Goal: Task Accomplishment & Management: Use online tool/utility

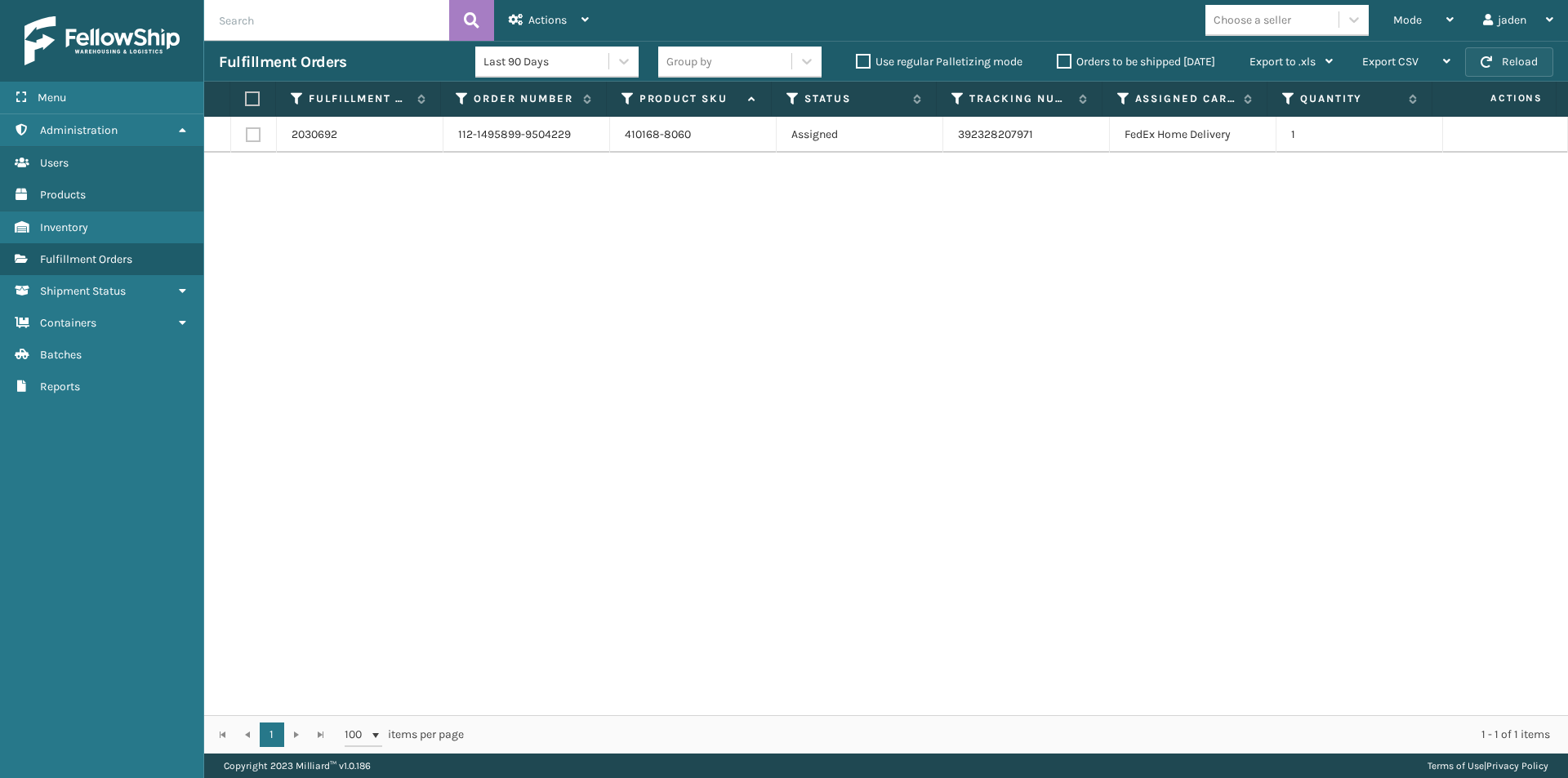
click at [1496, 64] on button "Reload" at bounding box center [1509, 61] width 88 height 29
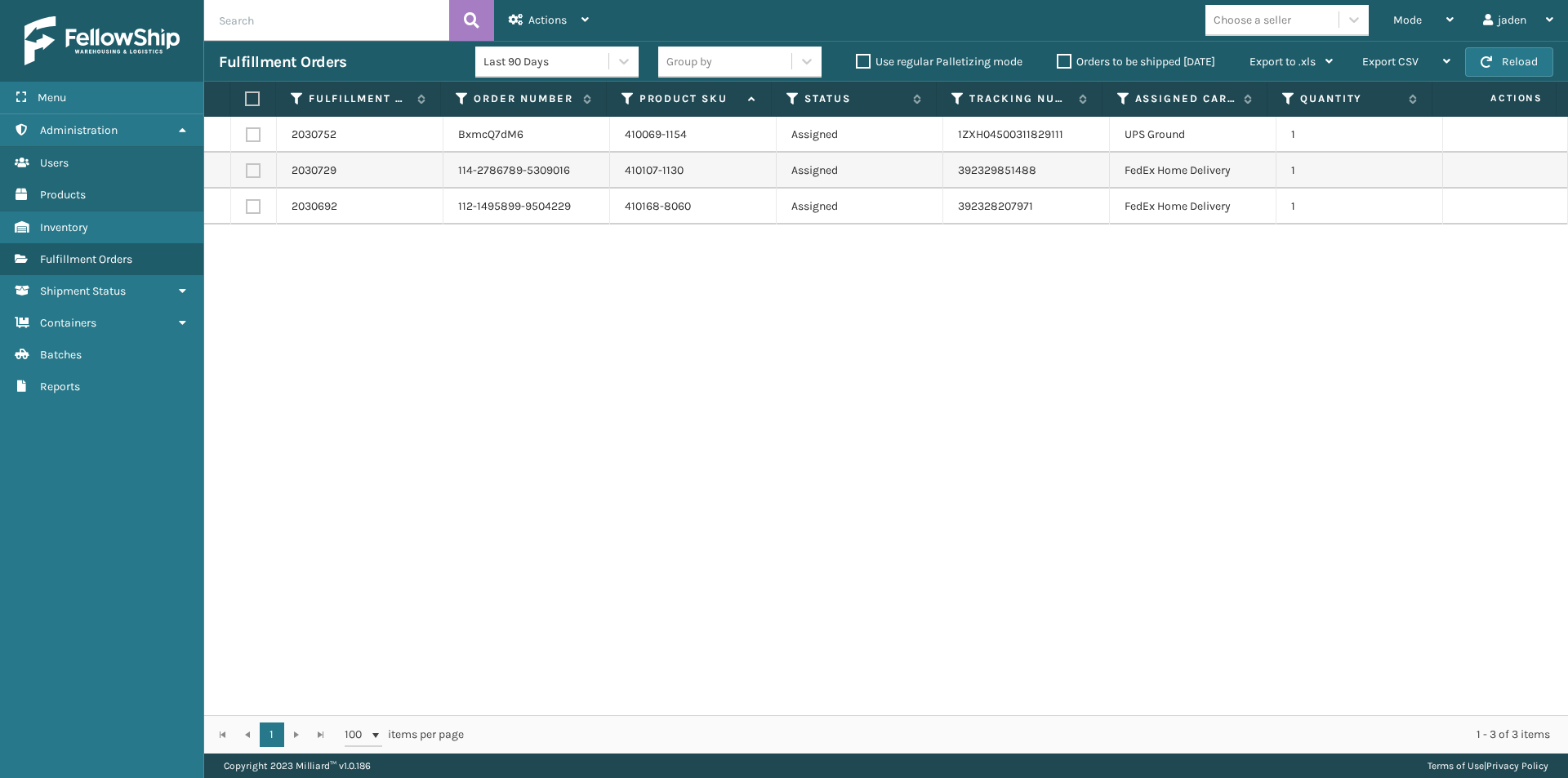
drag, startPoint x: 1091, startPoint y: 483, endPoint x: 476, endPoint y: 367, distance: 625.8
click at [476, 367] on div "2030752 BxmcQ7dM6 410069-1154 Assigned 1ZXH04500311829111 UPS Ground 1 2030729 …" at bounding box center [885, 416] width 1363 height 598
drag, startPoint x: 1058, startPoint y: 290, endPoint x: 626, endPoint y: 345, distance: 435.5
click at [626, 345] on div "2030752 BxmcQ7dM6 410069-1154 Assigned 1ZXH04500311829111 UPS Ground 1 2030729 …" at bounding box center [885, 416] width 1363 height 598
click at [249, 174] on label at bounding box center [253, 171] width 15 height 15
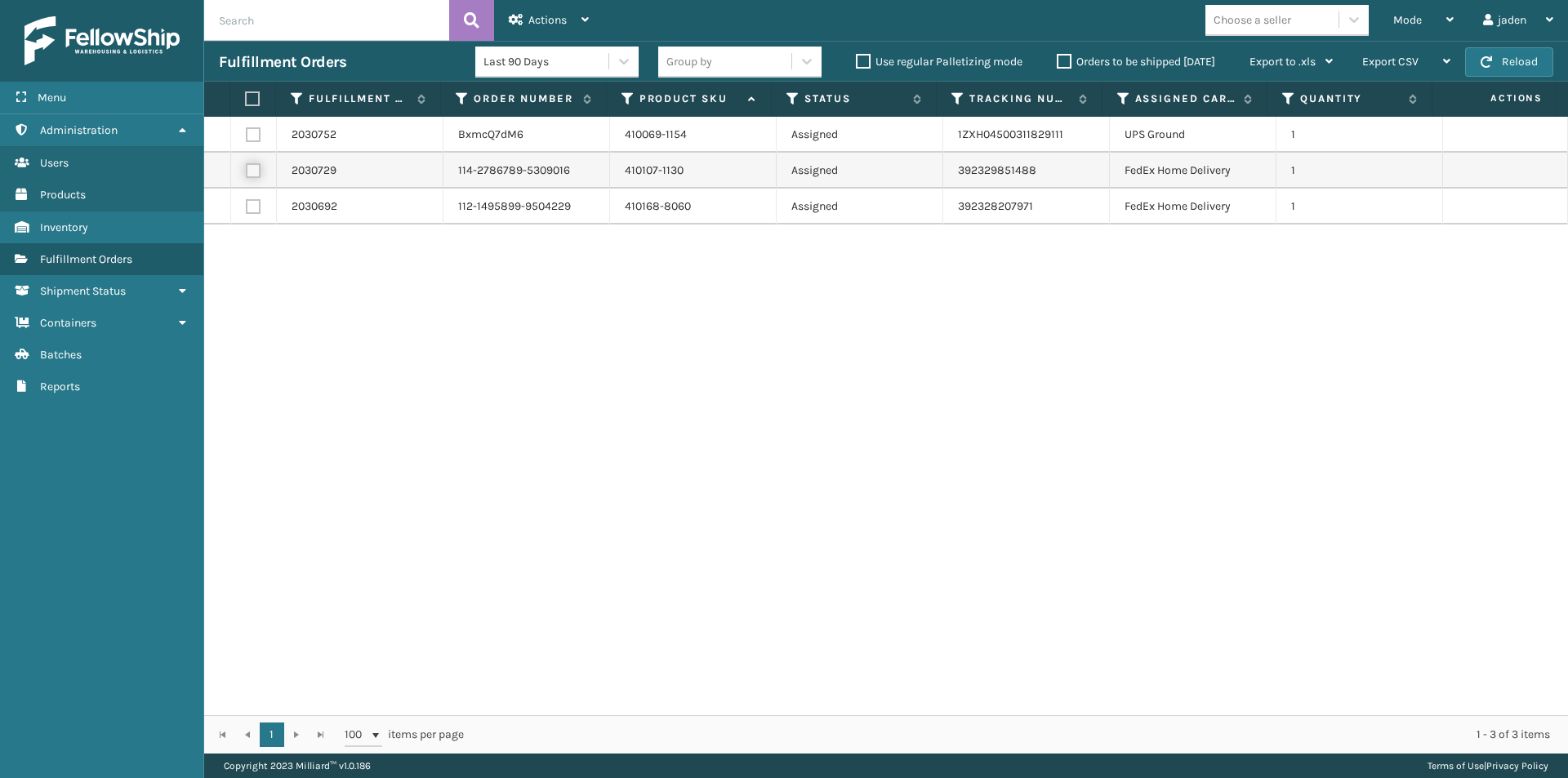
click at [246, 174] on input "checkbox" at bounding box center [245, 168] width 1 height 10
checkbox input "true"
click at [252, 203] on label at bounding box center [253, 207] width 15 height 15
click at [246, 203] on input "checkbox" at bounding box center [245, 204] width 1 height 10
checkbox input "true"
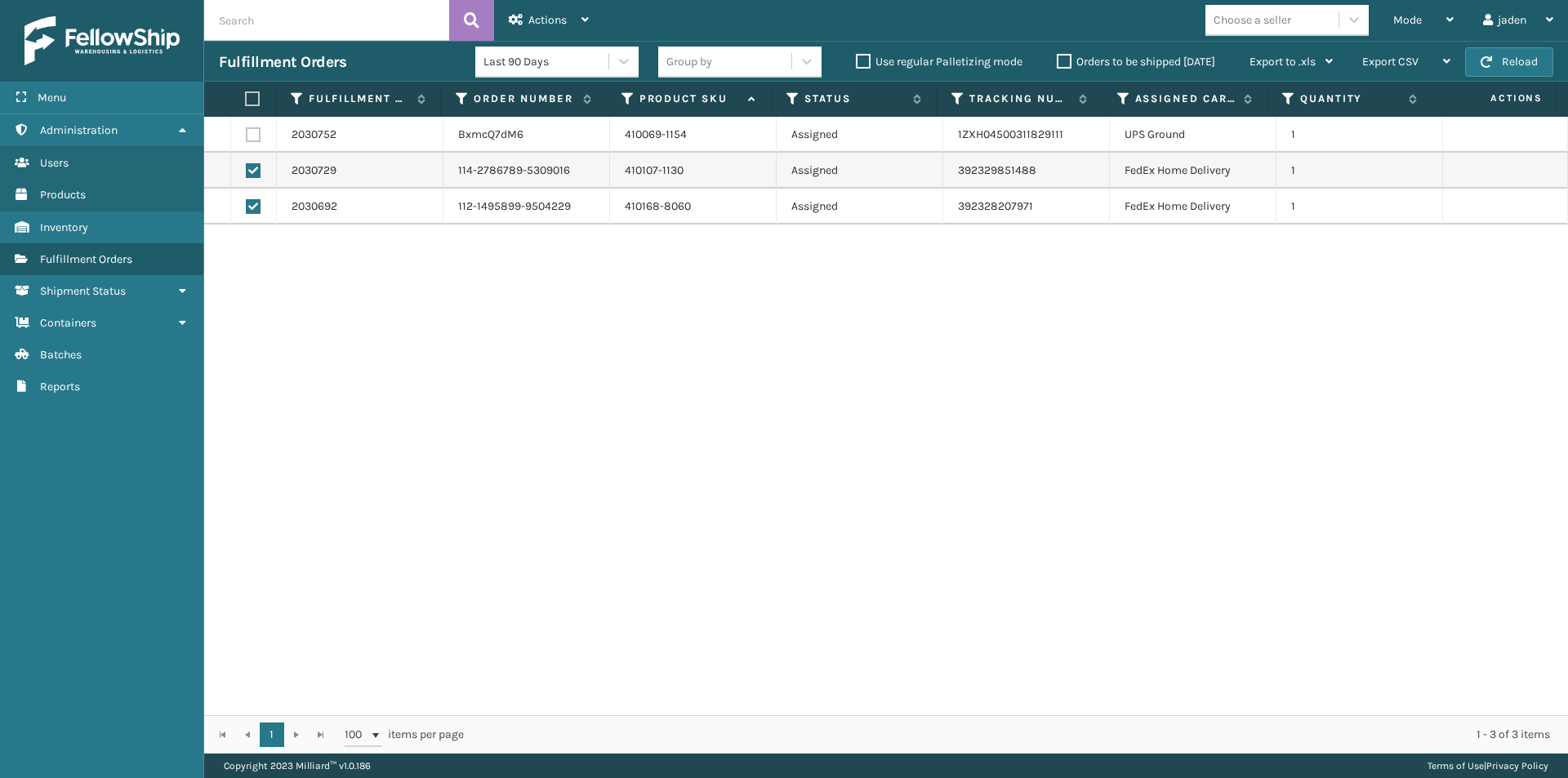
click at [256, 99] on label at bounding box center [250, 99] width 10 height 15
click at [245, 99] on input "checkbox" at bounding box center [245, 99] width 1 height 10
checkbox input "true"
click at [563, 10] on div "Actions" at bounding box center [548, 20] width 80 height 41
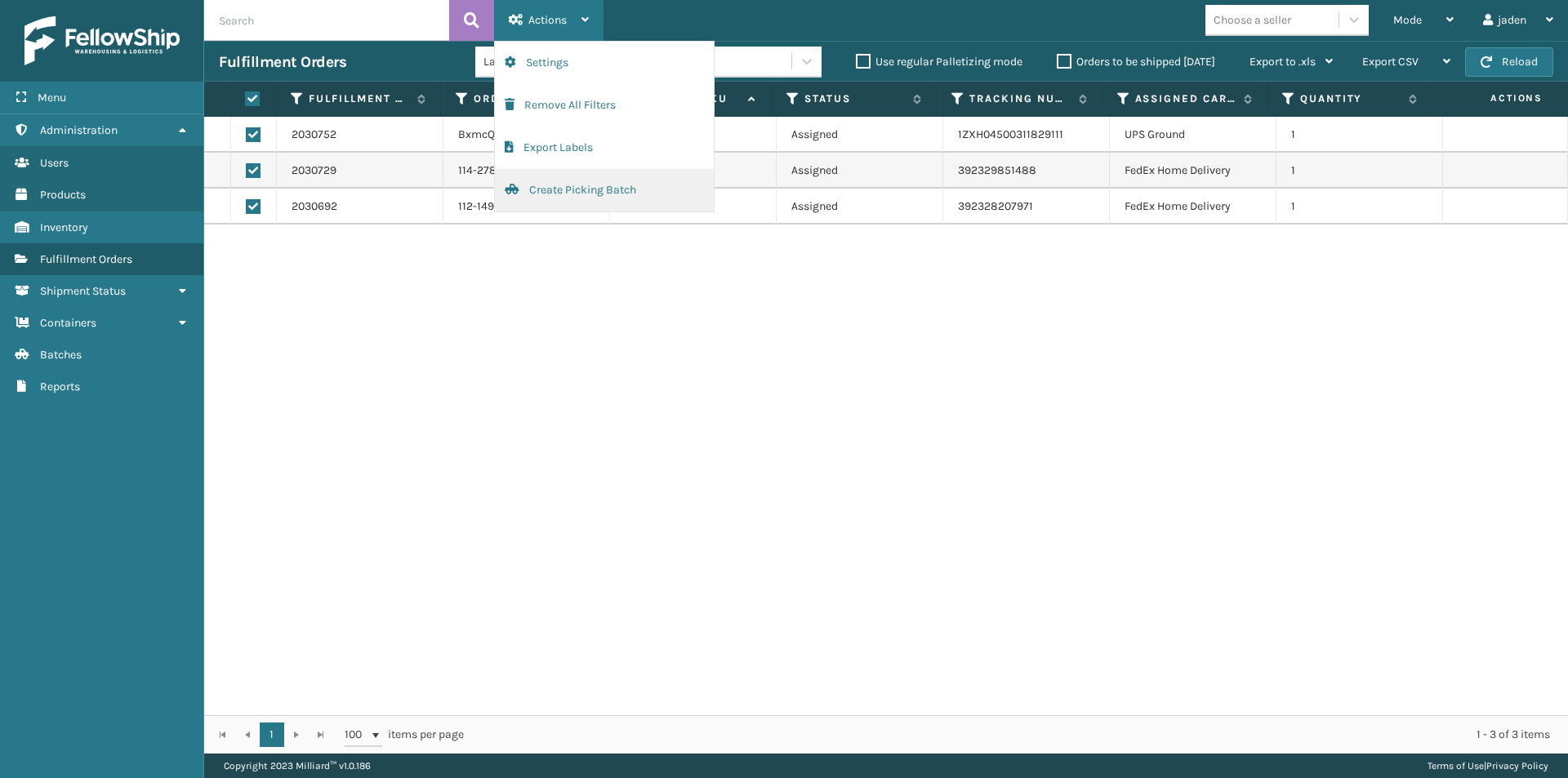
click at [563, 179] on button "Create Picking Batch" at bounding box center [604, 190] width 219 height 42
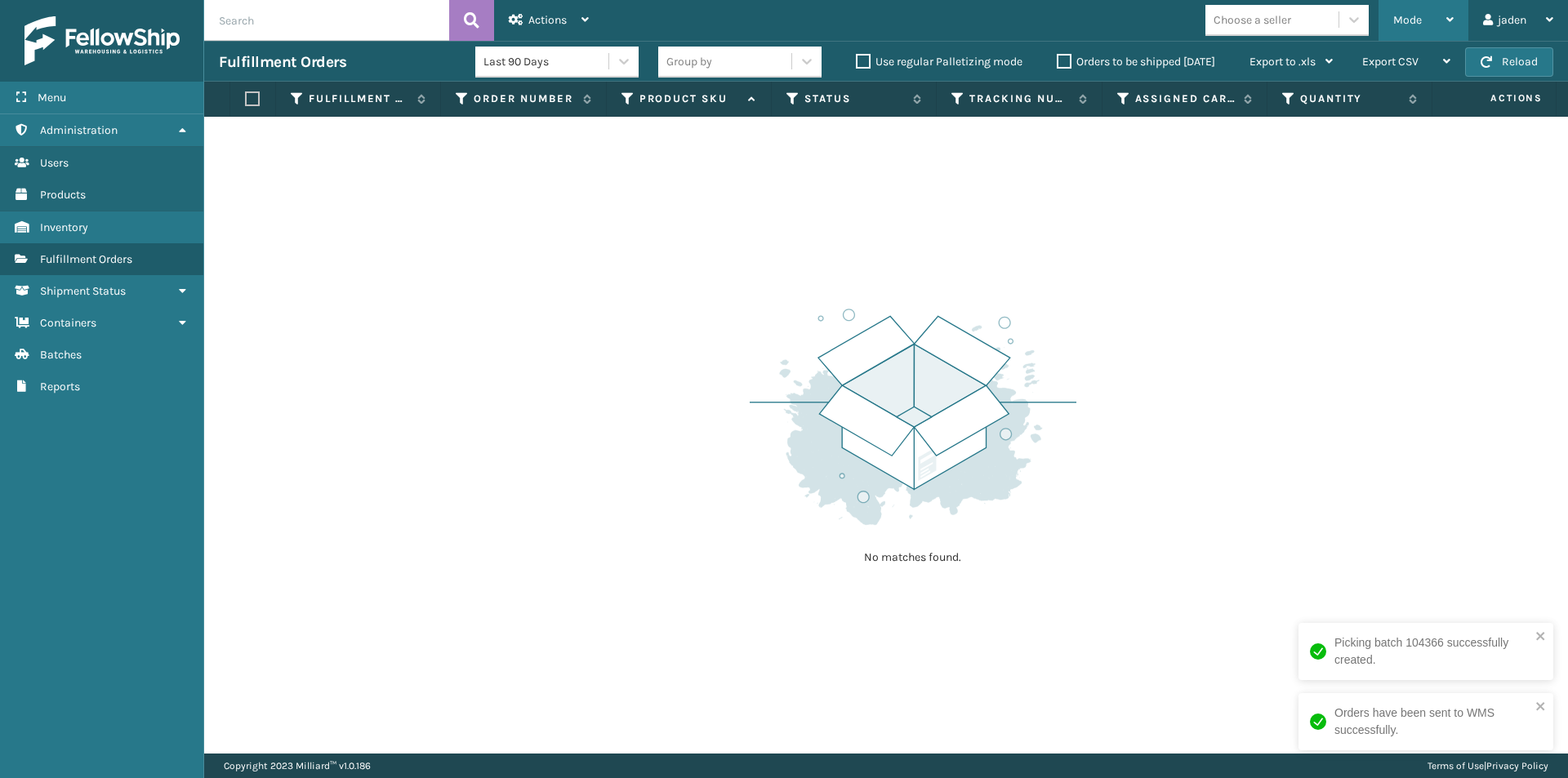
click at [1389, 21] on div "Mode Regular Mode Picking Mode Labeling Mode Exit Scan Mode" at bounding box center [1423, 20] width 90 height 41
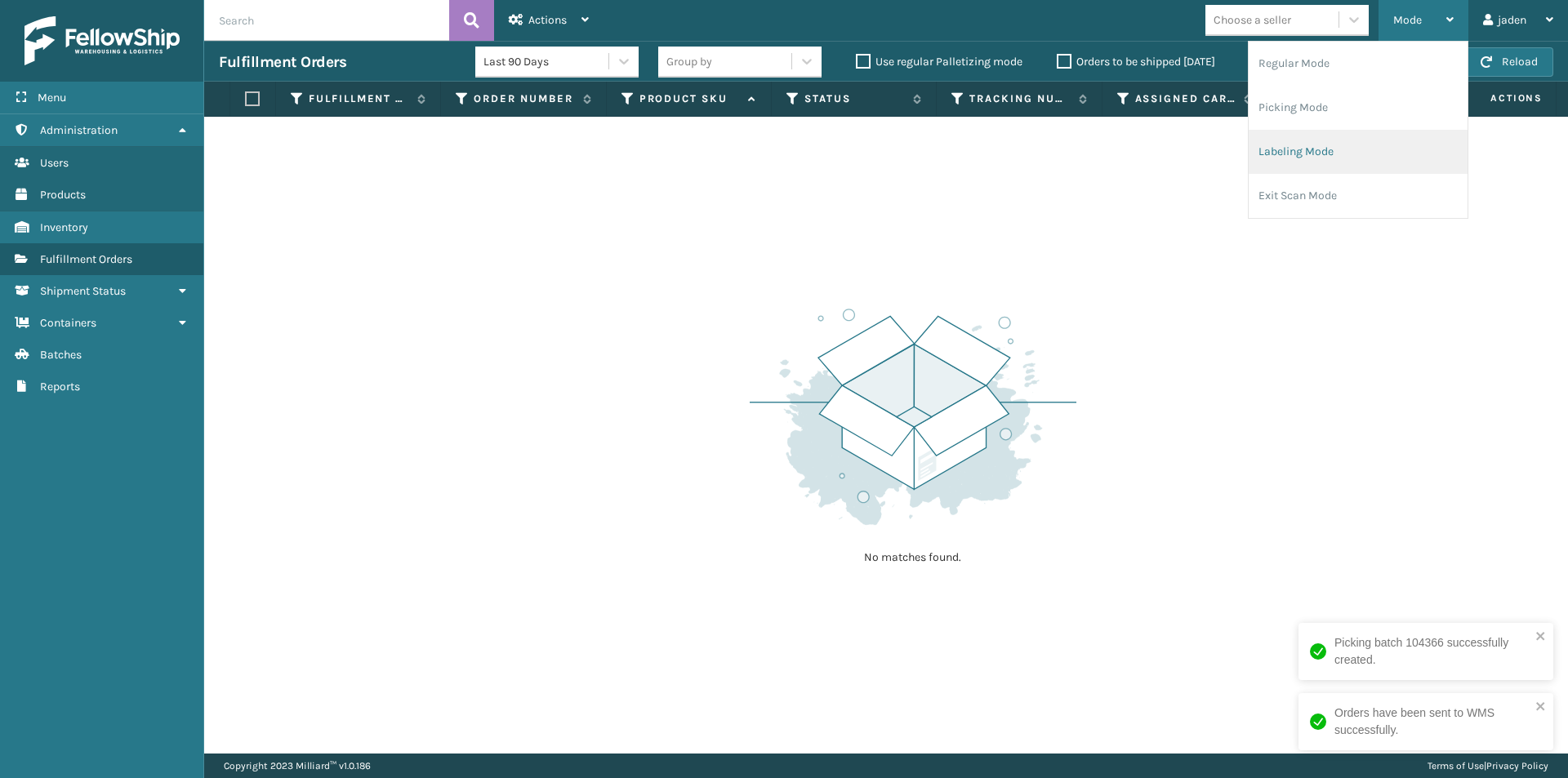
click at [1323, 160] on li "Labeling Mode" at bounding box center [1358, 152] width 219 height 44
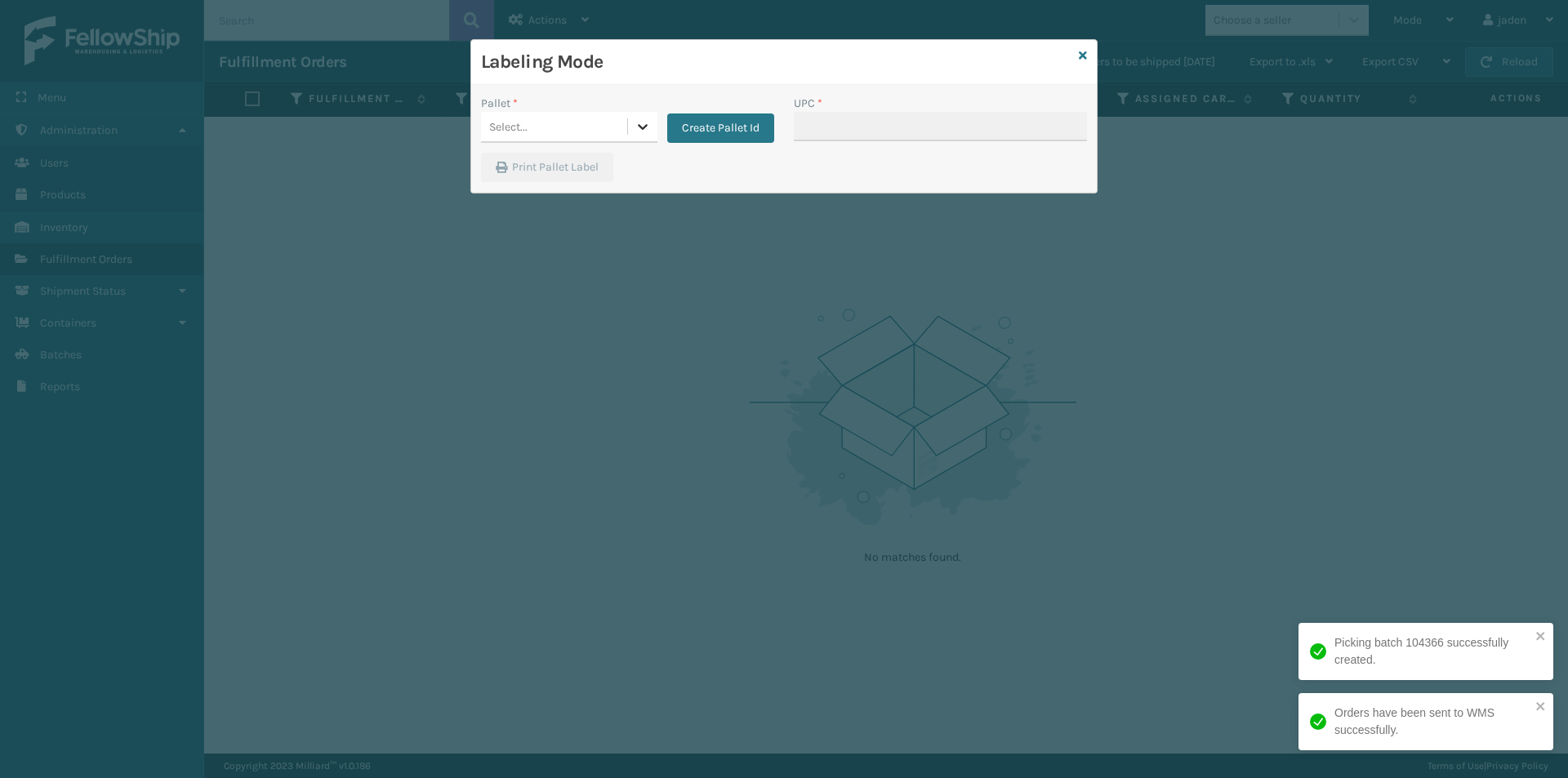
drag, startPoint x: 652, startPoint y: 125, endPoint x: 611, endPoint y: 147, distance: 46.5
click at [650, 125] on div at bounding box center [642, 126] width 29 height 29
click at [574, 166] on div "FDXG-18L8PQS1IQ" at bounding box center [569, 168] width 176 height 30
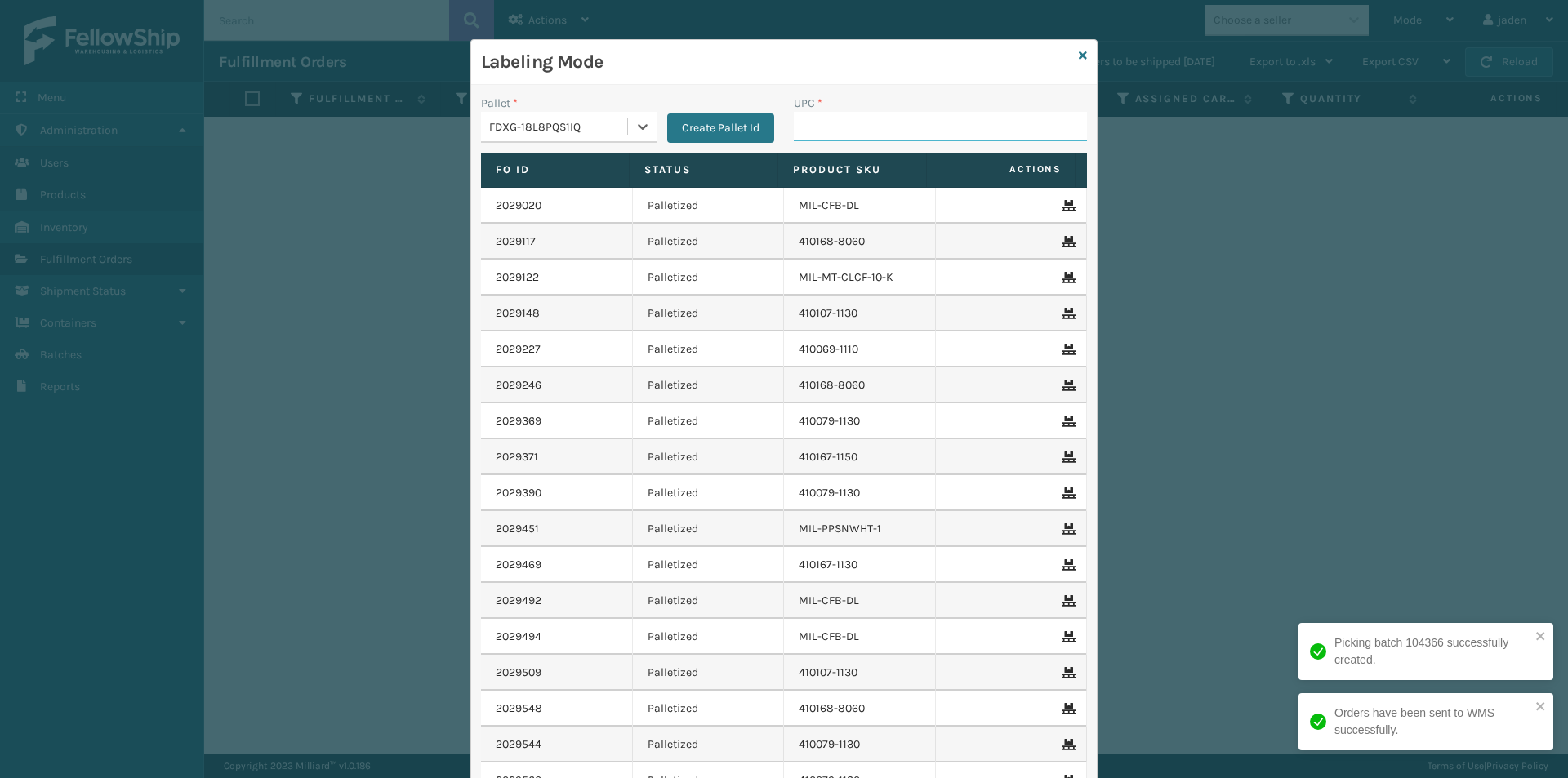
click at [891, 126] on input "UPC *" at bounding box center [940, 126] width 293 height 29
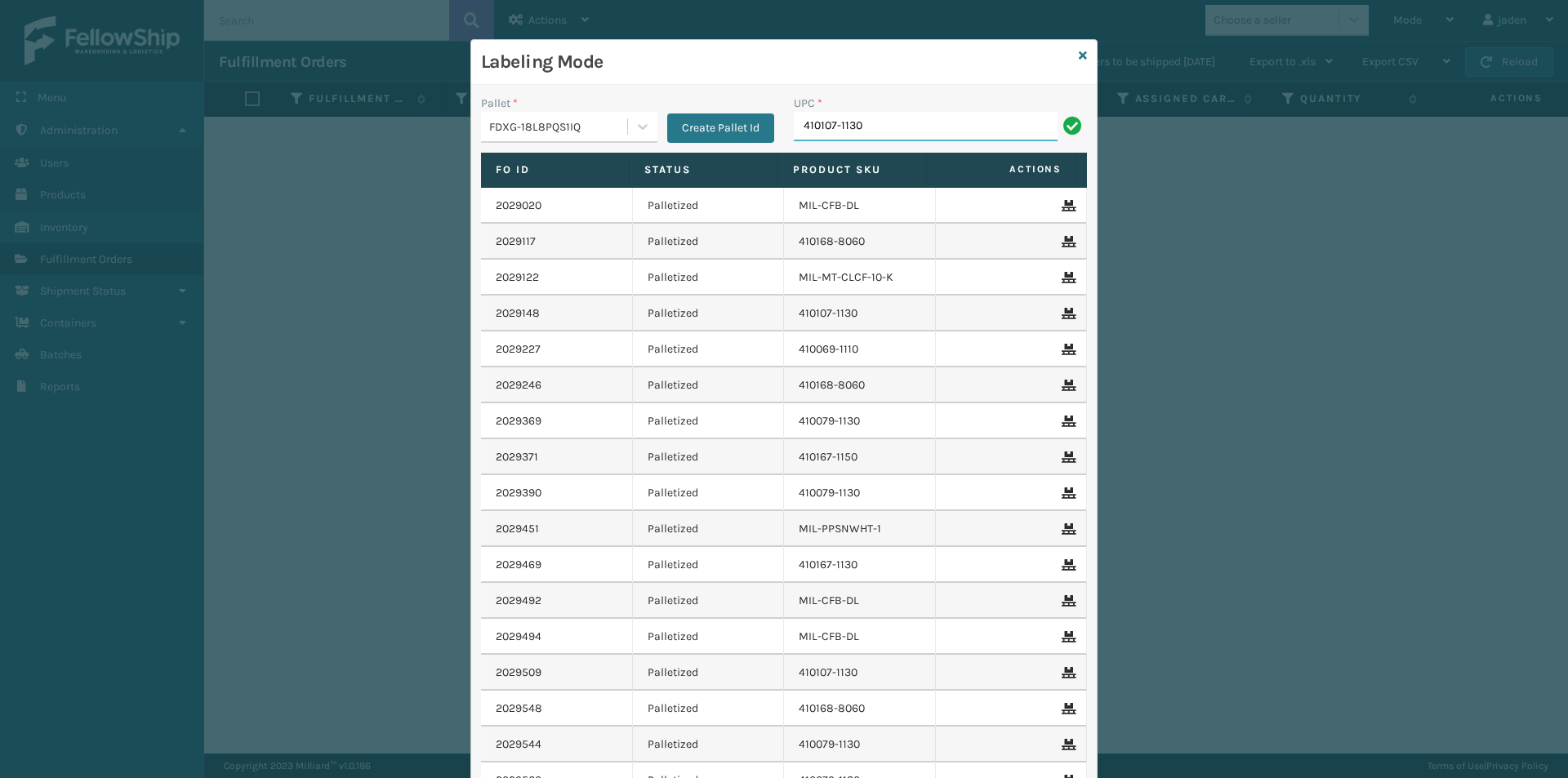
type input "410107-1130"
type input "410168-8060"
click at [1078, 59] on icon at bounding box center [1082, 56] width 8 height 11
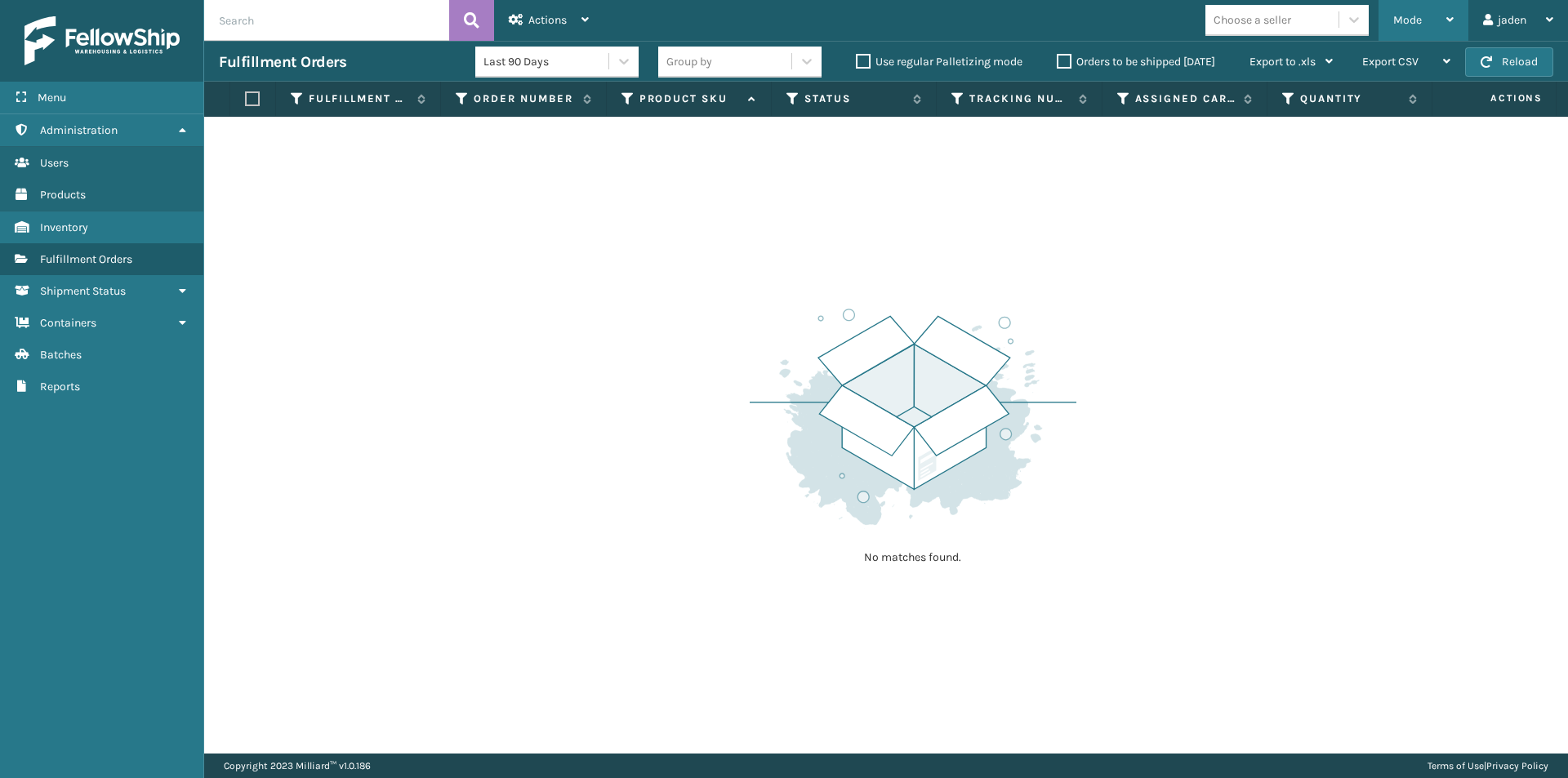
click at [1412, 24] on span "Mode" at bounding box center [1407, 20] width 28 height 14
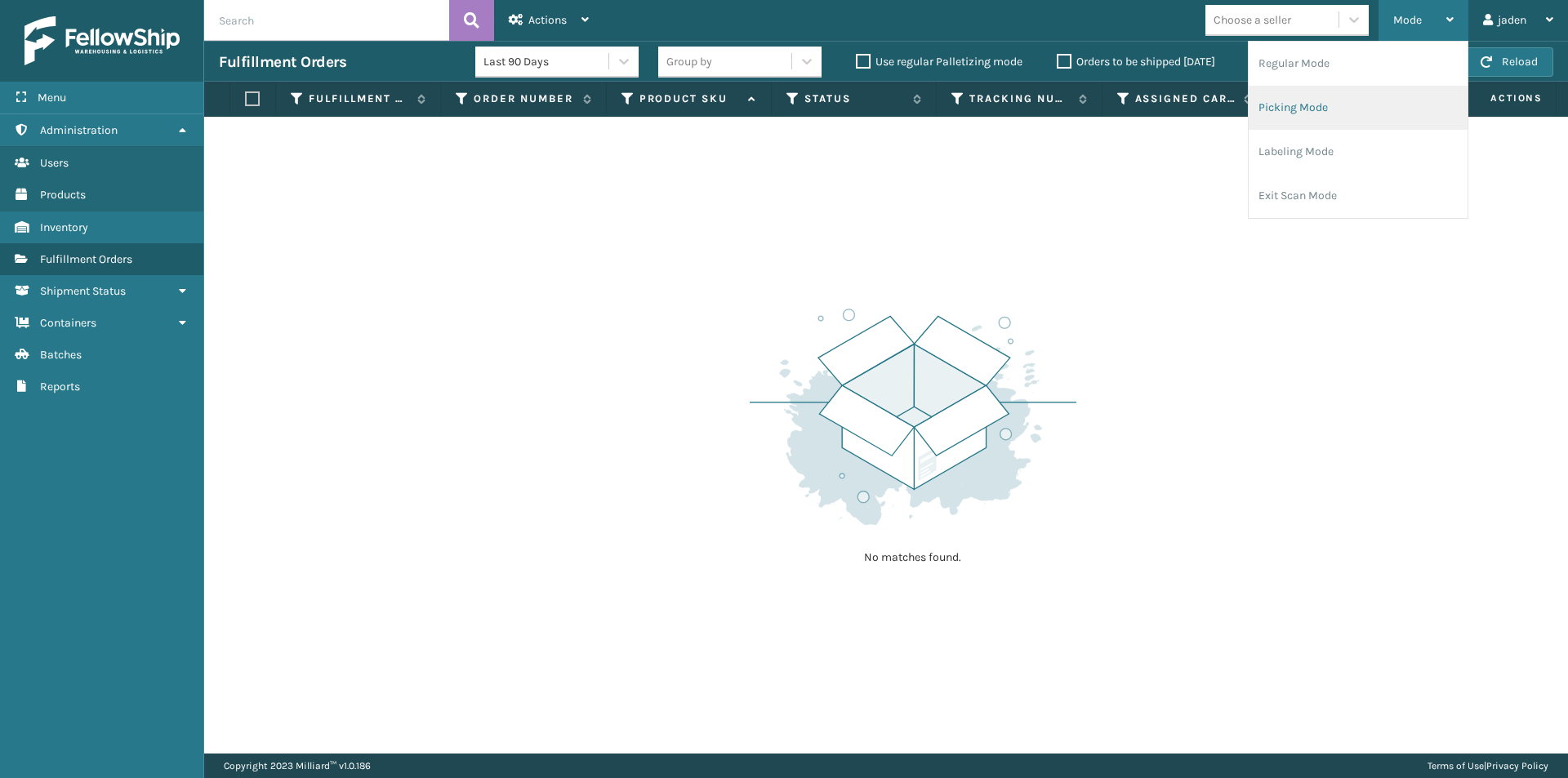
click at [1357, 91] on li "Picking Mode" at bounding box center [1358, 108] width 219 height 44
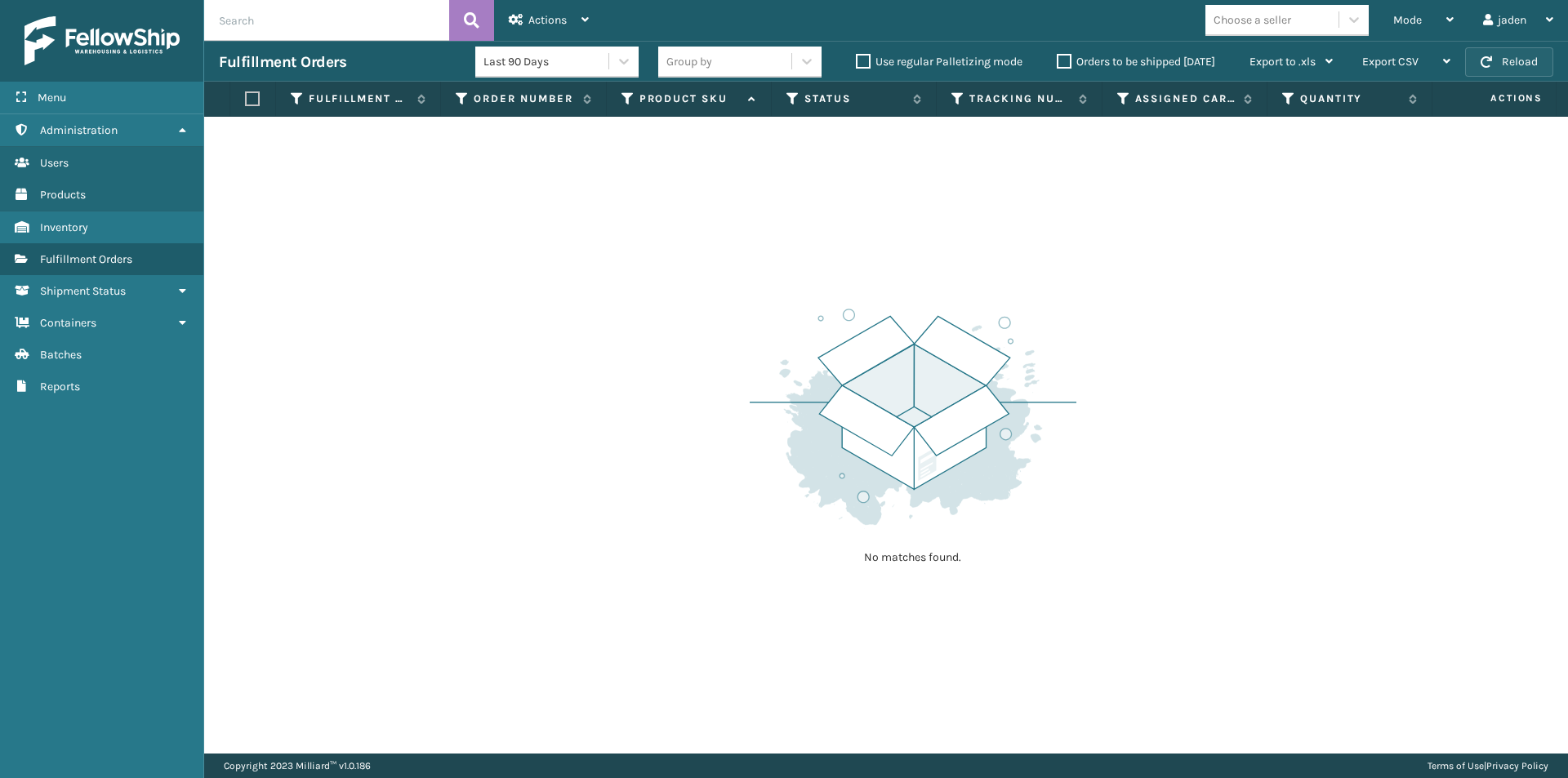
click at [1535, 53] on button "Reload" at bounding box center [1509, 61] width 88 height 29
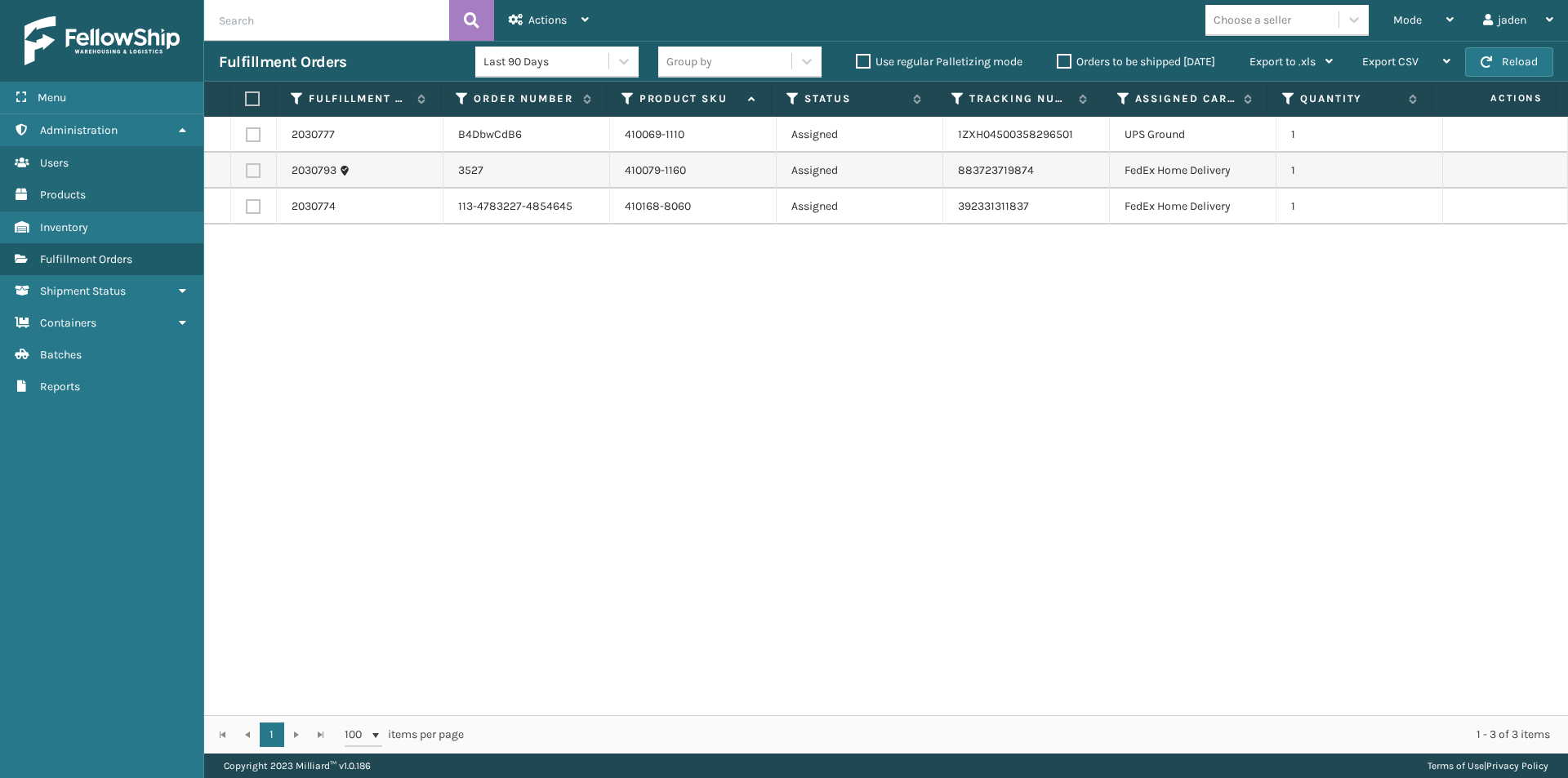
drag, startPoint x: 1059, startPoint y: 365, endPoint x: 571, endPoint y: 233, distance: 505.5
click at [549, 391] on div "2030777 B4DbwCdB6 410069-1110 Assigned 1ZXH04500358296501 UPS Ground 1 2030793 …" at bounding box center [885, 416] width 1363 height 598
click at [248, 164] on label at bounding box center [253, 171] width 15 height 15
click at [246, 164] on input "checkbox" at bounding box center [245, 168] width 1 height 10
checkbox input "true"
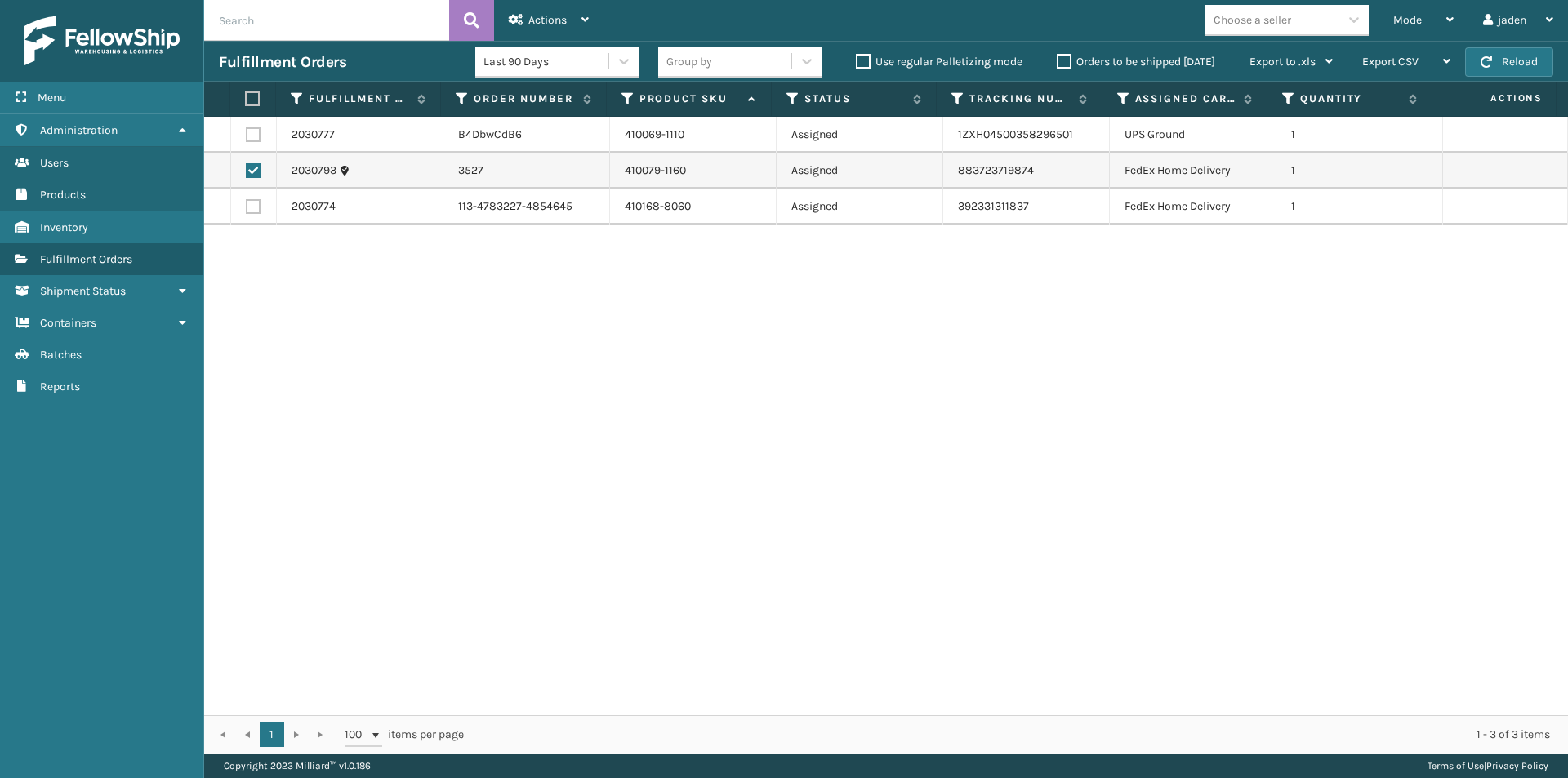
click at [252, 206] on label at bounding box center [253, 207] width 15 height 15
click at [246, 206] on input "checkbox" at bounding box center [245, 204] width 1 height 10
checkbox input "true"
click at [254, 126] on td at bounding box center [254, 135] width 45 height 36
click at [256, 132] on label at bounding box center [253, 135] width 15 height 15
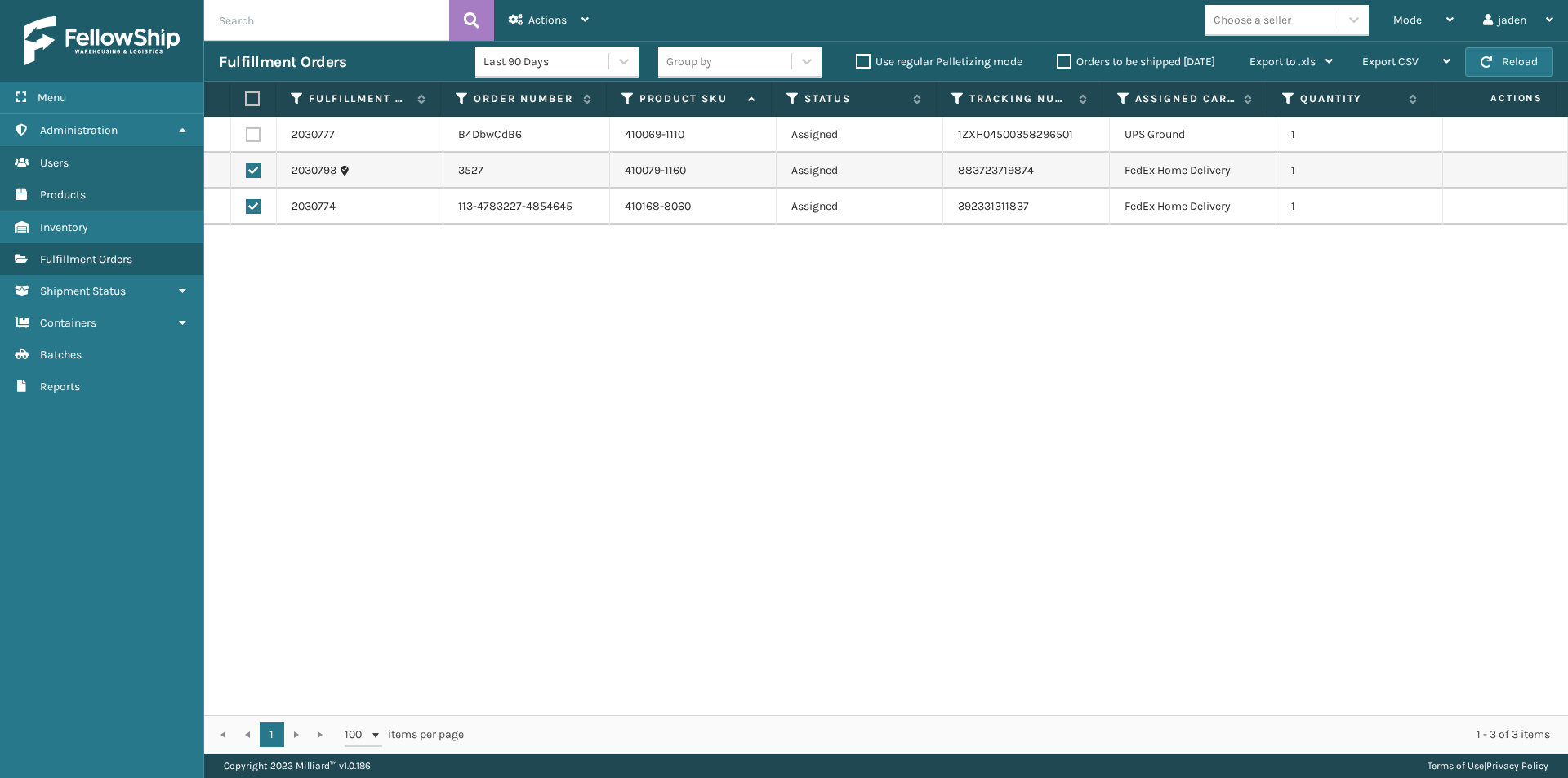
click at [246, 132] on input "checkbox" at bounding box center [245, 132] width 1 height 10
checkbox input "true"
click at [556, 29] on div "Actions" at bounding box center [548, 20] width 80 height 41
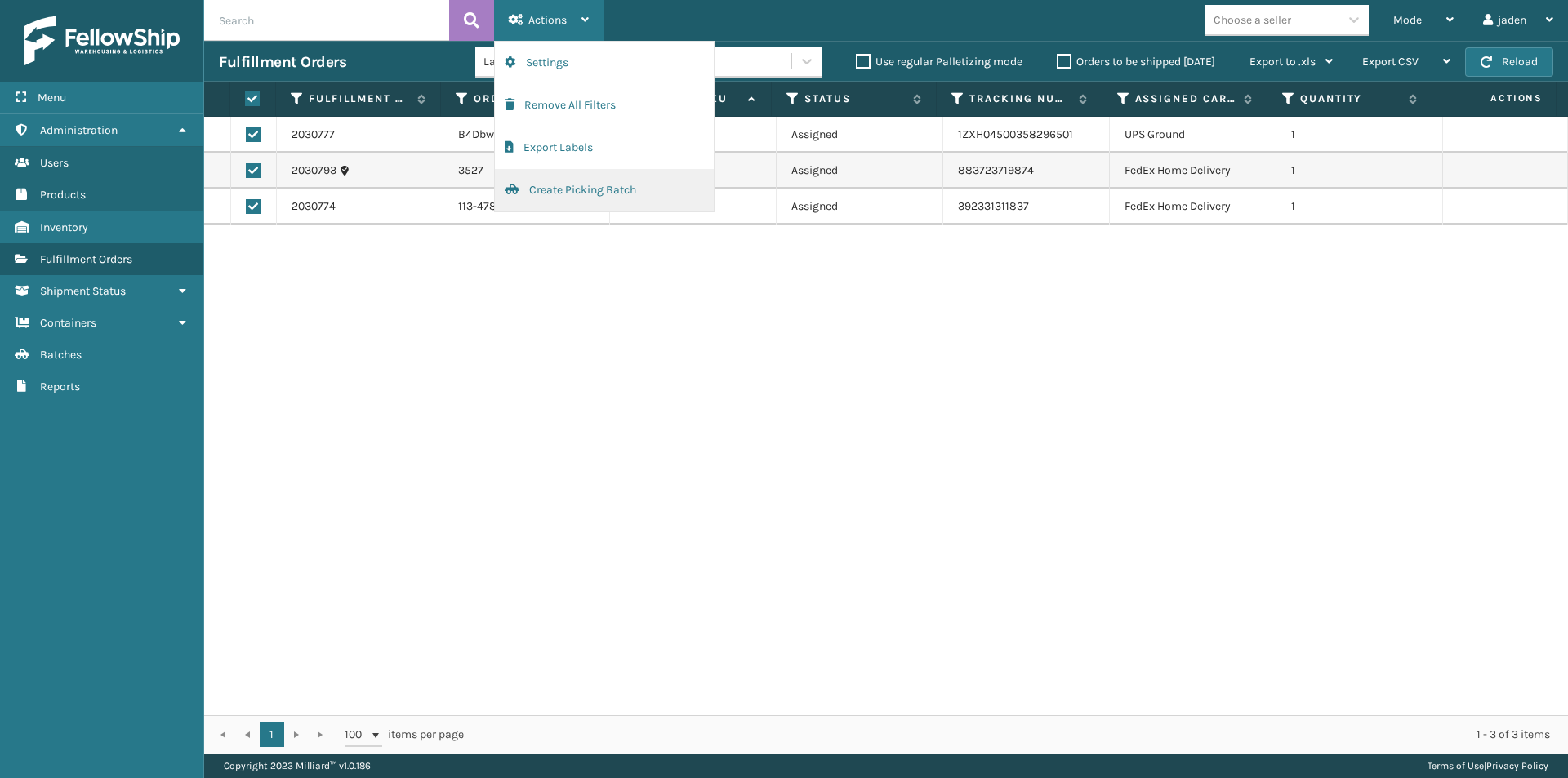
click at [548, 190] on button "Create Picking Batch" at bounding box center [604, 190] width 219 height 42
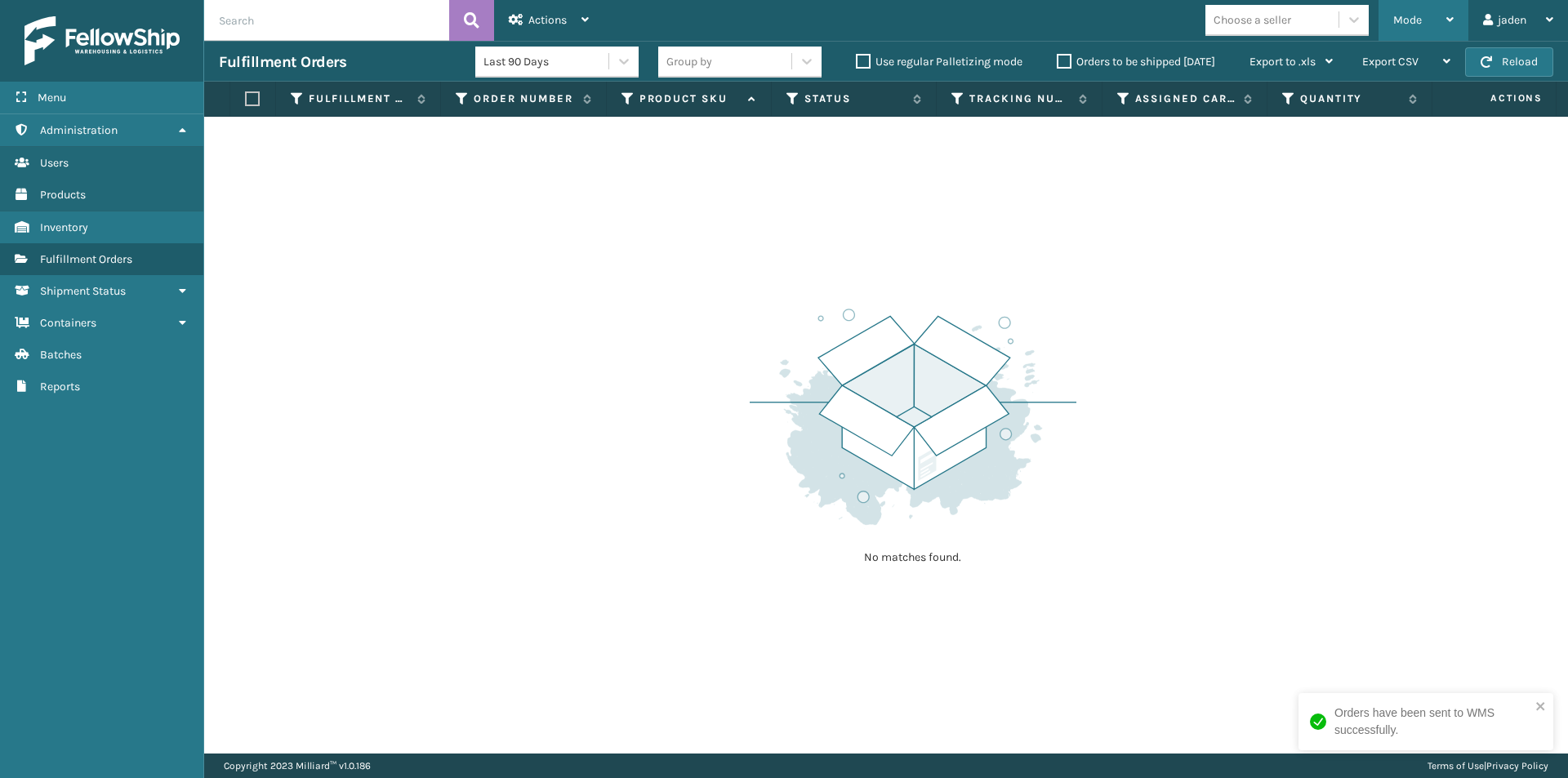
click at [1429, 32] on div "Mode" at bounding box center [1423, 20] width 60 height 41
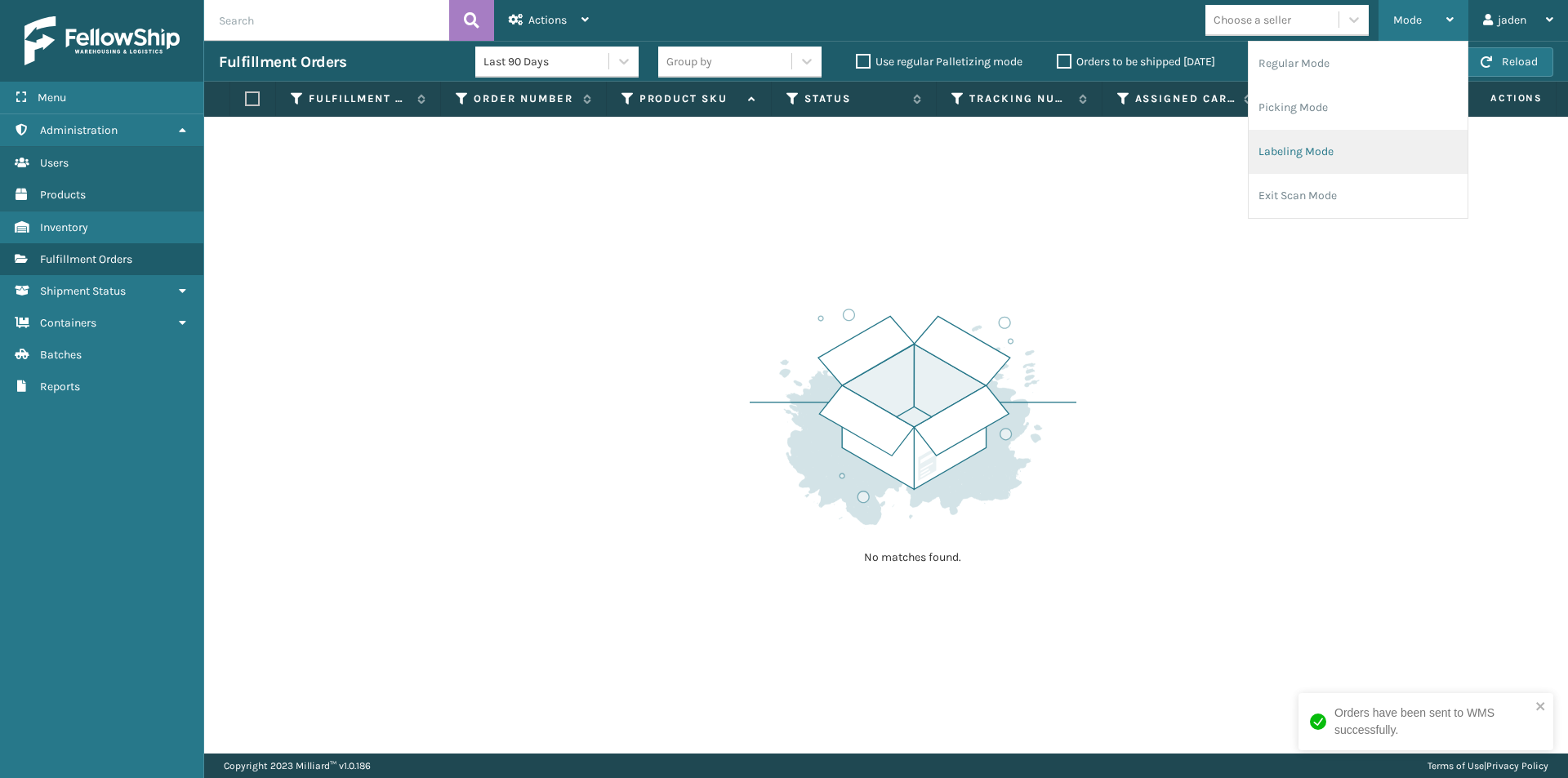
click at [1355, 151] on li "Labeling Mode" at bounding box center [1358, 152] width 219 height 44
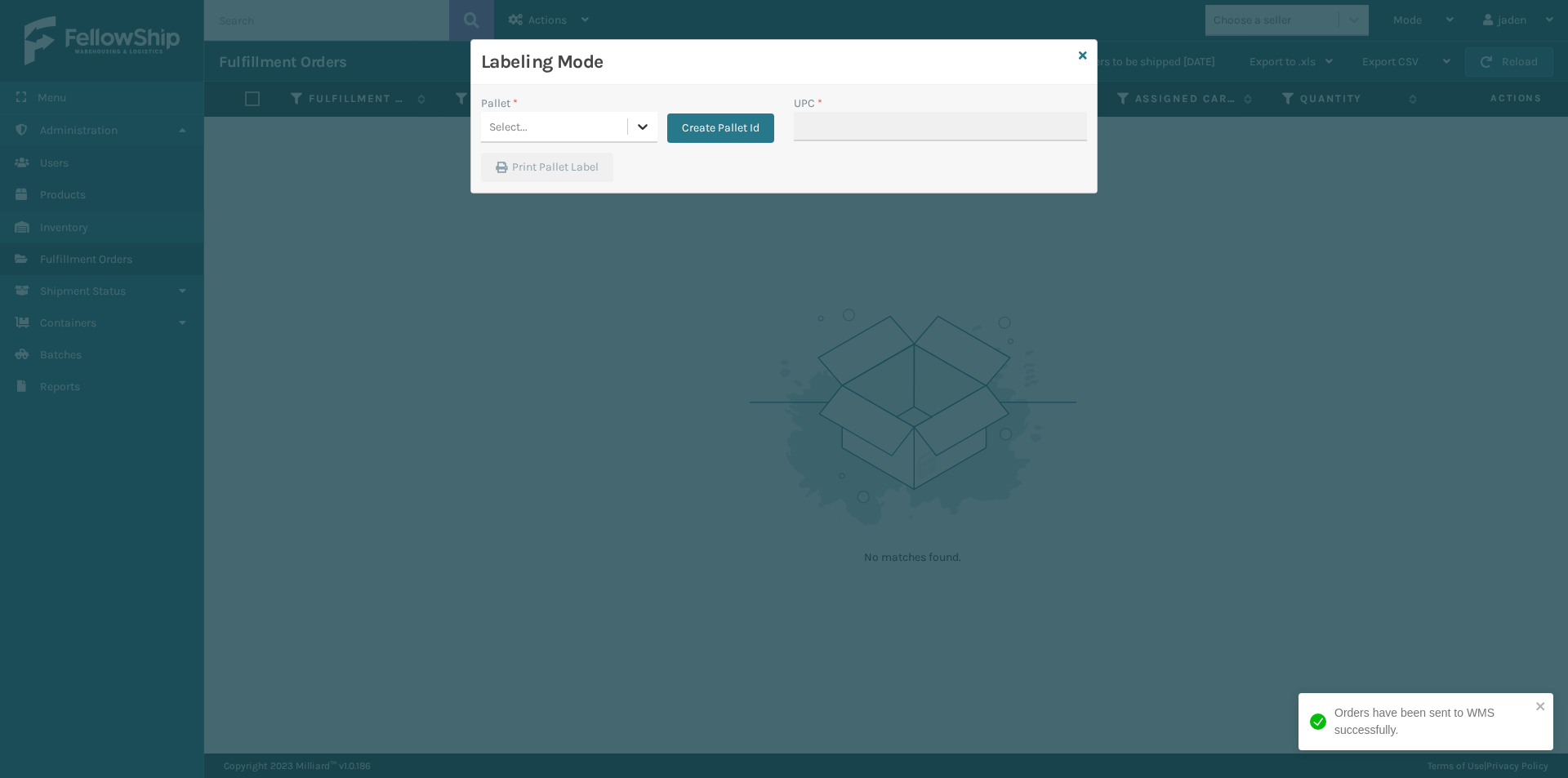
click at [634, 135] on div at bounding box center [642, 126] width 29 height 29
click at [573, 197] on div "UPSG-7WQR47RM0I" at bounding box center [569, 198] width 176 height 30
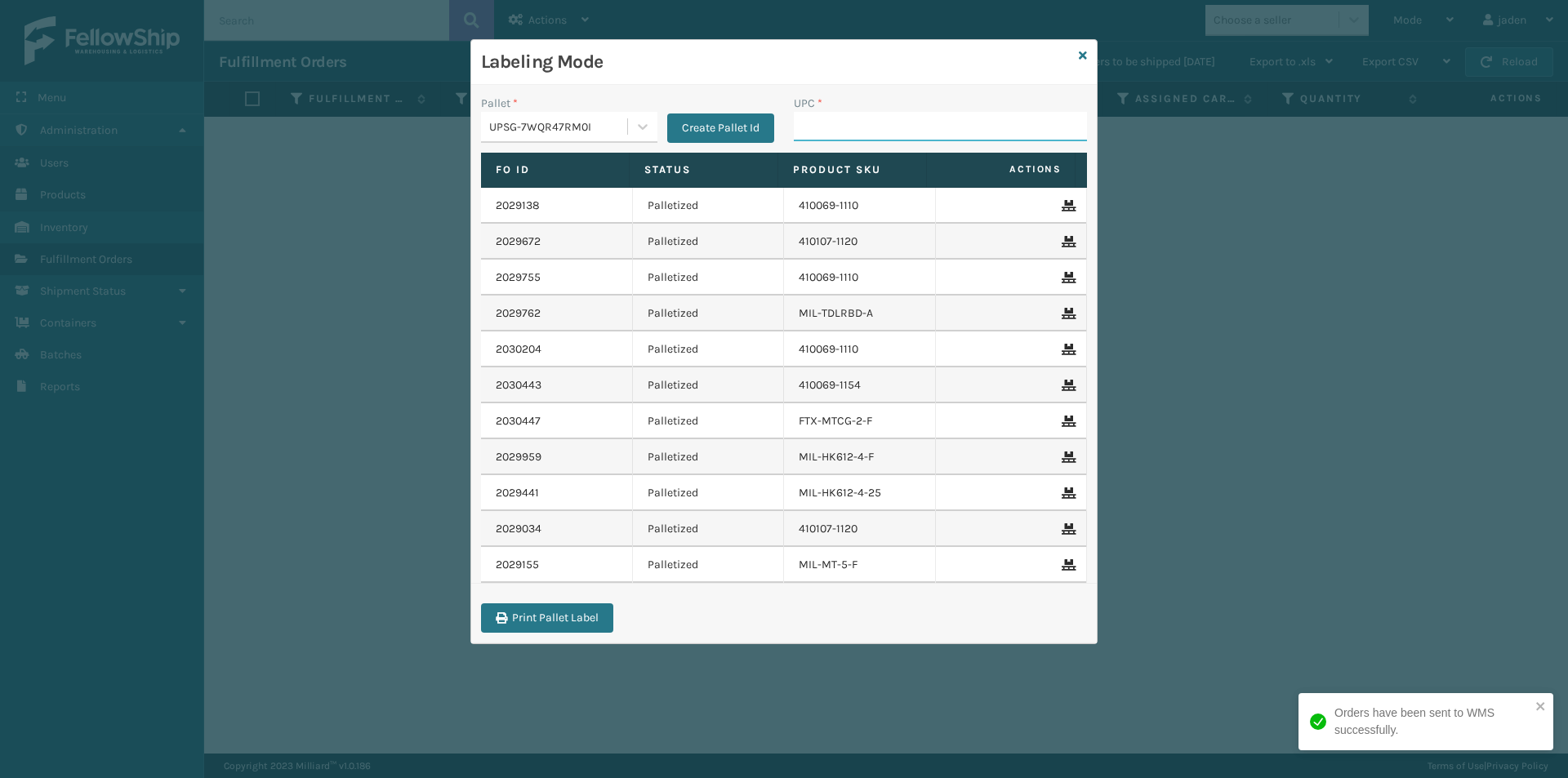
click at [874, 125] on input "UPC *" at bounding box center [940, 126] width 293 height 29
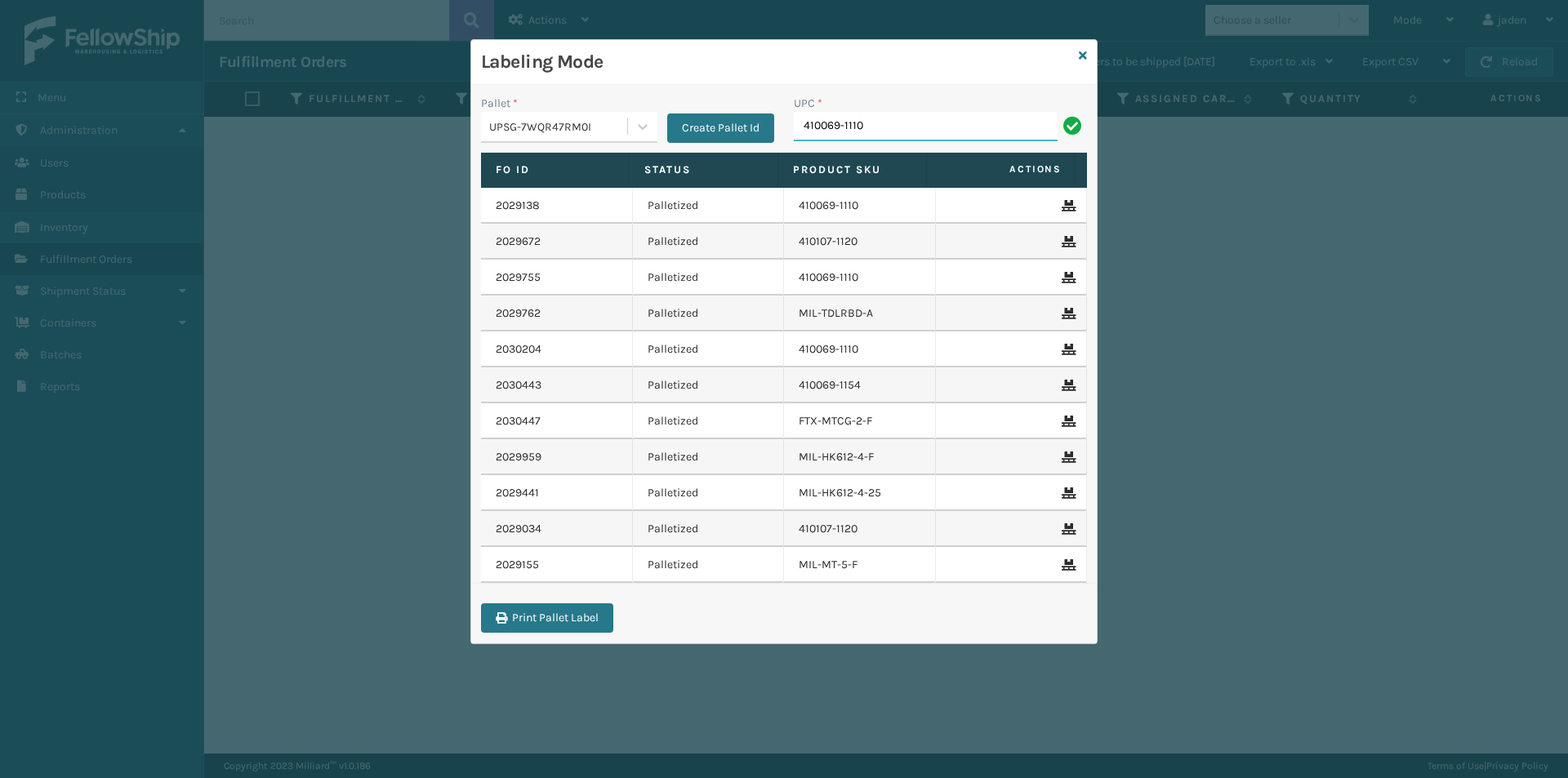
type input "410069-1110"
click at [617, 126] on div "UPSG-7WQR47RM0I" at bounding box center [559, 126] width 140 height 17
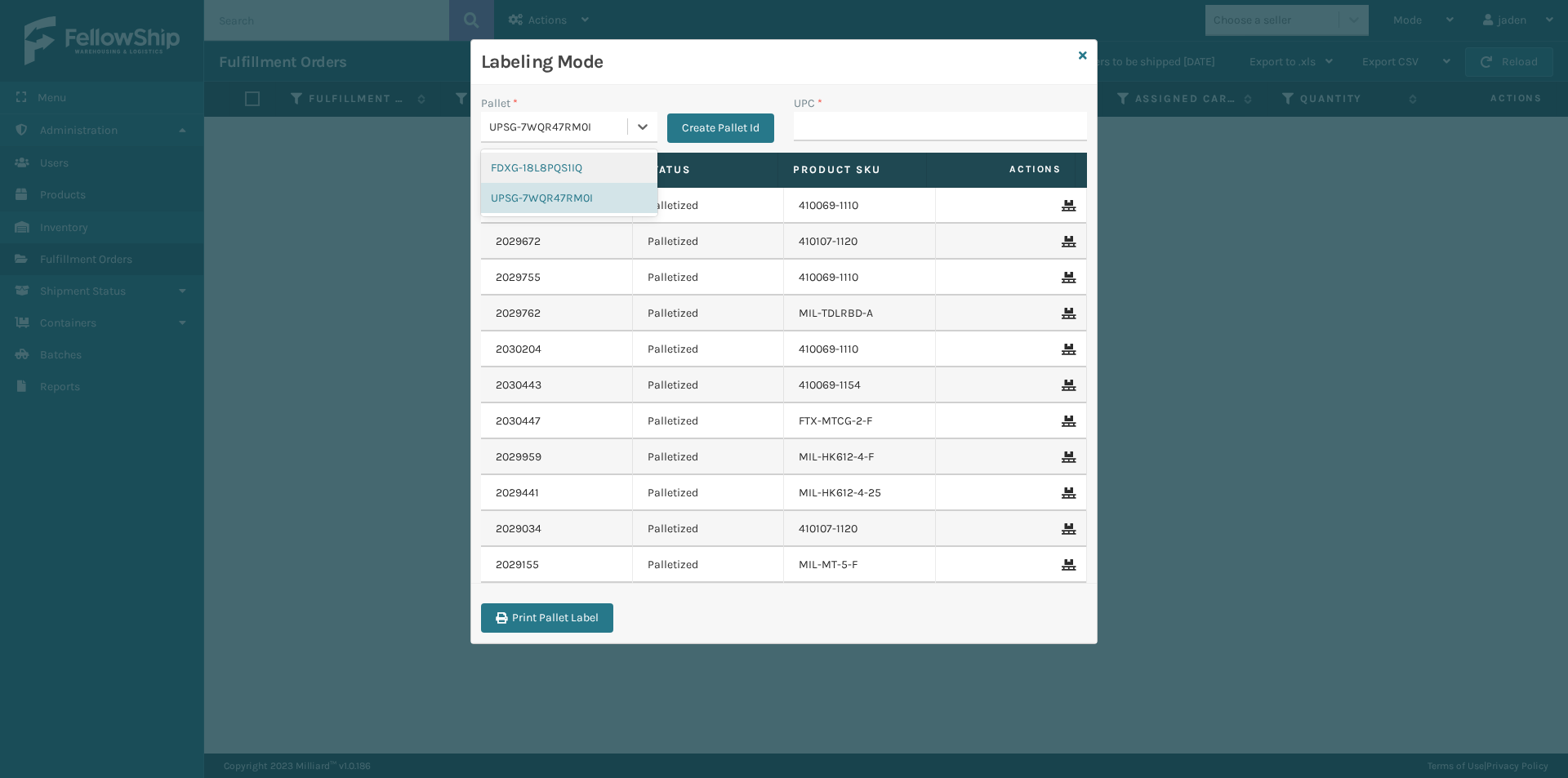
click at [559, 167] on div "FDXG-18L8PQS1IQ" at bounding box center [569, 168] width 176 height 30
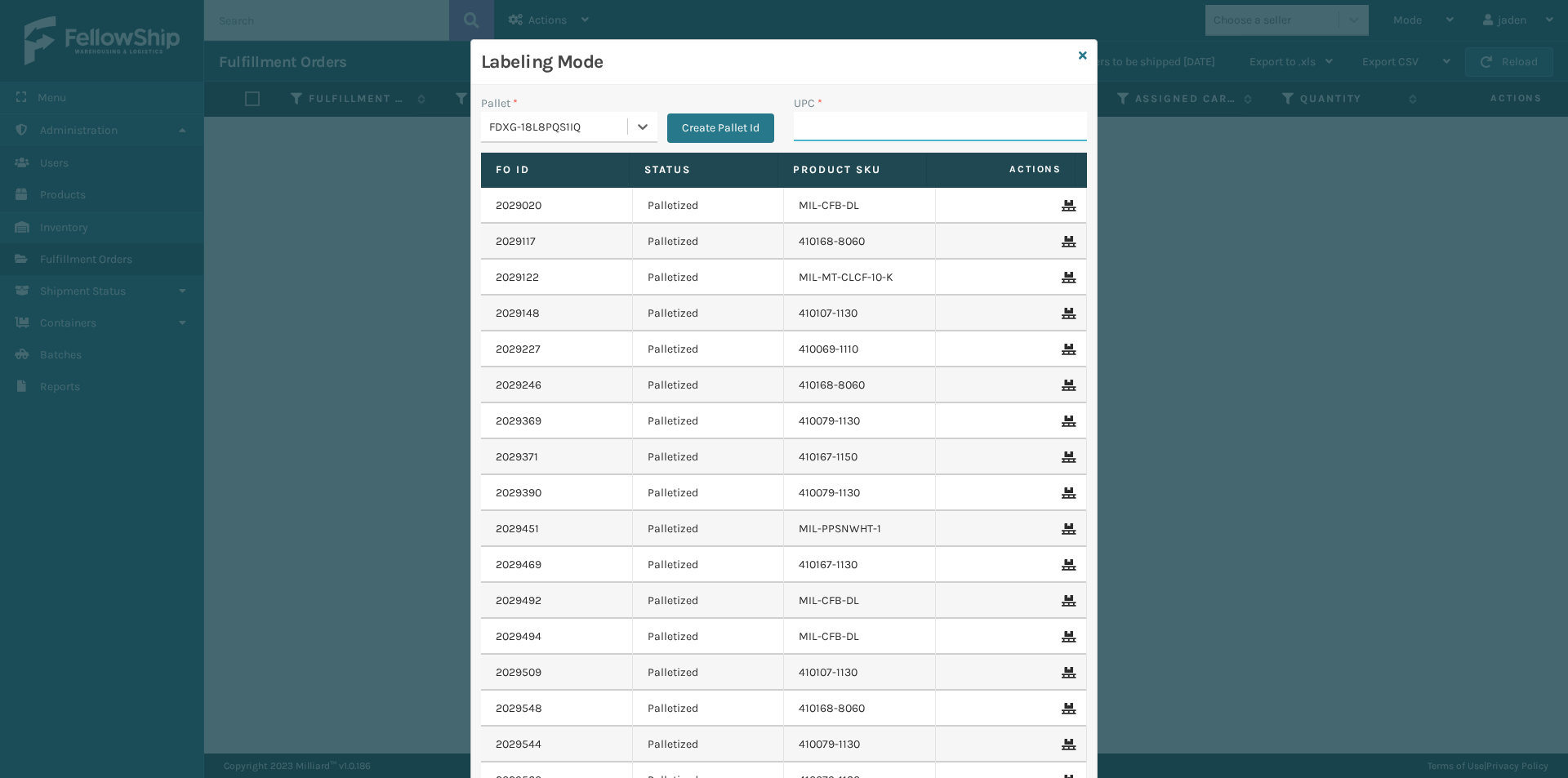
click at [939, 124] on input "UPC *" at bounding box center [940, 126] width 293 height 29
type input "410079-1160"
type input "410168-8060"
click at [1078, 56] on icon at bounding box center [1082, 56] width 8 height 11
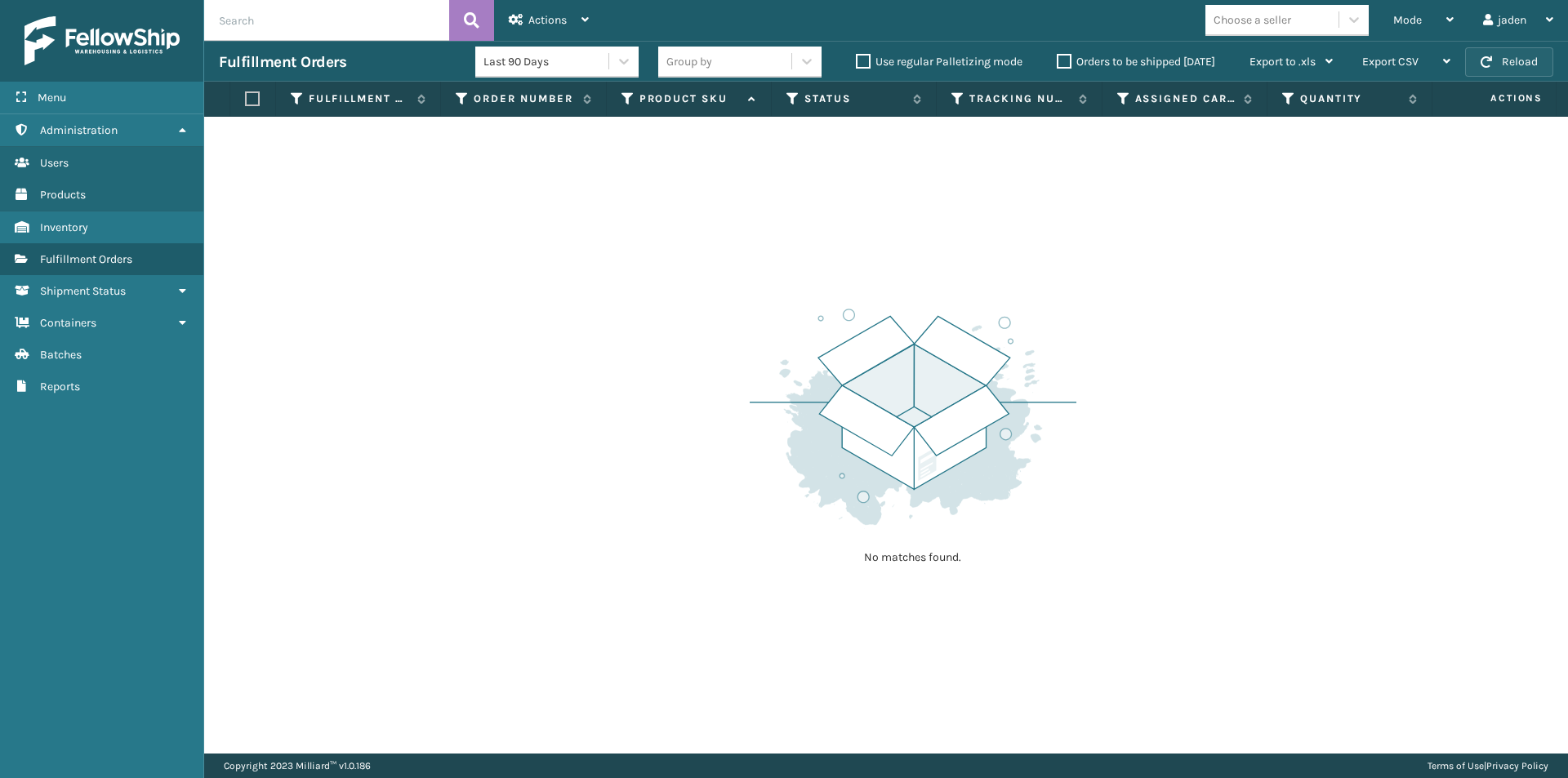
click at [1509, 58] on button "Reload" at bounding box center [1509, 61] width 88 height 29
click at [1445, 27] on div "Mode" at bounding box center [1423, 20] width 60 height 41
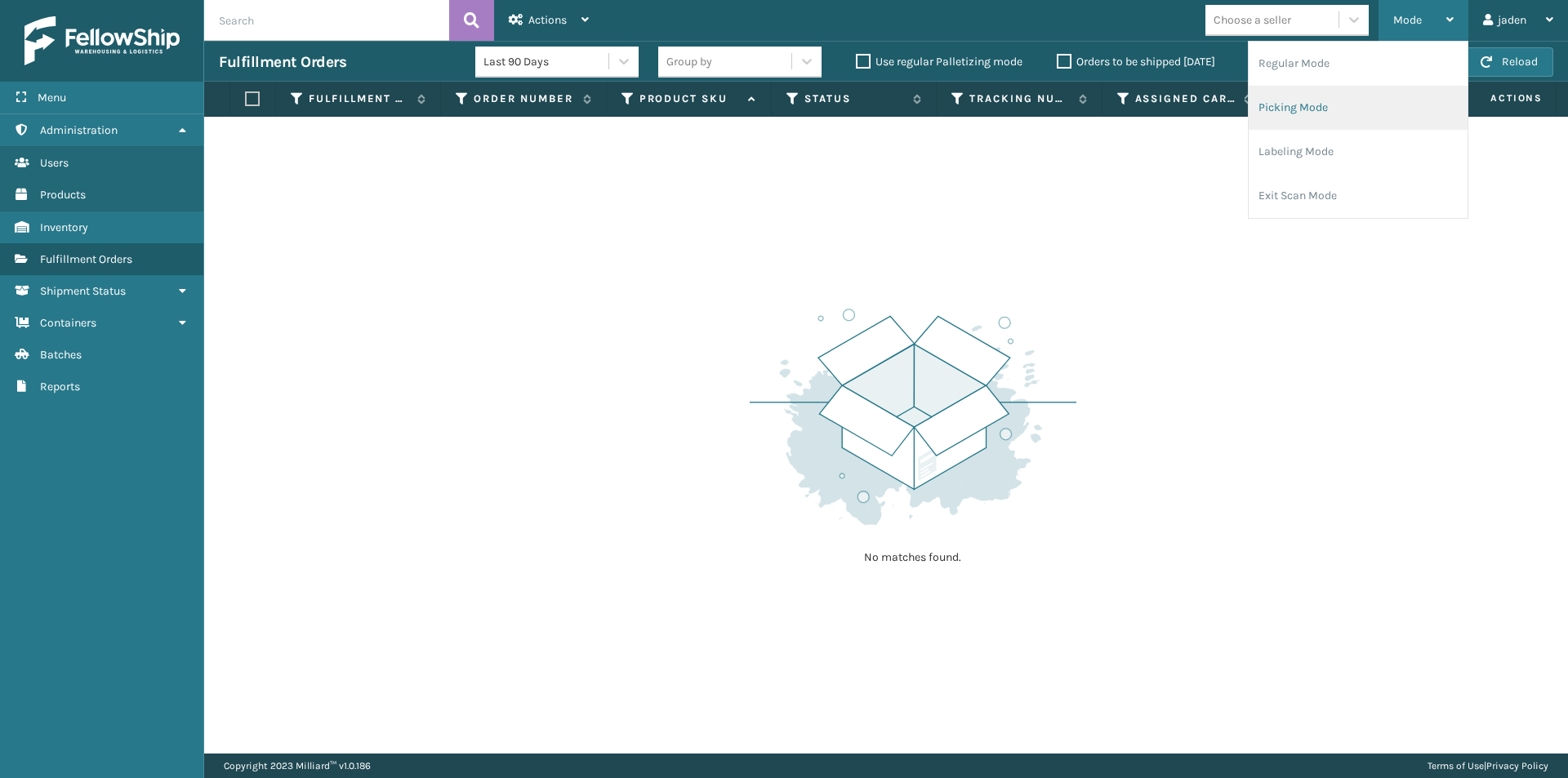
click at [1363, 107] on li "Picking Mode" at bounding box center [1358, 108] width 219 height 44
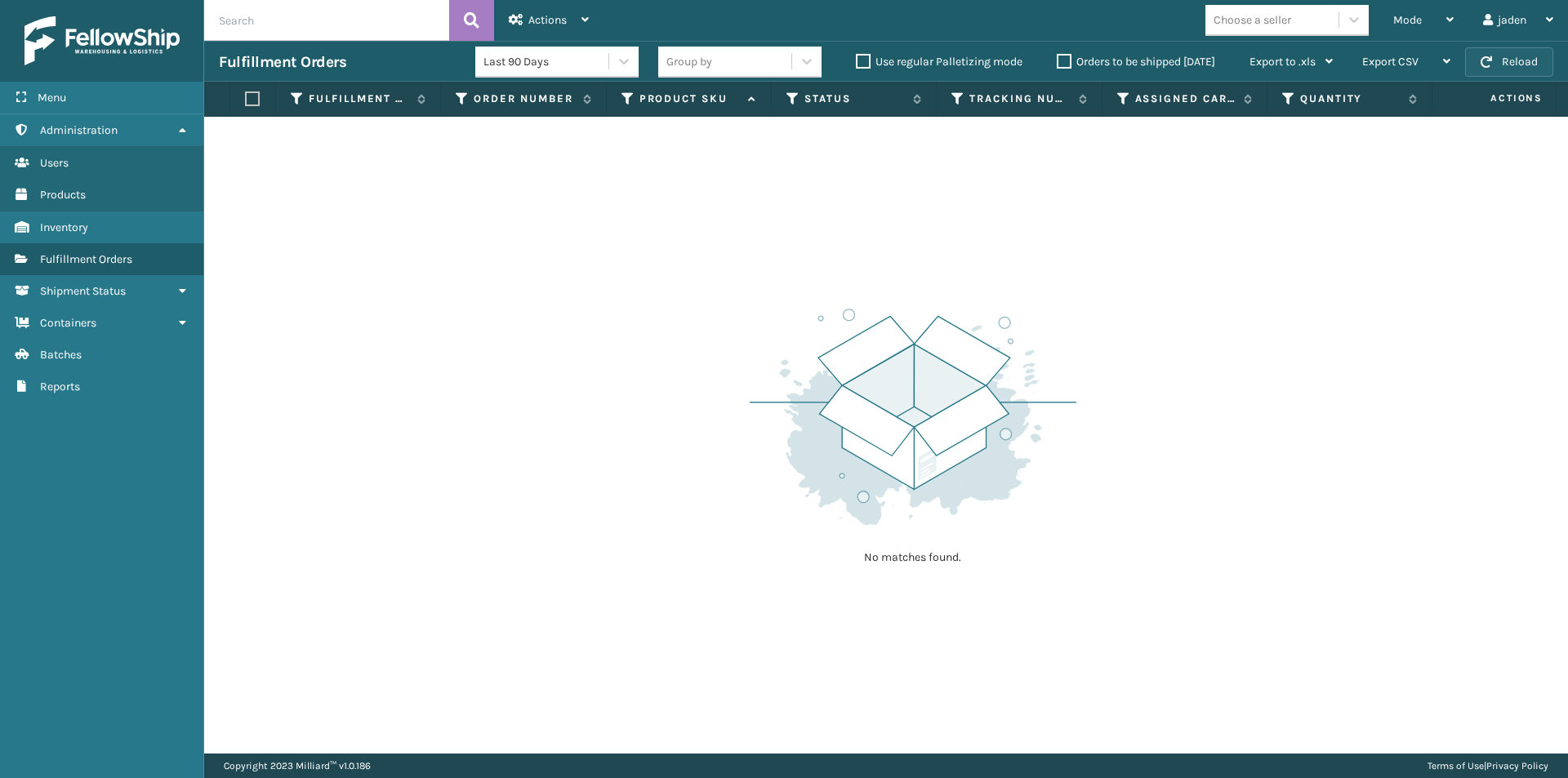
click at [1500, 70] on button "Reload" at bounding box center [1509, 61] width 88 height 29
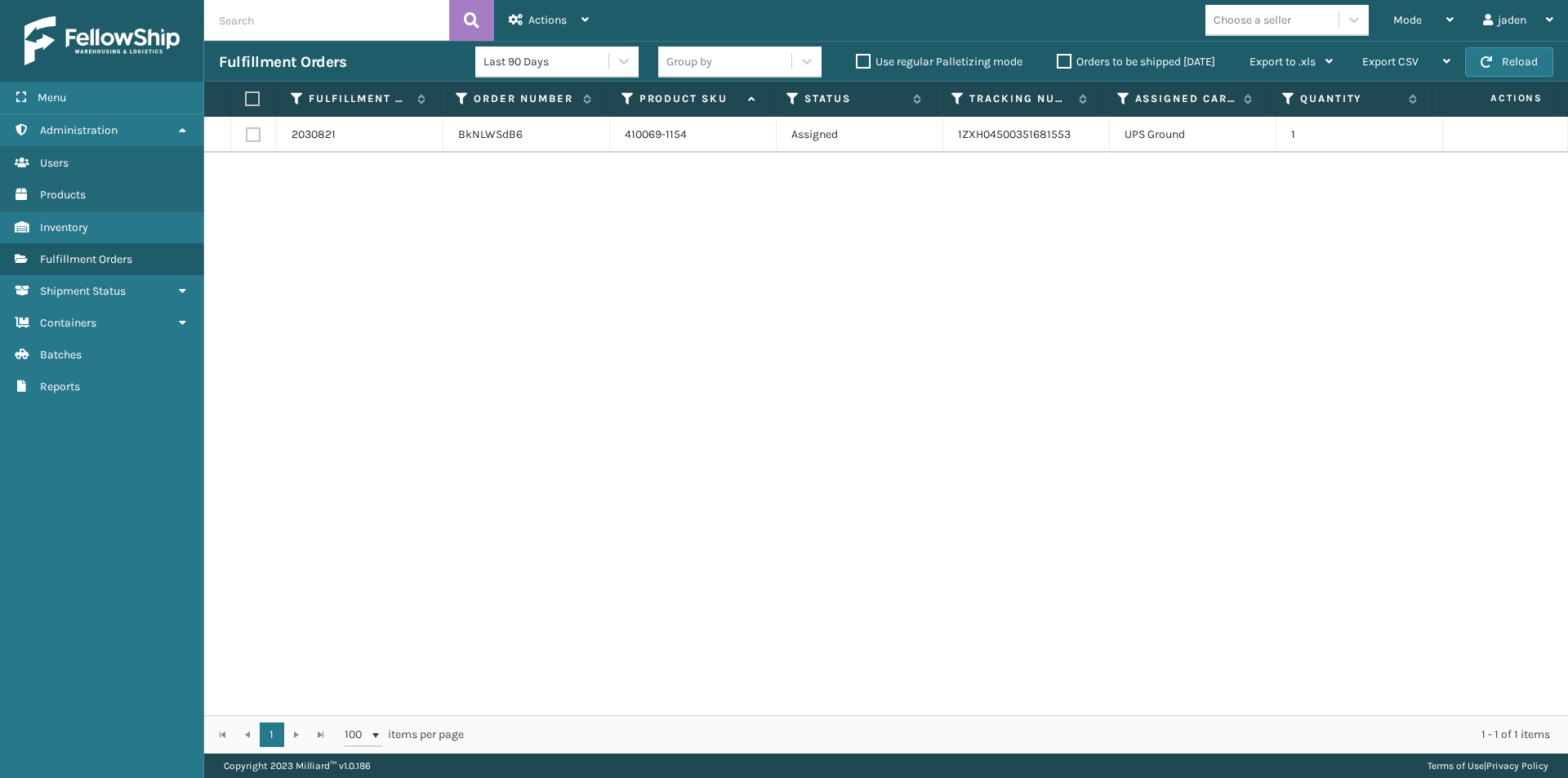
click at [255, 99] on label at bounding box center [250, 99] width 10 height 15
click at [245, 99] on input "checkbox" at bounding box center [245, 99] width 1 height 10
checkbox input "true"
click at [547, 27] on div "Actions" at bounding box center [548, 20] width 80 height 41
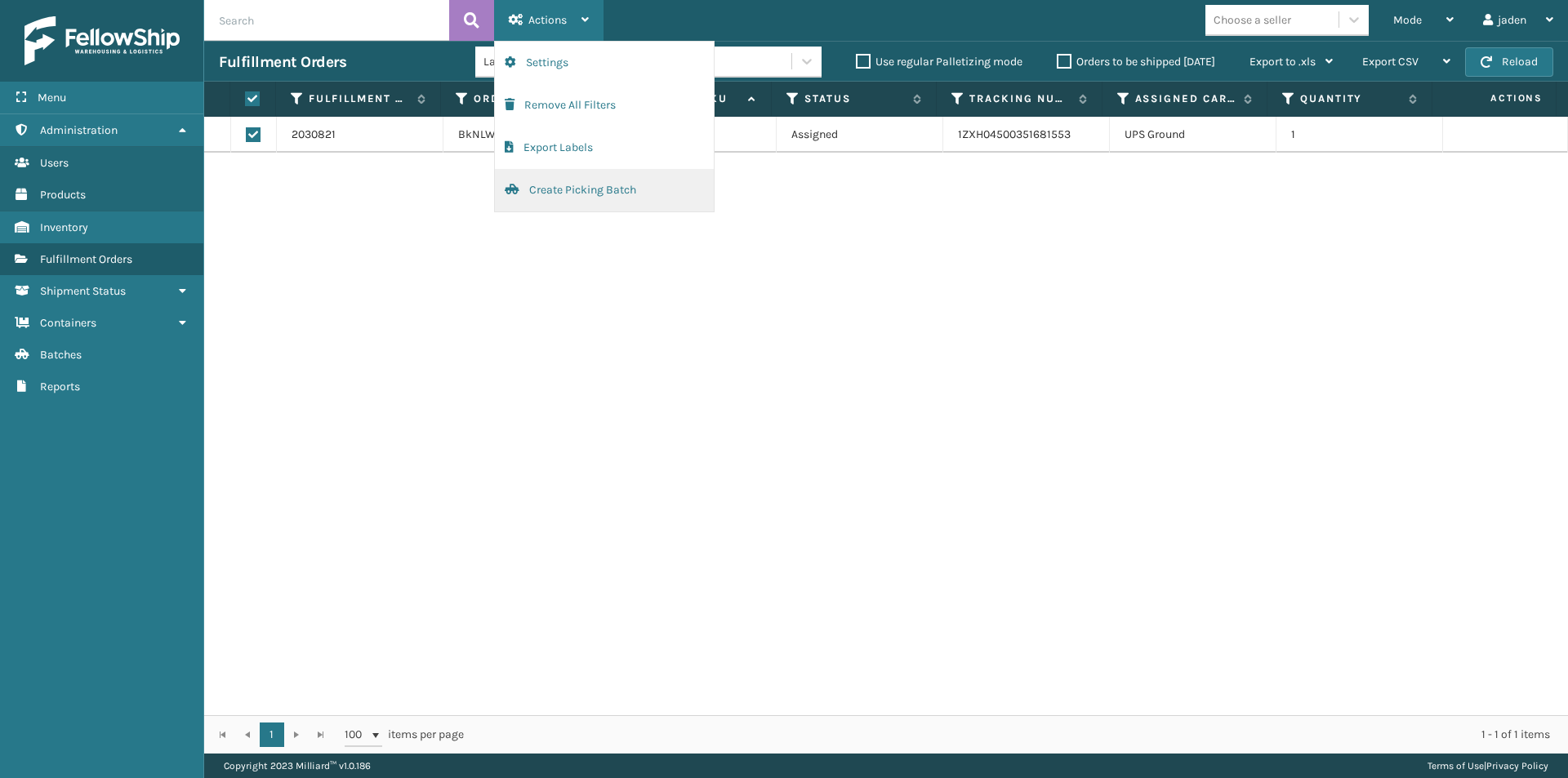
click at [538, 194] on button "Create Picking Batch" at bounding box center [604, 190] width 219 height 42
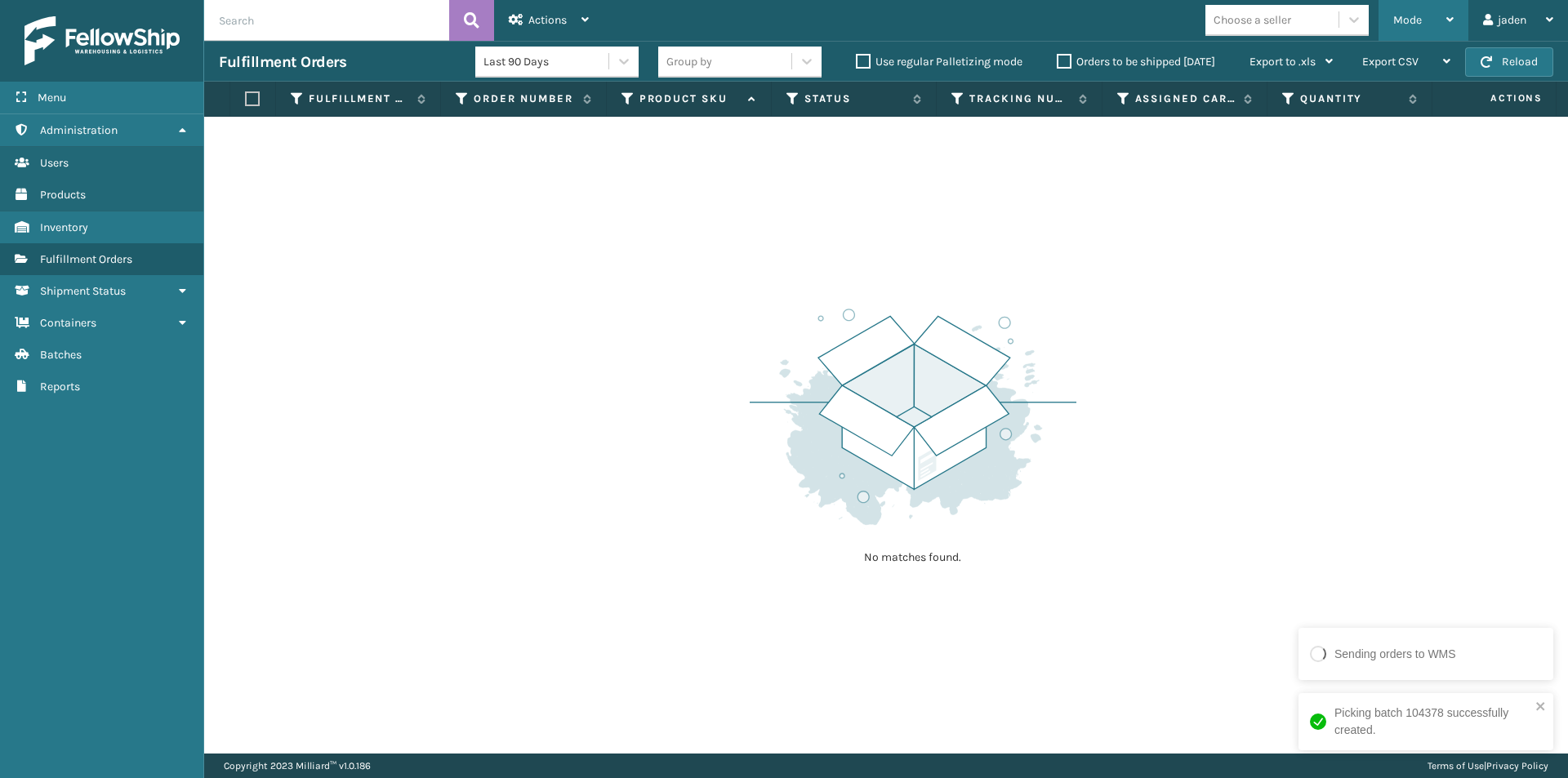
click at [1442, 14] on div "Mode" at bounding box center [1423, 20] width 60 height 41
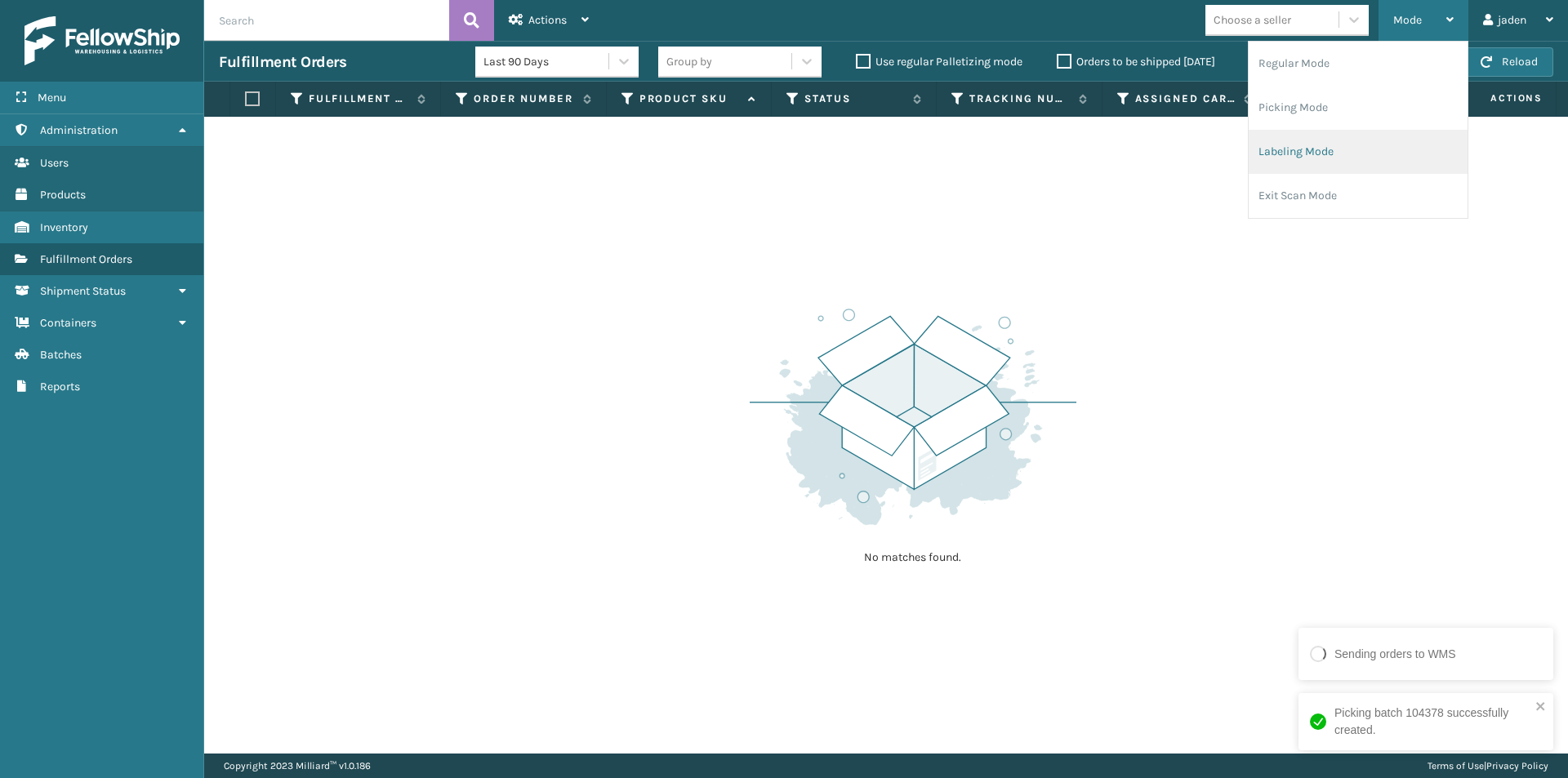
click at [1383, 137] on li "Labeling Mode" at bounding box center [1358, 152] width 219 height 44
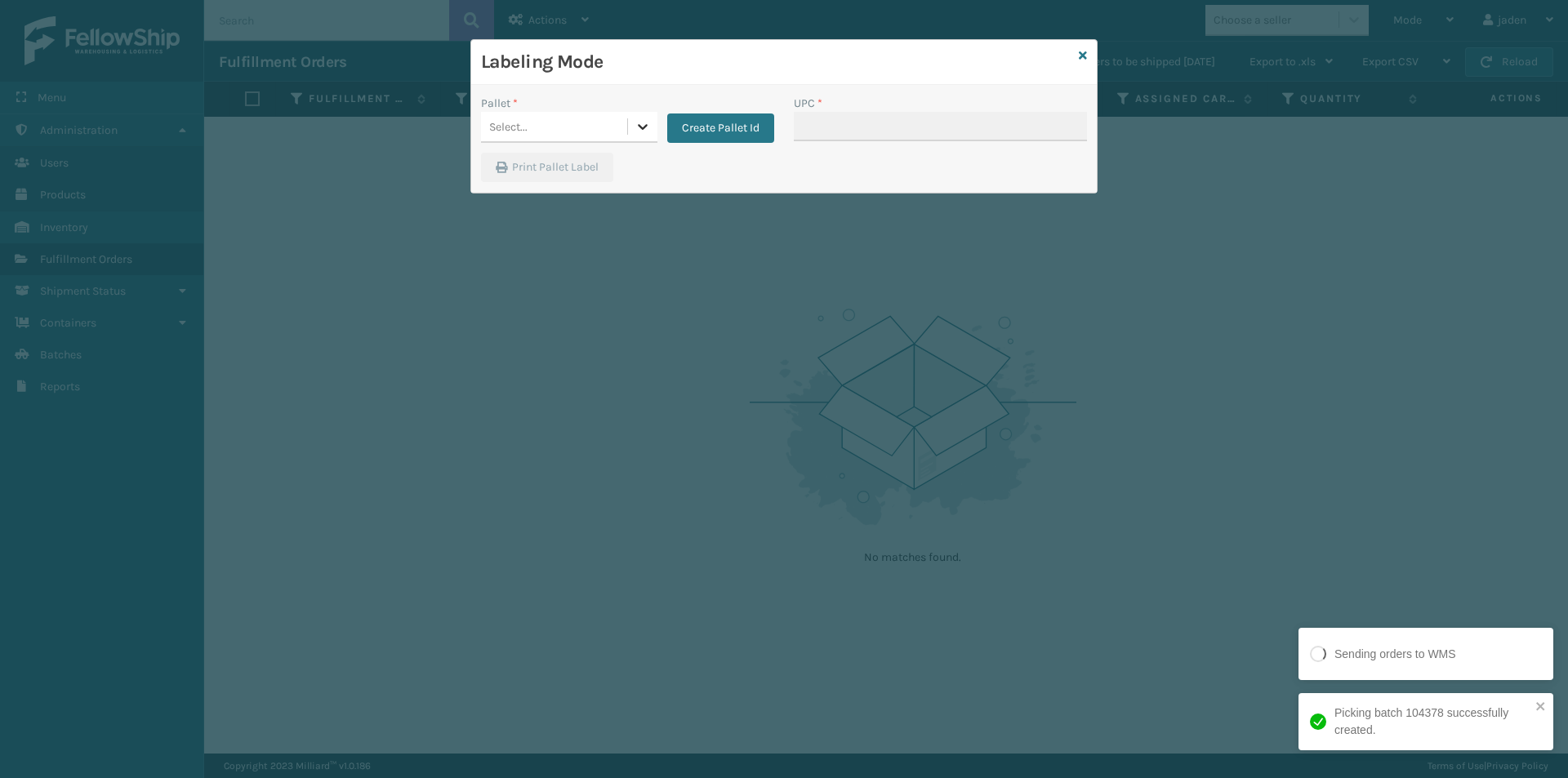
click at [647, 127] on icon at bounding box center [642, 125] width 16 height 16
click at [571, 171] on div "FDXG-18L8PQS1IQ" at bounding box center [569, 168] width 176 height 30
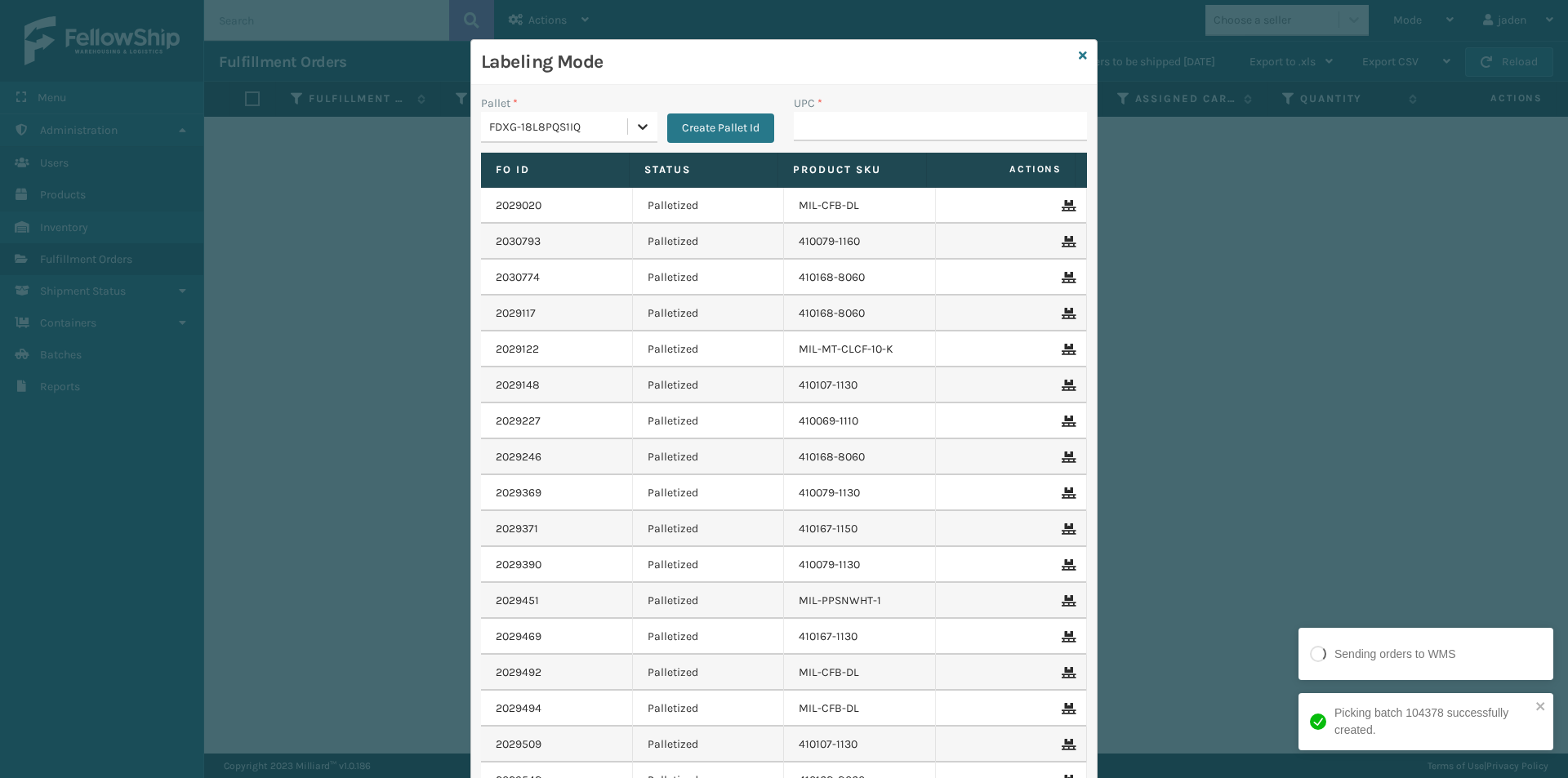
click at [636, 130] on icon at bounding box center [642, 125] width 16 height 16
click at [569, 210] on div "UPSG-7WQR47RM0I" at bounding box center [569, 198] width 176 height 30
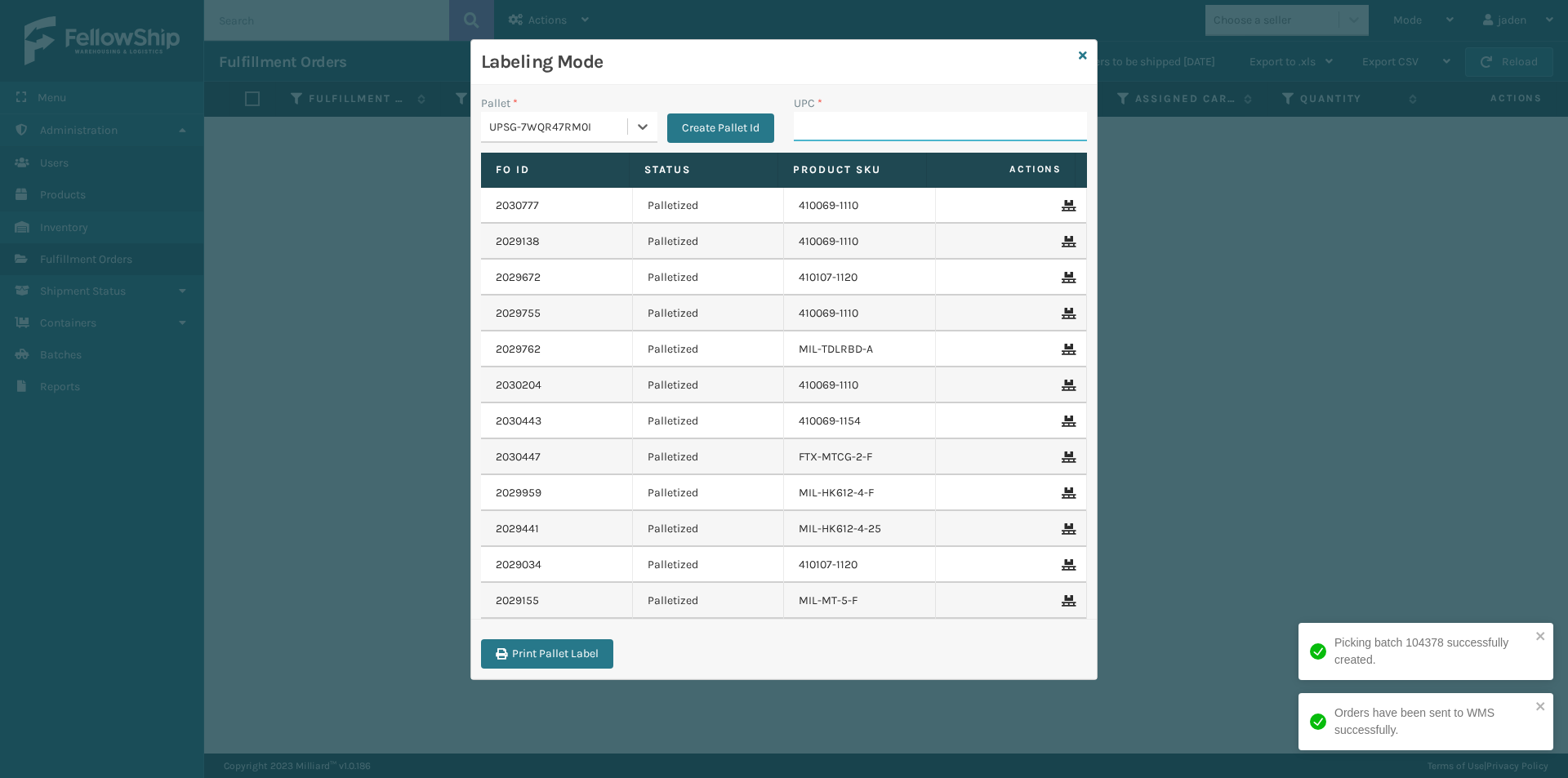
click at [922, 124] on input "UPC *" at bounding box center [940, 126] width 293 height 29
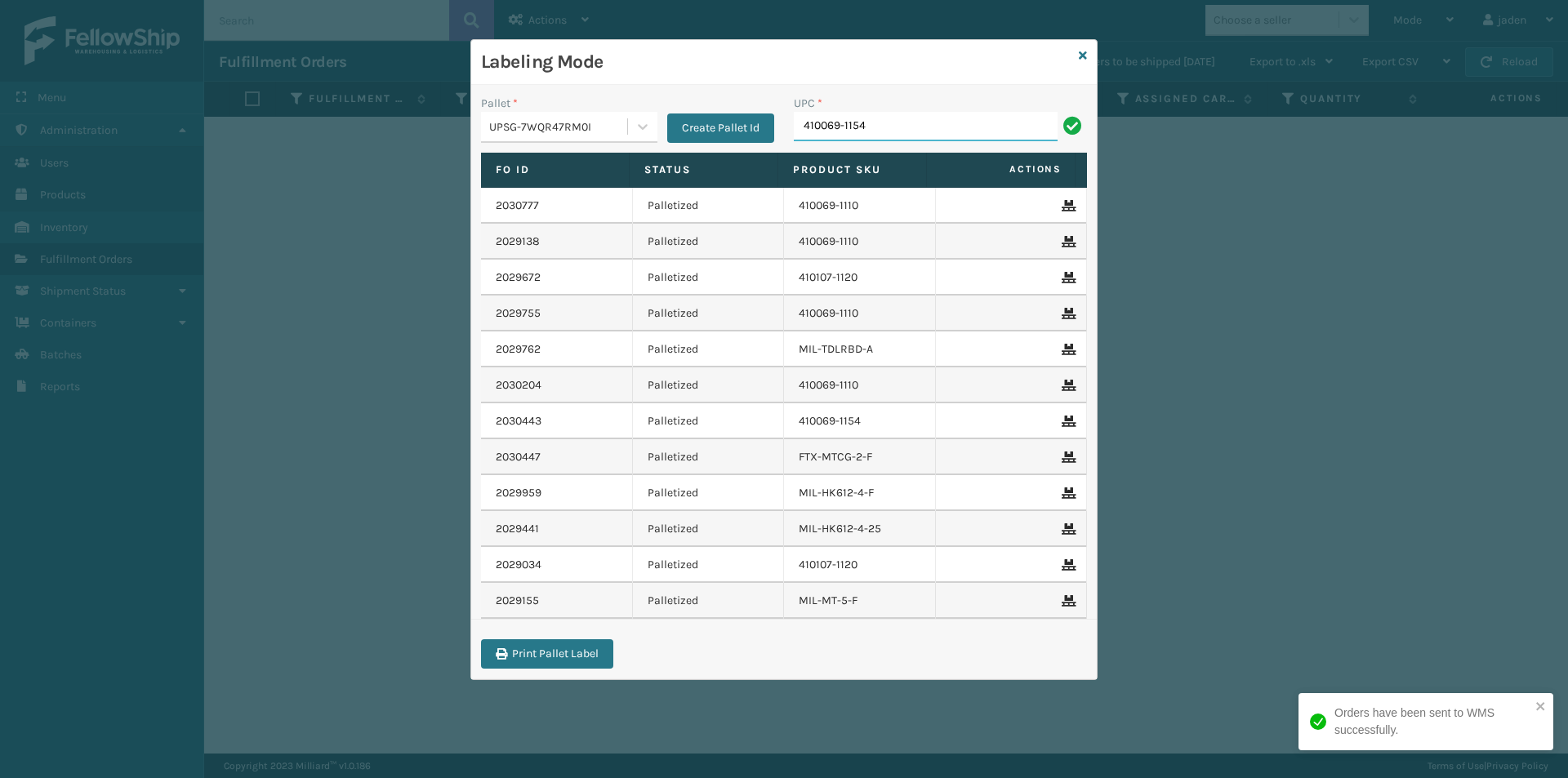
type input "410069-1154"
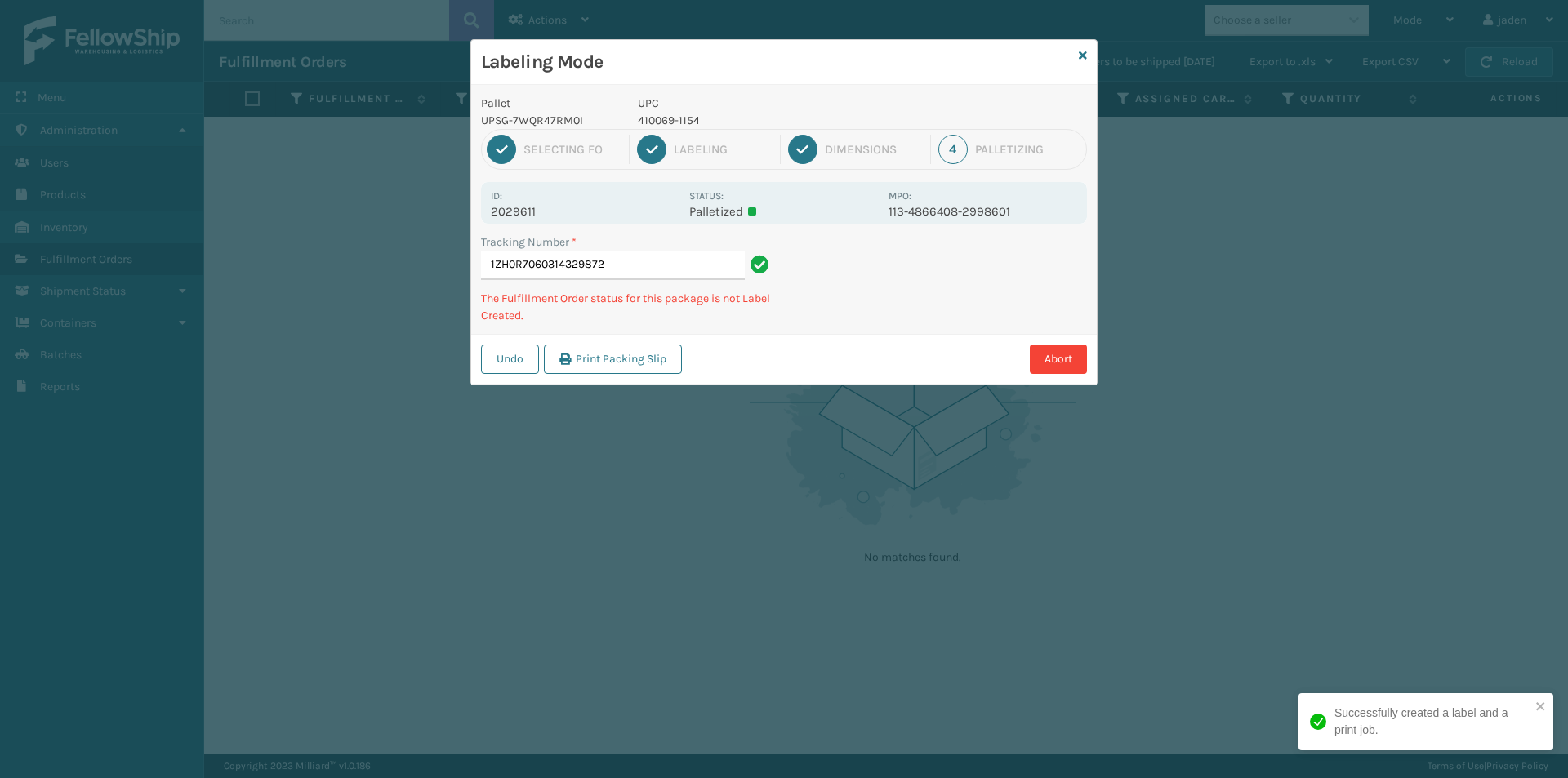
click at [684, 125] on p "410069-1154" at bounding box center [758, 121] width 241 height 17
copy p "410069-1154"
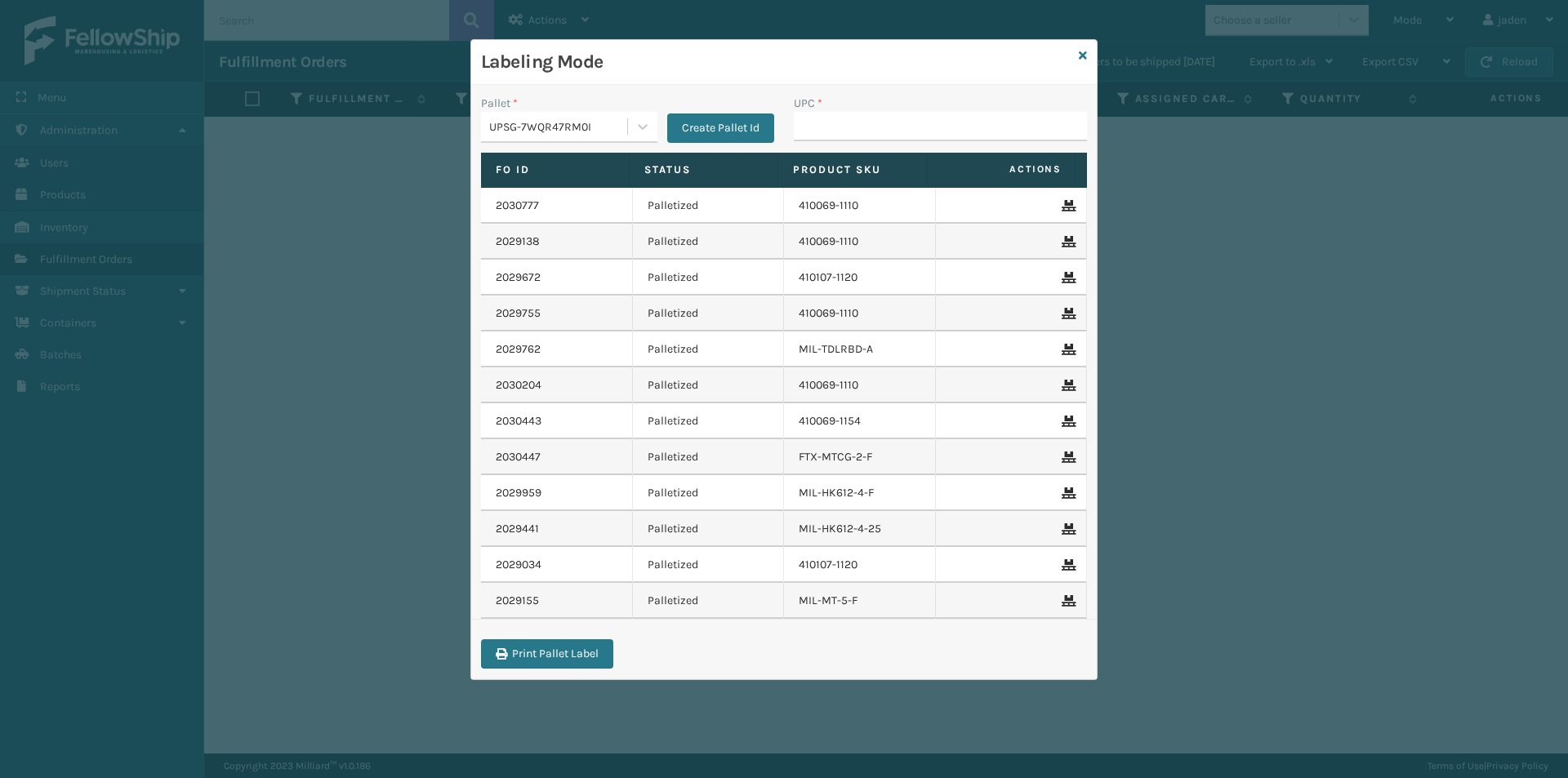
drag, startPoint x: 688, startPoint y: 119, endPoint x: 976, endPoint y: 118, distance: 288.0
type input "410069-1154"
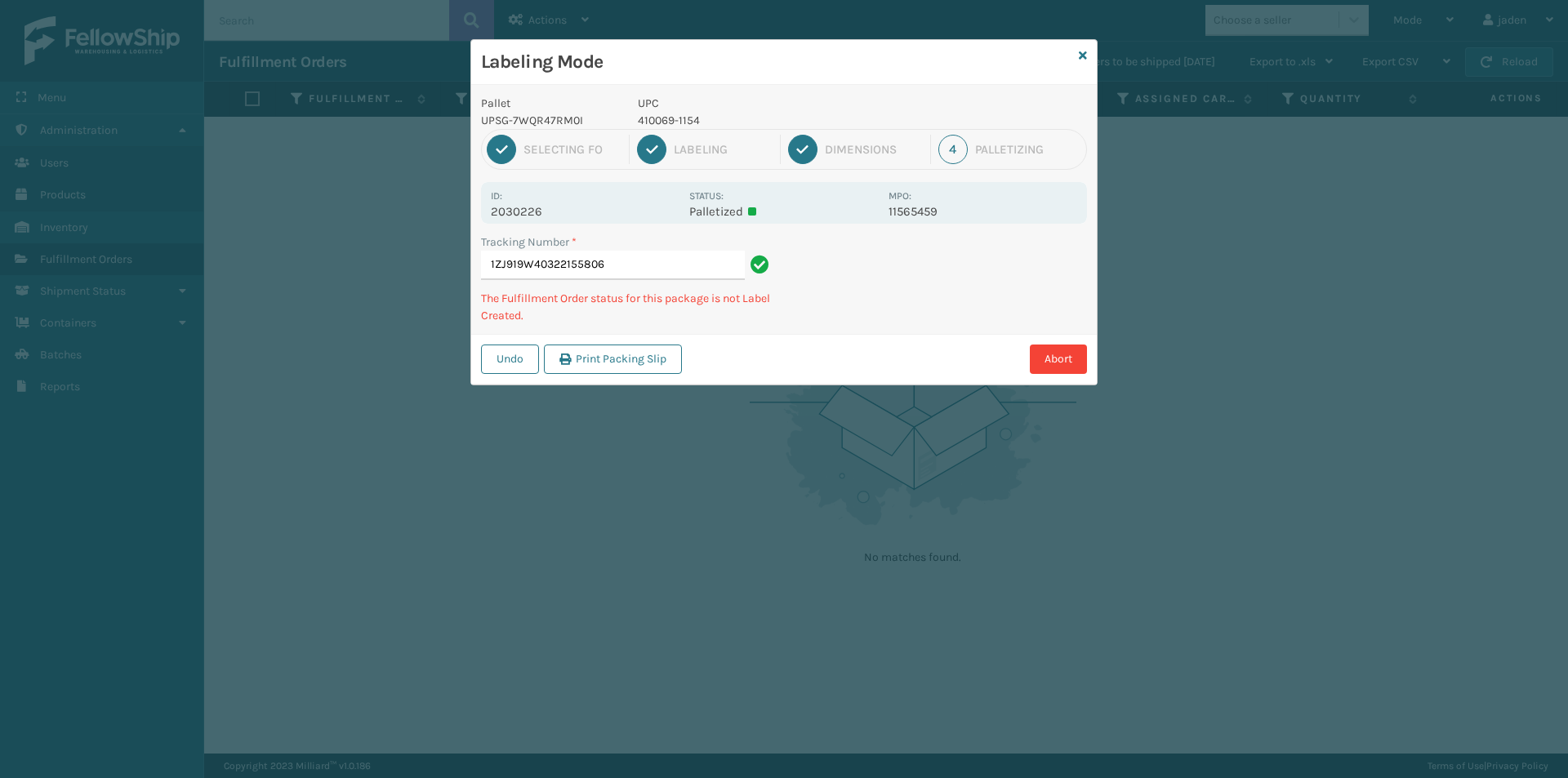
drag, startPoint x: 979, startPoint y: 267, endPoint x: 980, endPoint y: 279, distance: 12.0
click at [856, 363] on div "Labeling Mode Pallet UPSG-7WQR47RM0I UPC 410069-1154 1 Selecting FO 2 Labeling …" at bounding box center [784, 389] width 1568 height 778
drag, startPoint x: 969, startPoint y: 280, endPoint x: 1005, endPoint y: 250, distance: 46.9
click at [904, 312] on div "Pallet UPSG-7WQR47RM0I UPC 410069-1154 1 Selecting FO 2 Labeling 3 Dimensions 4…" at bounding box center [783, 235] width 626 height 300
drag, startPoint x: 1011, startPoint y: 245, endPoint x: 991, endPoint y: 258, distance: 23.9
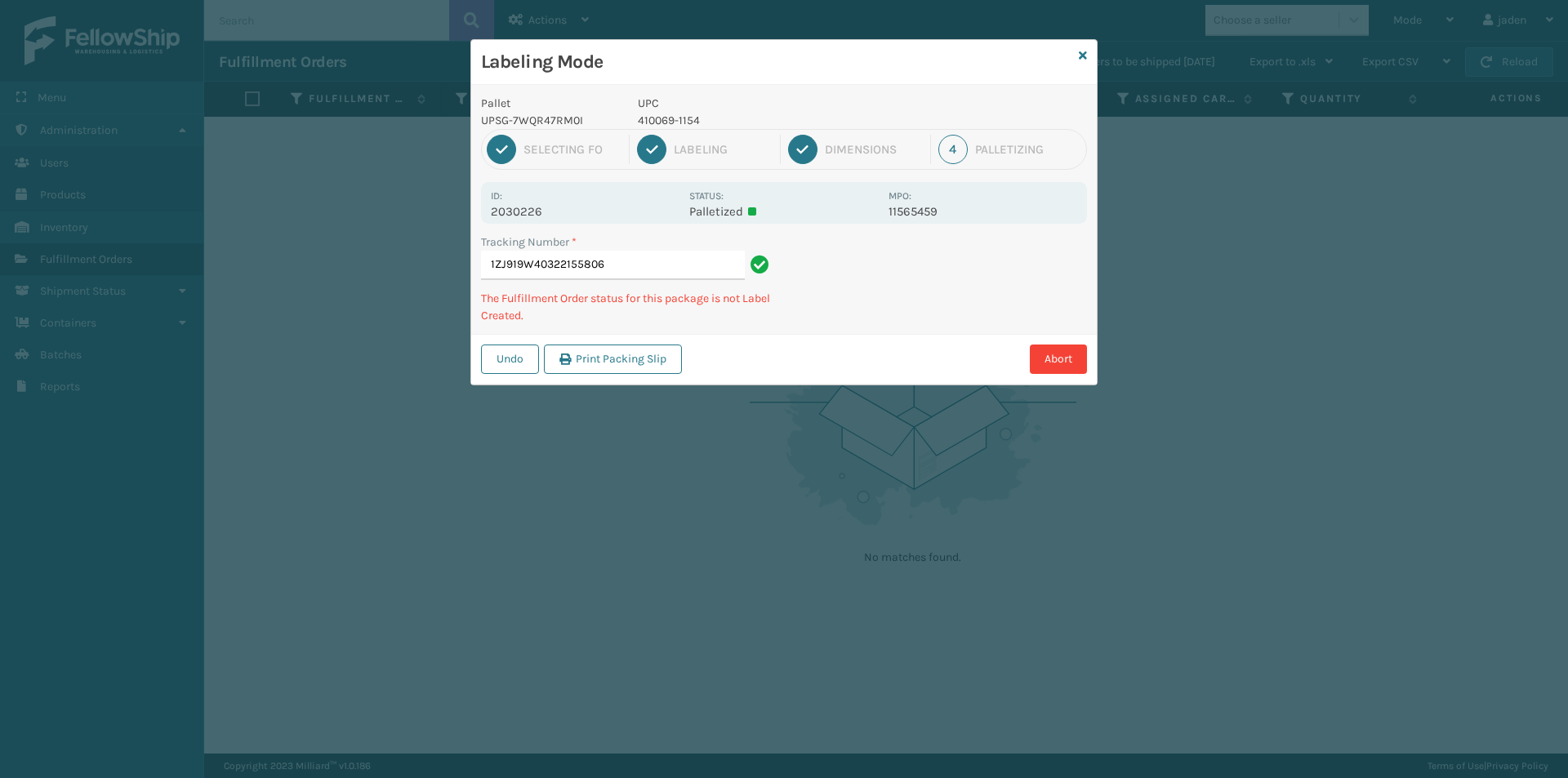
drag, startPoint x: 991, startPoint y: 258, endPoint x: 1031, endPoint y: 258, distance: 40.0
click at [935, 307] on div "Pallet UPSG-7WQR47RM0I UPC 410069-1154 1 Selecting FO 2 Labeling 3 Dimensions 4…" at bounding box center [783, 235] width 626 height 300
drag, startPoint x: 1031, startPoint y: 258, endPoint x: 1010, endPoint y: 270, distance: 24.2
drag, startPoint x: 1010, startPoint y: 270, endPoint x: 1116, endPoint y: 223, distance: 116.0
click at [1003, 284] on div "Pallet UPSG-7WQR47RM0I UPC 410069-1154 1 Selecting FO 2 Labeling 3 Dimensions 4…" at bounding box center [783, 235] width 626 height 300
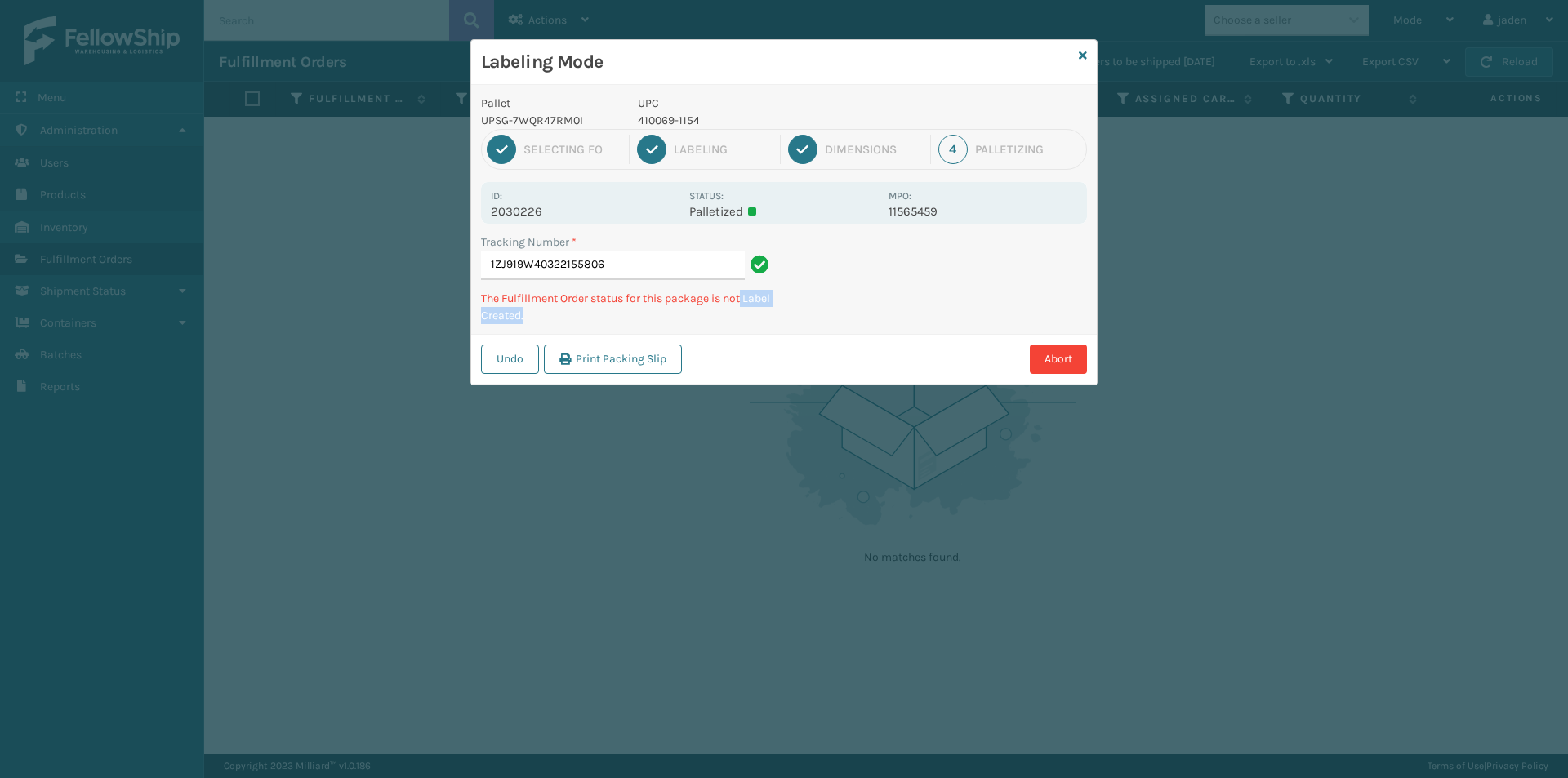
drag, startPoint x: 1116, startPoint y: 223, endPoint x: 921, endPoint y: 362, distance: 239.5
drag, startPoint x: 921, startPoint y: 362, endPoint x: 1087, endPoint y: 240, distance: 206.0
click at [966, 327] on div "Pallet UPSG-7WQR47RM0I UPC 410069-1154 1 Selecting FO 2 Labeling 3 Dimensions 4…" at bounding box center [783, 235] width 626 height 300
drag, startPoint x: 1087, startPoint y: 240, endPoint x: 1072, endPoint y: 249, distance: 17.5
drag, startPoint x: 1072, startPoint y: 249, endPoint x: 993, endPoint y: 155, distance: 122.8
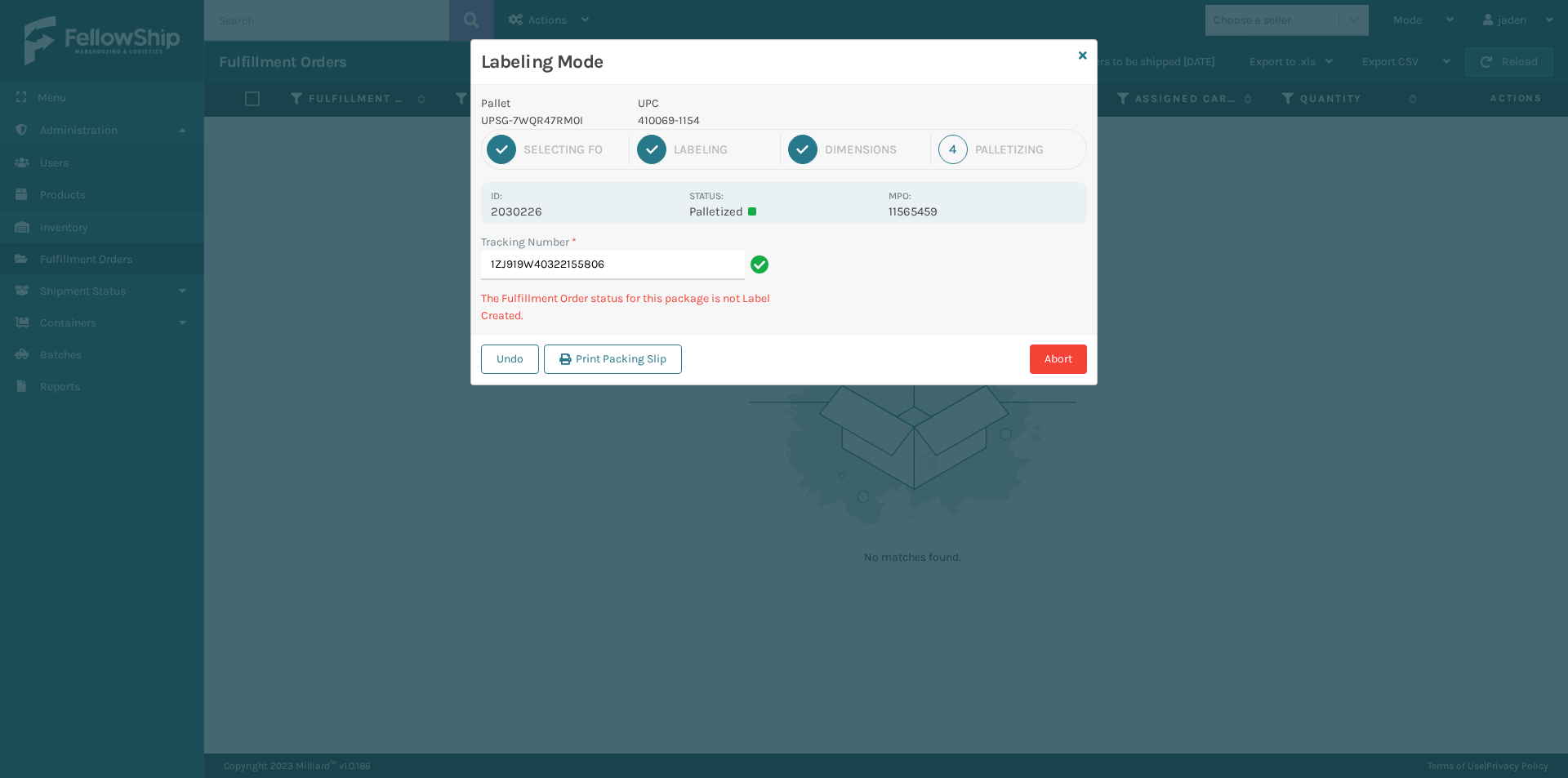
click at [918, 340] on div "Undo Print Packing Slip Abort" at bounding box center [783, 358] width 626 height 50
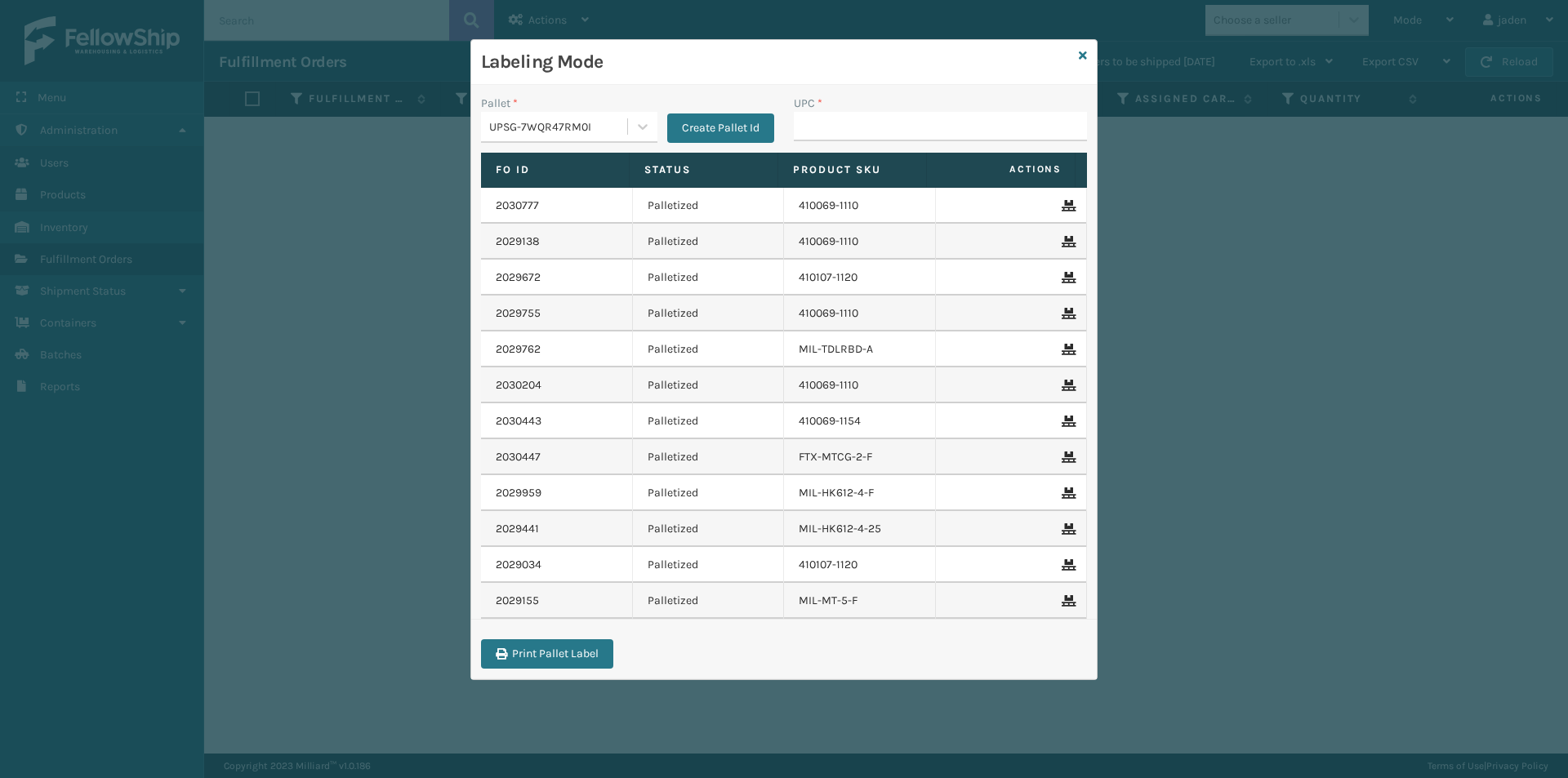
drag, startPoint x: 942, startPoint y: 124, endPoint x: 866, endPoint y: 124, distance: 76.0
type input "410069-1154"
drag, startPoint x: 843, startPoint y: 99, endPoint x: 813, endPoint y: 125, distance: 39.7
paste input "410069-1154"
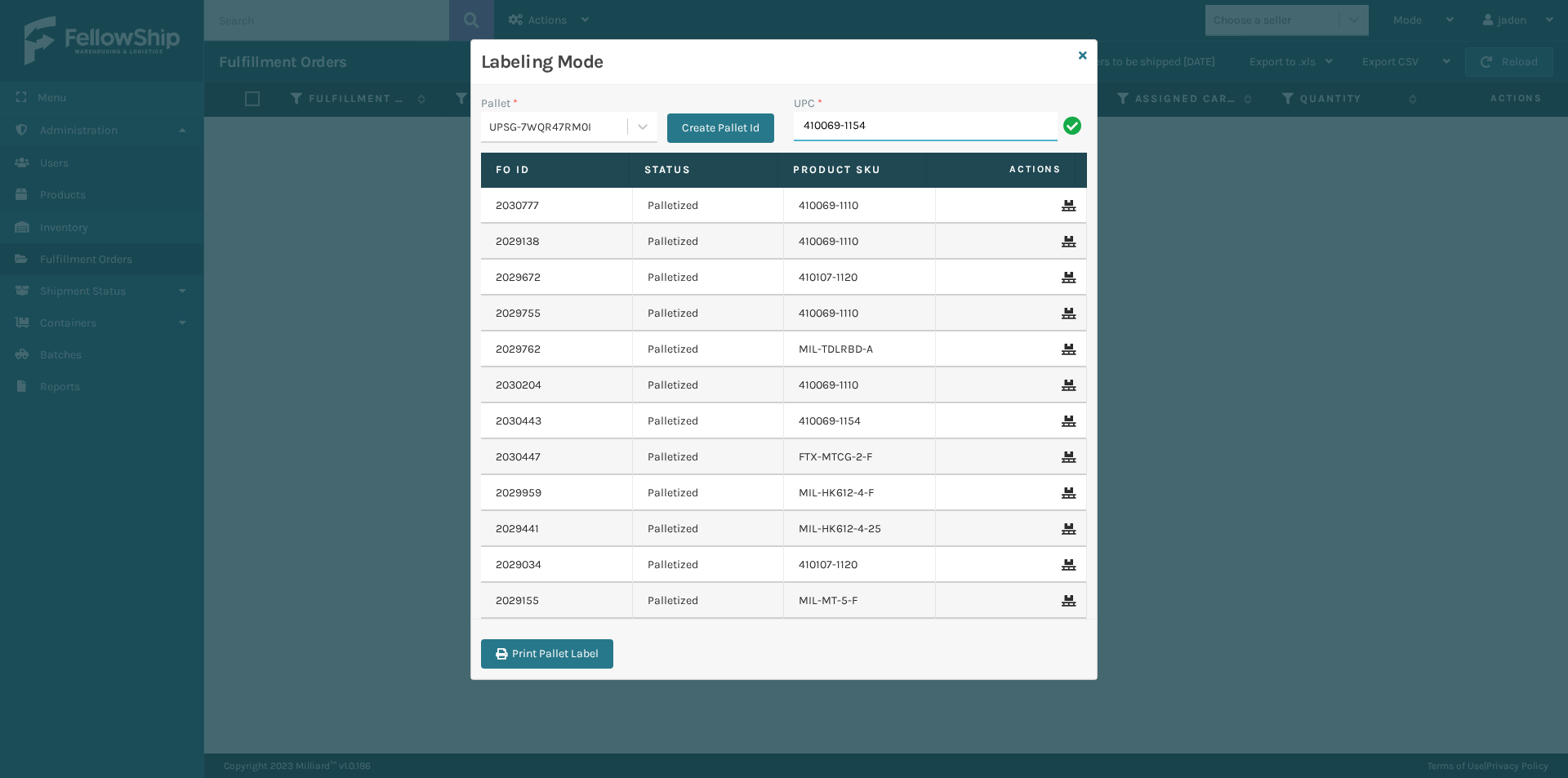
type input "410069-1154"
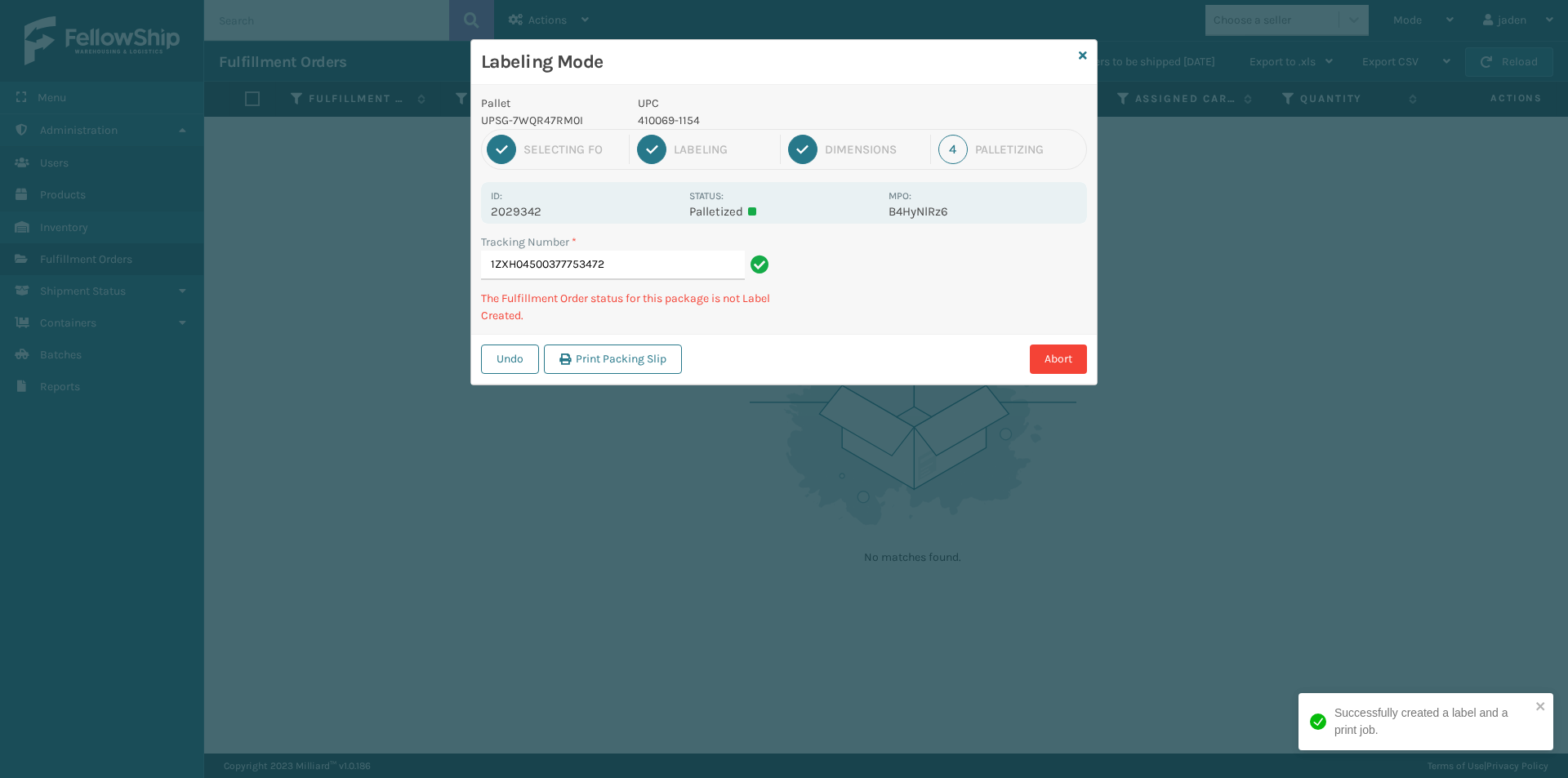
type input "1ZXH04500377753472\"
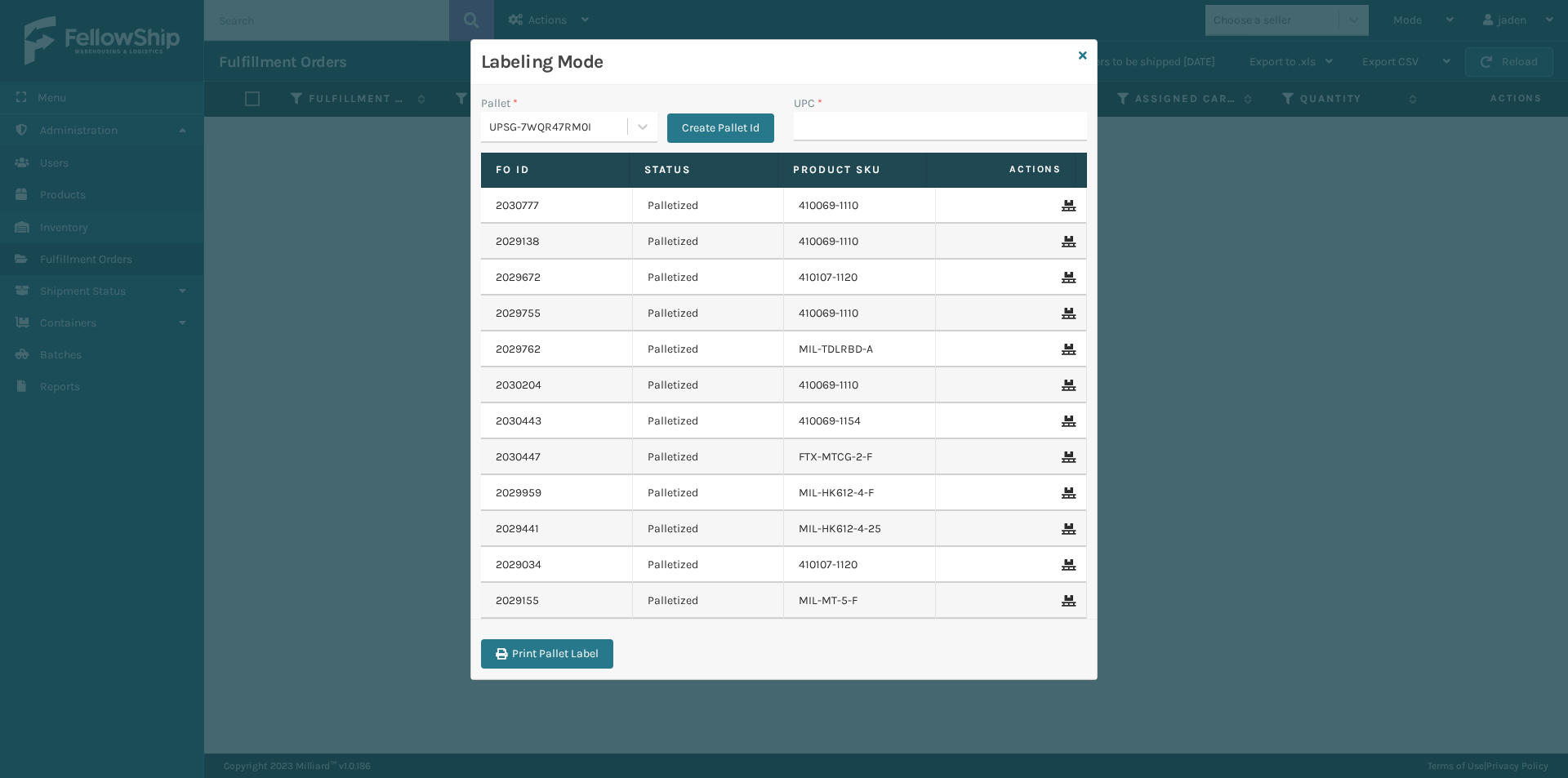
drag, startPoint x: 850, startPoint y: 135, endPoint x: 834, endPoint y: 129, distance: 17.1
type input "410069-1154"
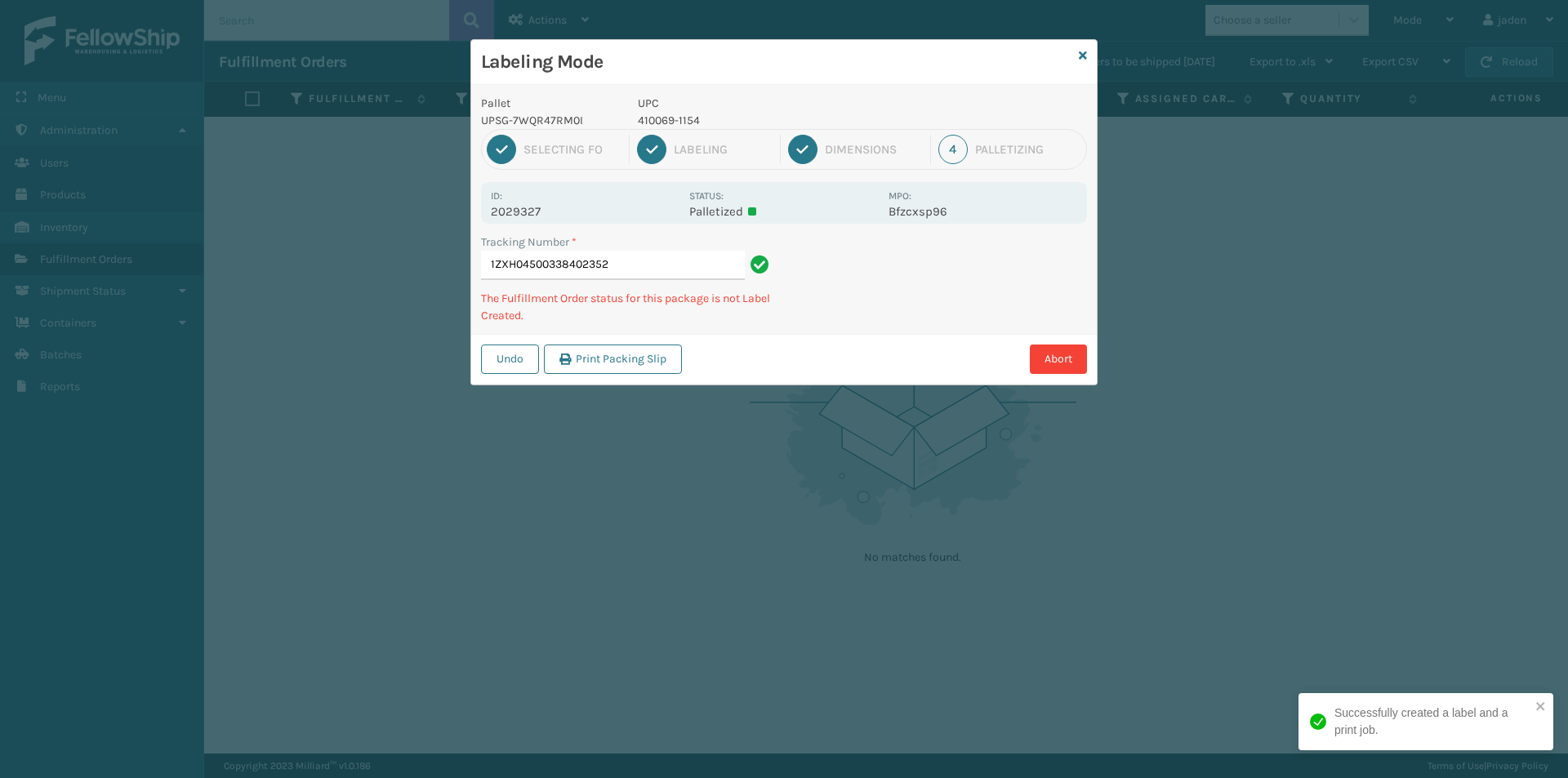
drag, startPoint x: 1003, startPoint y: 263, endPoint x: 1030, endPoint y: 253, distance: 28.8
click at [897, 327] on div "Pallet UPSG-7WQR47RM0I UPC 410069-1154 1 Selecting FO 2 Labeling 3 Dimensions 4…" at bounding box center [783, 235] width 626 height 300
drag, startPoint x: 1031, startPoint y: 250, endPoint x: 1020, endPoint y: 289, distance: 40.5
click at [841, 379] on div "Labeling Mode Pallet UPSG-7WQR47RM0I UPC 410069-1154 1 Selecting FO 2 Labeling …" at bounding box center [784, 389] width 1568 height 778
drag, startPoint x: 1022, startPoint y: 288, endPoint x: 1003, endPoint y: 290, distance: 19.1
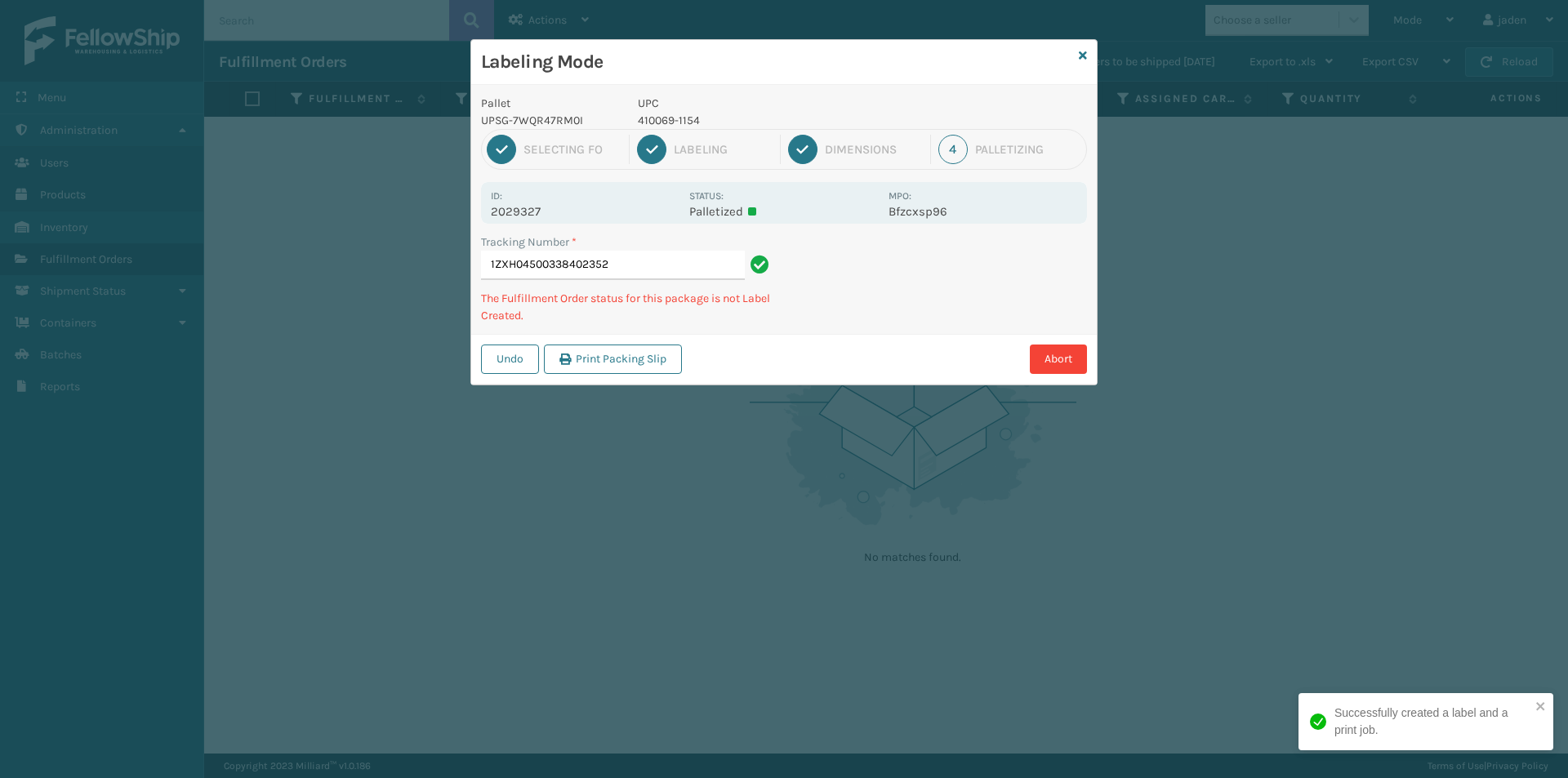
drag, startPoint x: 1003, startPoint y: 290, endPoint x: 1030, endPoint y: 264, distance: 37.5
click at [860, 373] on div "Labeling Mode Pallet UPSG-7WQR47RM0I UPC 410069-1154 1 Selecting FO 2 Labeling …" at bounding box center [784, 389] width 1568 height 778
drag, startPoint x: 1023, startPoint y: 262, endPoint x: 1082, endPoint y: 240, distance: 63.0
click at [846, 372] on div "Undo Print Packing Slip Abort" at bounding box center [783, 358] width 626 height 50
drag, startPoint x: 1082, startPoint y: 240, endPoint x: 1061, endPoint y: 239, distance: 21.0
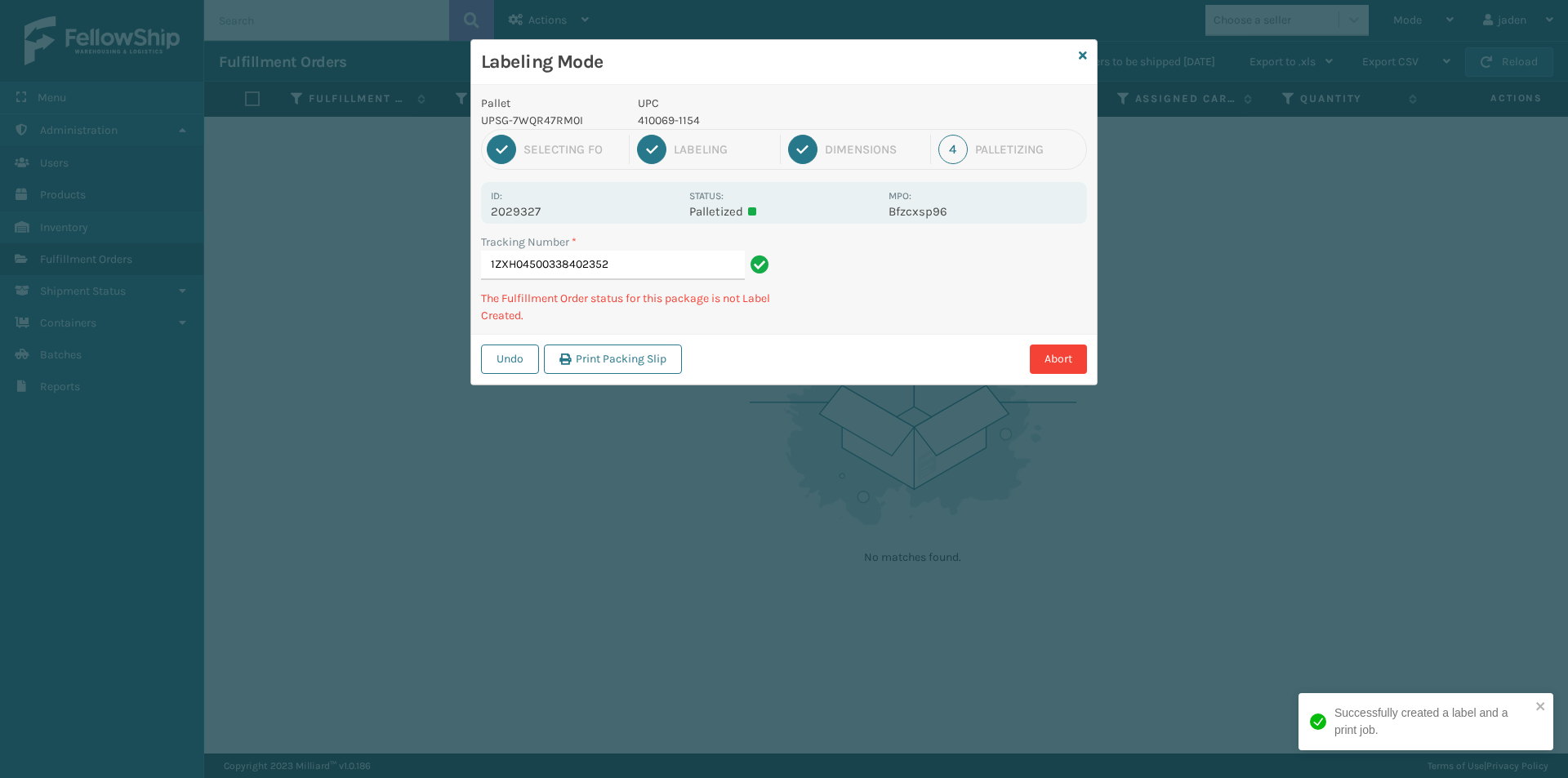
drag, startPoint x: 1061, startPoint y: 239, endPoint x: 1037, endPoint y: 257, distance: 30.0
click at [841, 367] on div "Labeling Mode Pallet UPSG-7WQR47RM0I UPC 410069-1154 1 Selecting FO 2 Labeling …" at bounding box center [784, 389] width 1568 height 778
drag, startPoint x: 1037, startPoint y: 257, endPoint x: 1023, endPoint y: 257, distance: 14.0
drag, startPoint x: 1023, startPoint y: 257, endPoint x: 1052, endPoint y: 241, distance: 33.1
click at [876, 324] on div "Pallet UPSG-7WQR47RM0I UPC 410069-1154 1 Selecting FO 2 Labeling 3 Dimensions 4…" at bounding box center [783, 235] width 626 height 300
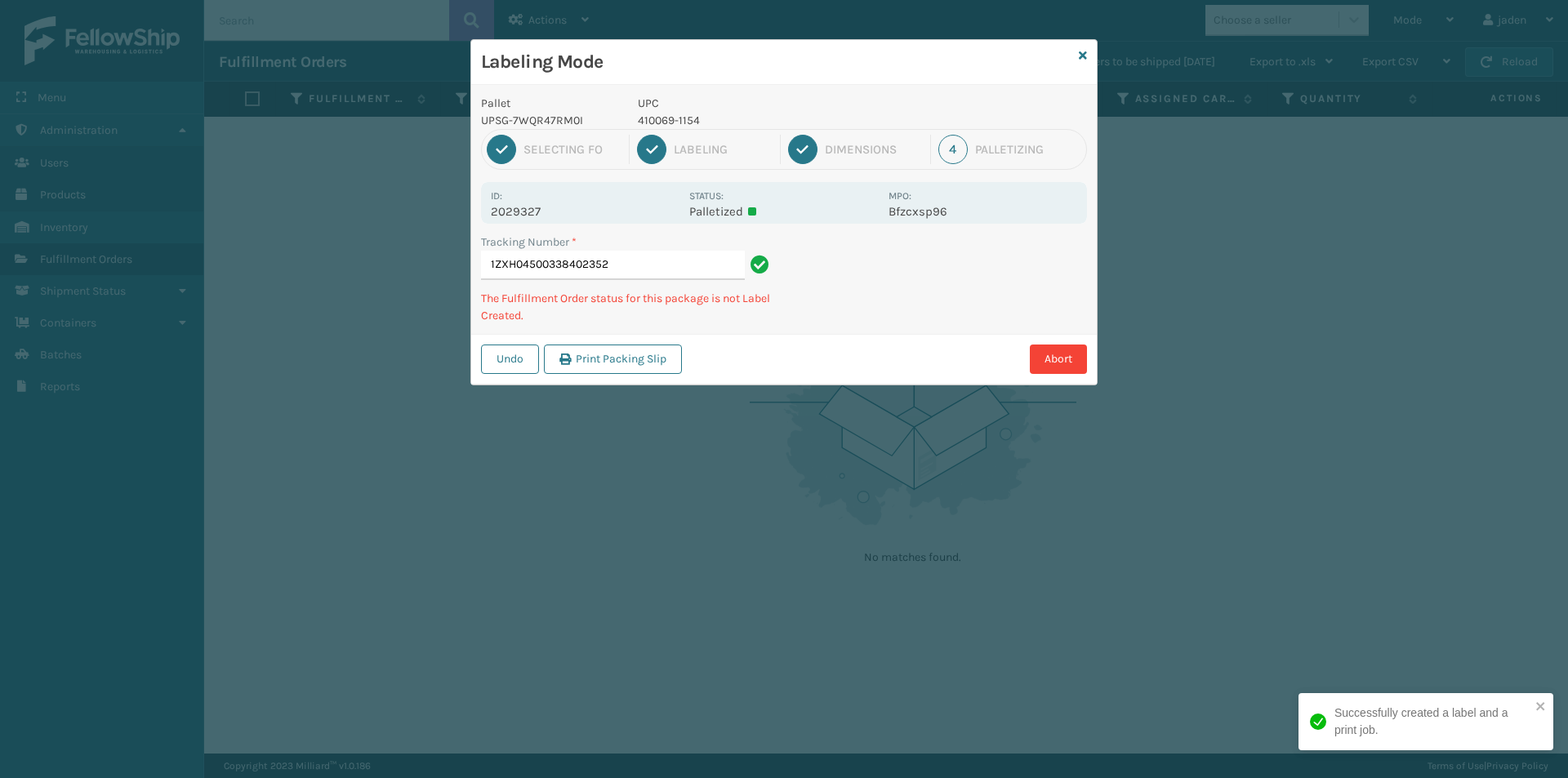
drag, startPoint x: 1043, startPoint y: 241, endPoint x: 1022, endPoint y: 243, distance: 21.1
click at [864, 324] on div "Tracking Number * 1ZXH04500338402352 The Fulfillment Order status for this pack…" at bounding box center [783, 284] width 626 height 100
drag, startPoint x: 1022, startPoint y: 243, endPoint x: 1005, endPoint y: 251, distance: 18.8
drag, startPoint x: 1005, startPoint y: 251, endPoint x: 939, endPoint y: 288, distance: 75.7
click at [849, 342] on div "Undo Print Packing Slip Abort" at bounding box center [783, 358] width 626 height 50
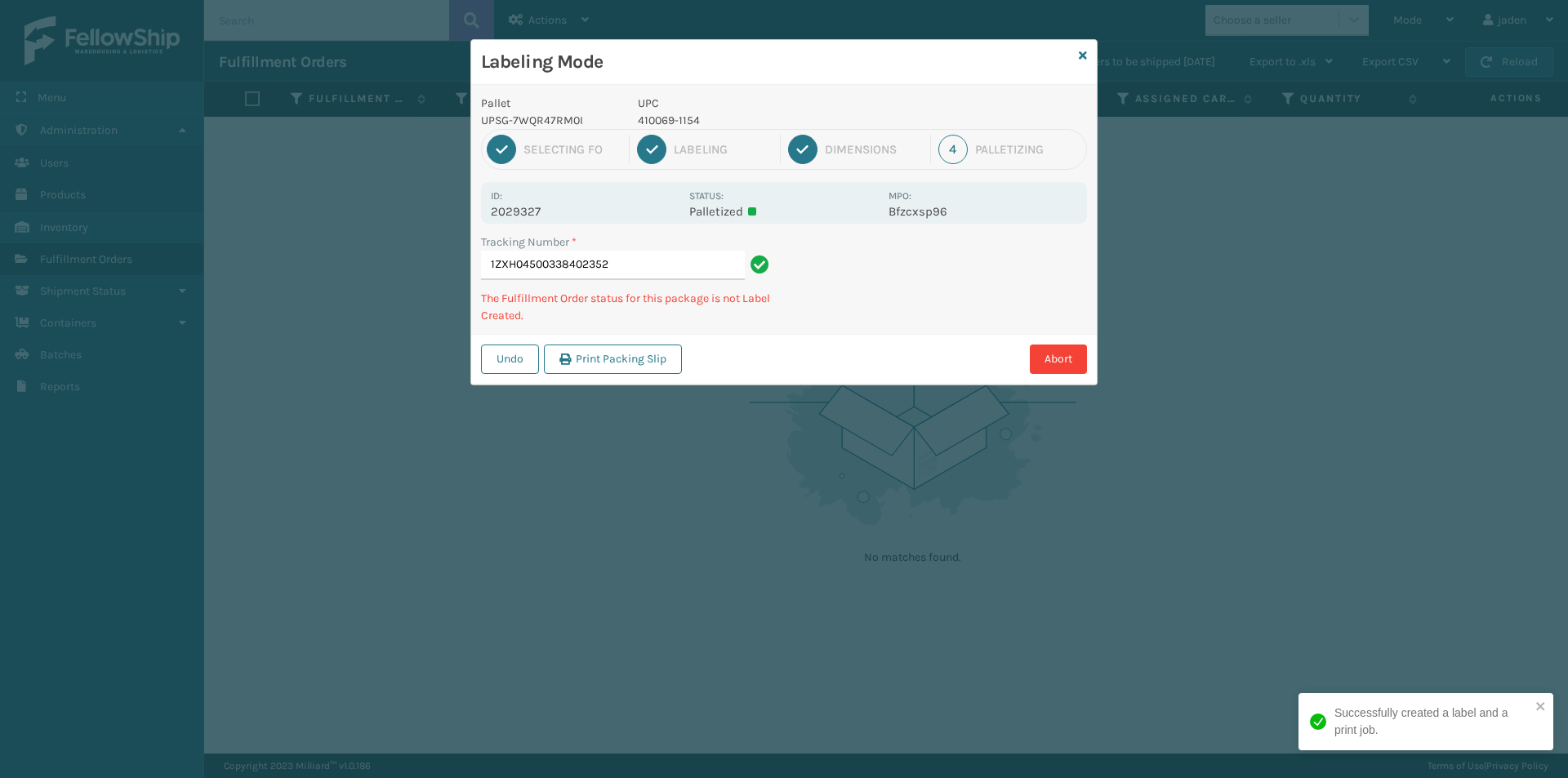
drag, startPoint x: 1040, startPoint y: 235, endPoint x: 919, endPoint y: 294, distance: 134.6
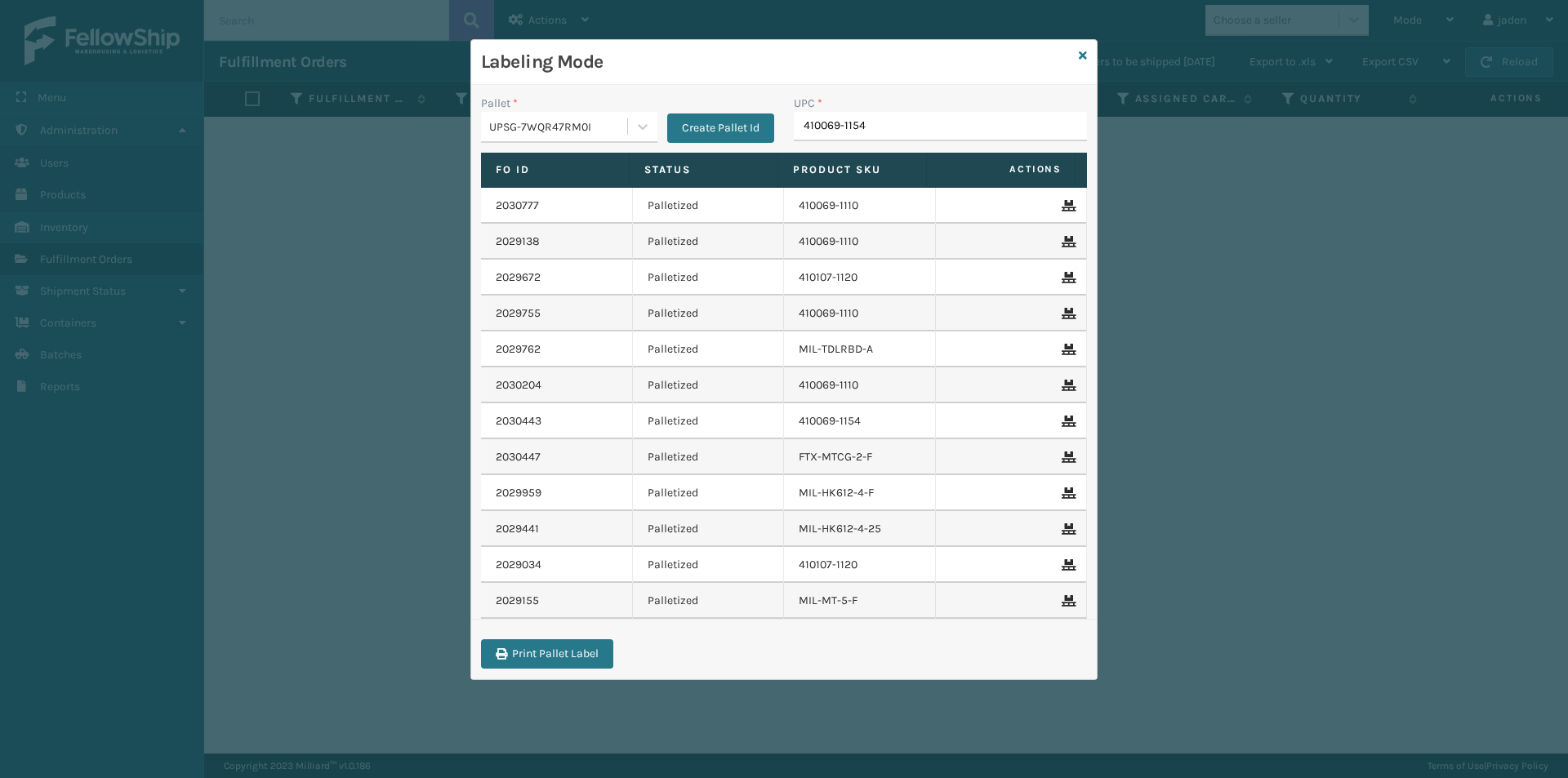
type input "410069-1154"
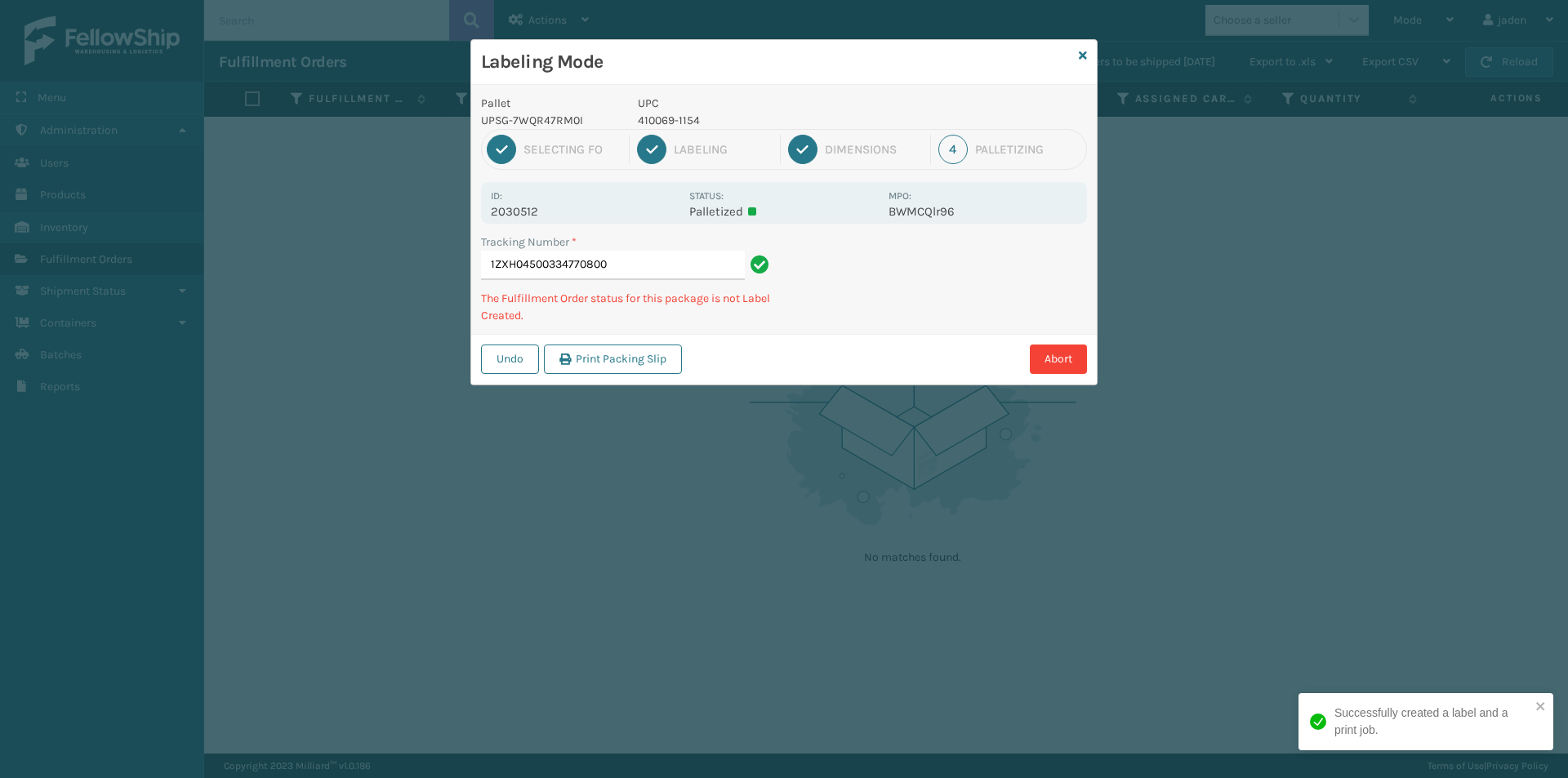
drag, startPoint x: 868, startPoint y: 85, endPoint x: 831, endPoint y: 80, distance: 37.3
click at [646, 80] on div "Labeling Mode" at bounding box center [783, 62] width 626 height 45
drag, startPoint x: 936, startPoint y: 94, endPoint x: 851, endPoint y: 108, distance: 86.1
click at [735, 100] on p "UPC" at bounding box center [758, 103] width 241 height 17
drag, startPoint x: 874, startPoint y: 108, endPoint x: 740, endPoint y: 85, distance: 136.0
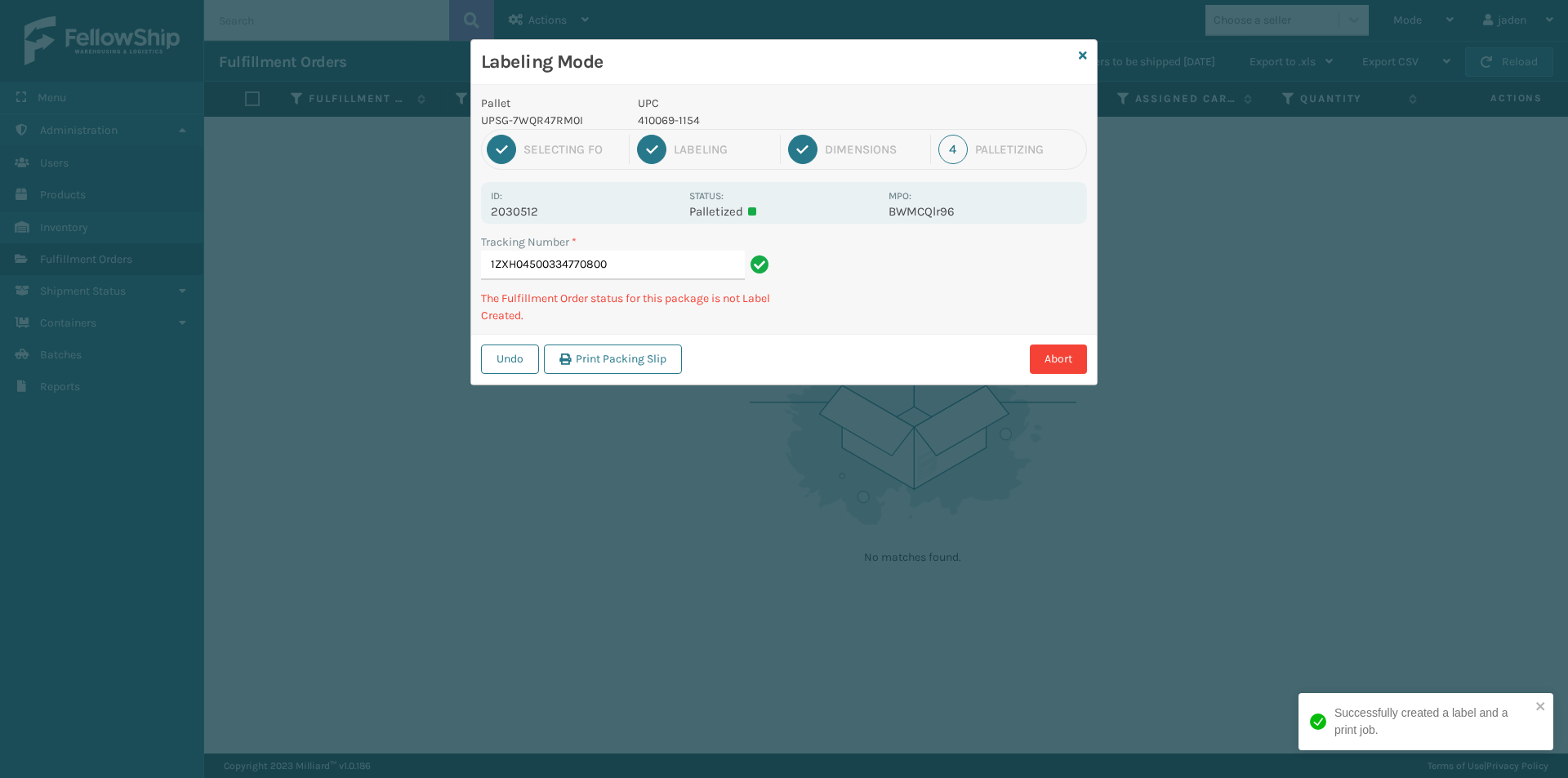
click at [740, 85] on div "Pallet UPSG-7WQR47RM0I UPC 410069-1154 1 Selecting FO 2 Labeling 3 Dimensions 4…" at bounding box center [783, 235] width 626 height 300
click at [756, 75] on div "Labeling Mode" at bounding box center [783, 62] width 626 height 45
drag, startPoint x: 870, startPoint y: 81, endPoint x: 924, endPoint y: 92, distance: 55.1
click at [749, 75] on div "Labeling Mode" at bounding box center [783, 62] width 626 height 45
drag, startPoint x: 927, startPoint y: 93, endPoint x: 871, endPoint y: 109, distance: 58.2
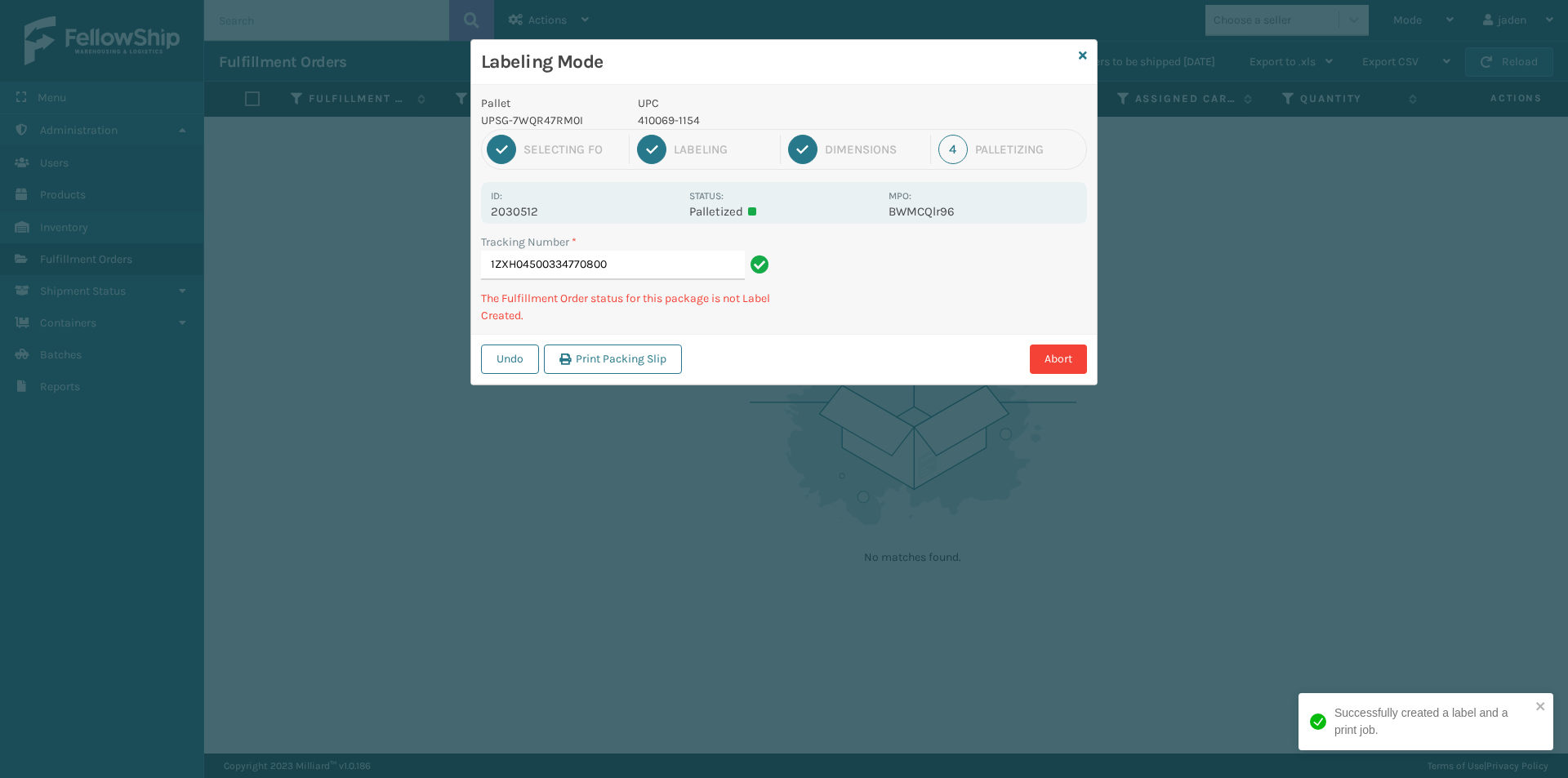
click at [743, 97] on div "Pallet UPSG-7WQR47RM0I UPC 410069-1154 1 Selecting FO 2 Labeling 3 Dimensions 4…" at bounding box center [783, 235] width 626 height 300
drag, startPoint x: 881, startPoint y: 109, endPoint x: 871, endPoint y: 97, distance: 15.6
click at [780, 90] on div "Pallet UPSG-7WQR47RM0I UPC 410069-1154 1 Selecting FO 2 Labeling 3 Dimensions 4…" at bounding box center [783, 235] width 626 height 300
drag, startPoint x: 871, startPoint y: 97, endPoint x: 759, endPoint y: 64, distance: 116.8
click at [759, 64] on h3 "Labeling Mode" at bounding box center [776, 62] width 592 height 25
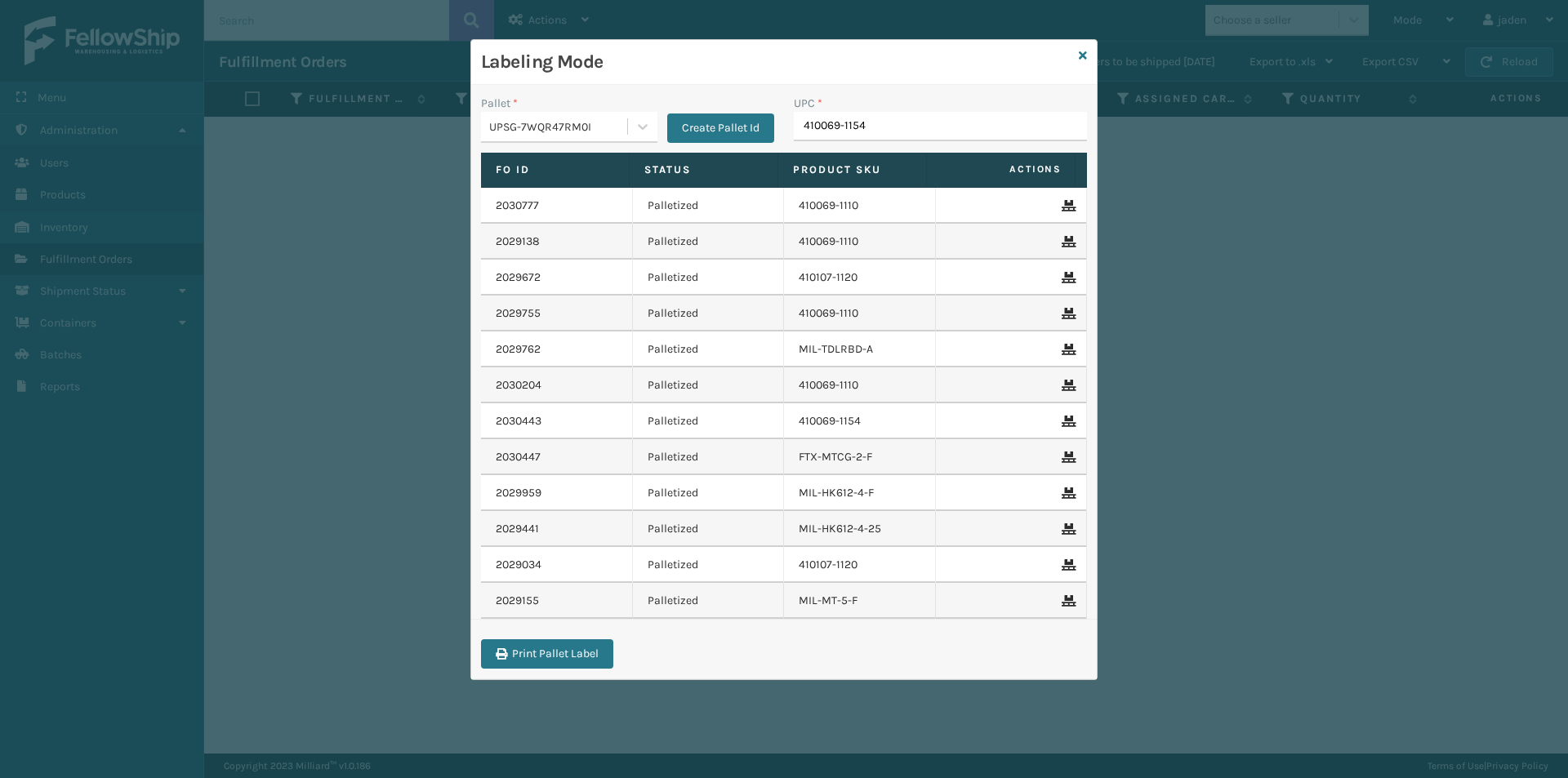
type input "410069-1154"
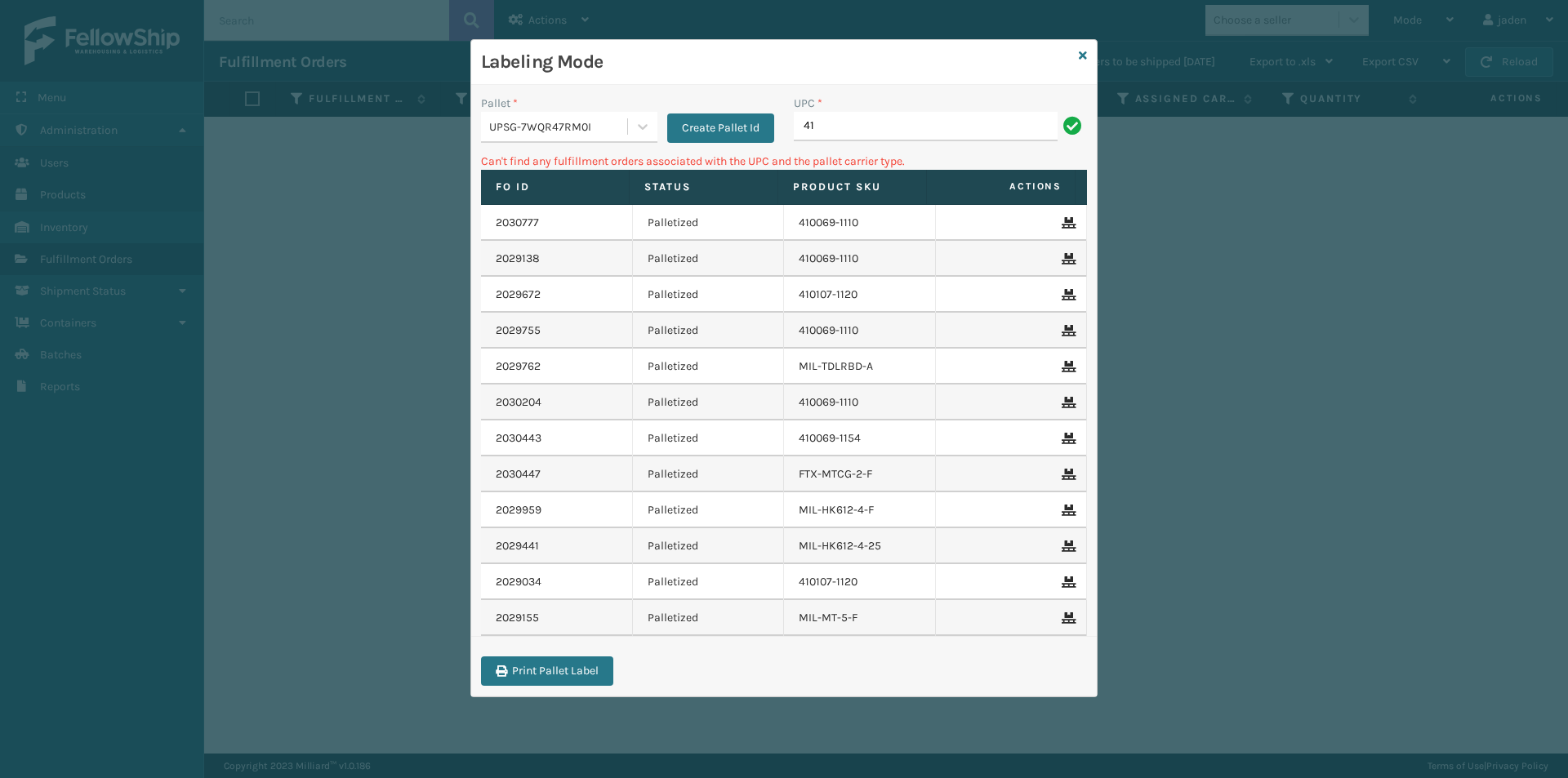
type input "4"
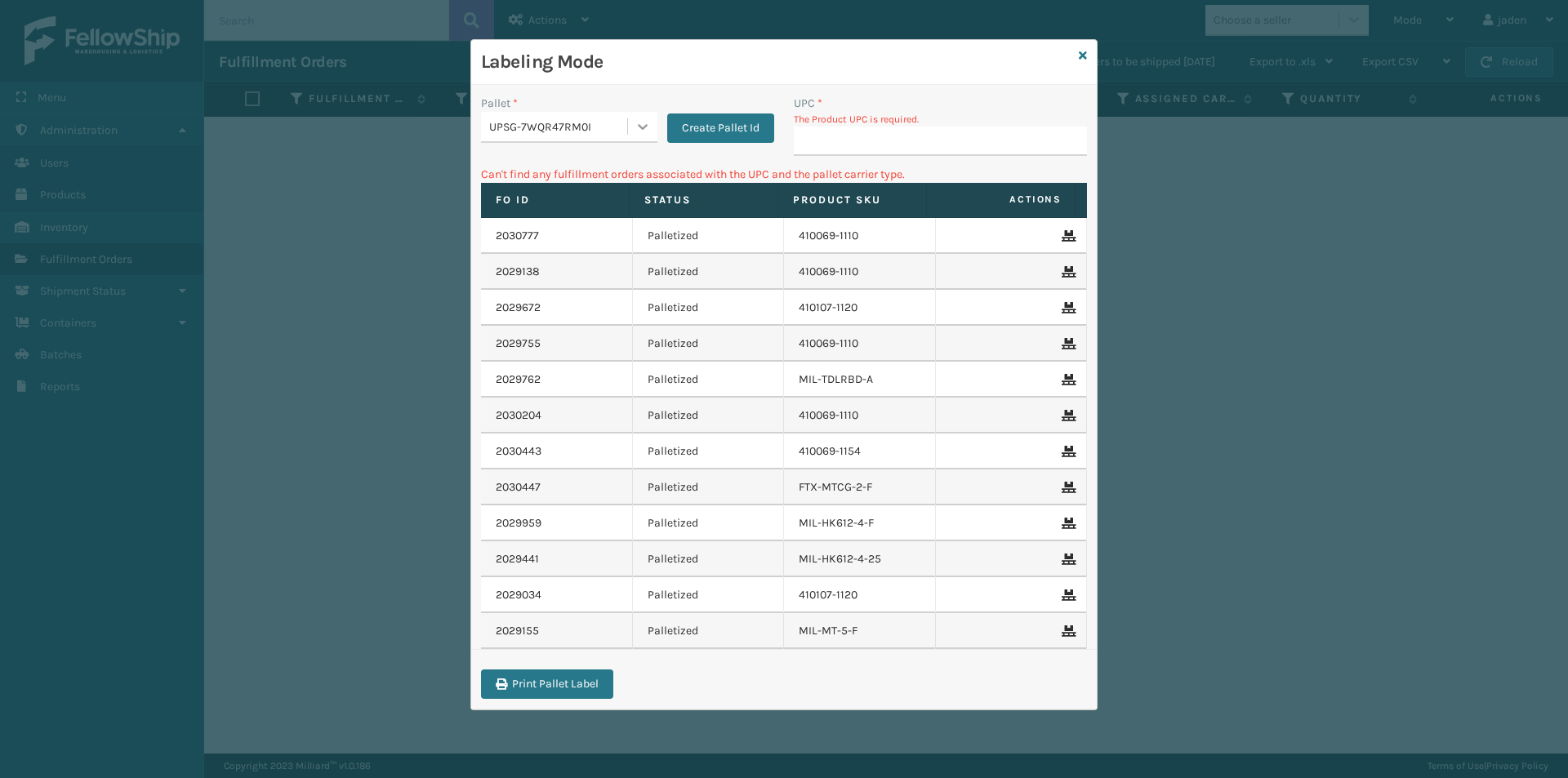
click at [634, 131] on icon at bounding box center [642, 125] width 16 height 16
click at [718, 130] on button "Create Pallet Id" at bounding box center [720, 127] width 107 height 29
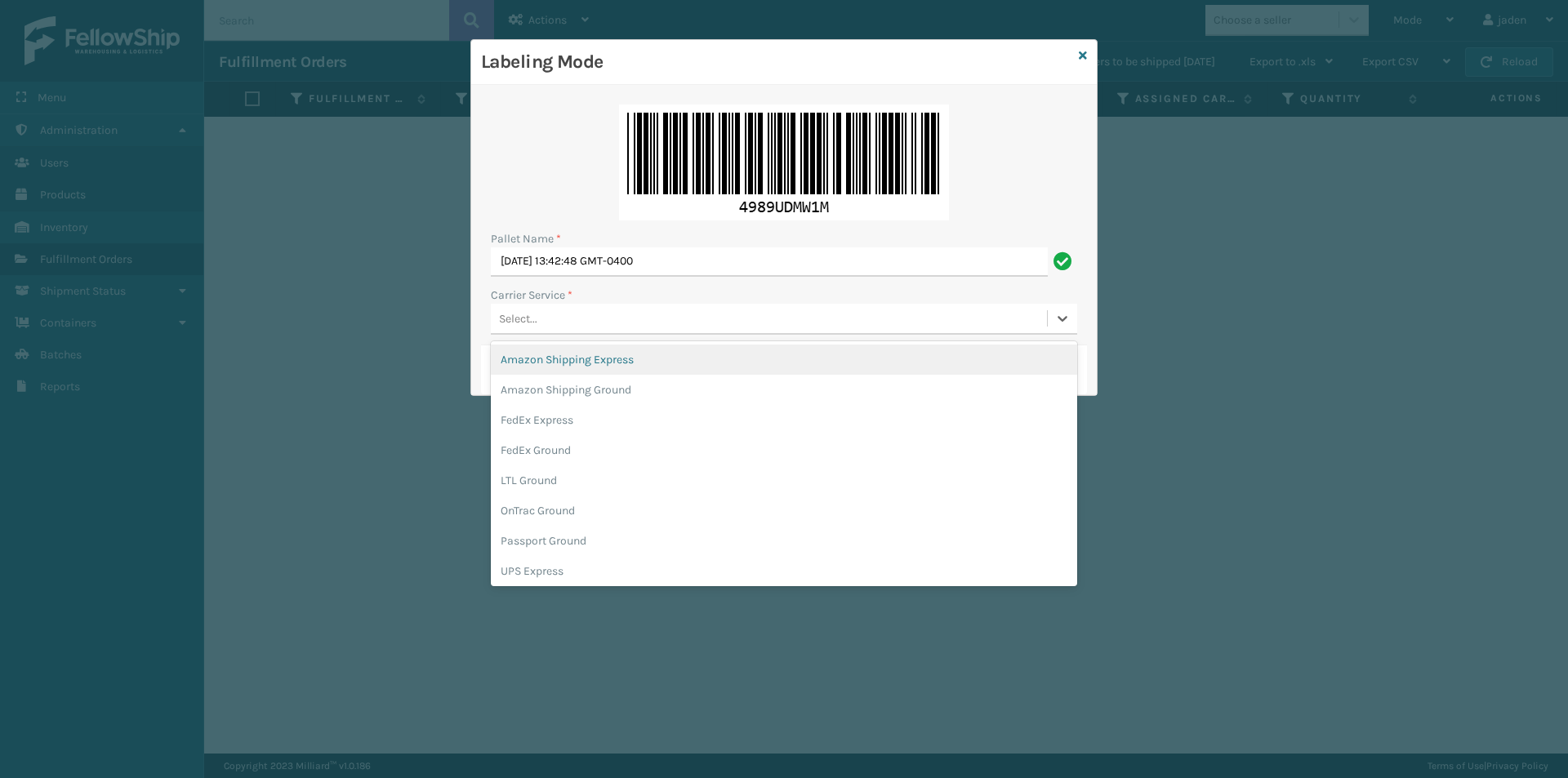
click at [610, 306] on div "Select..." at bounding box center [768, 319] width 556 height 27
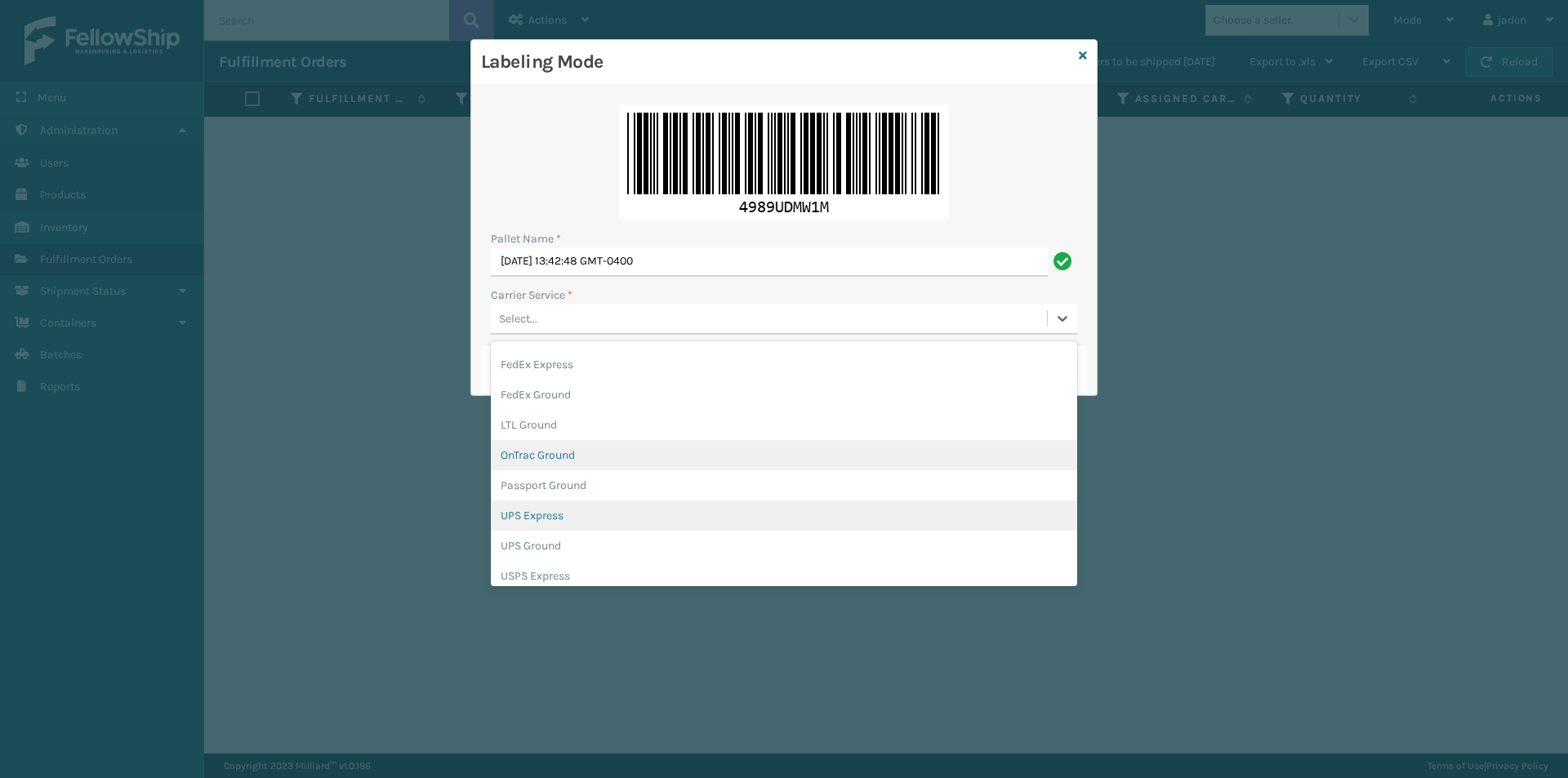
scroll to position [82, 0]
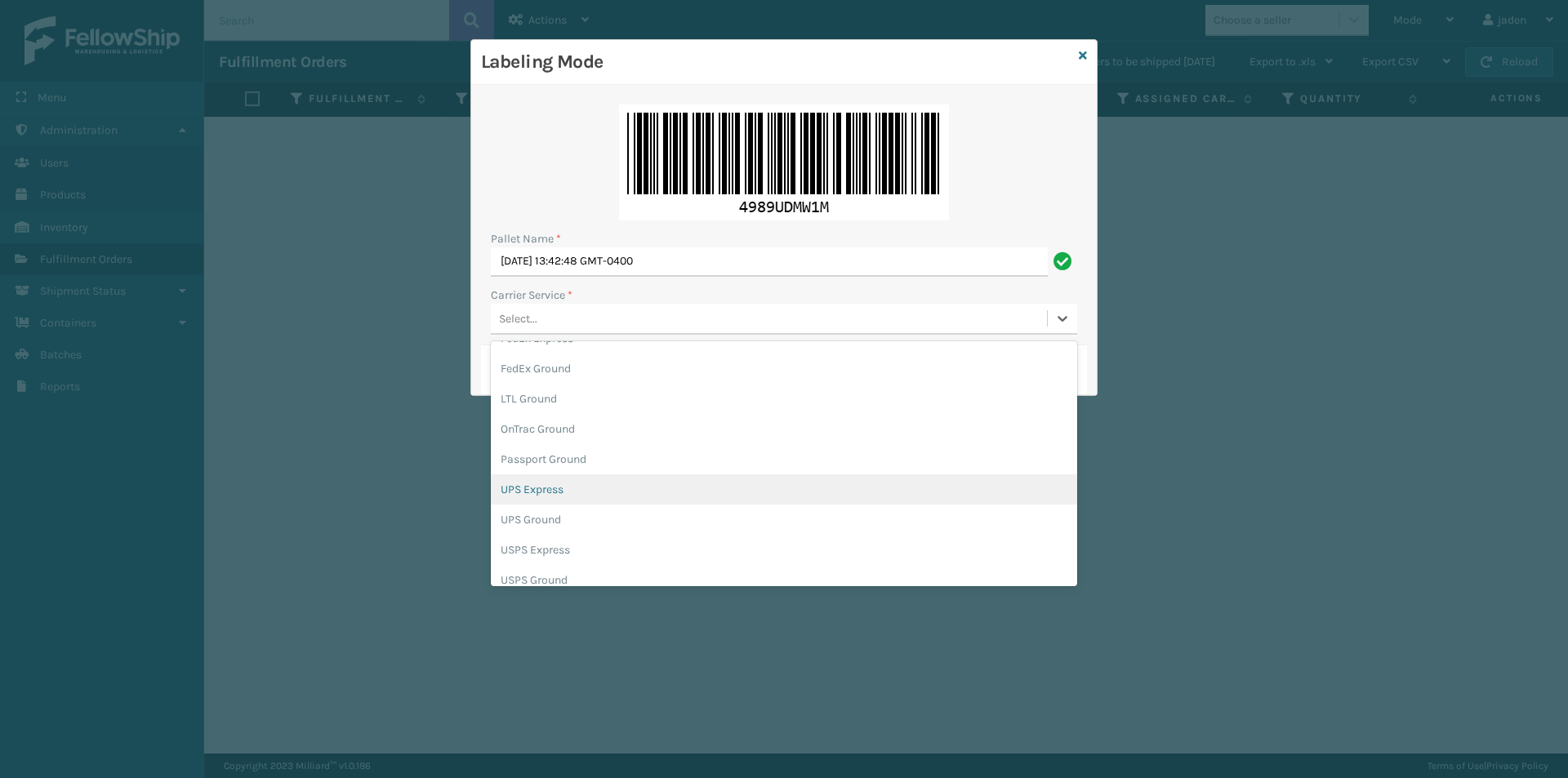
click at [546, 504] on div "UPS Express" at bounding box center [783, 489] width 586 height 30
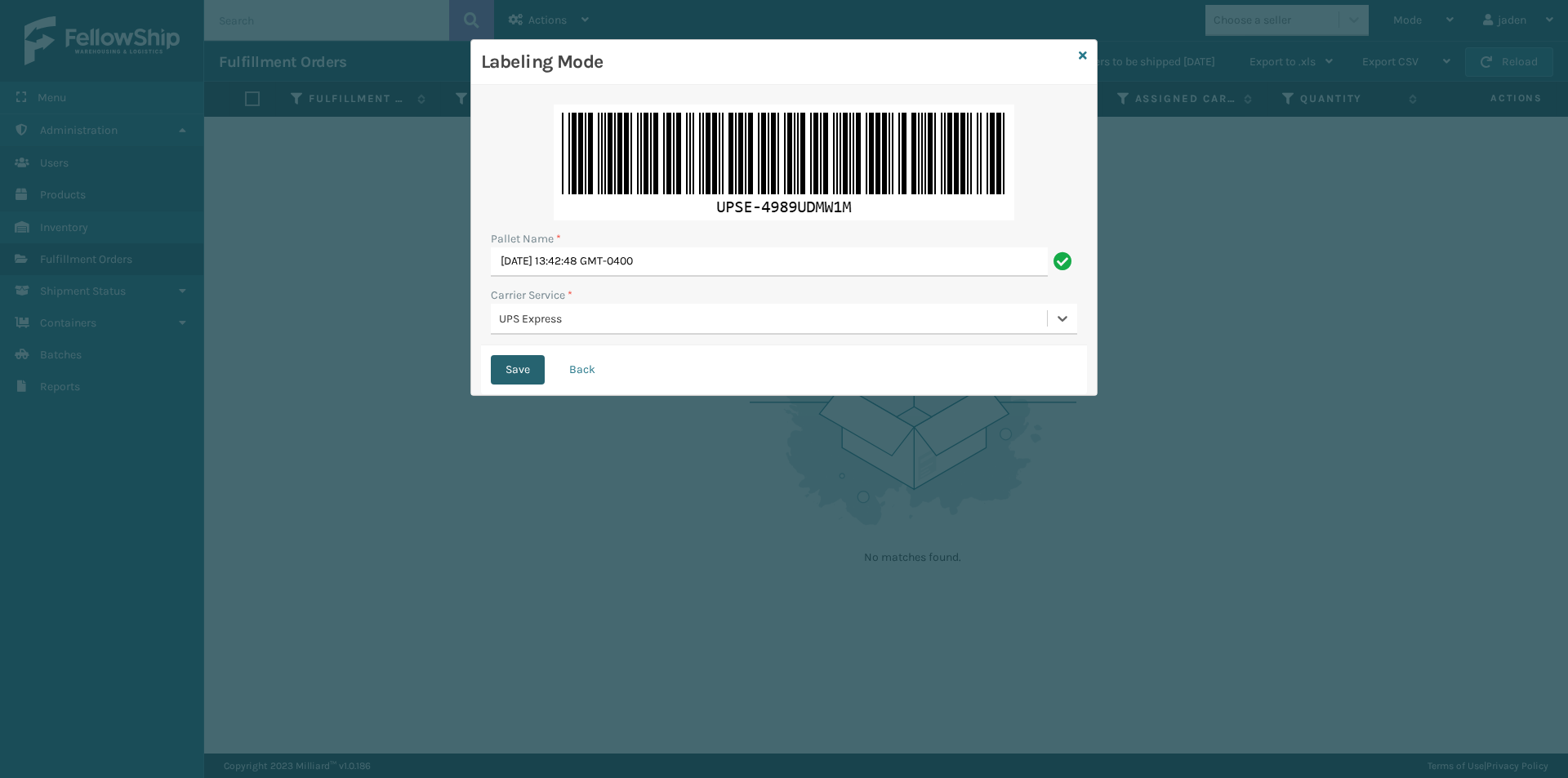
click at [520, 368] on button "Save" at bounding box center [517, 369] width 54 height 29
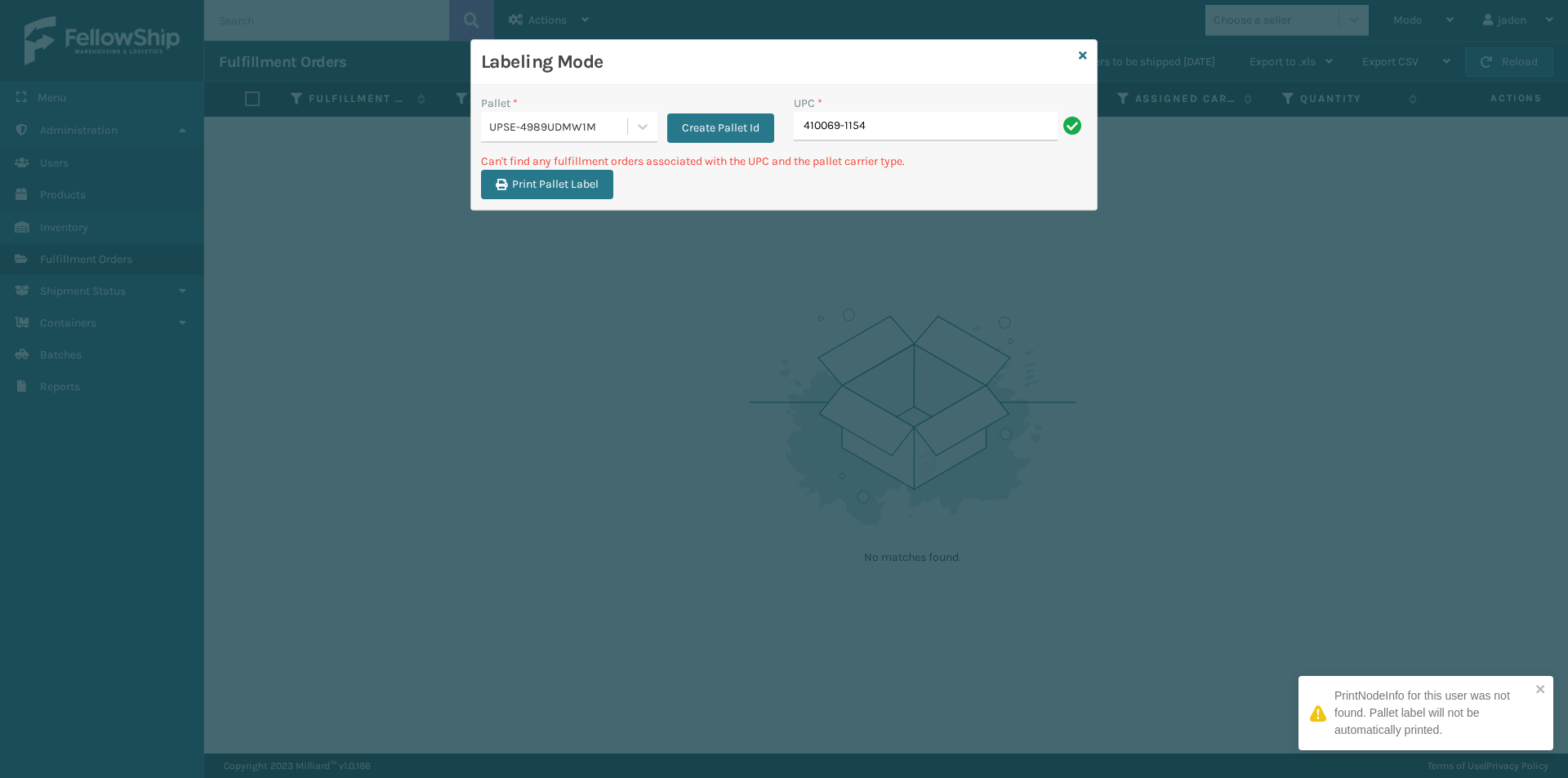
type input "410069-1154"
click at [1082, 60] on icon at bounding box center [1082, 56] width 8 height 11
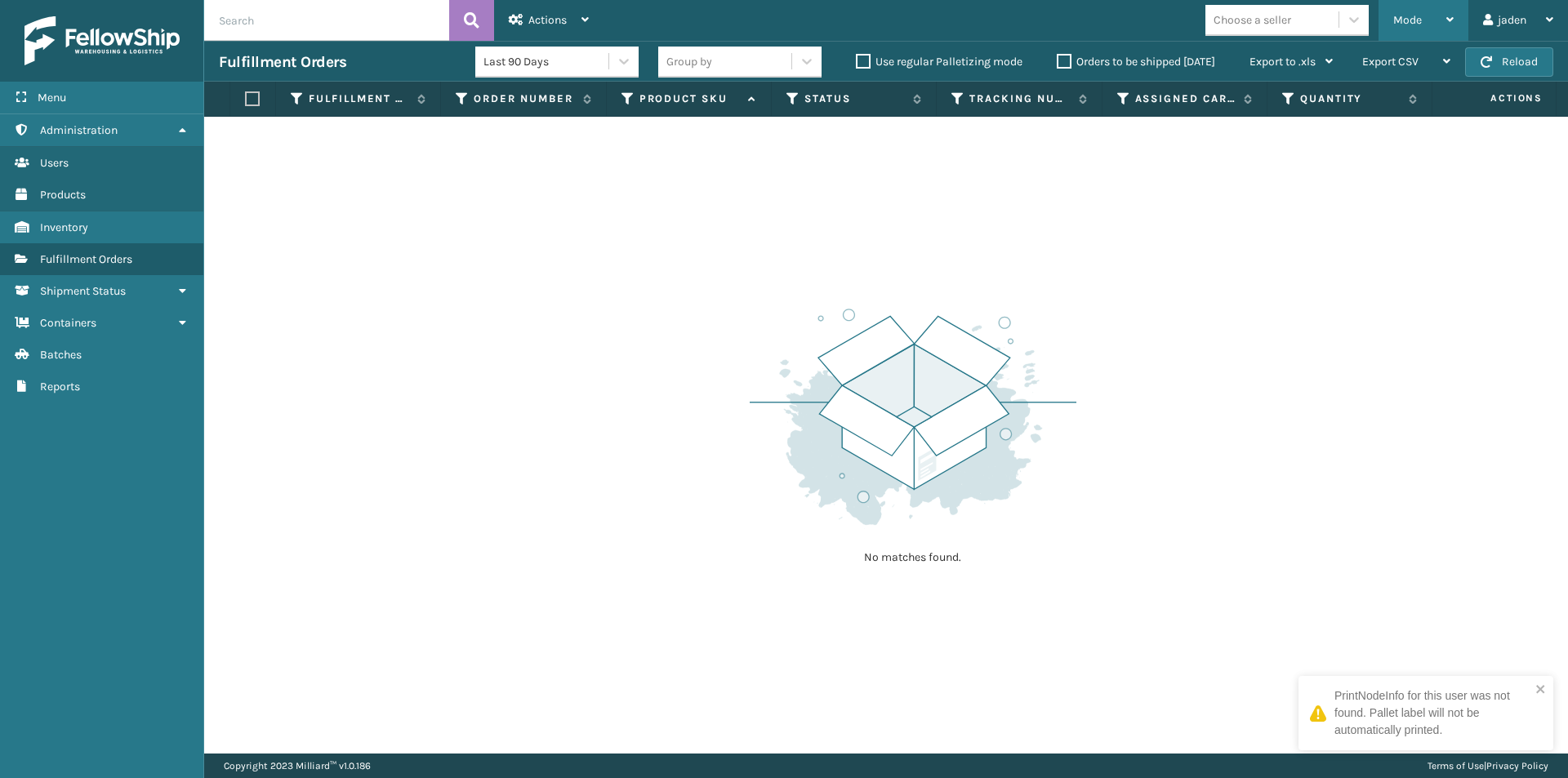
click at [1424, 20] on div "Mode" at bounding box center [1423, 20] width 60 height 41
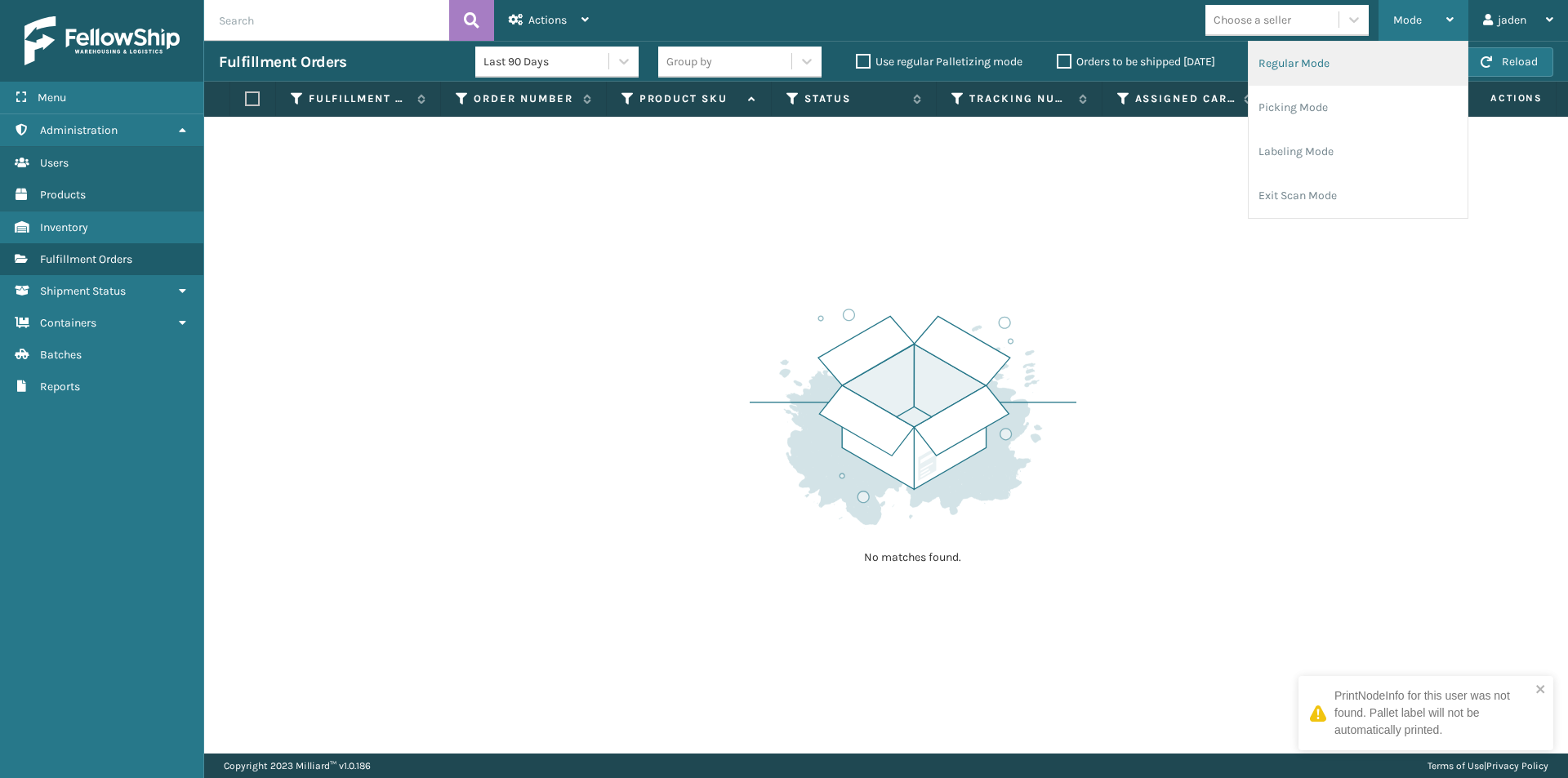
click at [1346, 72] on li "Regular Mode" at bounding box center [1358, 63] width 219 height 44
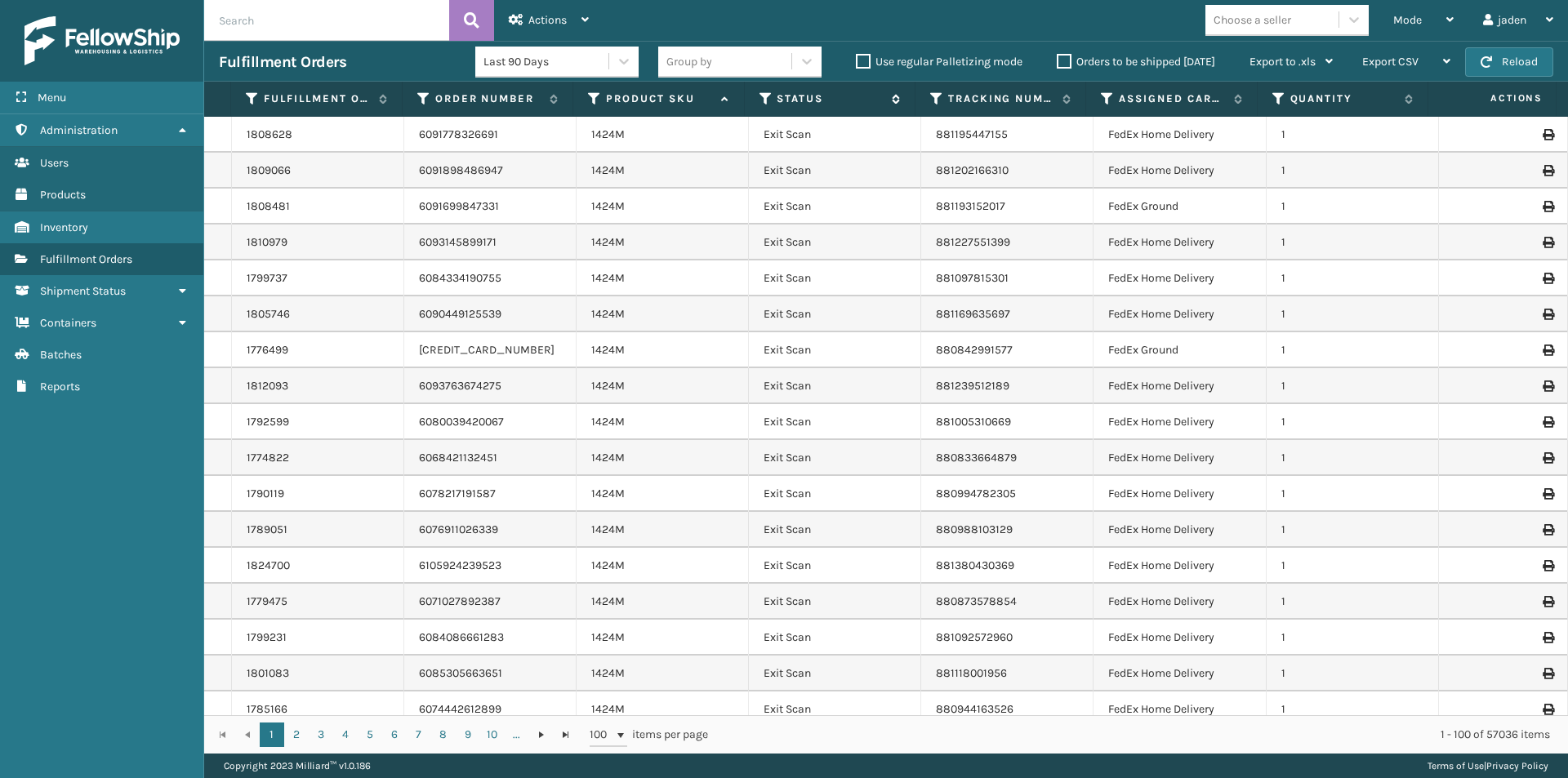
click at [767, 94] on icon at bounding box center [766, 99] width 13 height 15
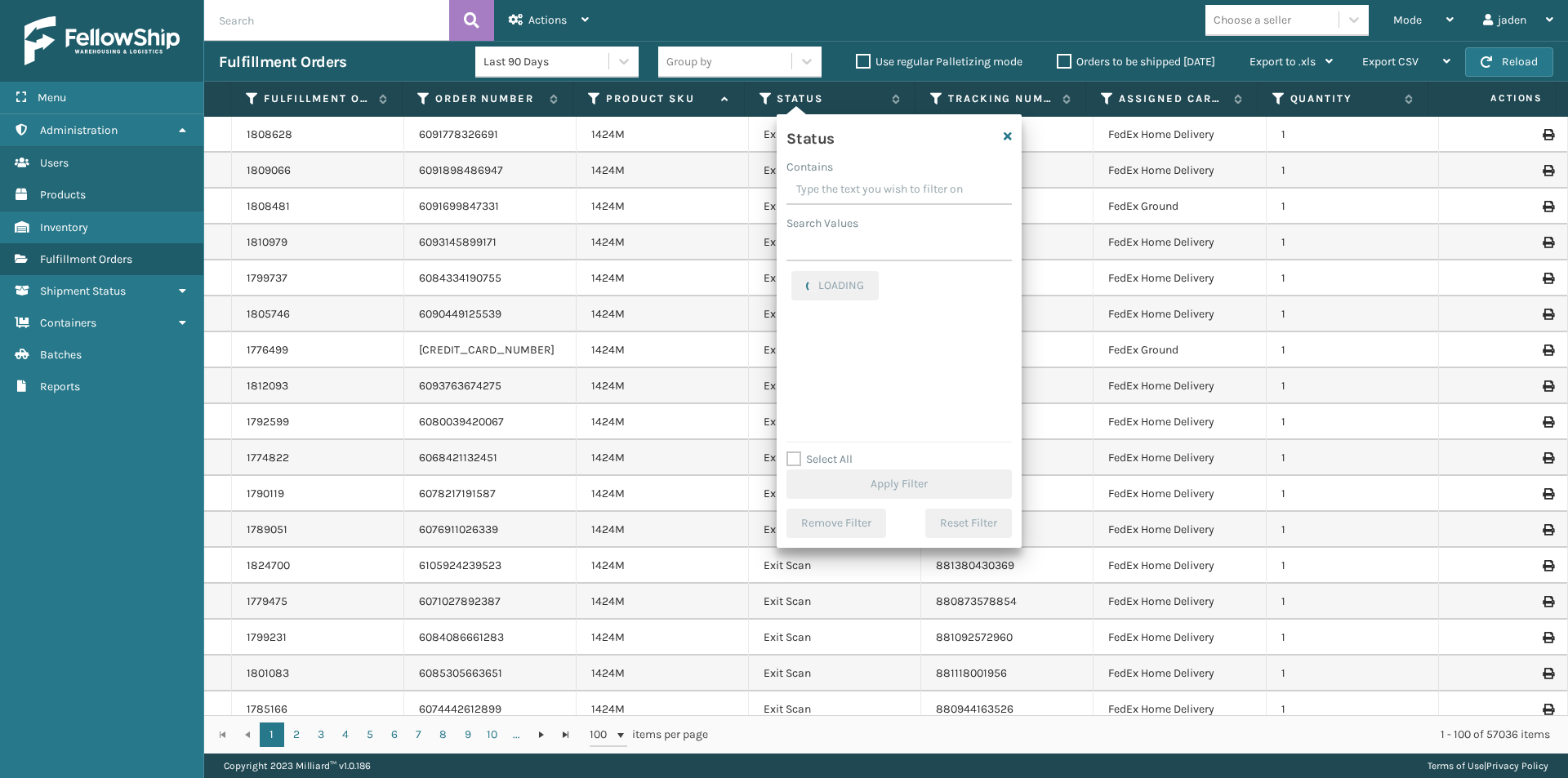
drag, startPoint x: 897, startPoint y: 199, endPoint x: 881, endPoint y: 187, distance: 20.0
click at [881, 187] on input "Contains" at bounding box center [898, 190] width 225 height 29
drag, startPoint x: 913, startPoint y: 185, endPoint x: 853, endPoint y: 185, distance: 60.0
click at [853, 185] on input "Contains" at bounding box center [898, 190] width 225 height 29
drag, startPoint x: 934, startPoint y: 186, endPoint x: 895, endPoint y: 187, distance: 39.0
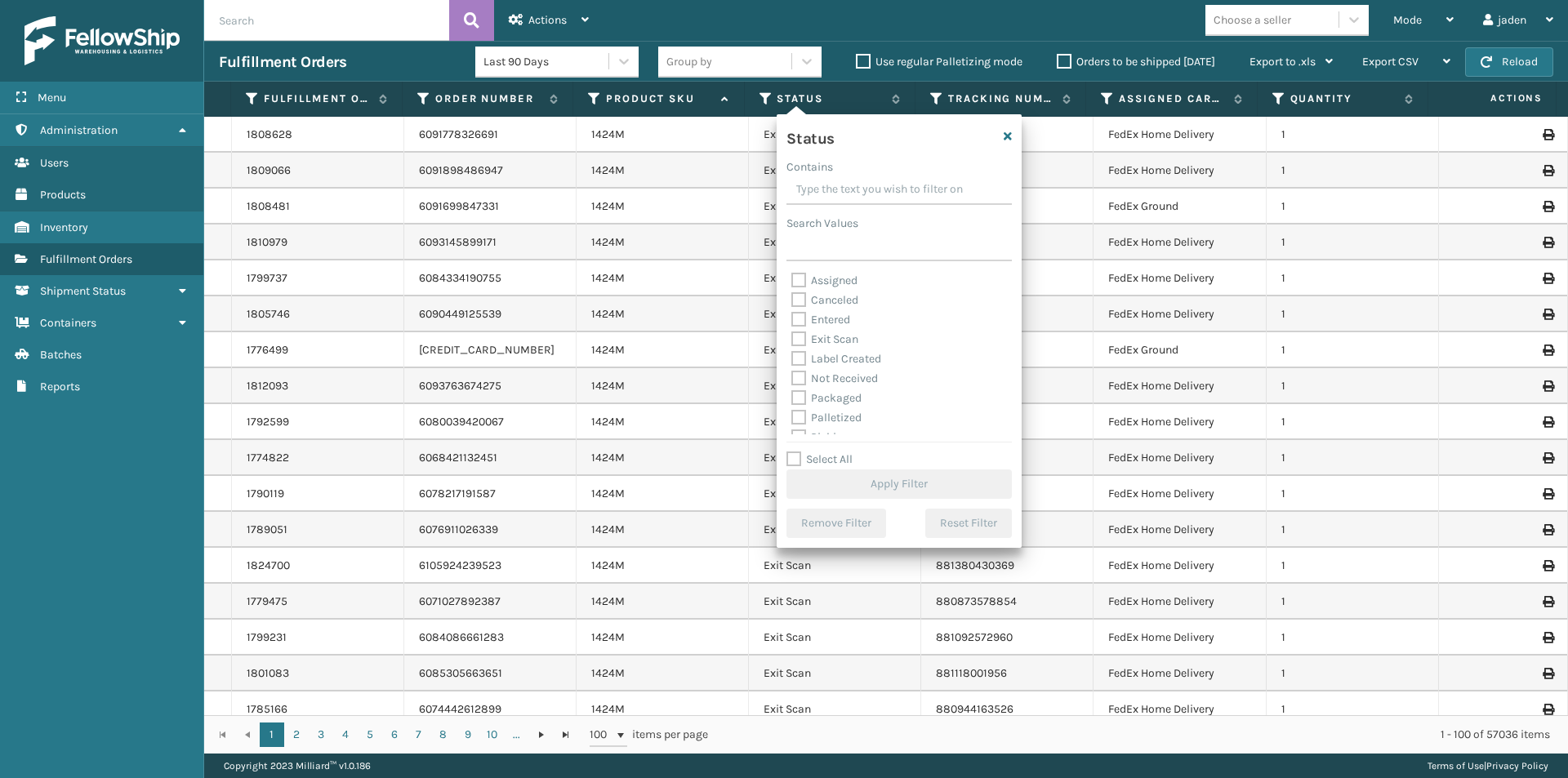
click at [897, 185] on input "Contains" at bounding box center [898, 190] width 225 height 29
click at [804, 350] on label "Picking" at bounding box center [820, 356] width 58 height 14
click at [792, 350] on input "Picking" at bounding box center [792, 351] width 1 height 10
checkbox input "true"
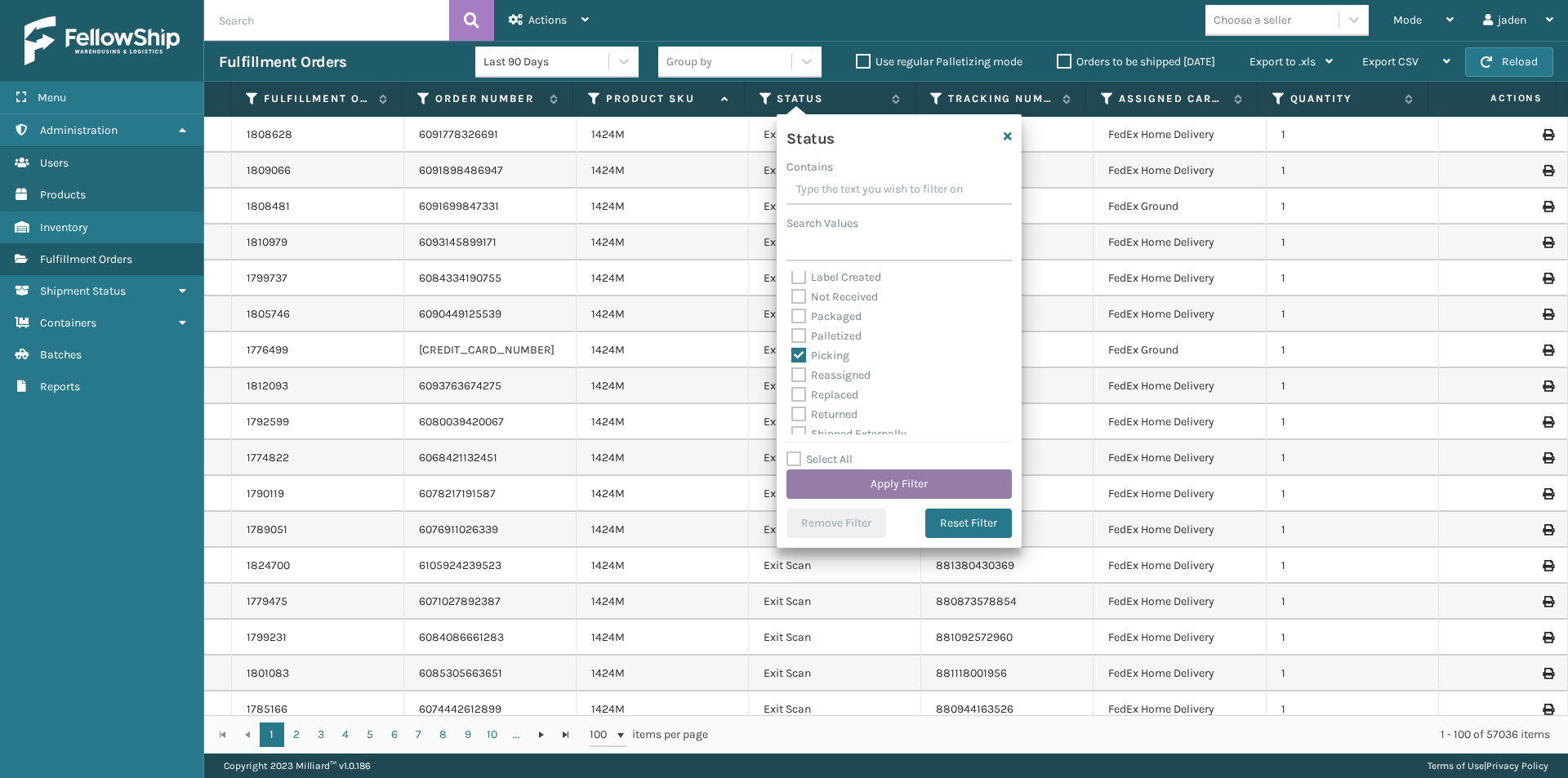
click at [862, 485] on button "Apply Filter" at bounding box center [898, 484] width 225 height 29
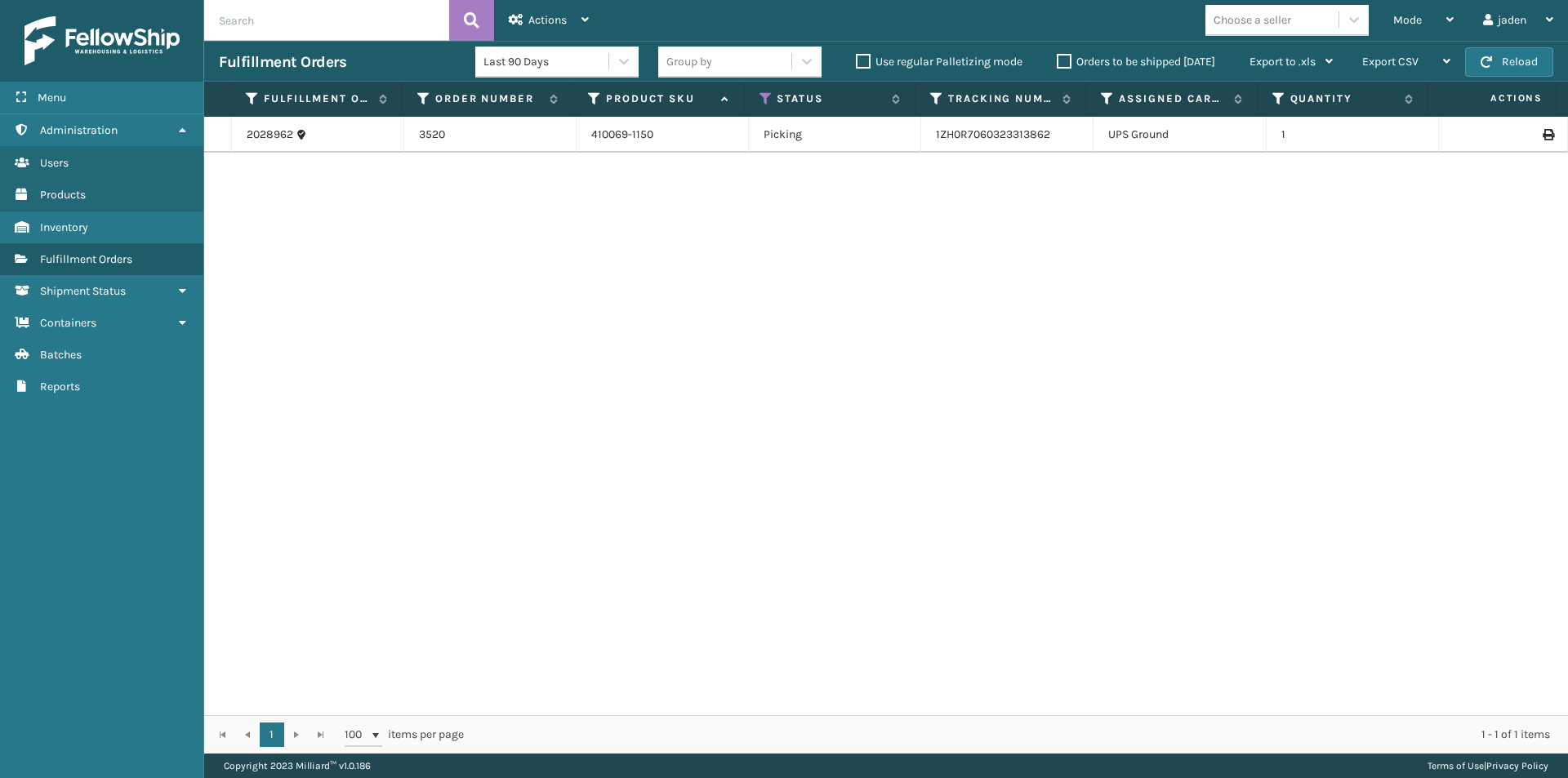
drag, startPoint x: 1036, startPoint y: 268, endPoint x: 919, endPoint y: 124, distance: 185.5
click at [654, 258] on div "2028962 3520 410069-1150 Picking 1ZH0R7060323313862 UPS Ground 1" at bounding box center [885, 416] width 1363 height 598
click at [1487, 64] on span "button" at bounding box center [1486, 62] width 11 height 11
drag, startPoint x: 1082, startPoint y: 300, endPoint x: 579, endPoint y: 297, distance: 503.0
click at [579, 297] on div "2028962 3520 410069-1150 Picking 1ZH0R7060323313862 UPS Ground 1" at bounding box center [885, 416] width 1363 height 598
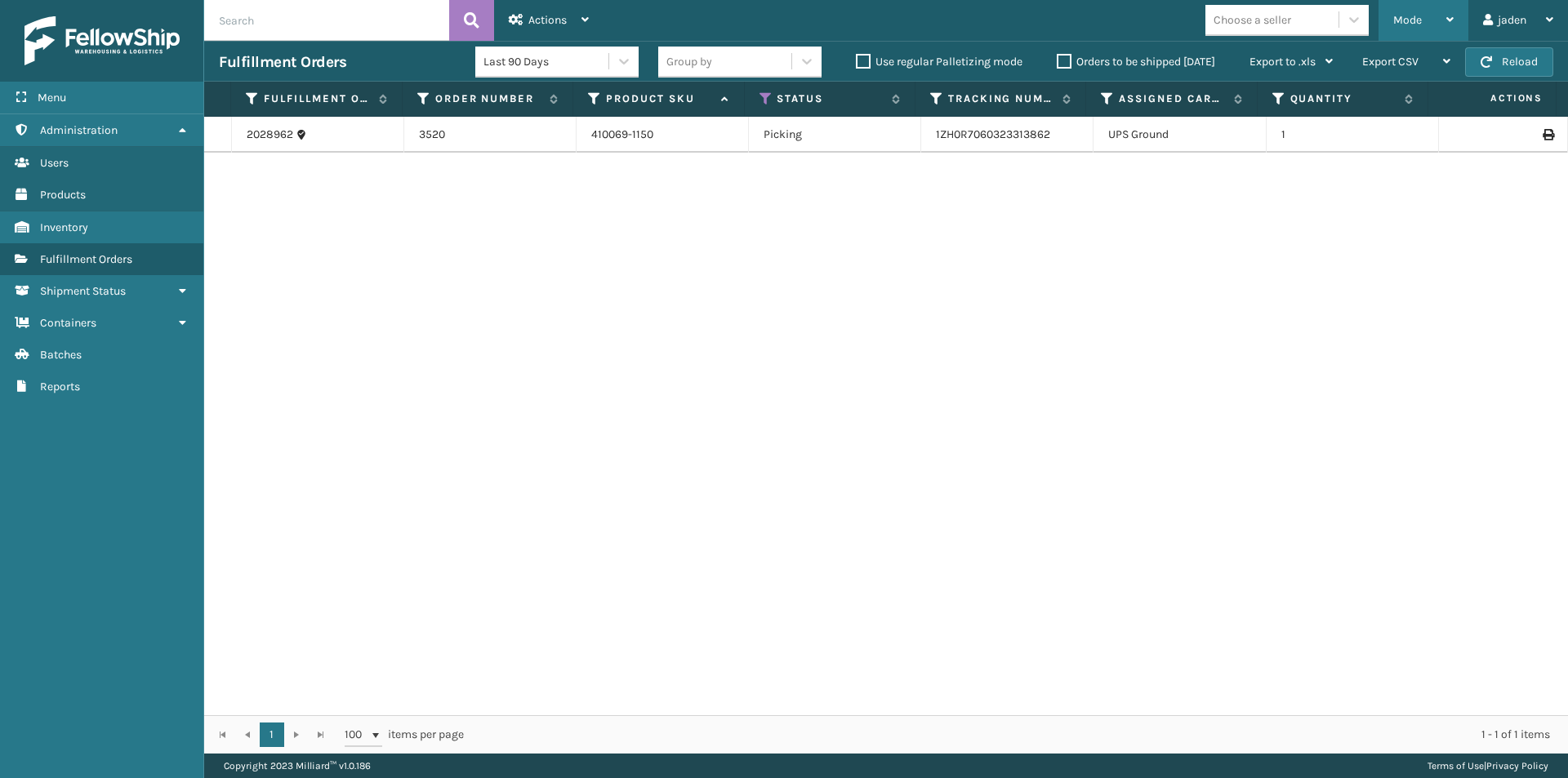
click at [1426, 16] on div "Mode" at bounding box center [1423, 20] width 60 height 41
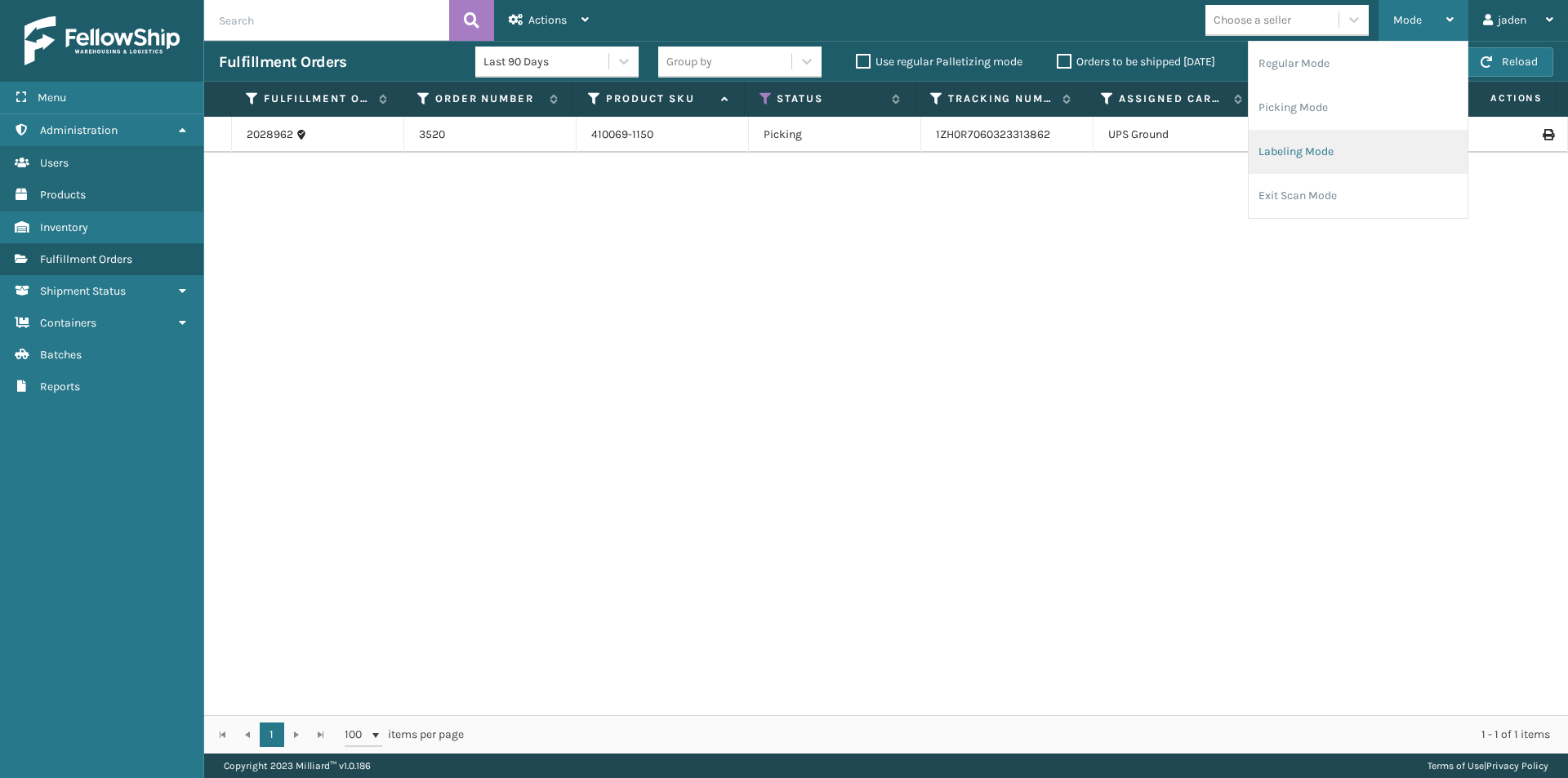
click at [1324, 138] on li "Labeling Mode" at bounding box center [1358, 152] width 219 height 44
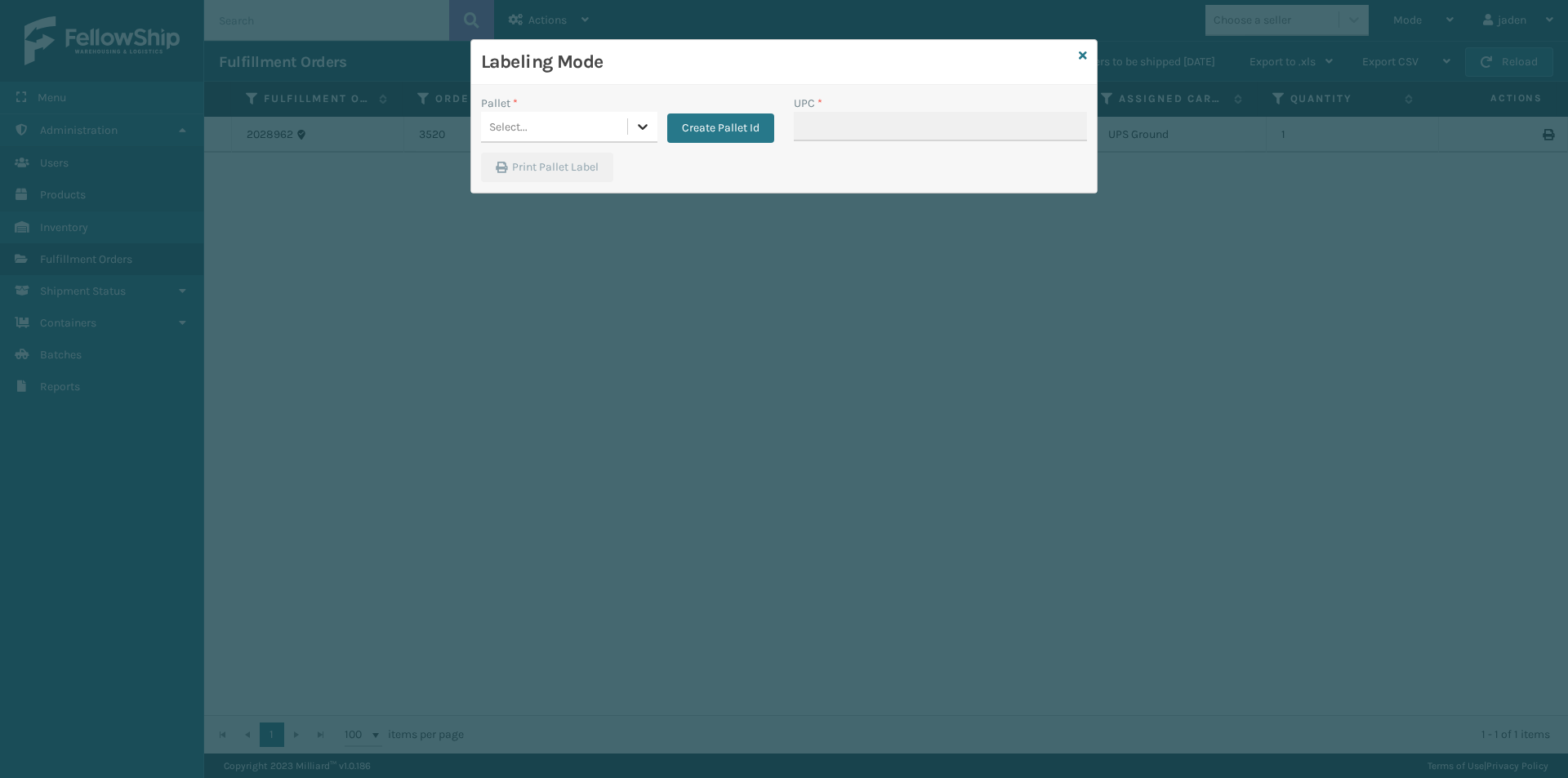
click at [649, 124] on icon at bounding box center [642, 125] width 16 height 16
click at [512, 240] on div "UPSG-7WQR47RM0I" at bounding box center [569, 236] width 176 height 30
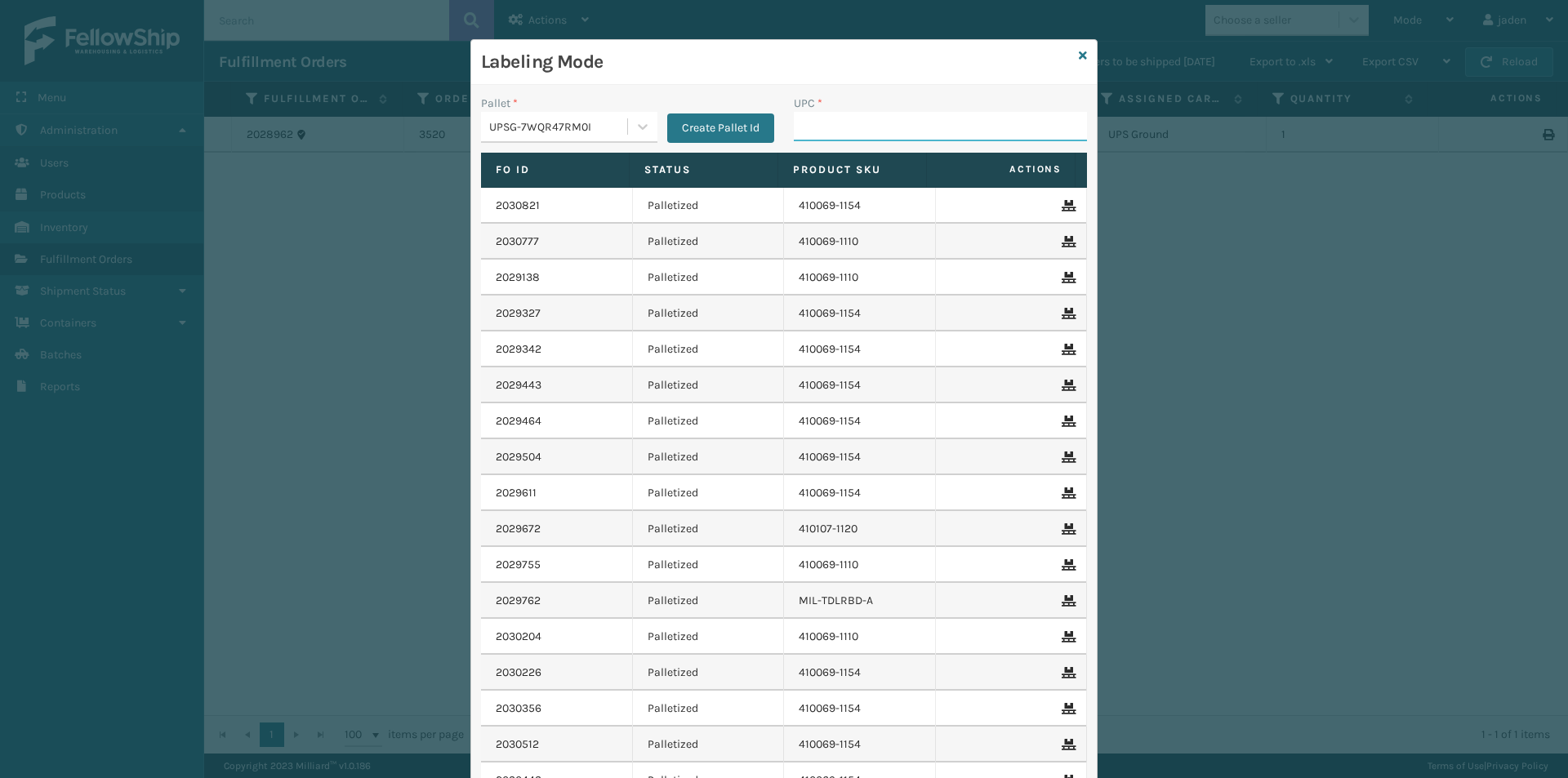
click at [933, 137] on input "UPC *" at bounding box center [940, 126] width 293 height 29
type input "410069-1150"
click at [1078, 54] on icon at bounding box center [1082, 56] width 8 height 11
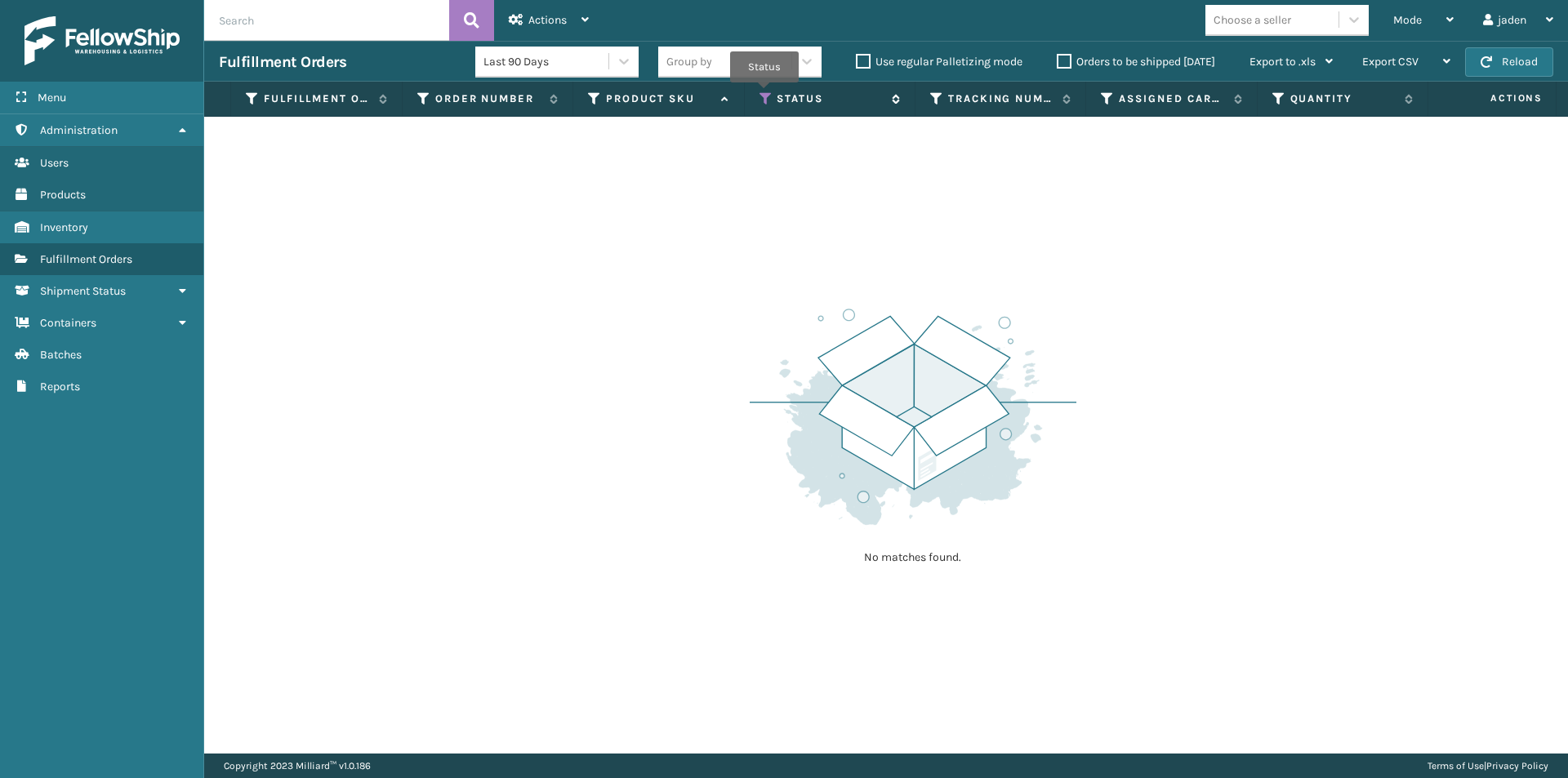
click at [764, 94] on icon at bounding box center [766, 99] width 13 height 15
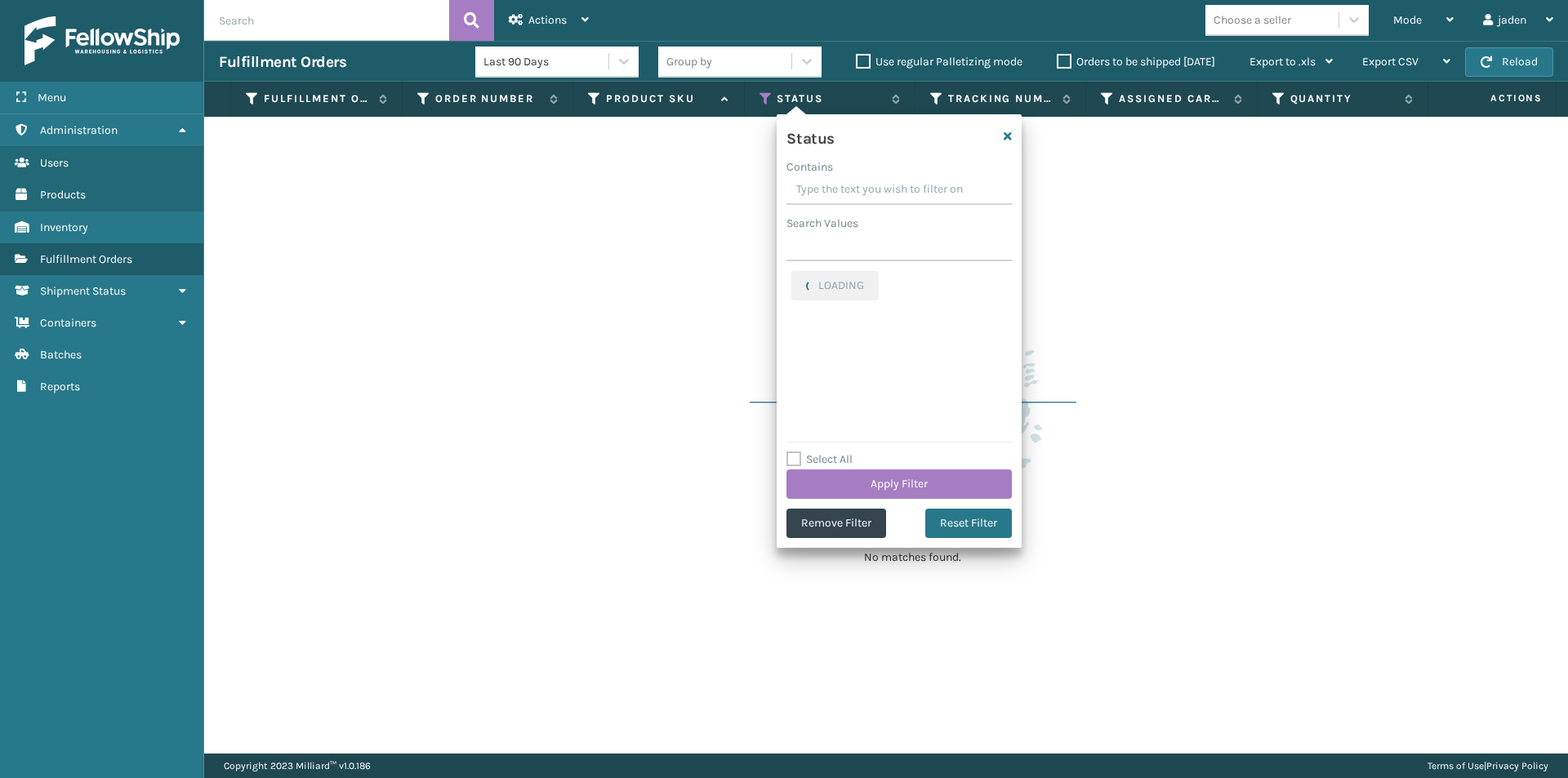
drag, startPoint x: 938, startPoint y: 182, endPoint x: 859, endPoint y: 182, distance: 79.0
click at [859, 182] on input "Contains" at bounding box center [898, 190] width 225 height 29
drag, startPoint x: 914, startPoint y: 176, endPoint x: 887, endPoint y: 178, distance: 27.1
click at [887, 178] on input "Contains" at bounding box center [898, 190] width 225 height 29
click at [798, 277] on label "Picking" at bounding box center [820, 280] width 58 height 14
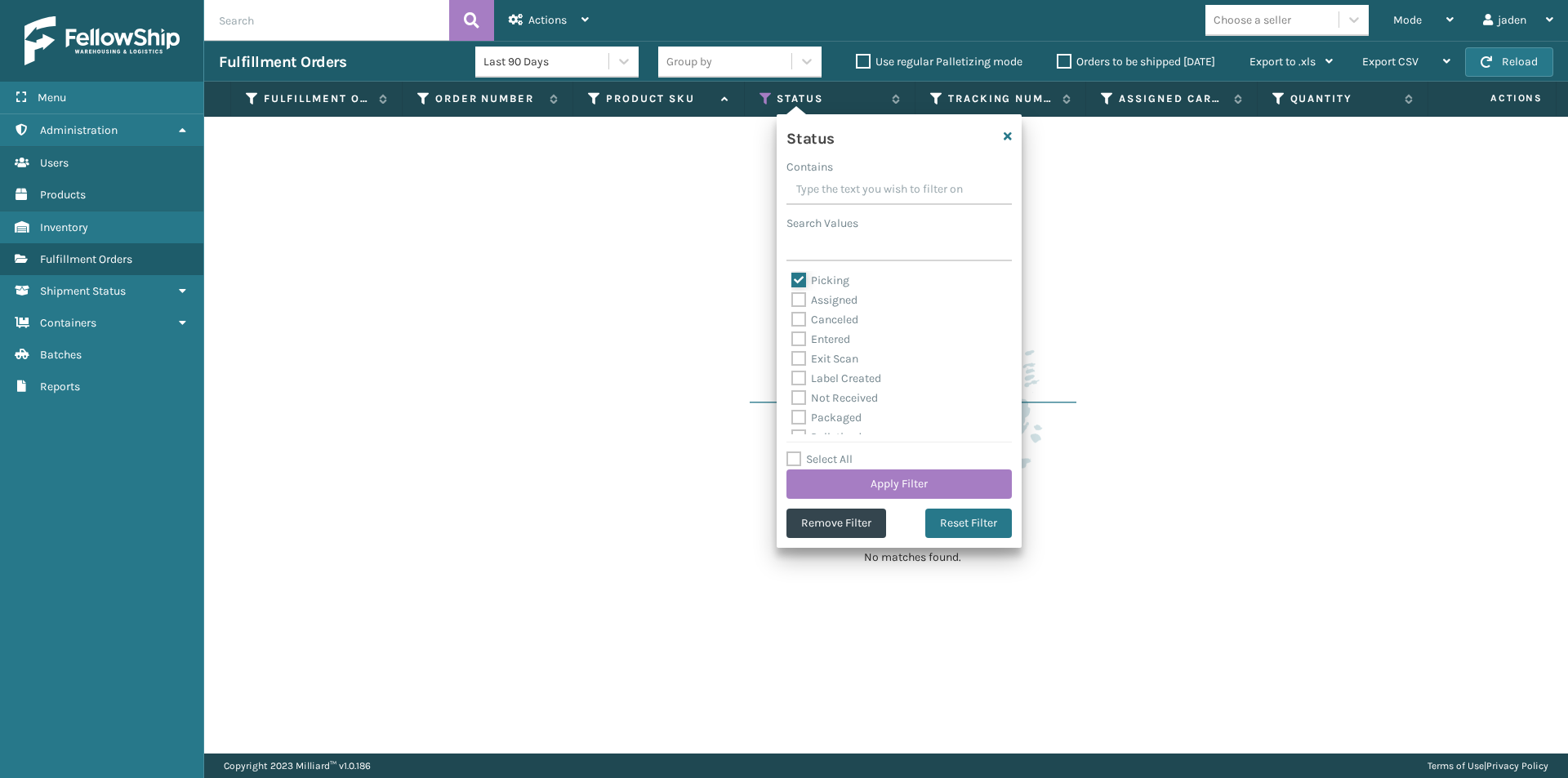
click at [792, 277] on input "Picking" at bounding box center [792, 275] width 1 height 10
checkbox input "false"
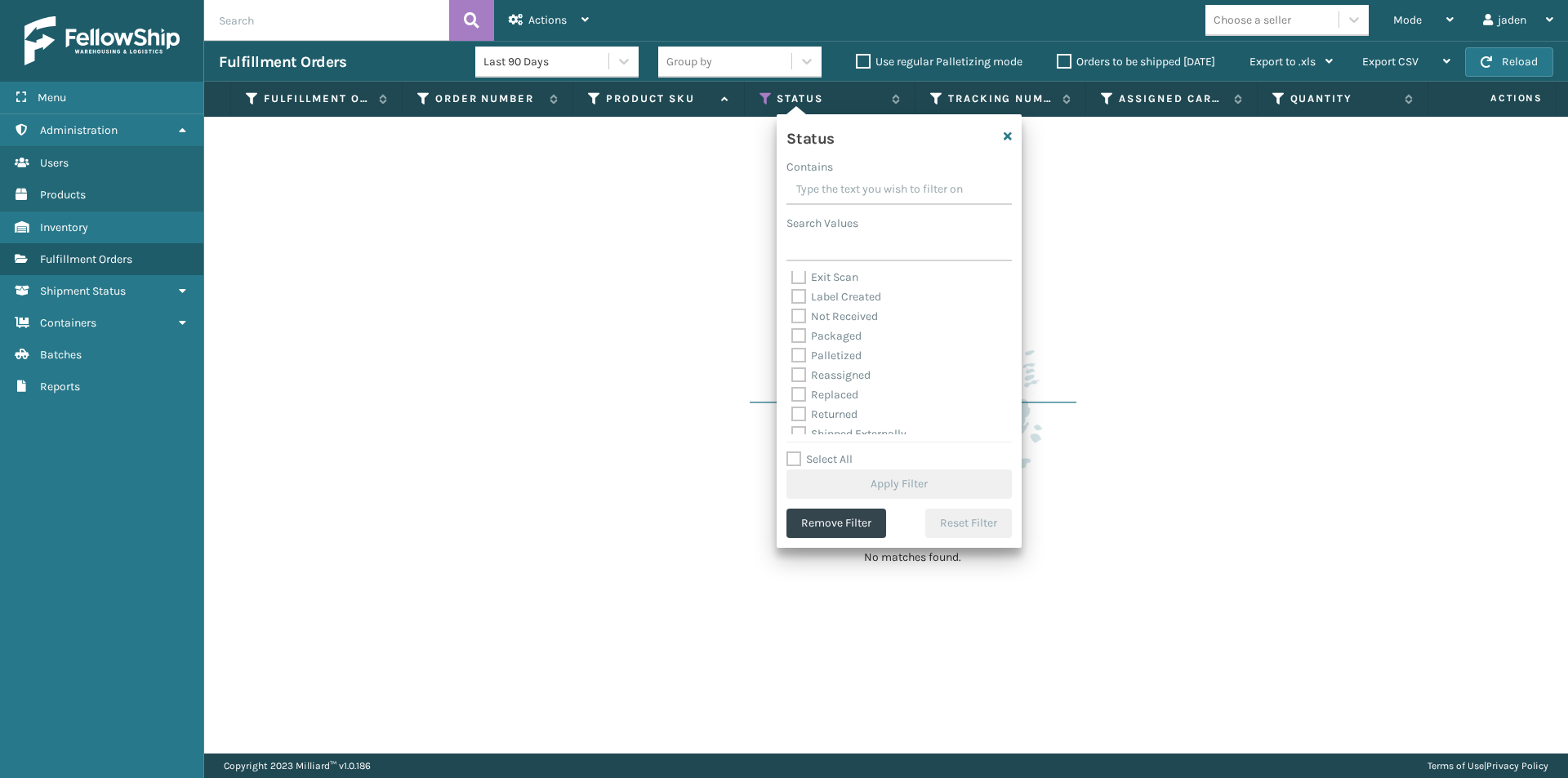
click at [803, 354] on label "Palletized" at bounding box center [826, 356] width 70 height 14
click at [792, 354] on input "Palletized" at bounding box center [792, 351] width 1 height 10
checkbox input "true"
click at [886, 488] on button "Apply Filter" at bounding box center [898, 484] width 225 height 29
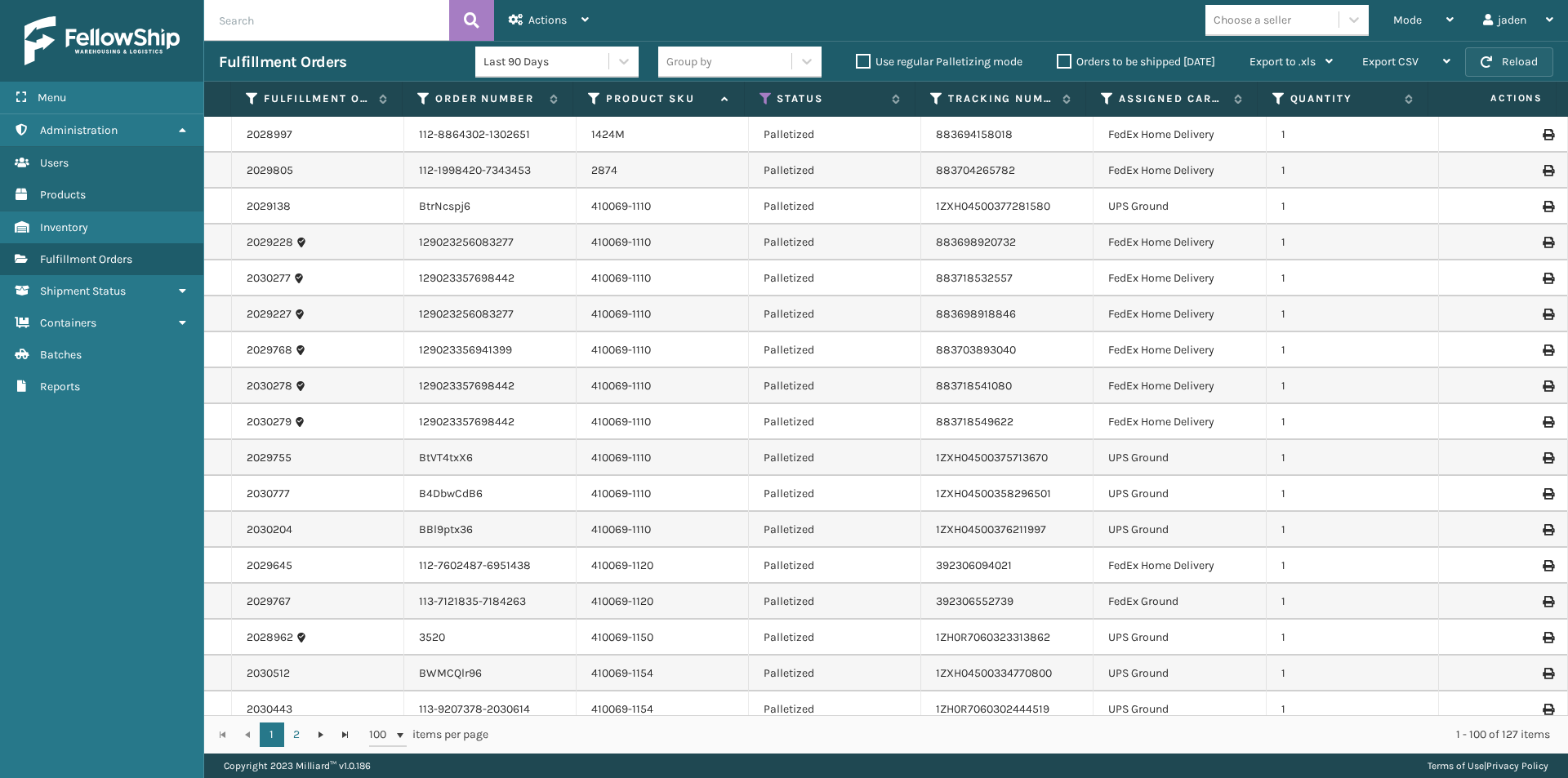
click at [1490, 59] on span "button" at bounding box center [1486, 62] width 11 height 11
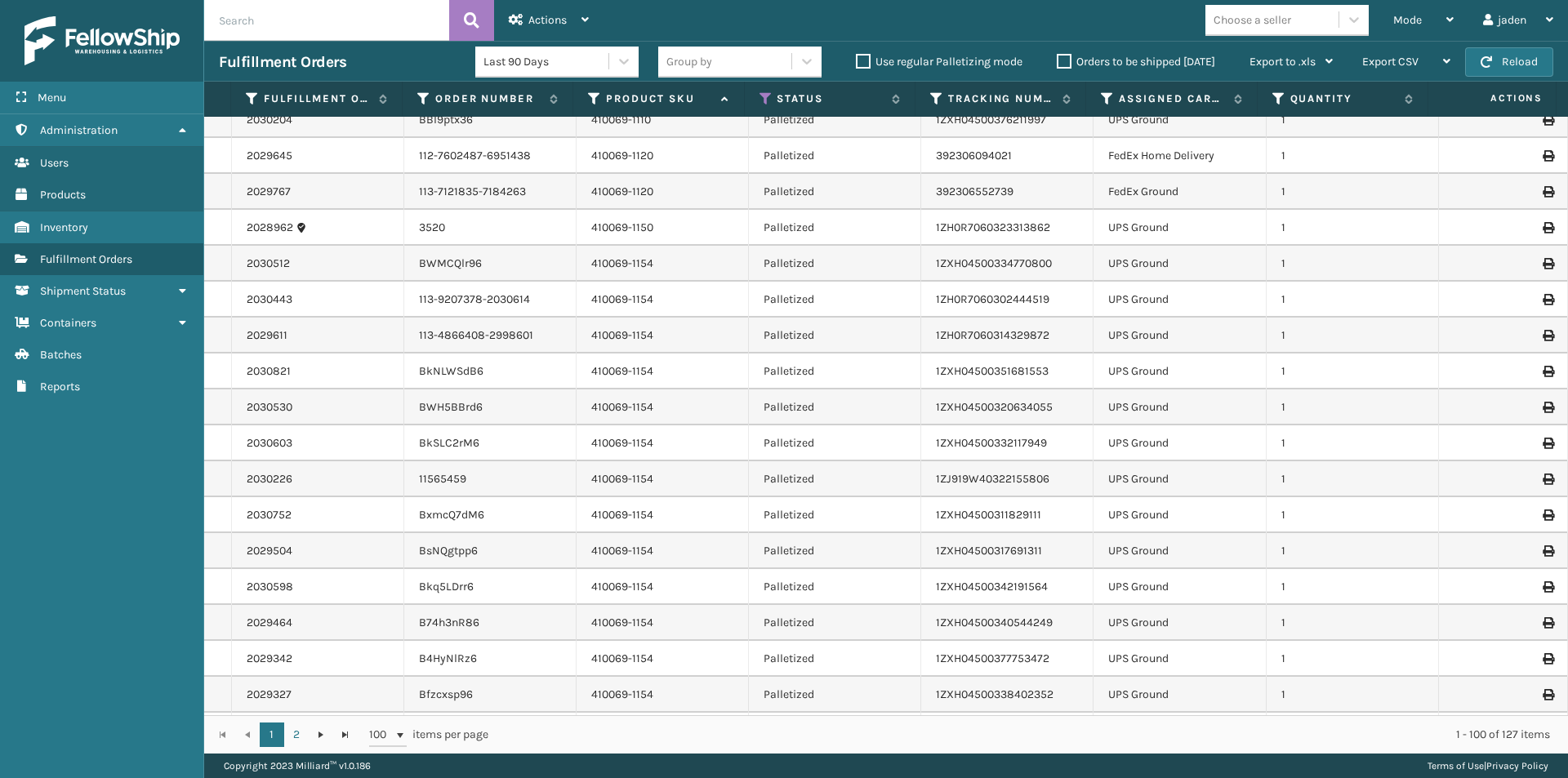
scroll to position [408, 0]
click at [1437, 13] on div "Mode" at bounding box center [1423, 20] width 60 height 41
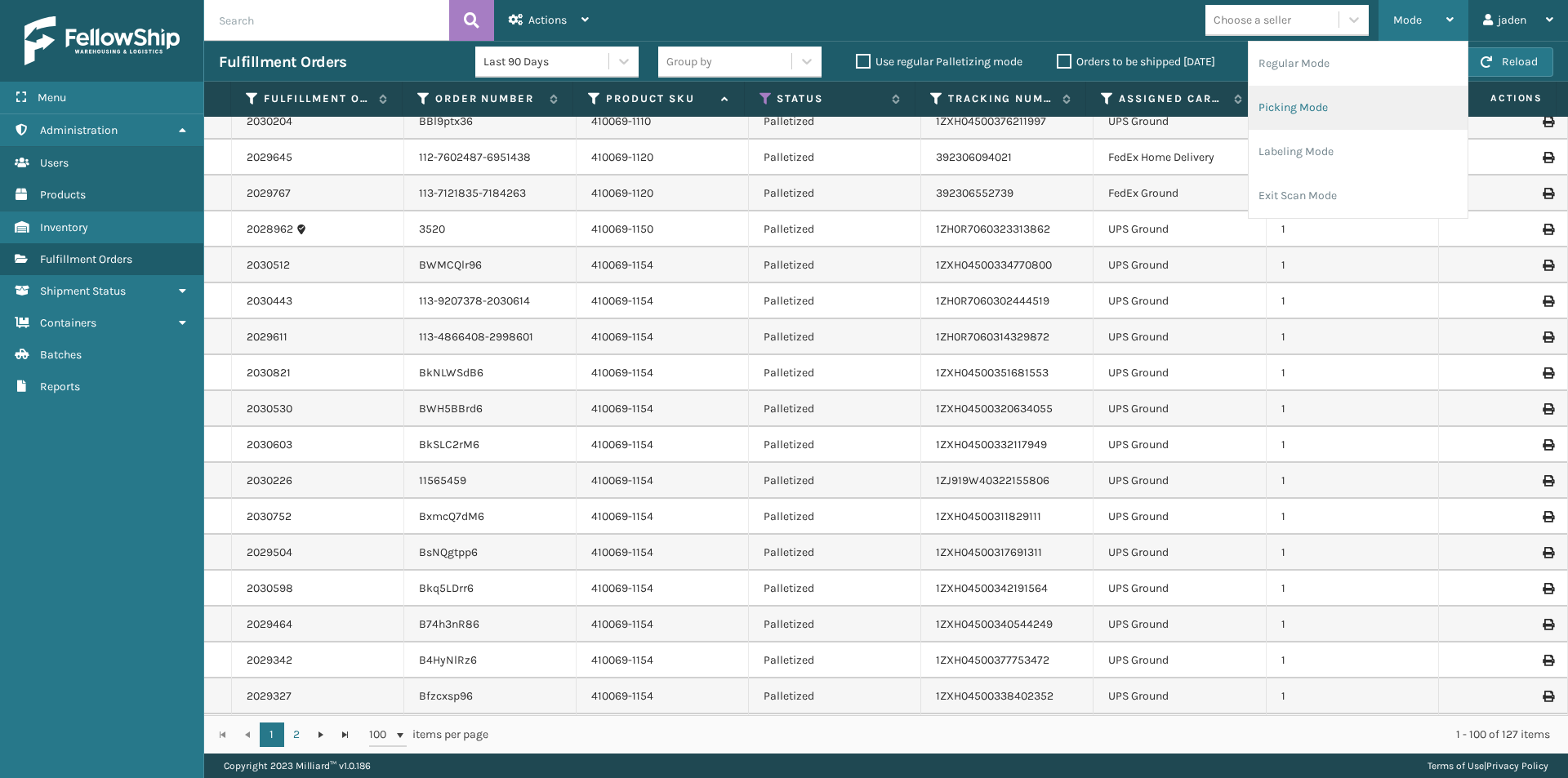
click at [1350, 103] on li "Picking Mode" at bounding box center [1358, 108] width 219 height 44
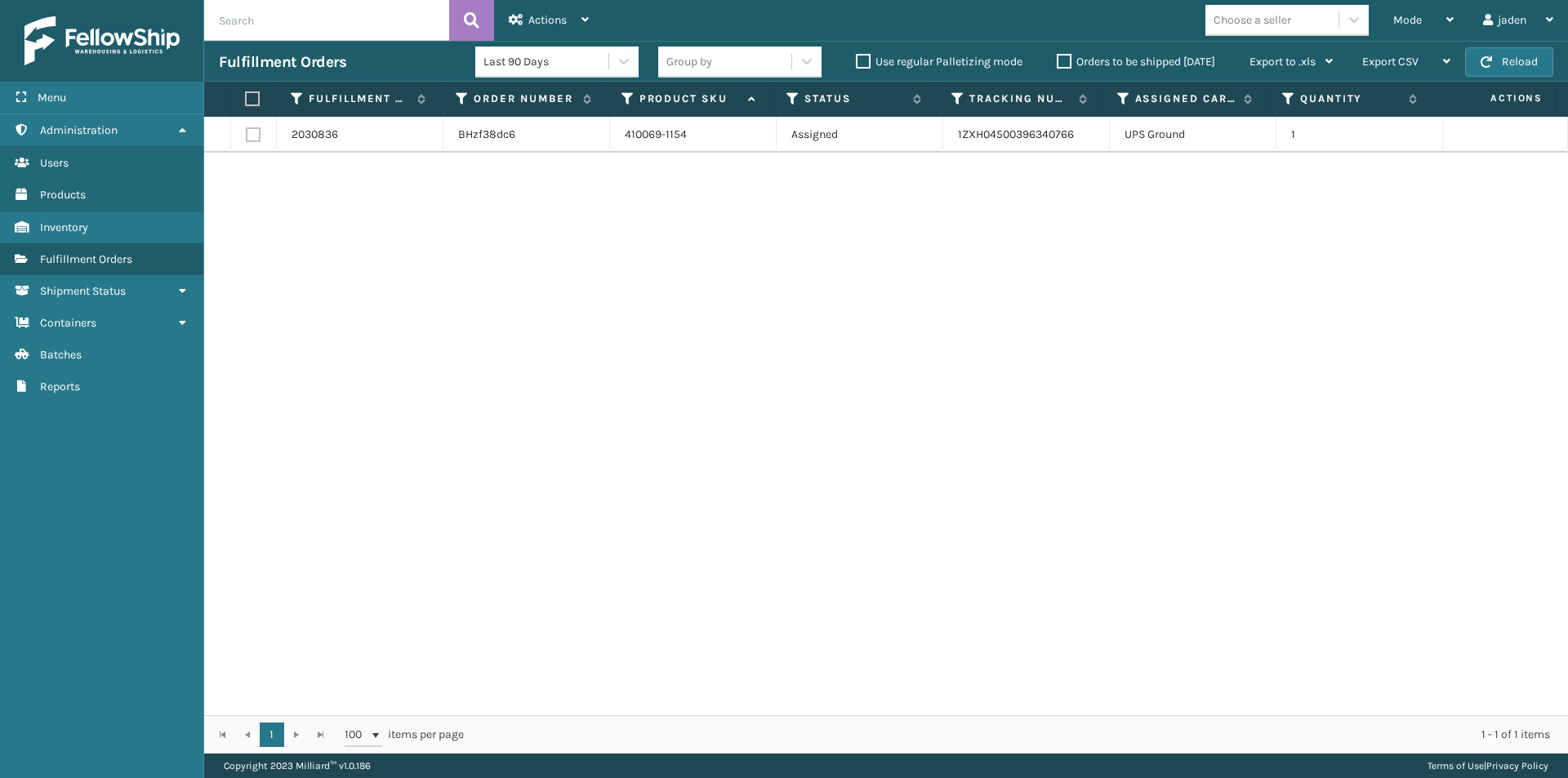
drag, startPoint x: 1019, startPoint y: 245, endPoint x: 694, endPoint y: 165, distance: 334.7
click at [542, 276] on div "2030836 BHzf38dc6 410069-1154 Assigned 1ZXH04500396340766 UPS Ground 1" at bounding box center [885, 416] width 1363 height 598
click at [252, 103] on label at bounding box center [250, 99] width 10 height 15
click at [245, 103] on input "checkbox" at bounding box center [245, 99] width 1 height 10
checkbox input "true"
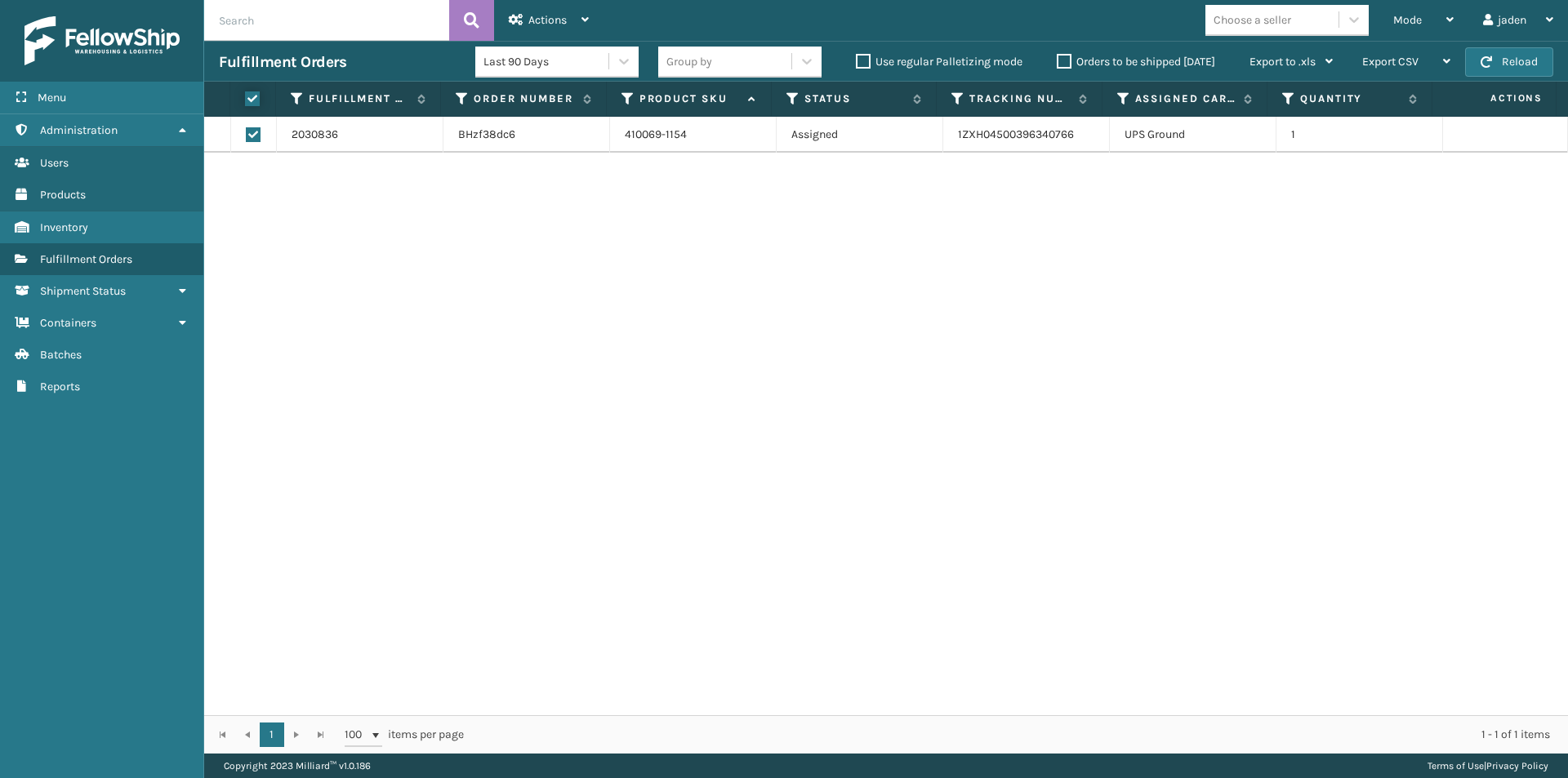
checkbox input "true"
click at [579, 0] on div "Actions" at bounding box center [548, 20] width 80 height 41
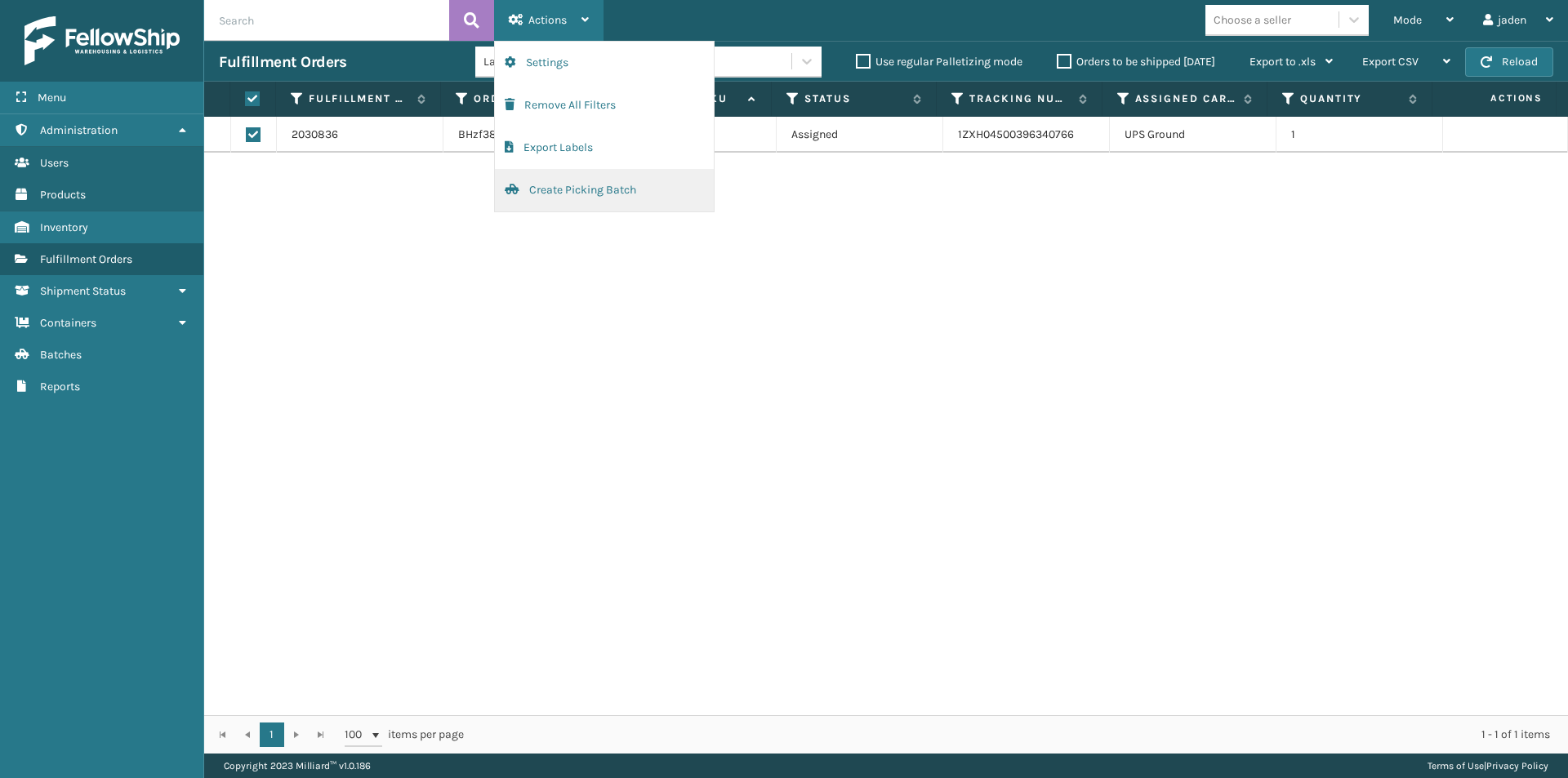
click at [537, 190] on button "Create Picking Batch" at bounding box center [604, 190] width 219 height 42
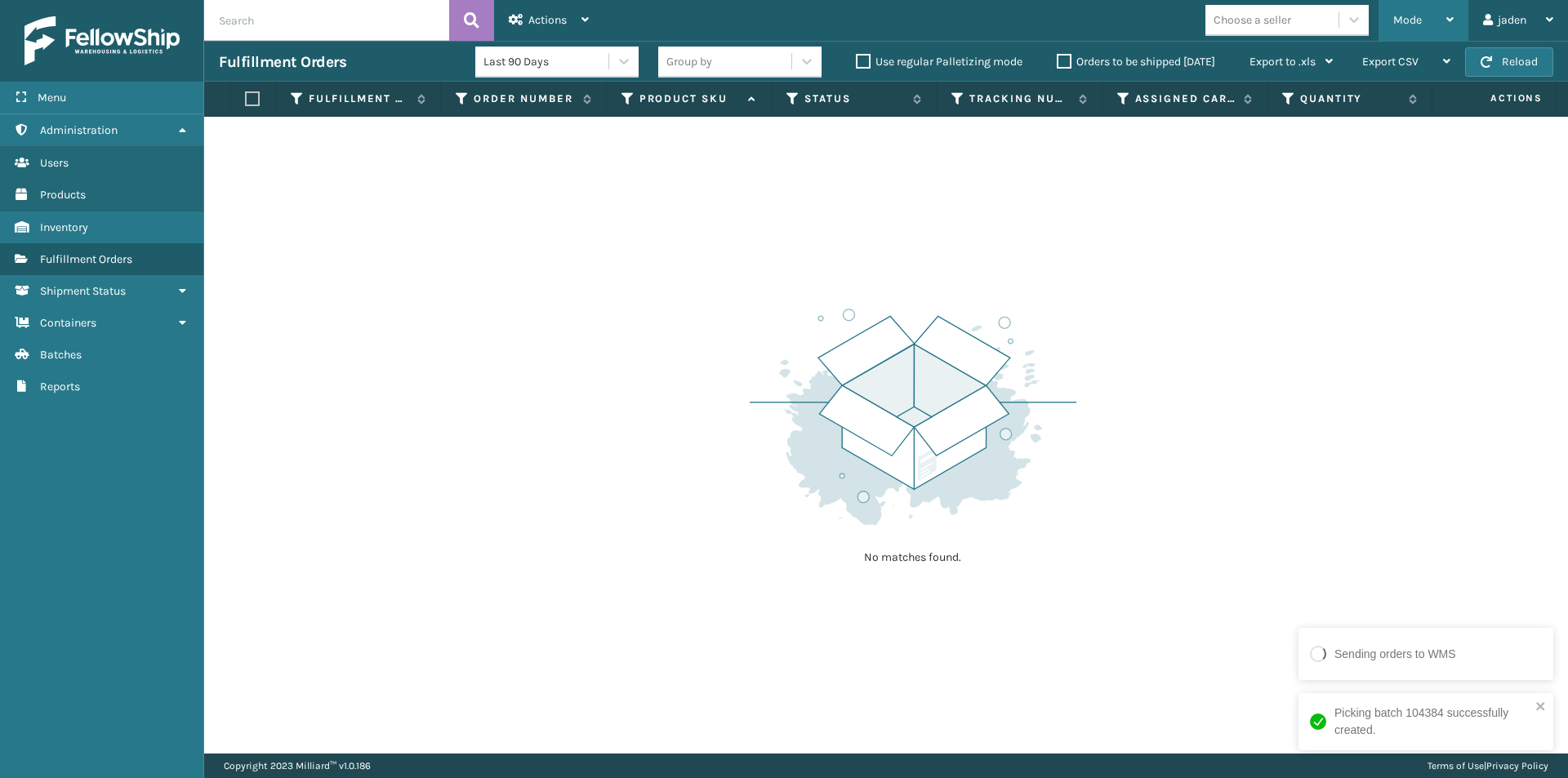
click at [1419, 24] on span "Mode" at bounding box center [1407, 20] width 28 height 14
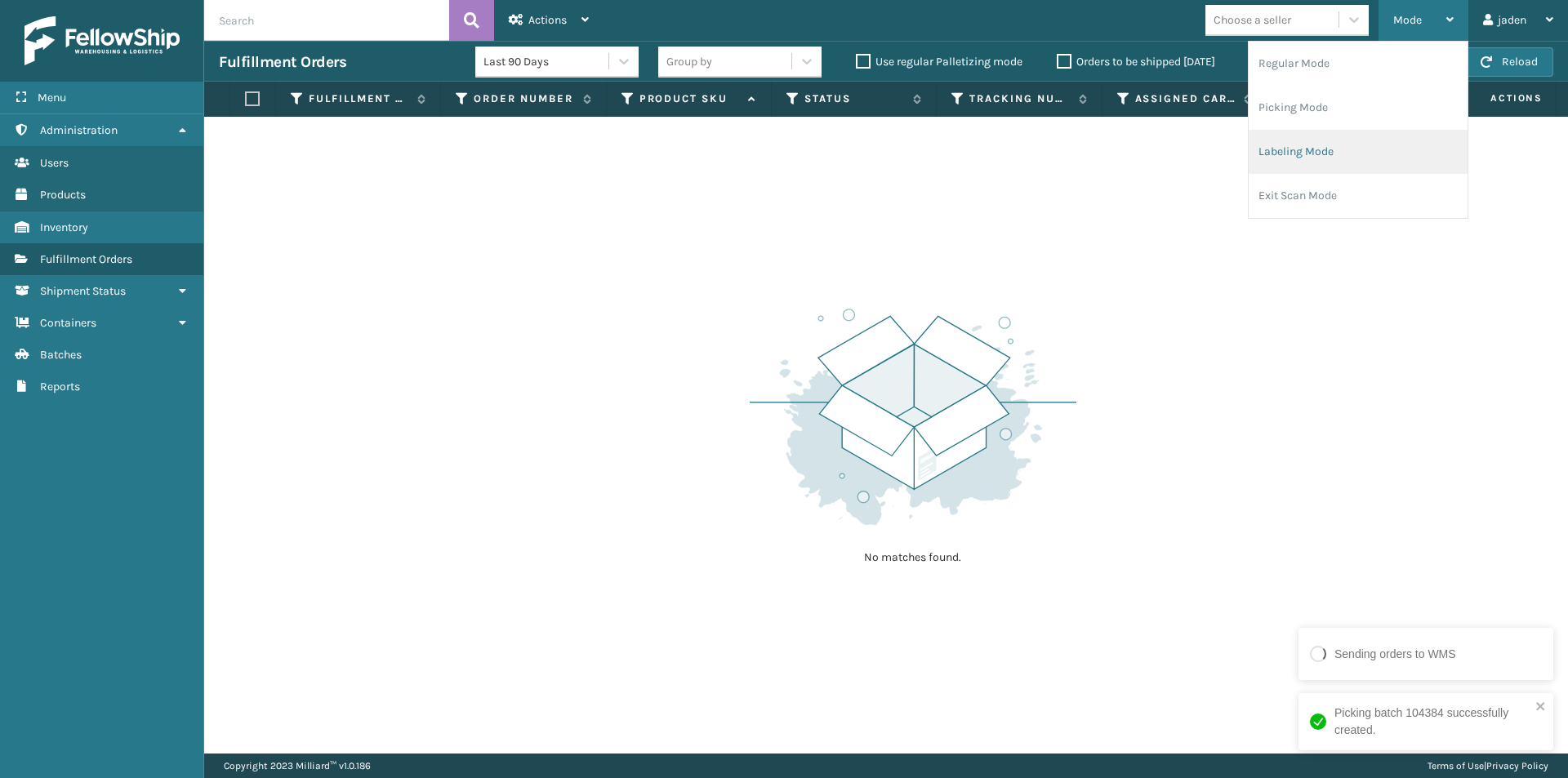
click at [1339, 141] on li "Labeling Mode" at bounding box center [1358, 152] width 219 height 44
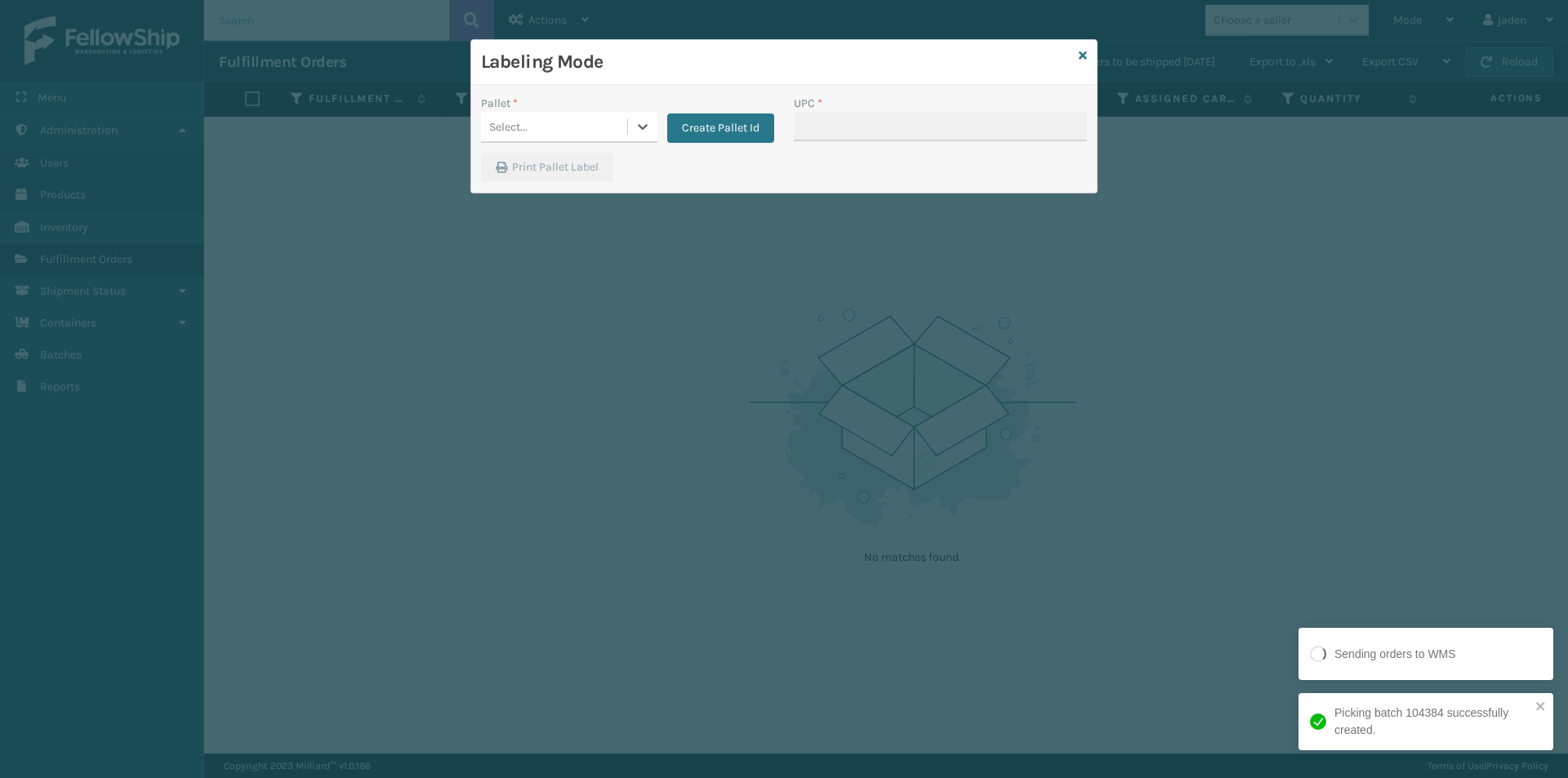
click at [655, 122] on div at bounding box center [642, 126] width 29 height 29
click at [580, 233] on div "UPSG-7WQR47RM0I" at bounding box center [569, 236] width 176 height 30
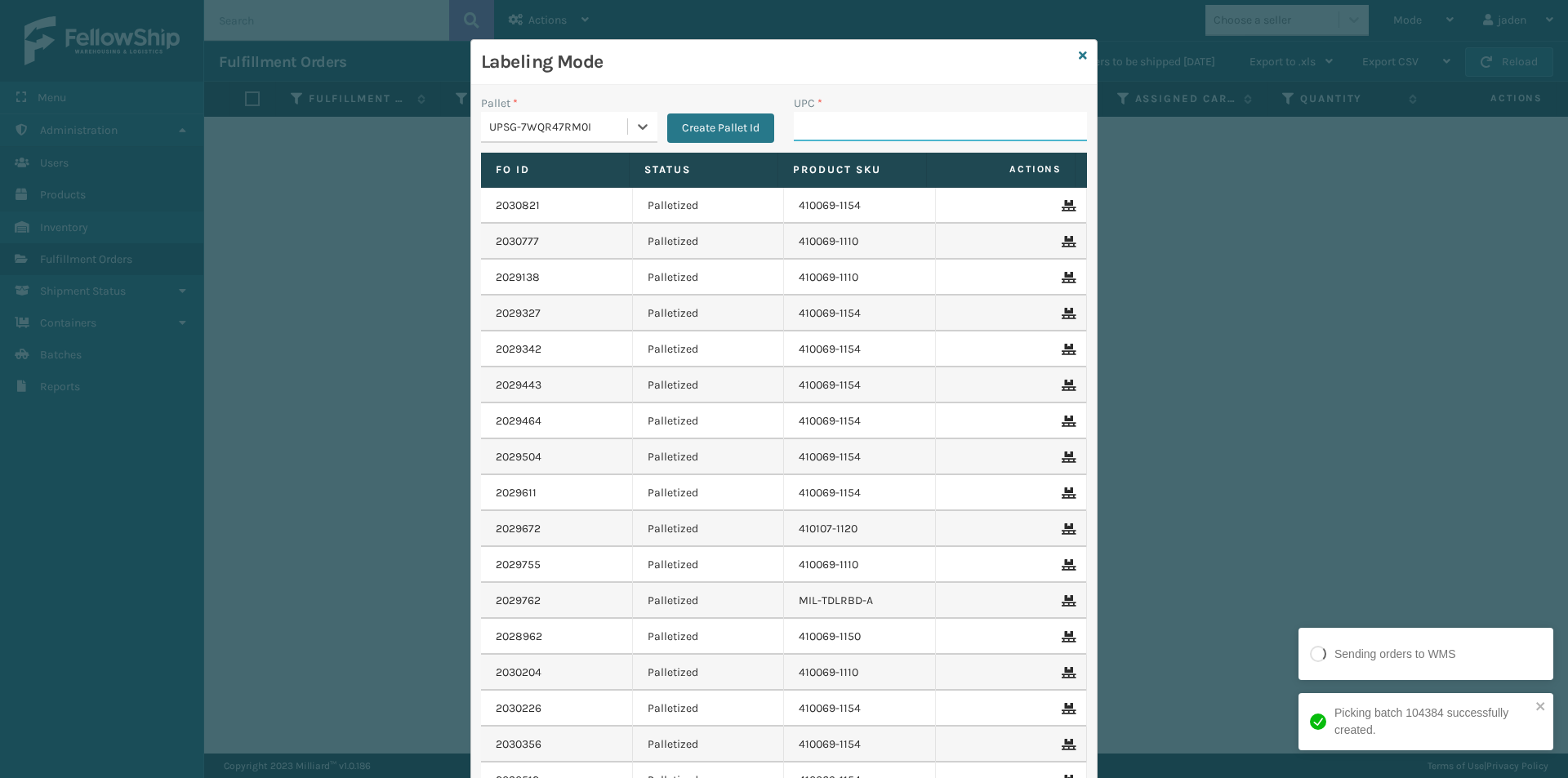
click at [875, 124] on input "UPC *" at bounding box center [940, 126] width 293 height 29
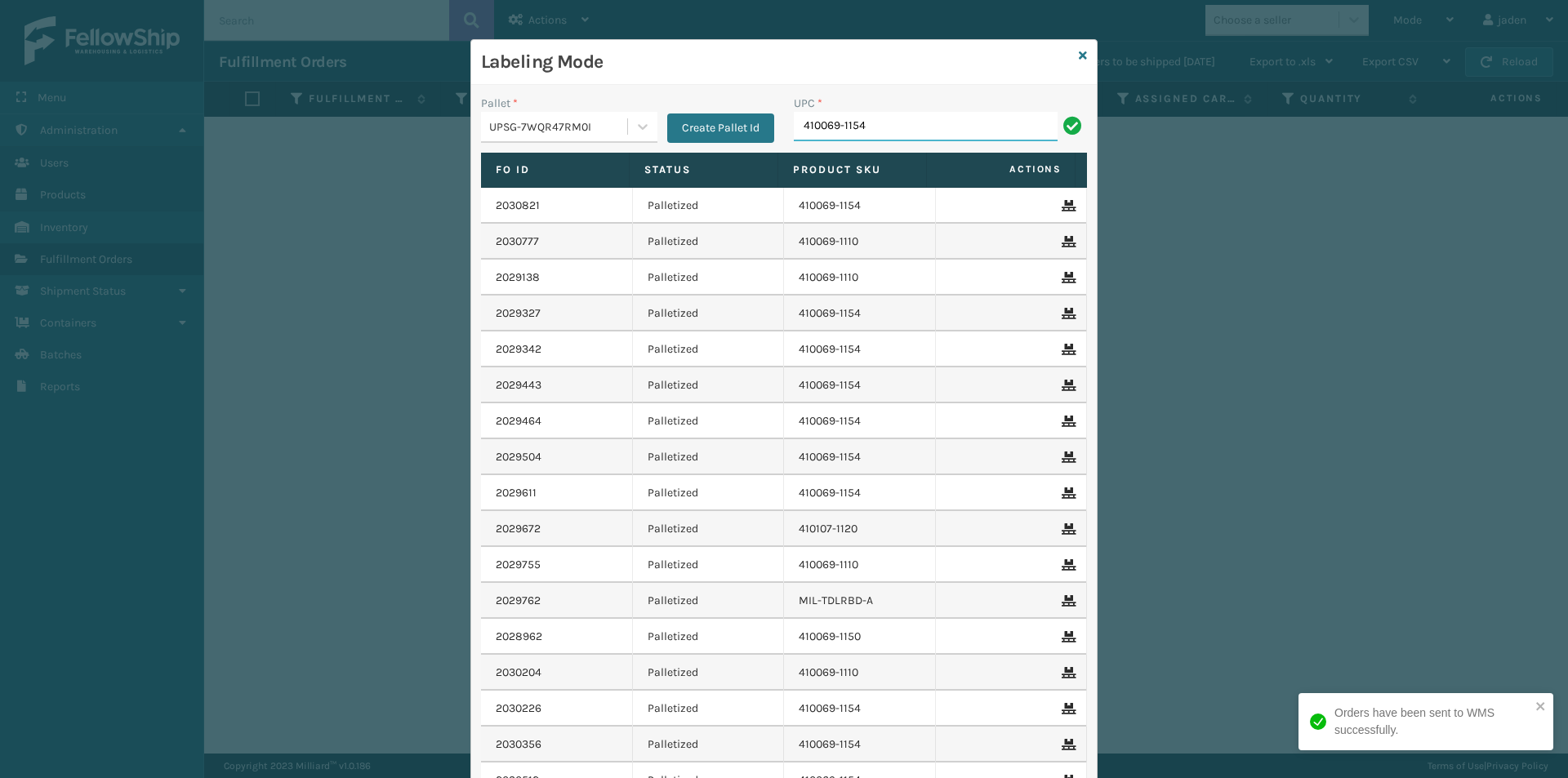
type input "410069-1154"
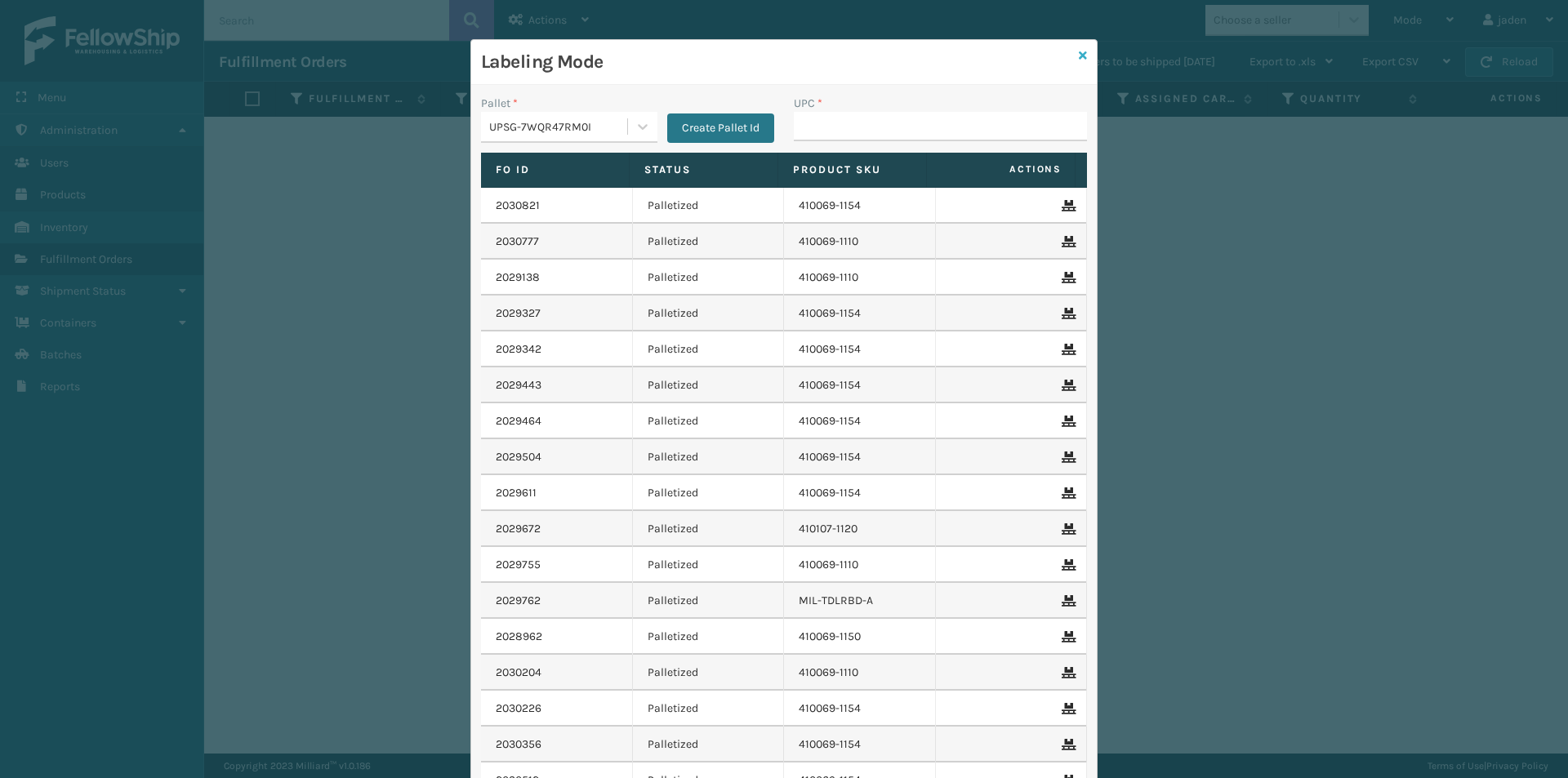
click at [1078, 57] on icon at bounding box center [1082, 56] width 8 height 11
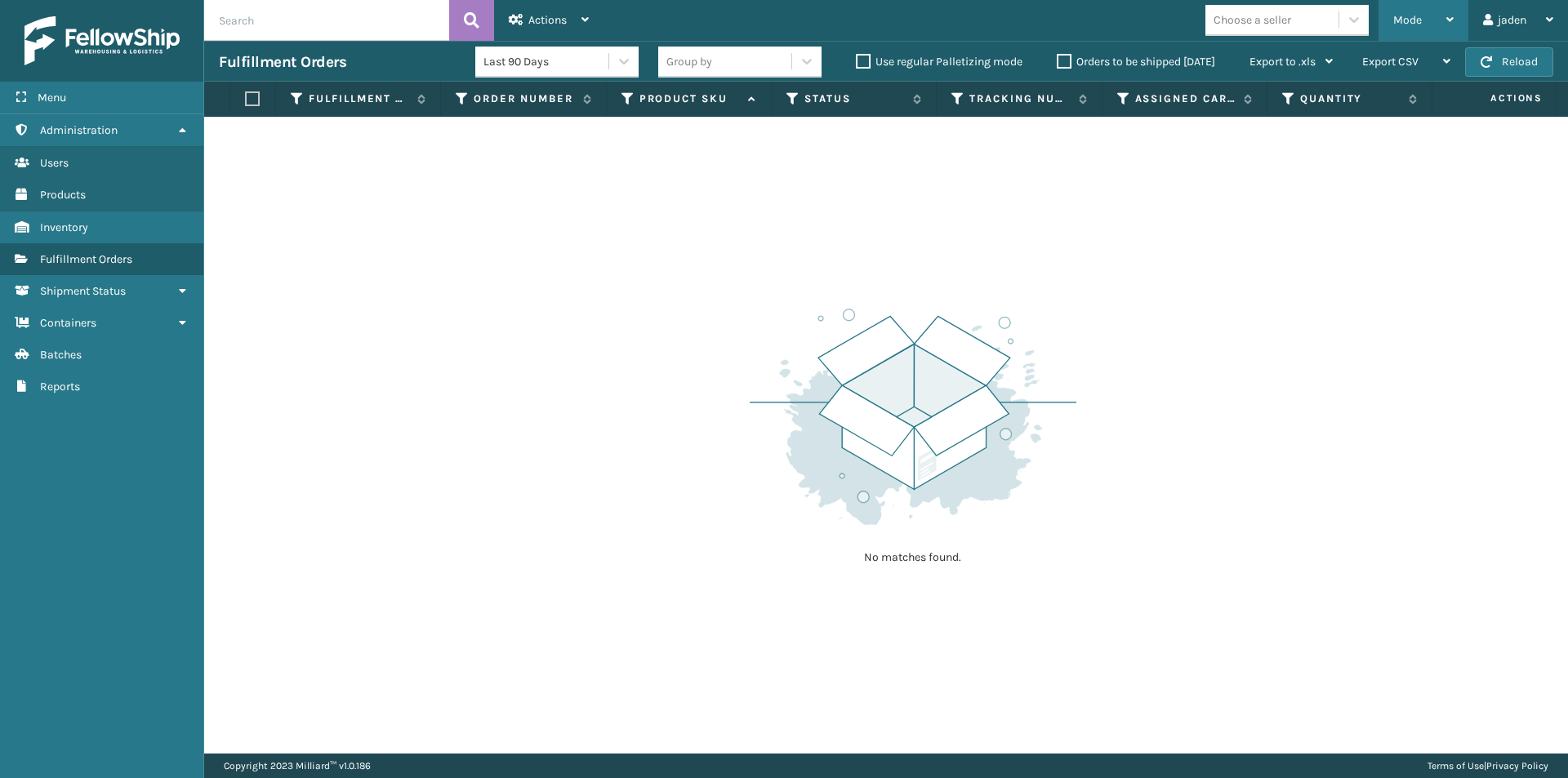
click at [1395, 23] on span "Mode" at bounding box center [1407, 20] width 28 height 14
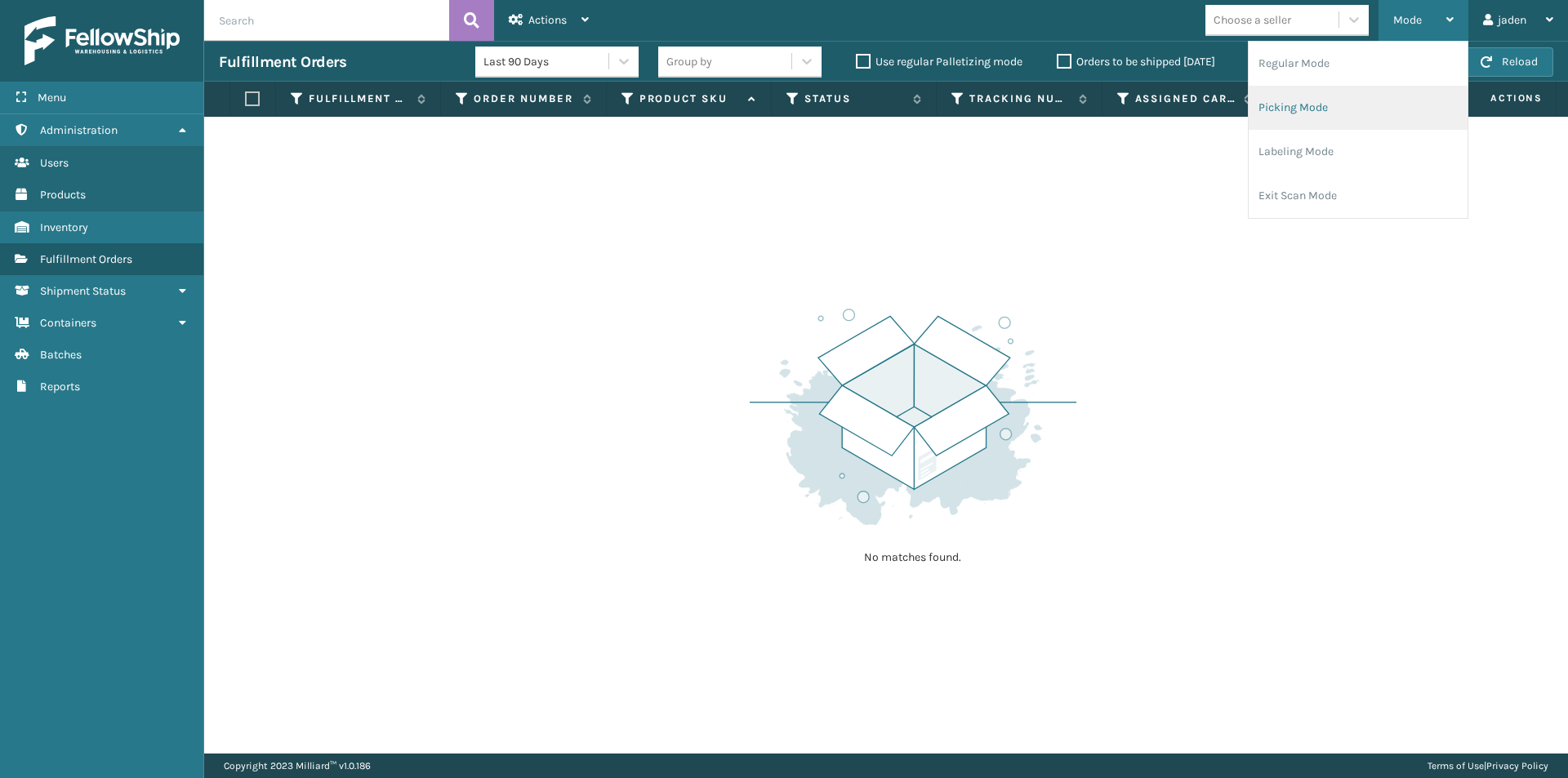
click at [1333, 97] on li "Picking Mode" at bounding box center [1358, 108] width 219 height 44
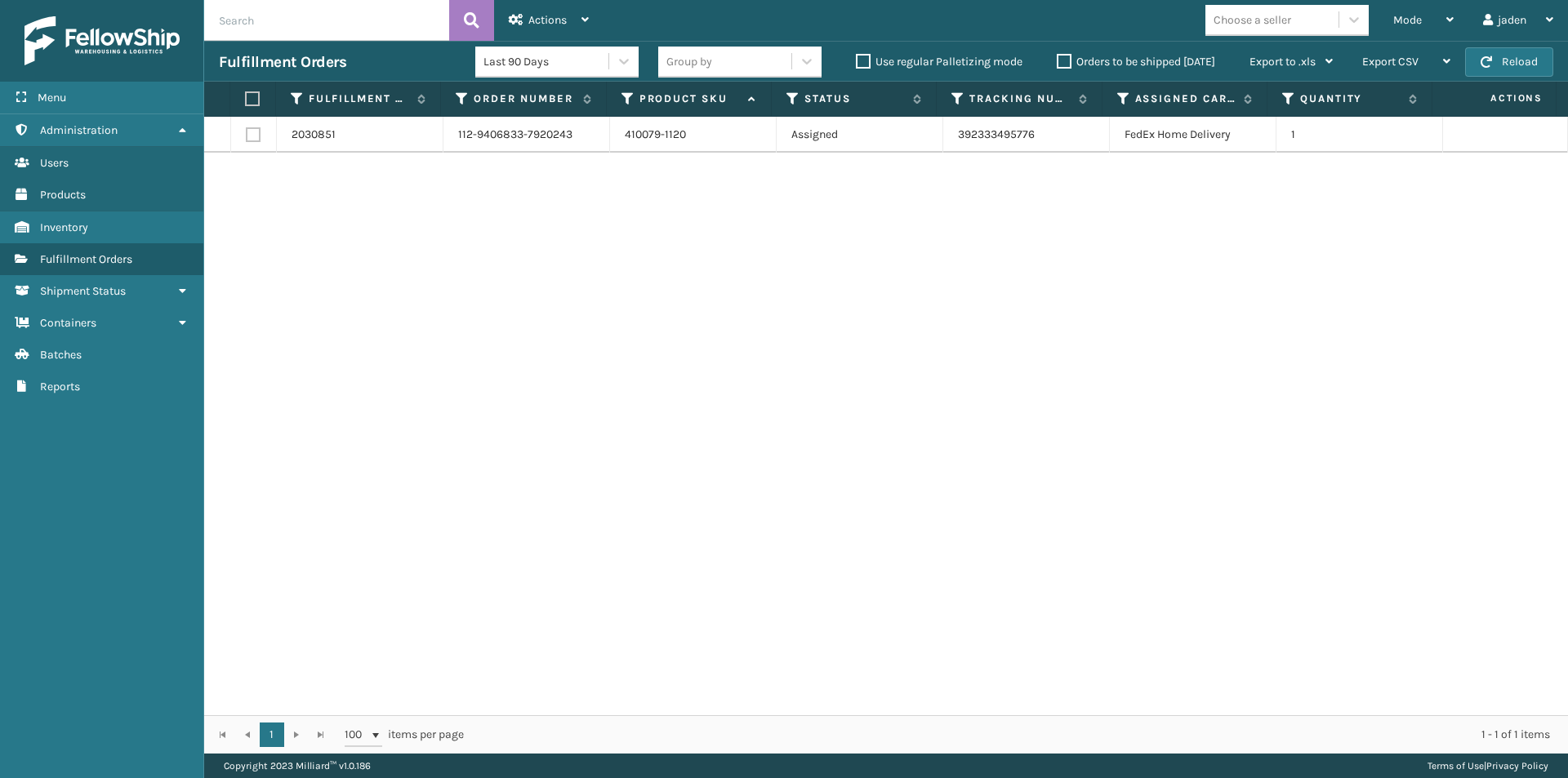
drag, startPoint x: 1167, startPoint y: 280, endPoint x: 615, endPoint y: 252, distance: 552.7
click at [567, 272] on div "2030851 112-9406833-7920243 410079-1120 Assigned 392333495776 FedEx Home Delive…" at bounding box center [885, 416] width 1363 height 598
click at [1531, 64] on button "Reload" at bounding box center [1509, 61] width 88 height 29
click at [246, 93] on label at bounding box center [250, 99] width 10 height 15
click at [245, 94] on input "checkbox" at bounding box center [245, 99] width 1 height 10
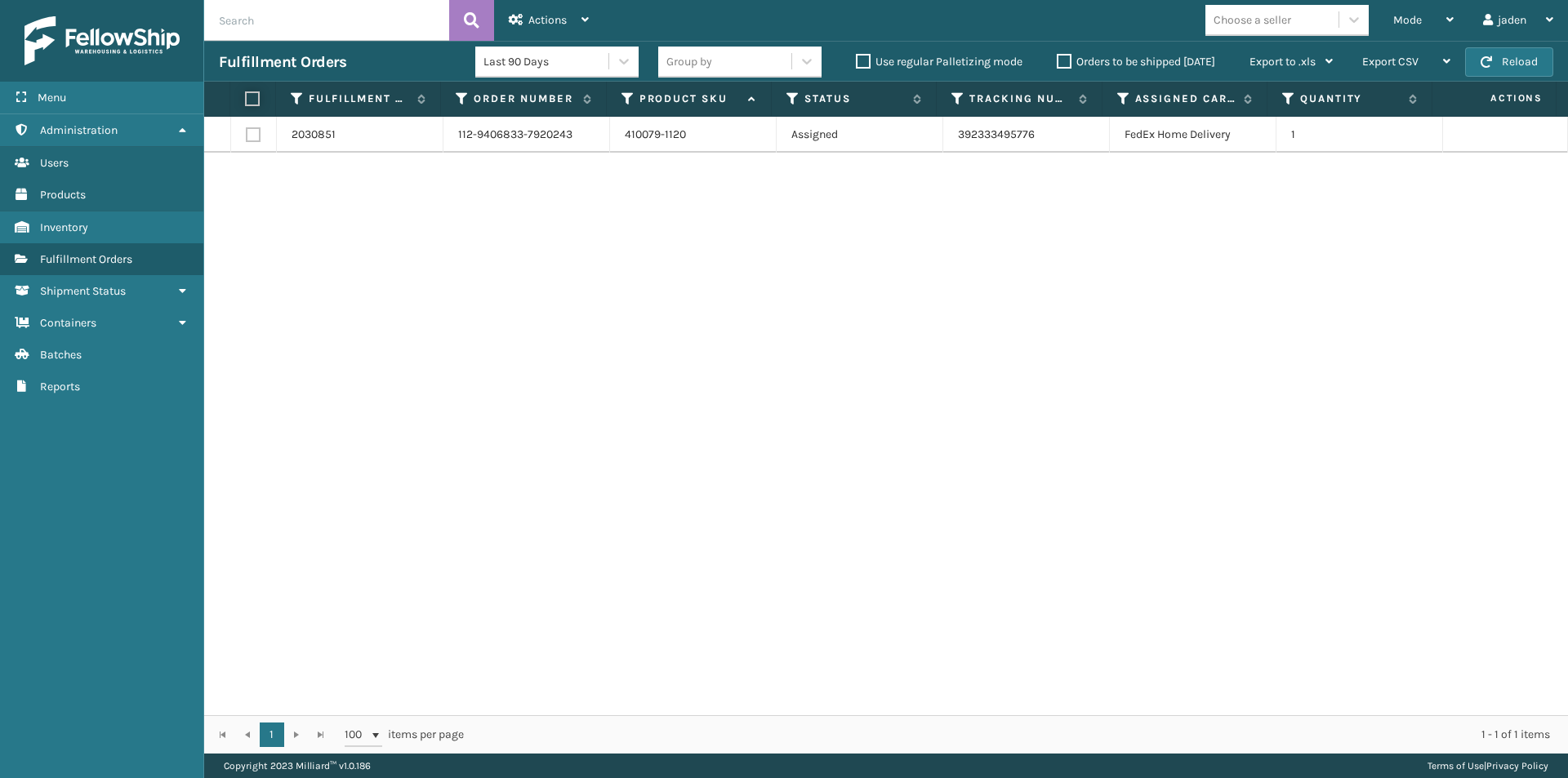
checkbox input "true"
click at [525, 2] on div "Actions" at bounding box center [548, 20] width 80 height 41
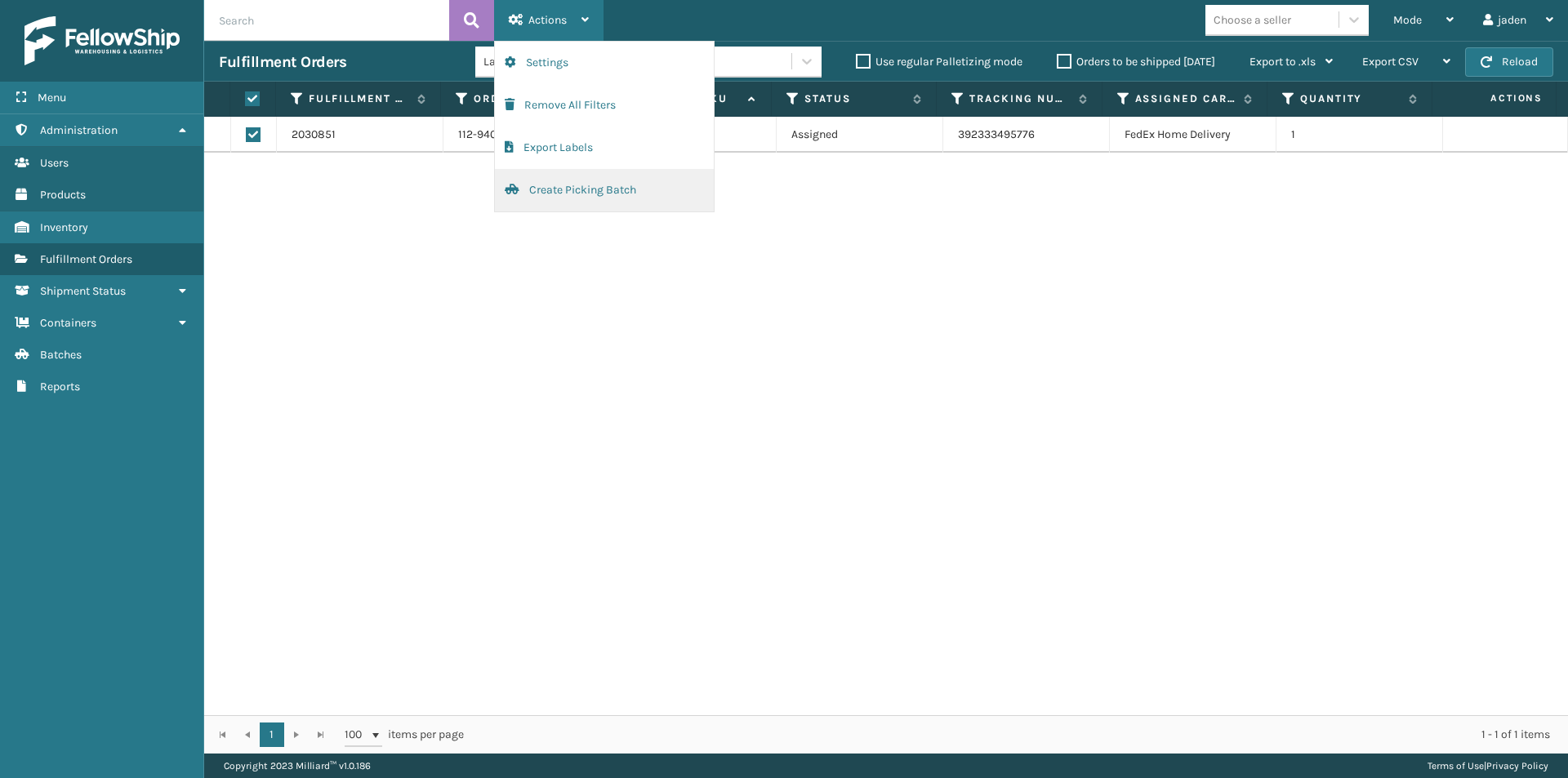
click at [550, 190] on button "Create Picking Batch" at bounding box center [604, 190] width 219 height 42
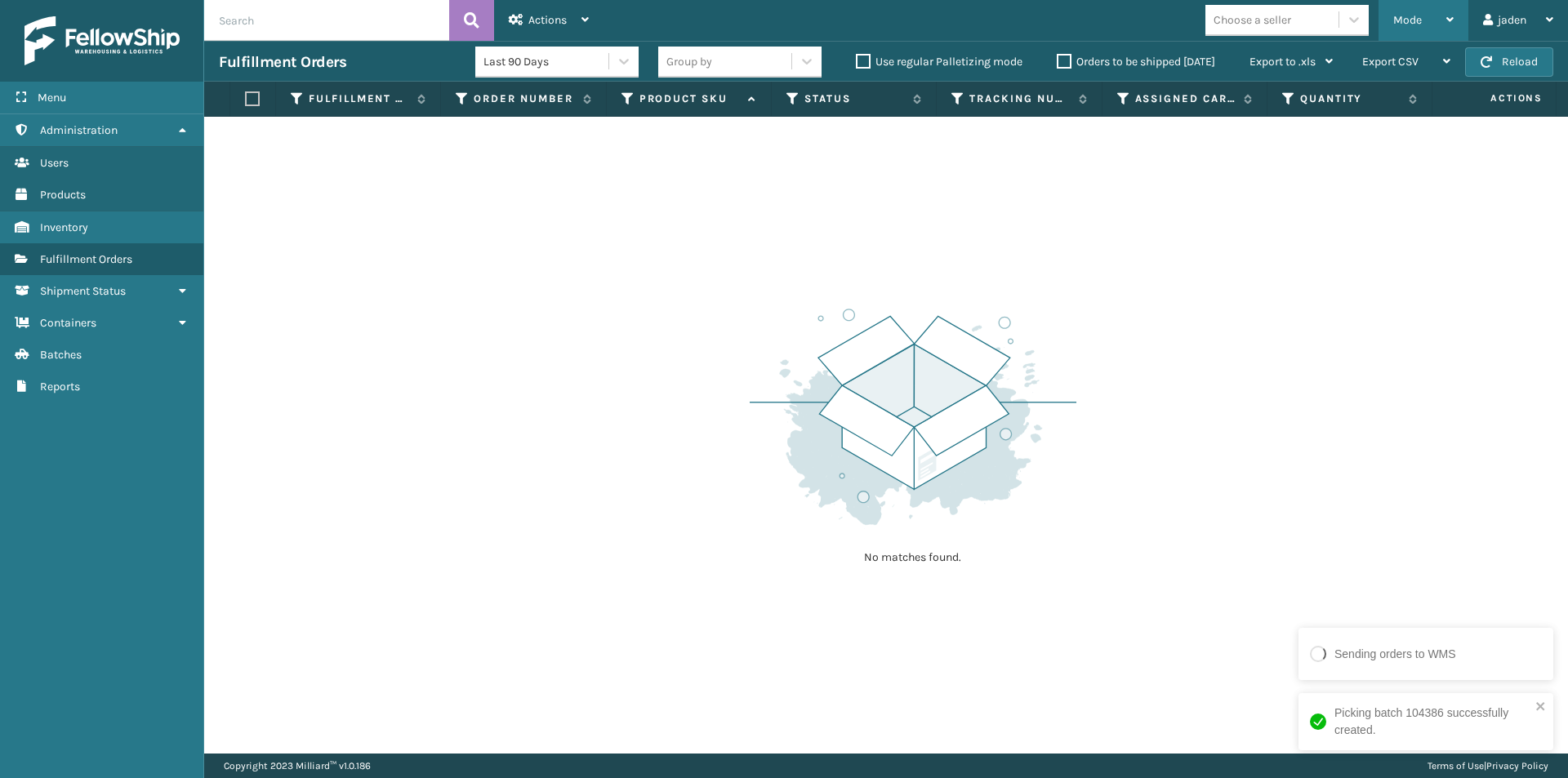
click at [1410, 3] on div "Mode" at bounding box center [1423, 20] width 60 height 41
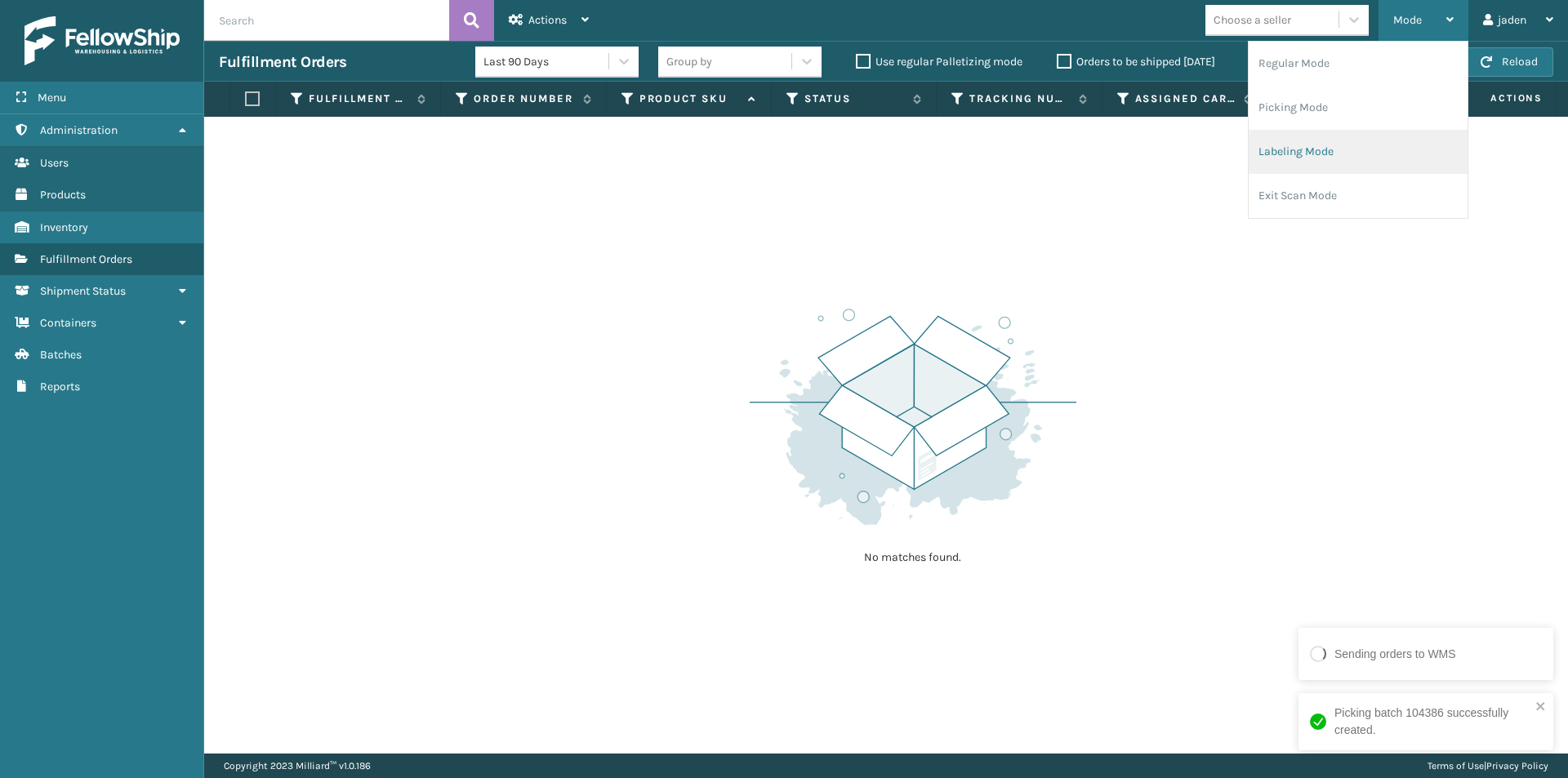
click at [1332, 142] on li "Labeling Mode" at bounding box center [1358, 152] width 219 height 44
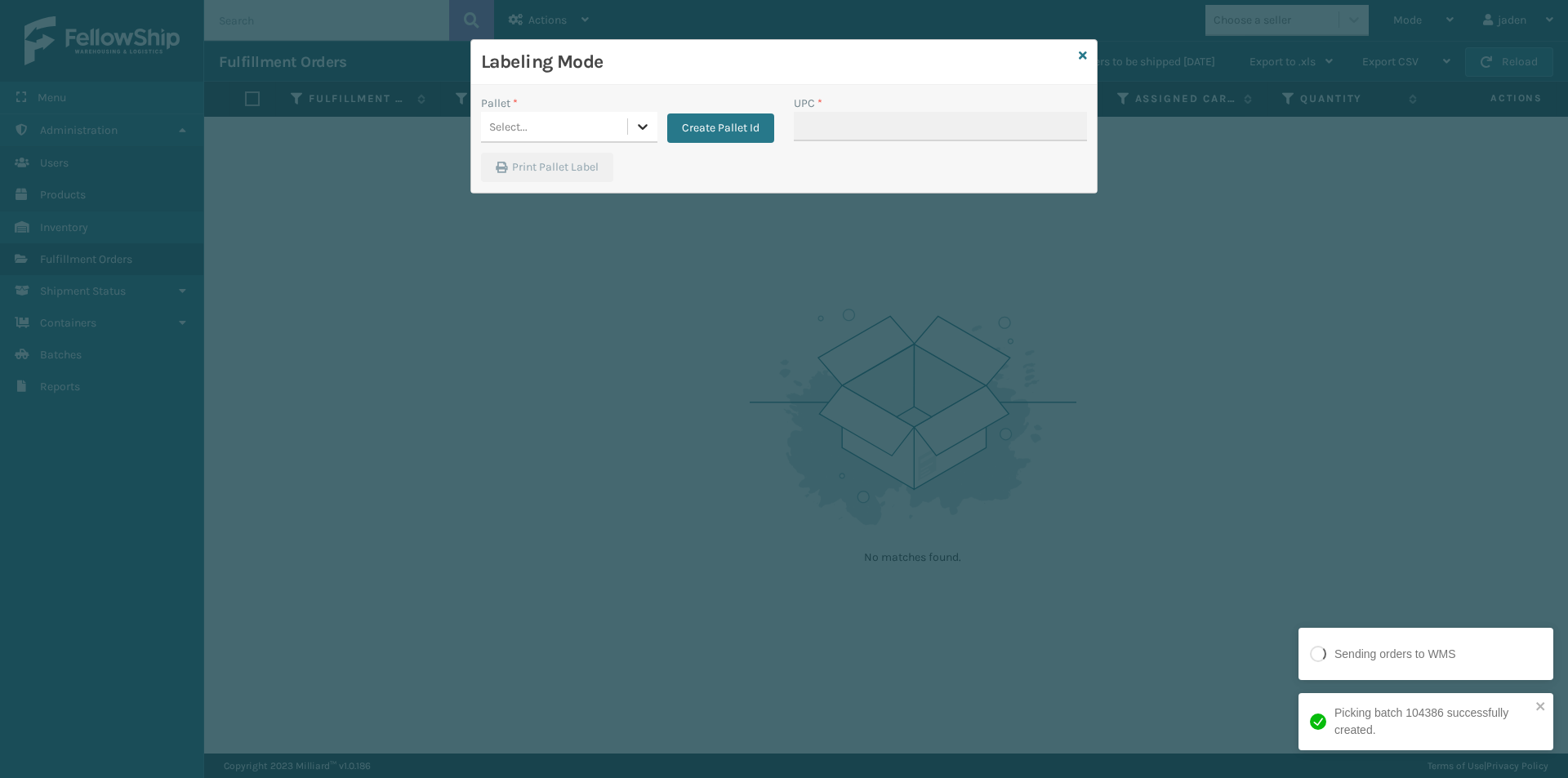
click at [641, 130] on icon at bounding box center [642, 125] width 16 height 16
click at [547, 167] on div "FDXG-18L8PQS1IQ" at bounding box center [569, 168] width 176 height 30
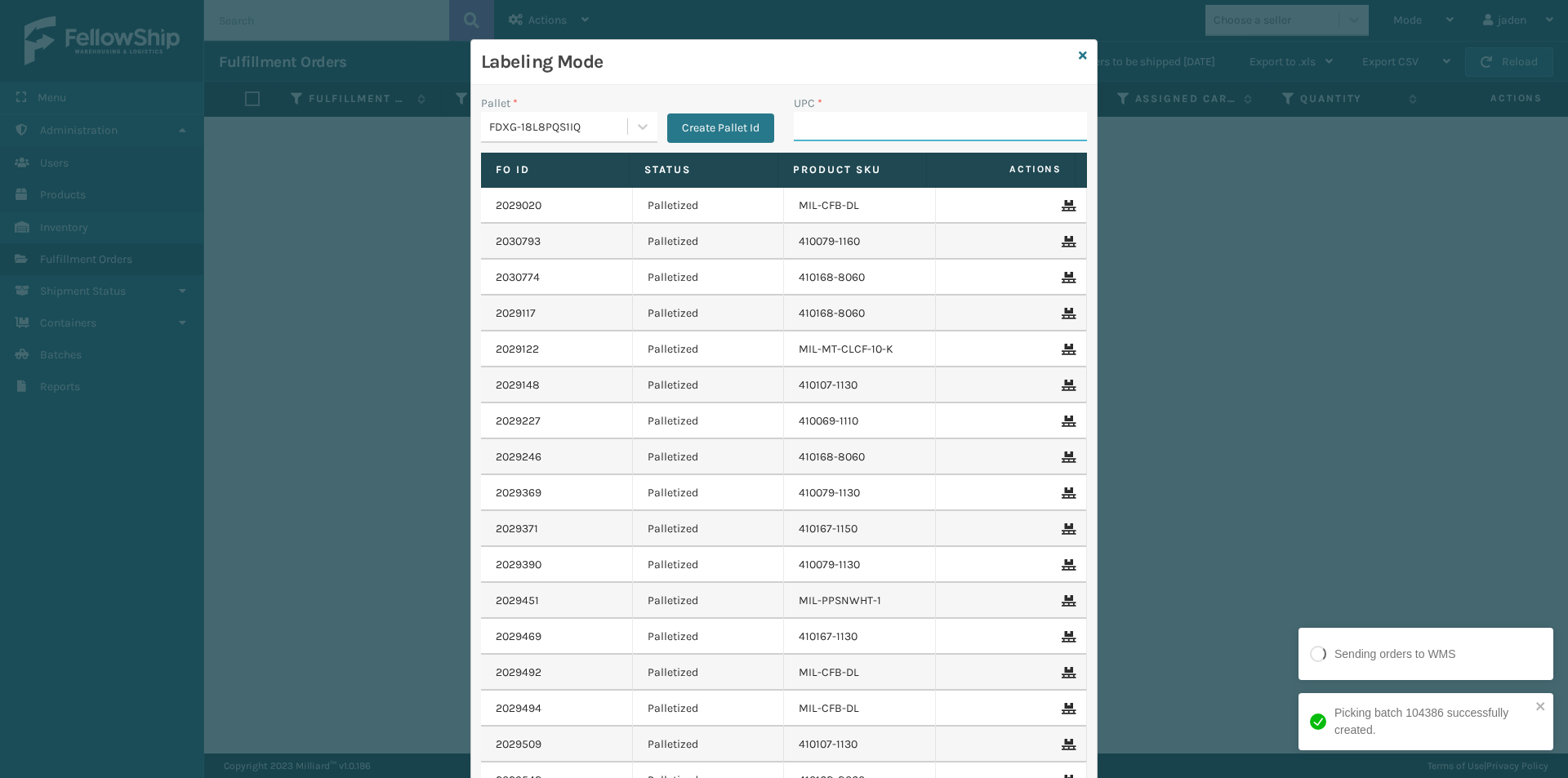
click at [894, 120] on input "UPC *" at bounding box center [940, 126] width 293 height 29
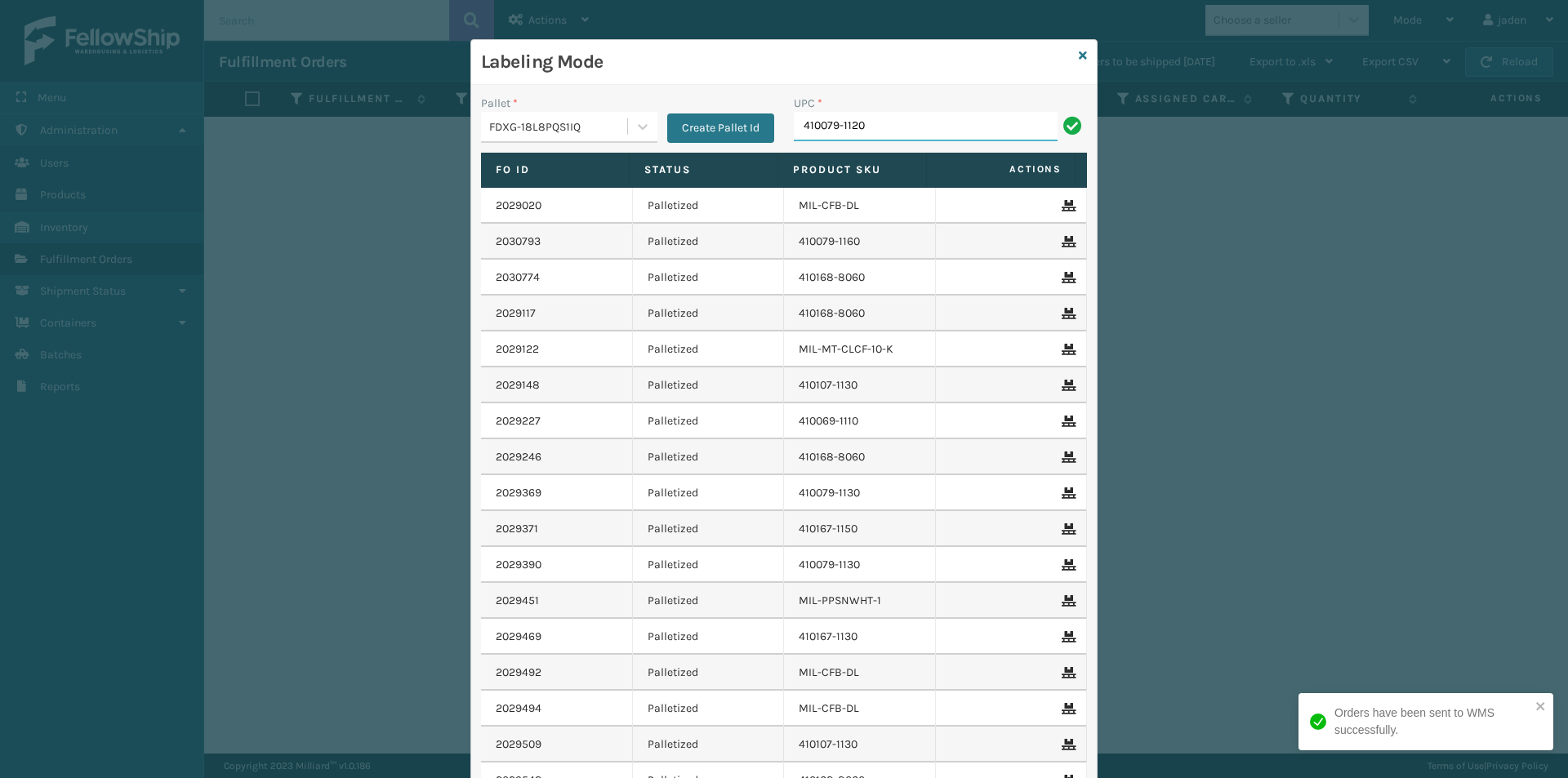
type input "410079-1120"
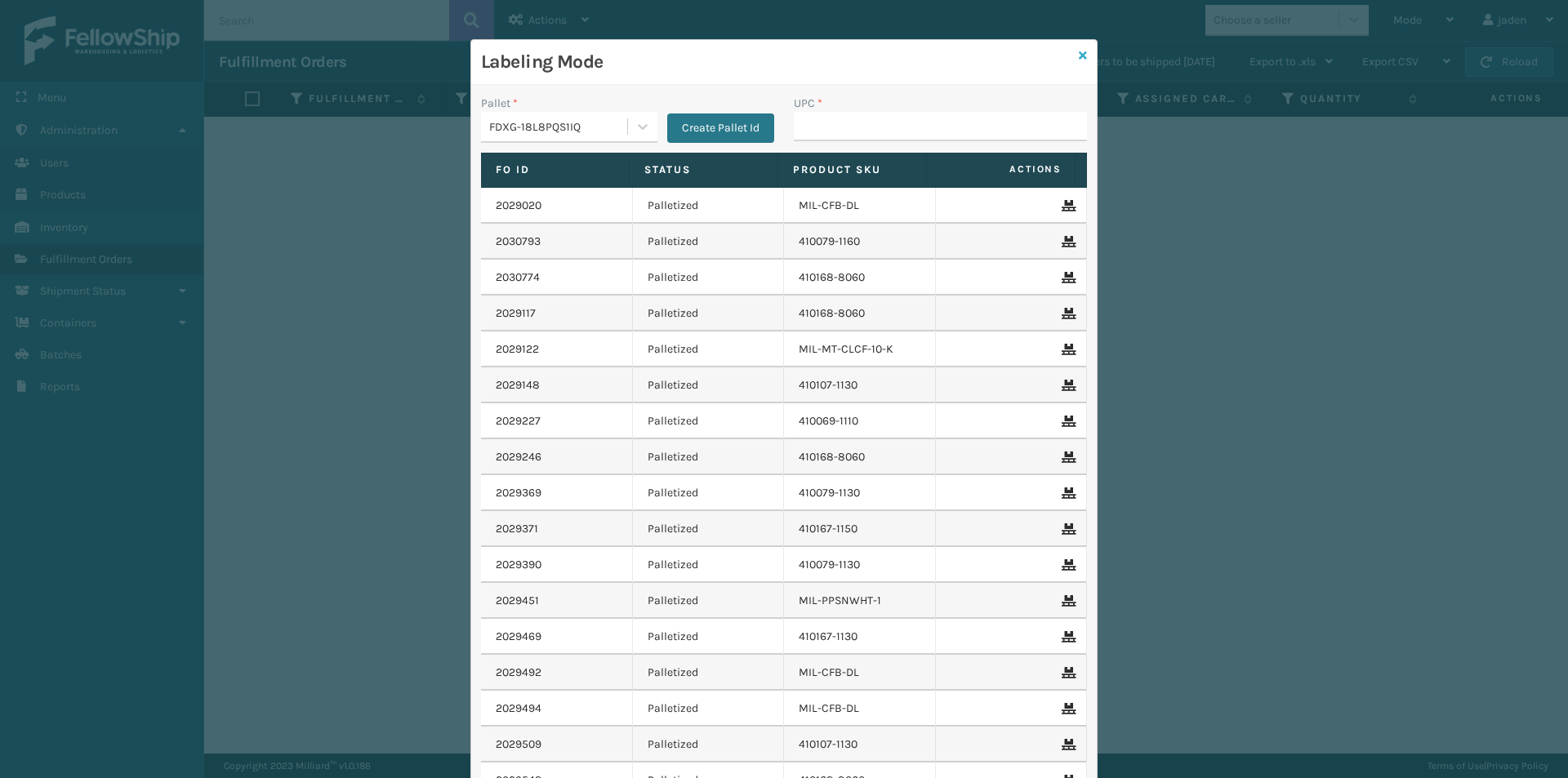
click at [1078, 64] on link at bounding box center [1082, 56] width 8 height 17
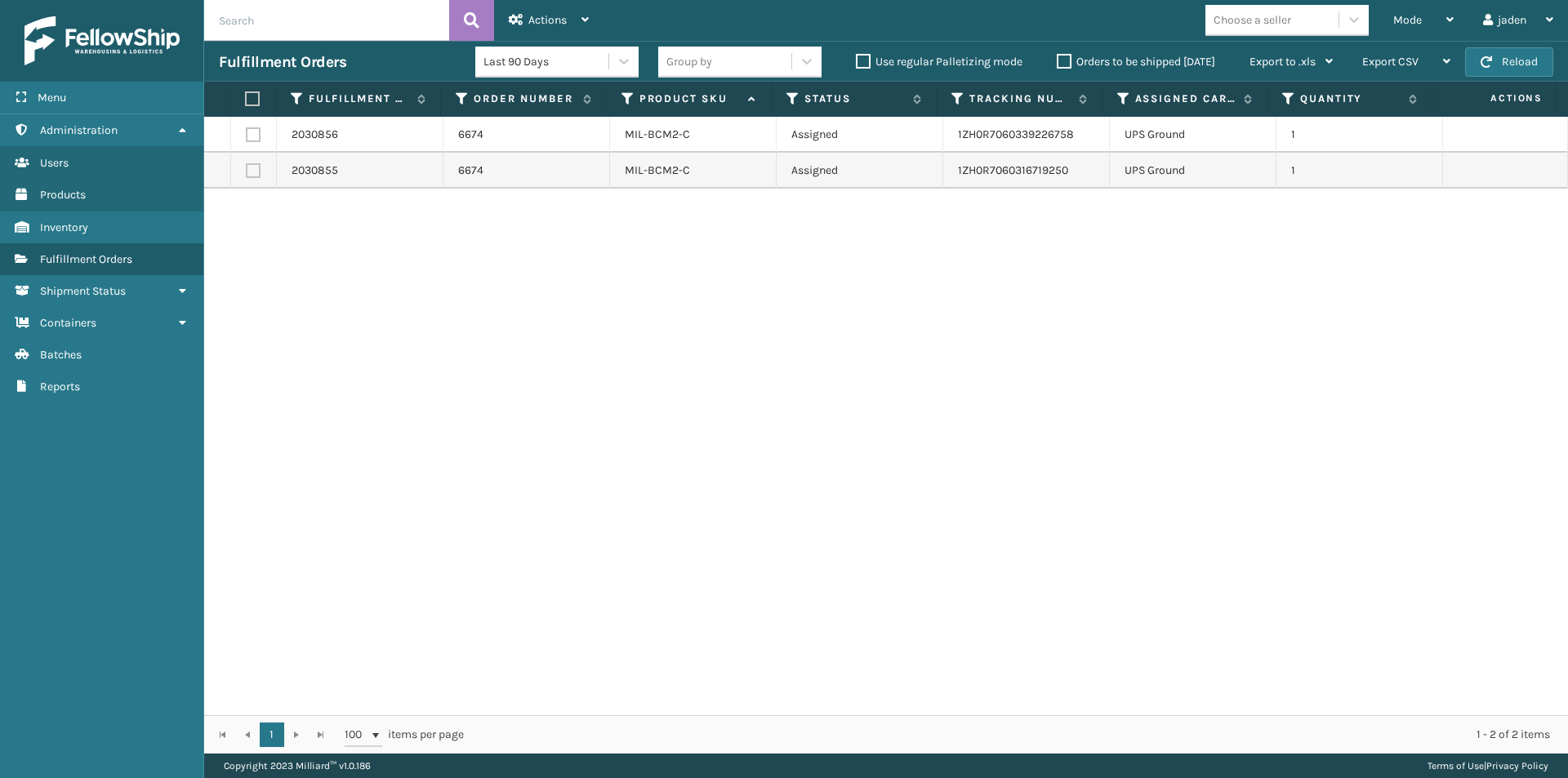
drag, startPoint x: 1238, startPoint y: 326, endPoint x: 1214, endPoint y: 327, distance: 24.0
drag, startPoint x: 1214, startPoint y: 327, endPoint x: 468, endPoint y: 273, distance: 748.0
click at [605, 356] on div "2030856 6674 MIL-BCM2-C Assigned 1ZH0R7060339226758 UPS Ground 1 2030855 6674 M…" at bounding box center [885, 416] width 1363 height 598
click at [255, 98] on label at bounding box center [250, 99] width 10 height 15
click at [245, 98] on input "checkbox" at bounding box center [245, 99] width 1 height 10
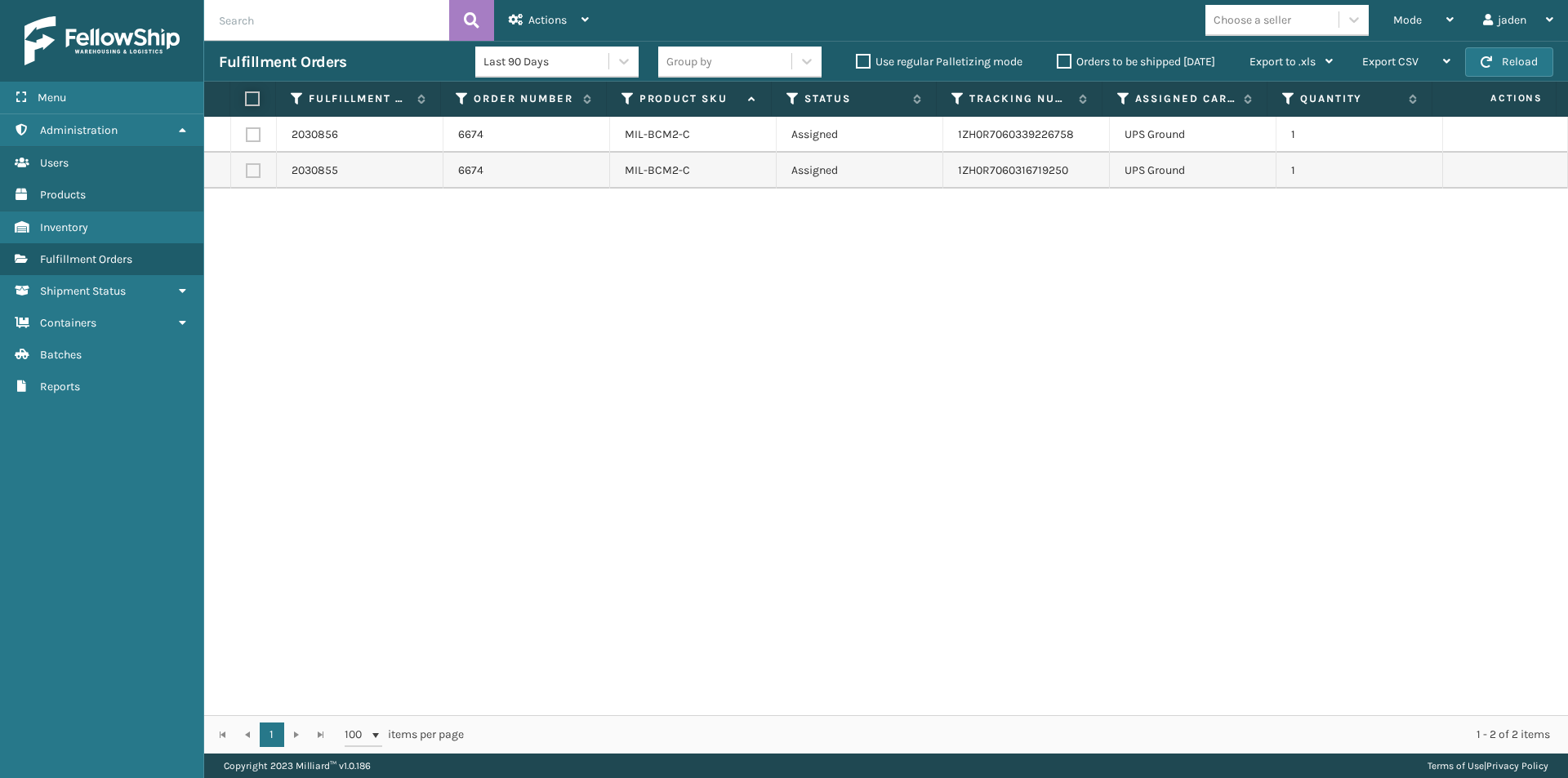
checkbox input "true"
click at [546, 22] on span "Actions" at bounding box center [547, 20] width 39 height 14
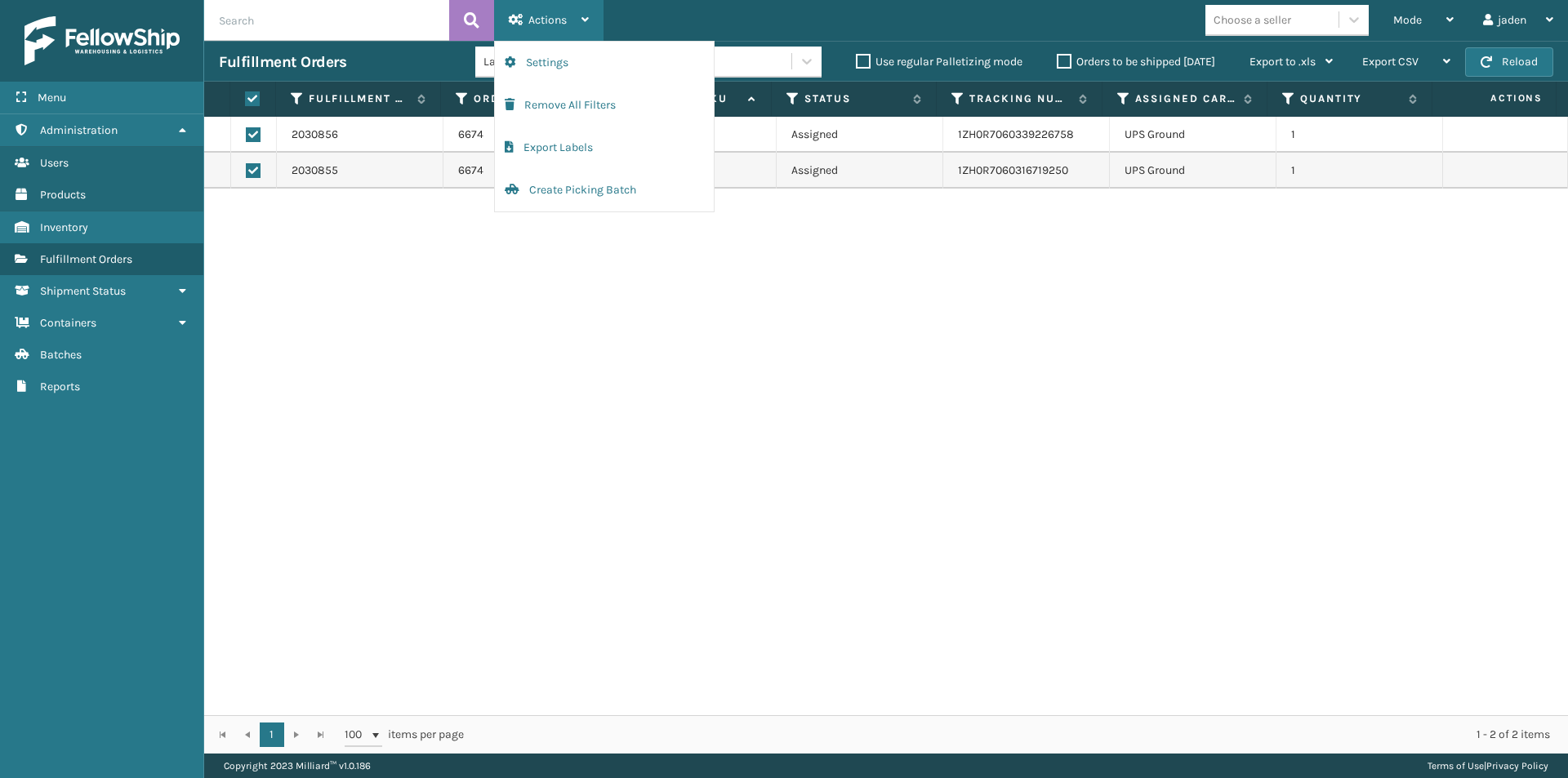
click at [594, 212] on div "Settings Remove All Filters Export Labels Create Picking Batch" at bounding box center [605, 126] width 221 height 172
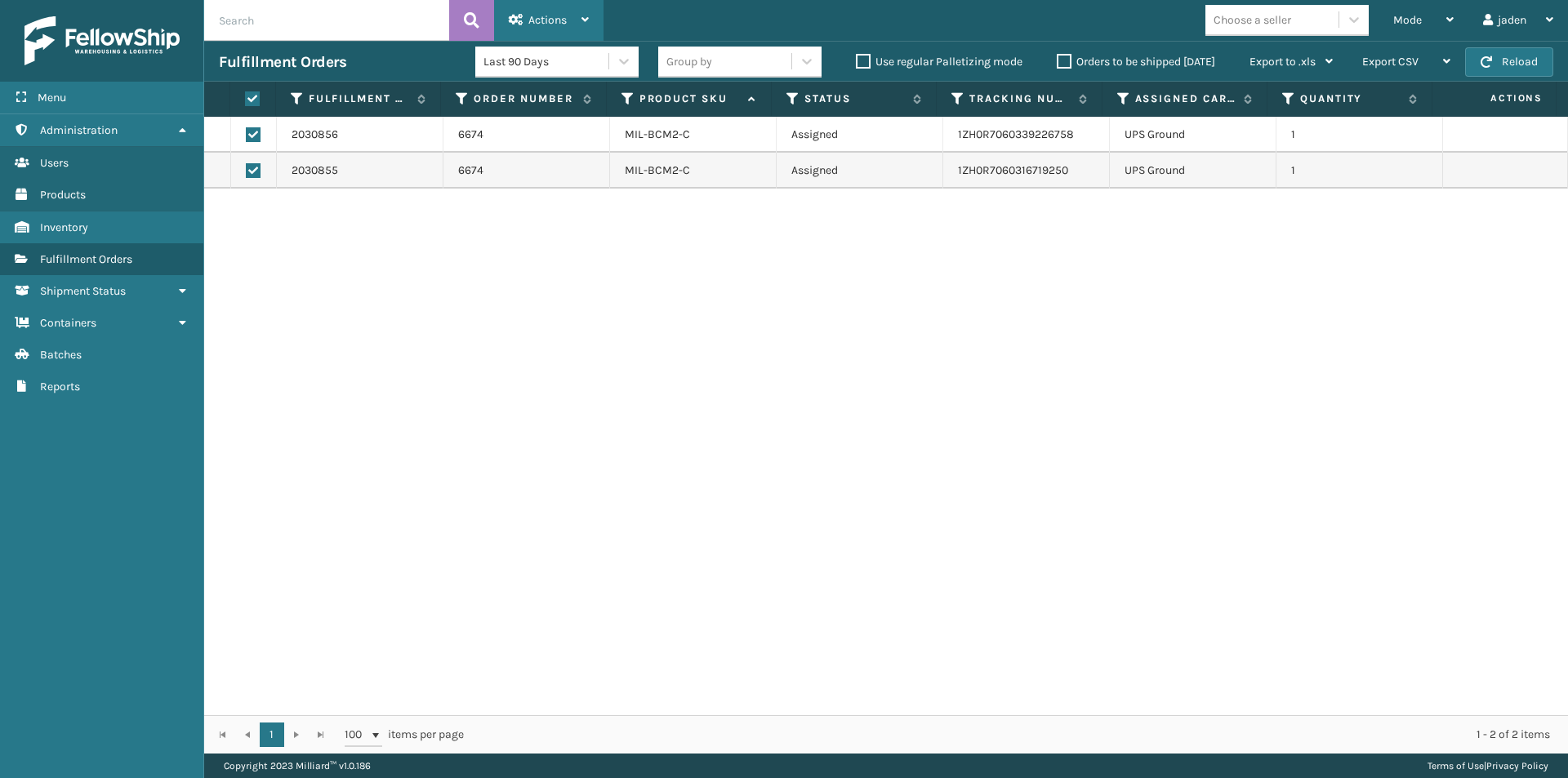
click at [525, 21] on div "Actions" at bounding box center [548, 20] width 80 height 41
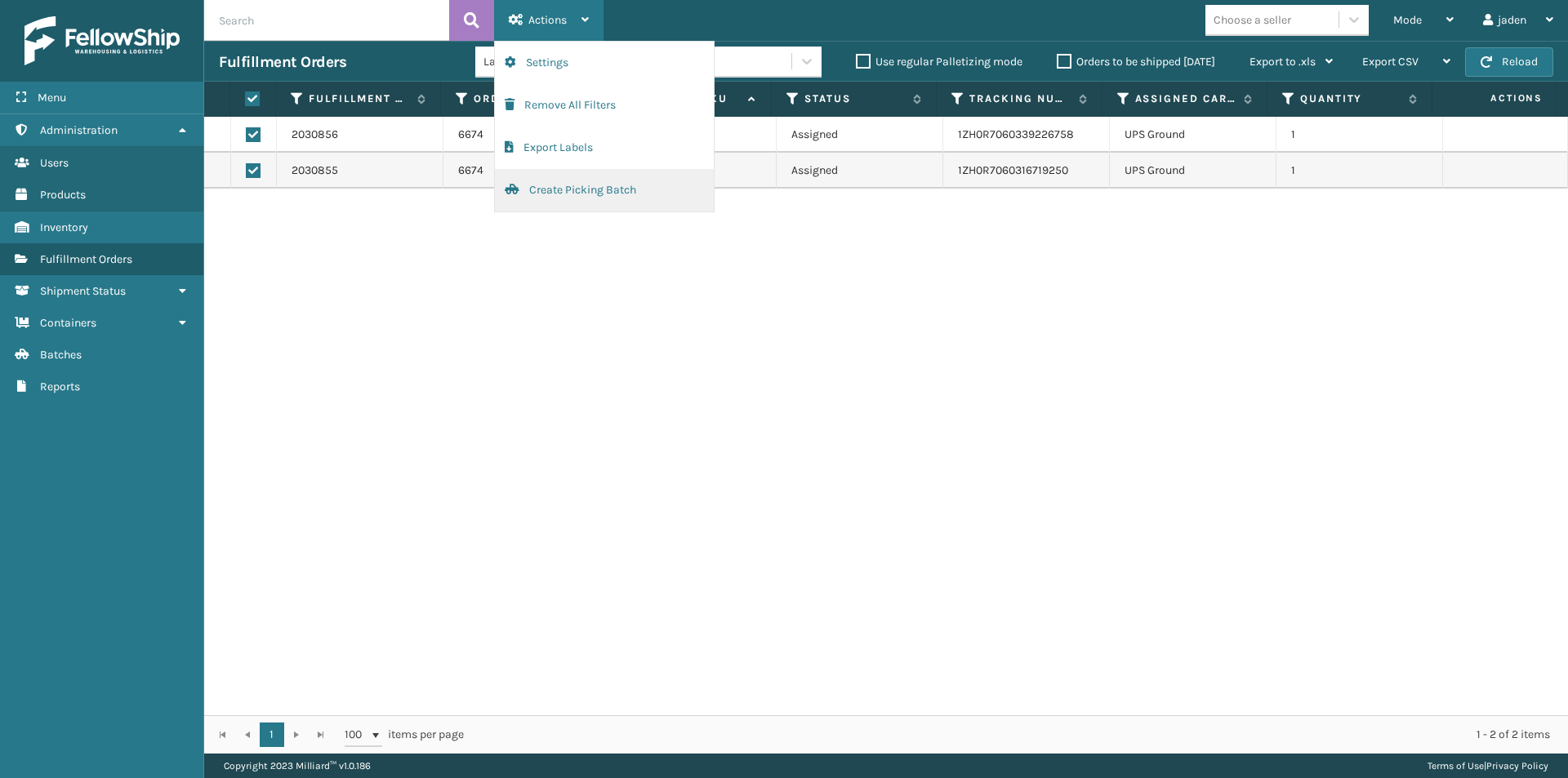
click at [531, 185] on button "Create Picking Batch" at bounding box center [604, 190] width 219 height 42
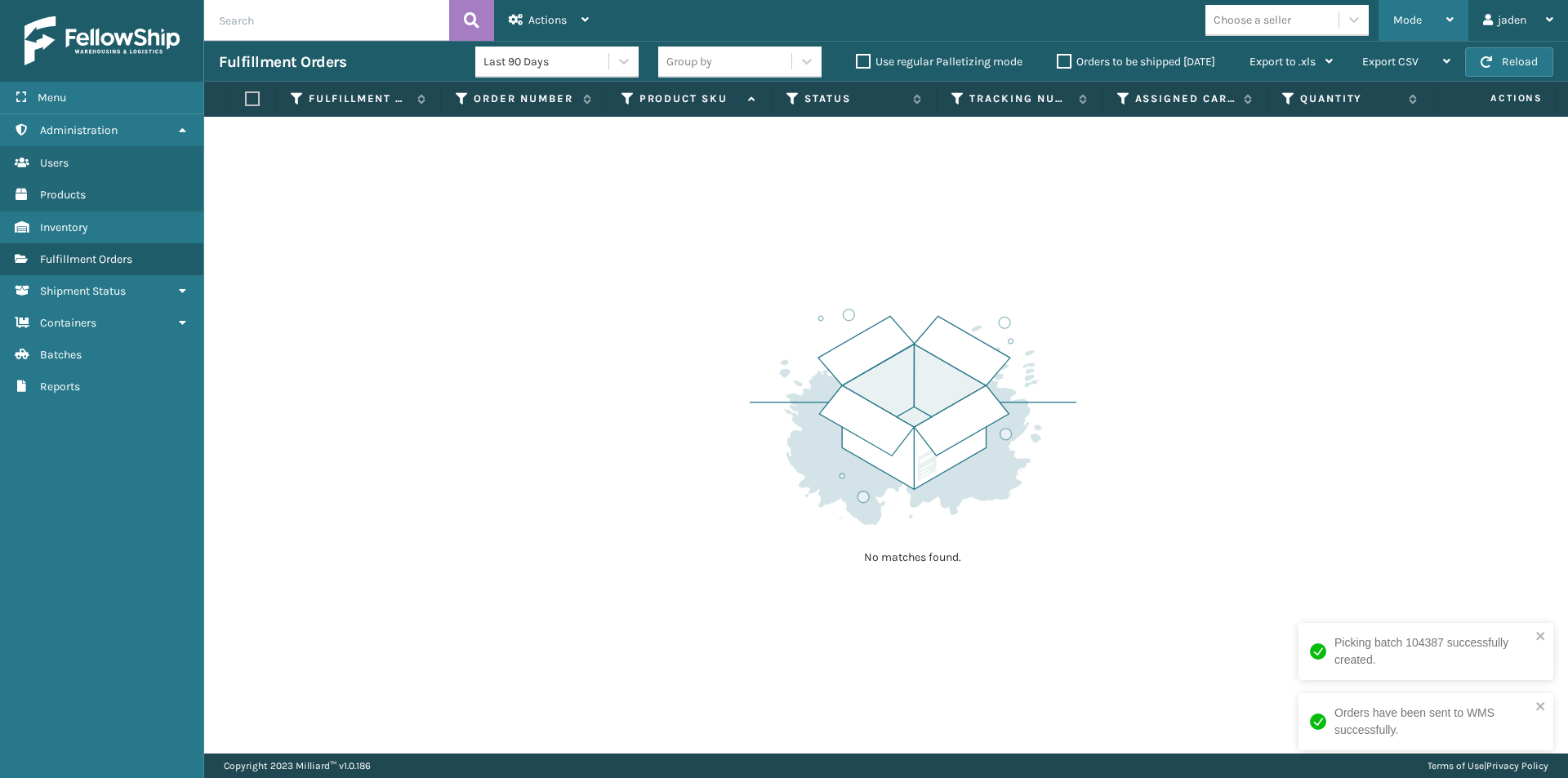
click at [1405, 15] on span "Mode" at bounding box center [1407, 20] width 28 height 14
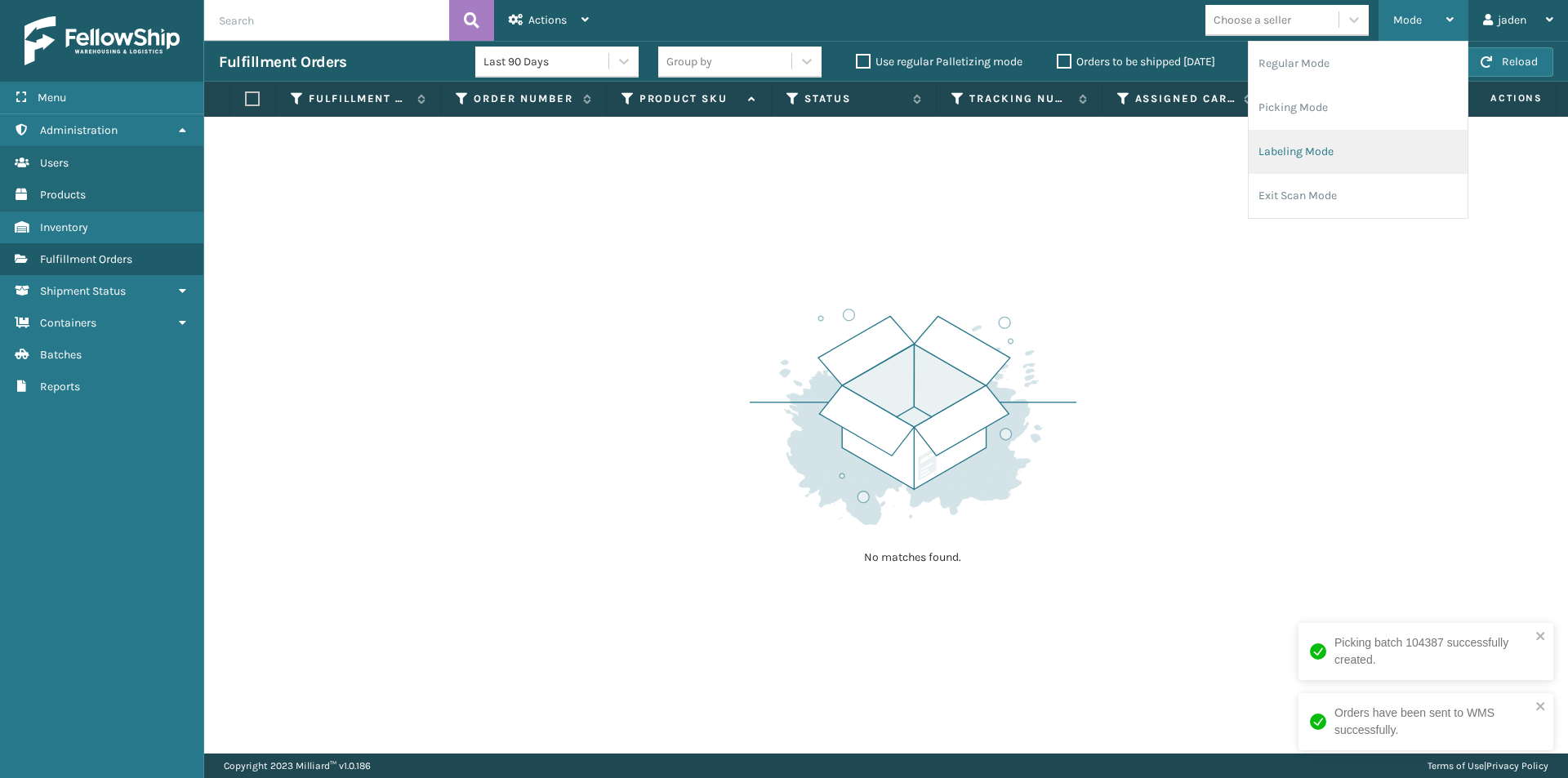
click at [1335, 139] on li "Labeling Mode" at bounding box center [1358, 152] width 219 height 44
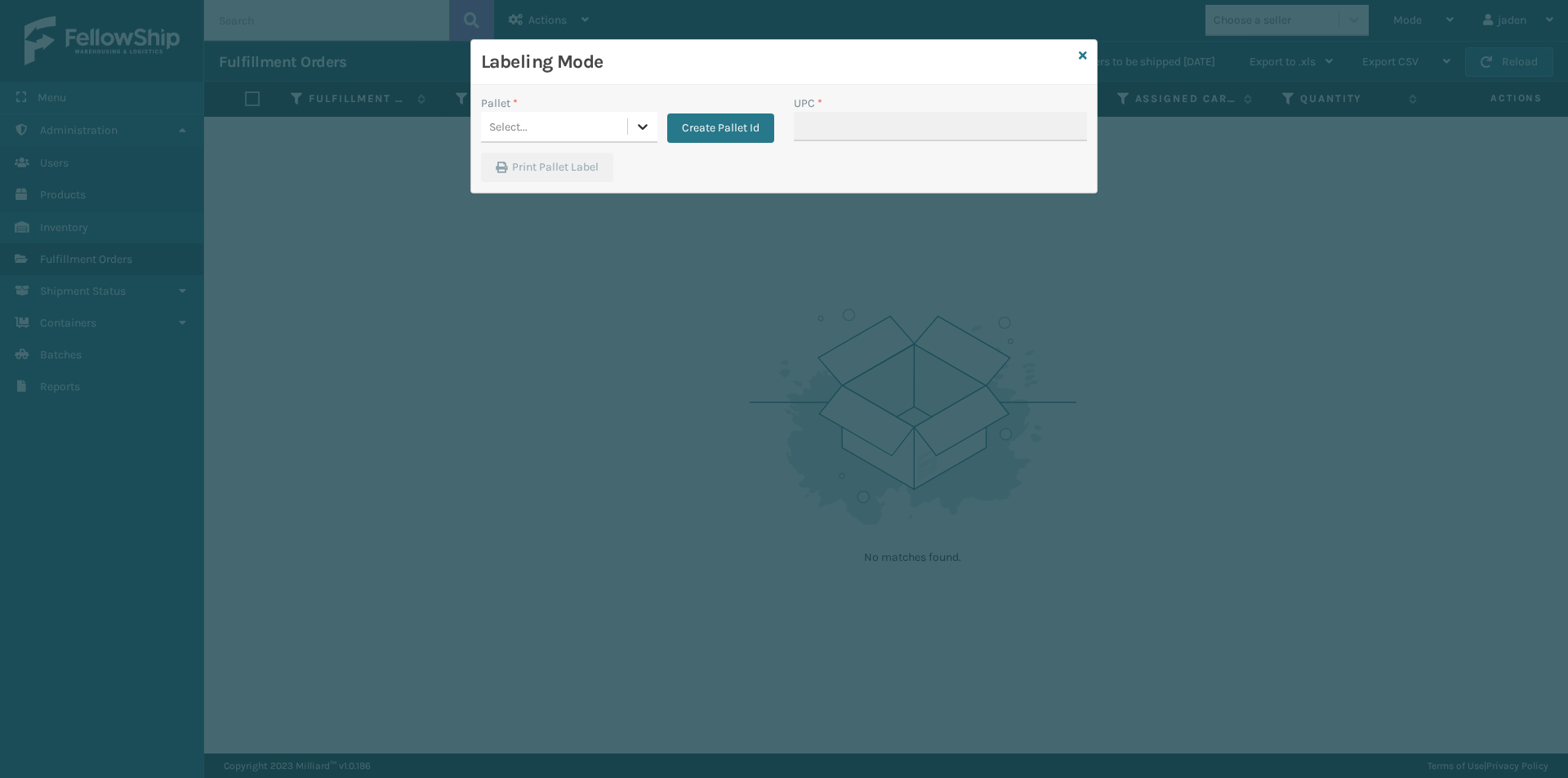
click at [643, 122] on icon at bounding box center [642, 125] width 16 height 16
drag, startPoint x: 540, startPoint y: 245, endPoint x: 873, endPoint y: 118, distance: 356.4
click at [547, 240] on div "UPSG-7WQR47RM0I" at bounding box center [569, 236] width 176 height 30
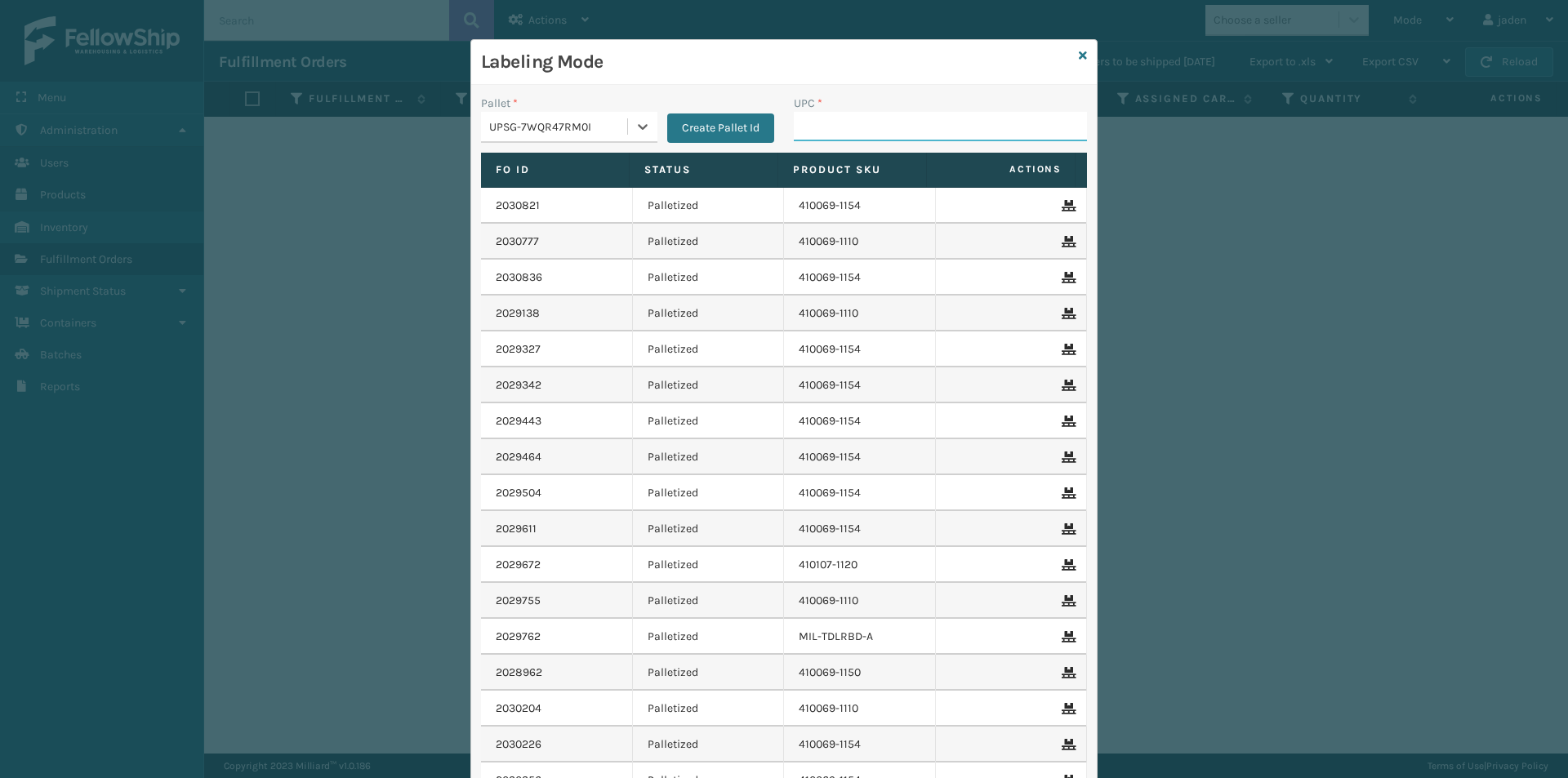
click at [879, 118] on input "UPC *" at bounding box center [940, 126] width 293 height 29
type input "8409851"
click at [1070, 56] on div "Labeling Mode" at bounding box center [783, 62] width 626 height 45
click at [1078, 57] on icon at bounding box center [1082, 56] width 8 height 11
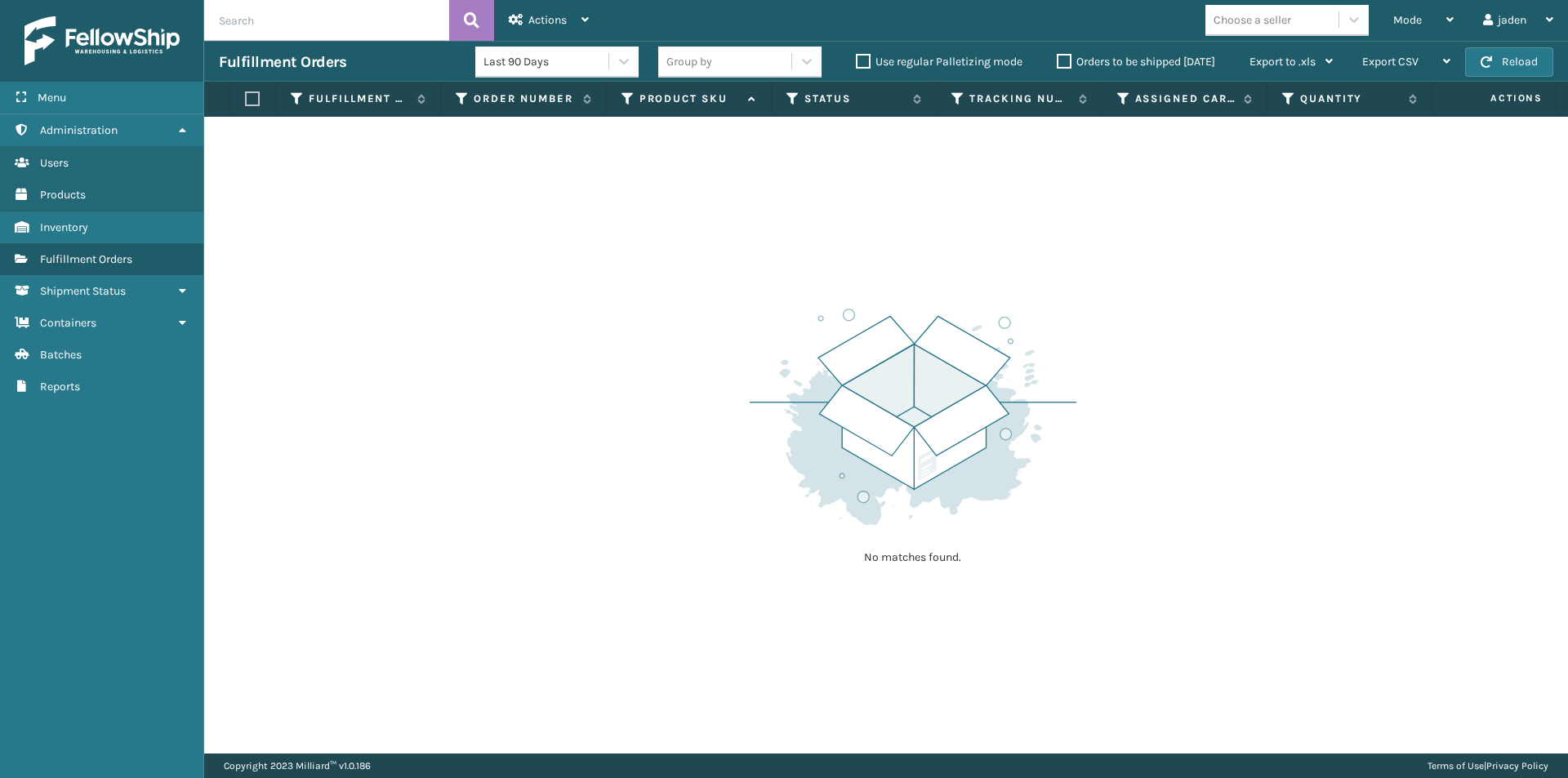
drag, startPoint x: 1410, startPoint y: 218, endPoint x: 1358, endPoint y: 215, distance: 52.1
drag, startPoint x: 1358, startPoint y: 215, endPoint x: 1397, endPoint y: 83, distance: 137.6
click at [897, 195] on div "No matches found." at bounding box center [885, 435] width 1363 height 637
click at [1425, 32] on div "Mode" at bounding box center [1423, 20] width 60 height 41
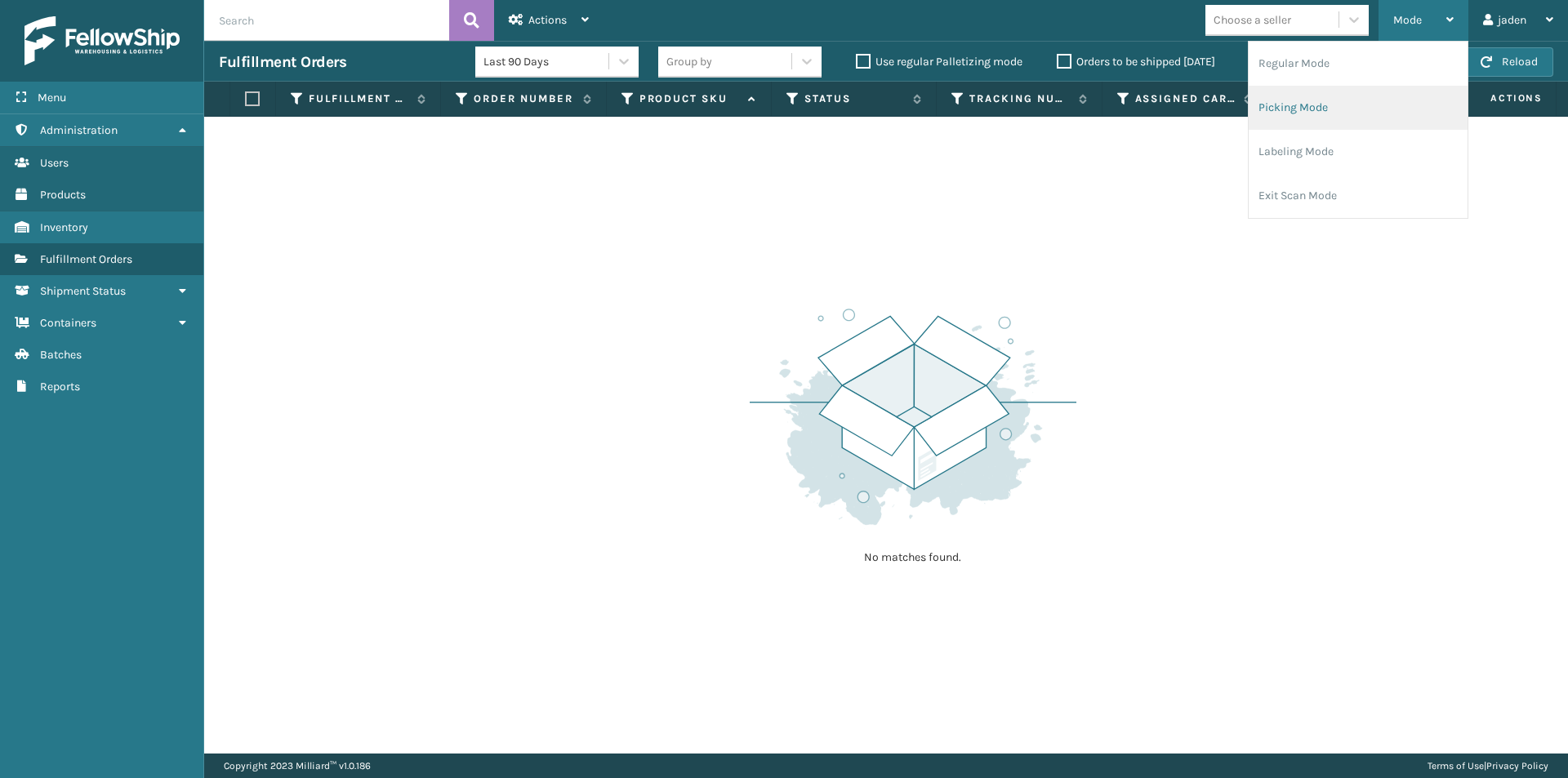
click at [1348, 125] on li "Picking Mode" at bounding box center [1358, 108] width 219 height 44
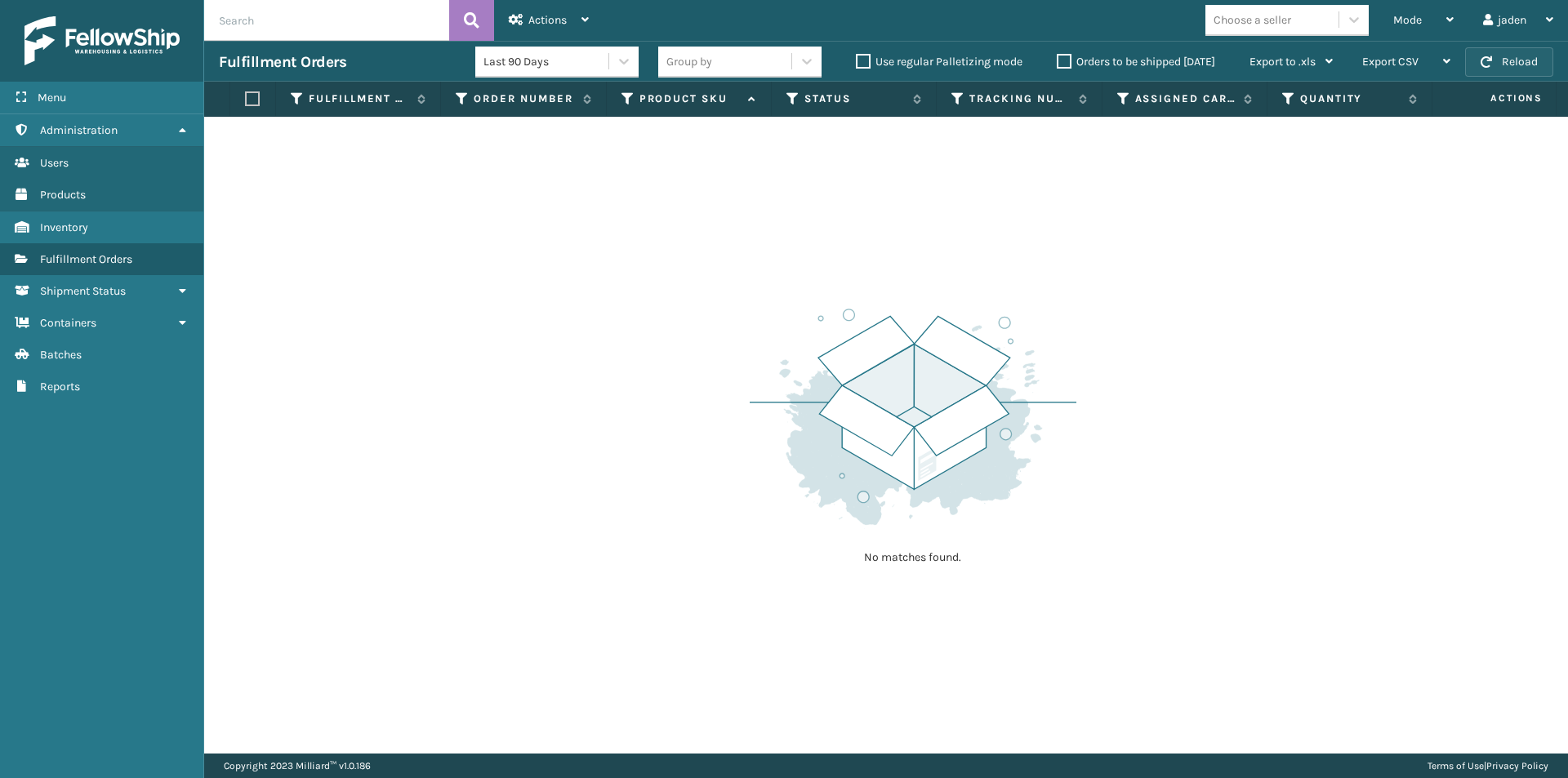
click at [1510, 58] on button "Reload" at bounding box center [1509, 61] width 88 height 29
click at [1419, 19] on span "Mode" at bounding box center [1407, 20] width 28 height 14
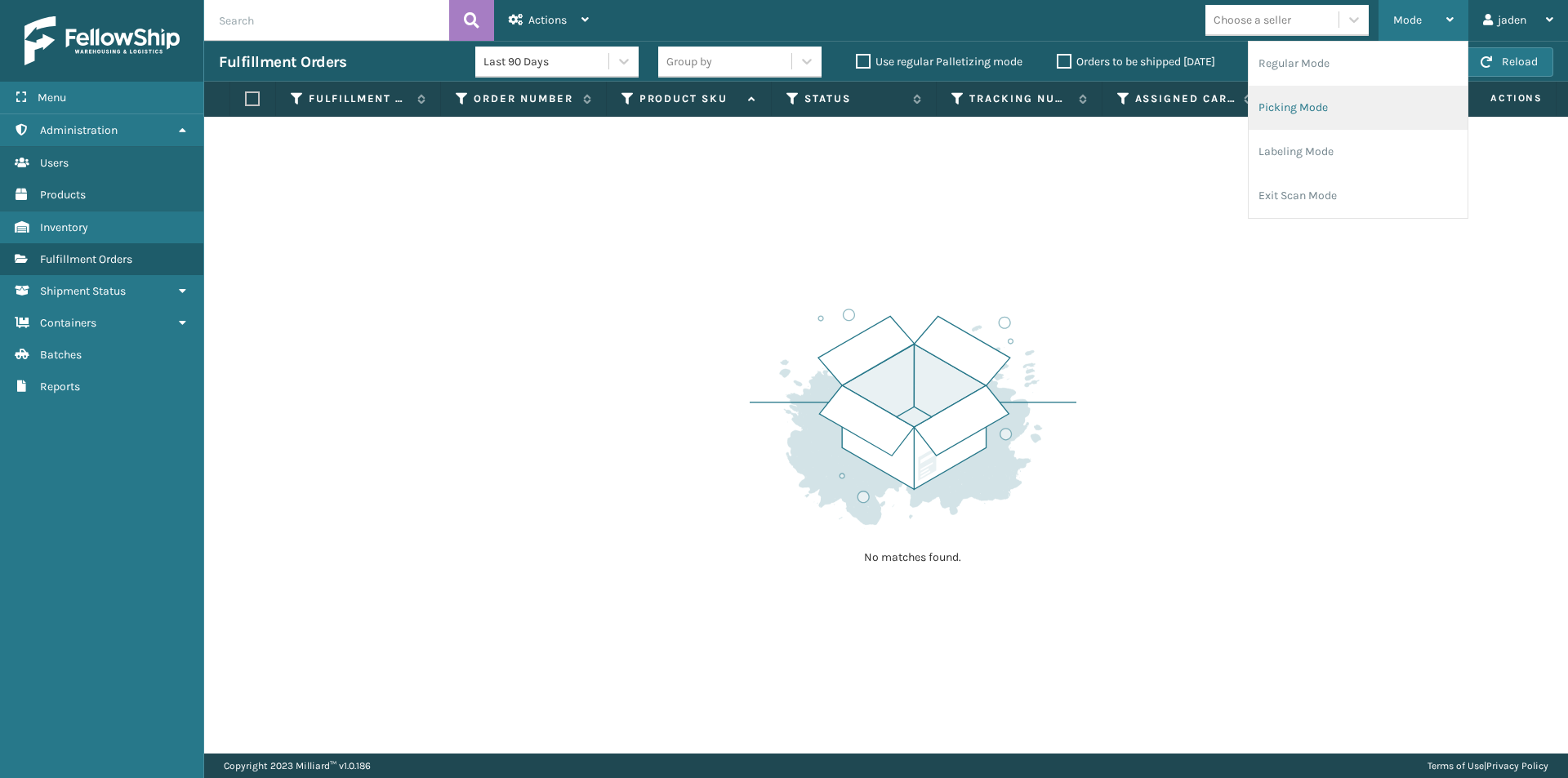
click at [1331, 114] on li "Picking Mode" at bounding box center [1358, 108] width 219 height 44
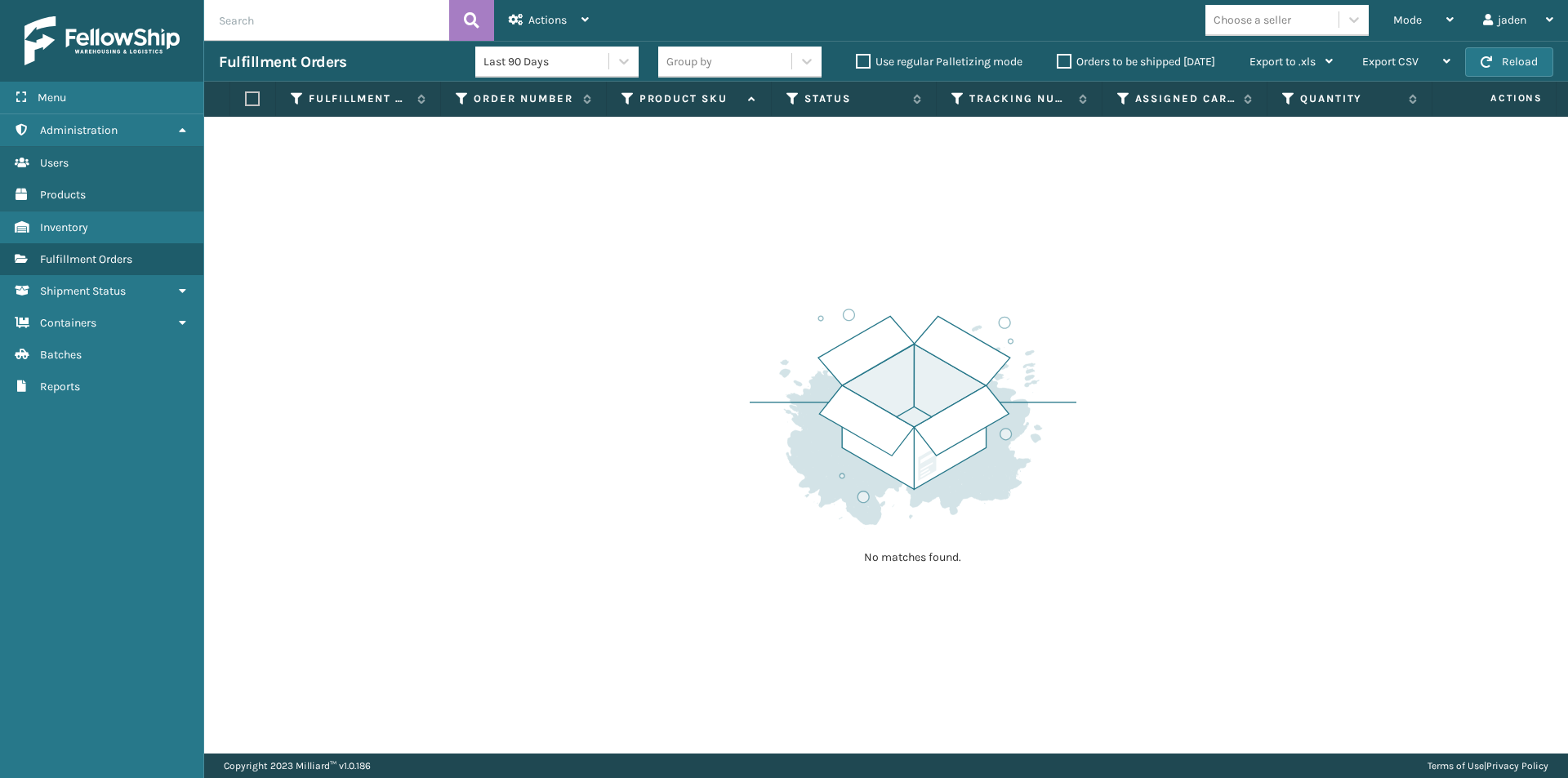
drag, startPoint x: 1058, startPoint y: 306, endPoint x: 710, endPoint y: 253, distance: 352.0
click at [710, 253] on div "No matches found." at bounding box center [885, 435] width 1363 height 637
click at [1510, 66] on button "Reload" at bounding box center [1509, 61] width 88 height 29
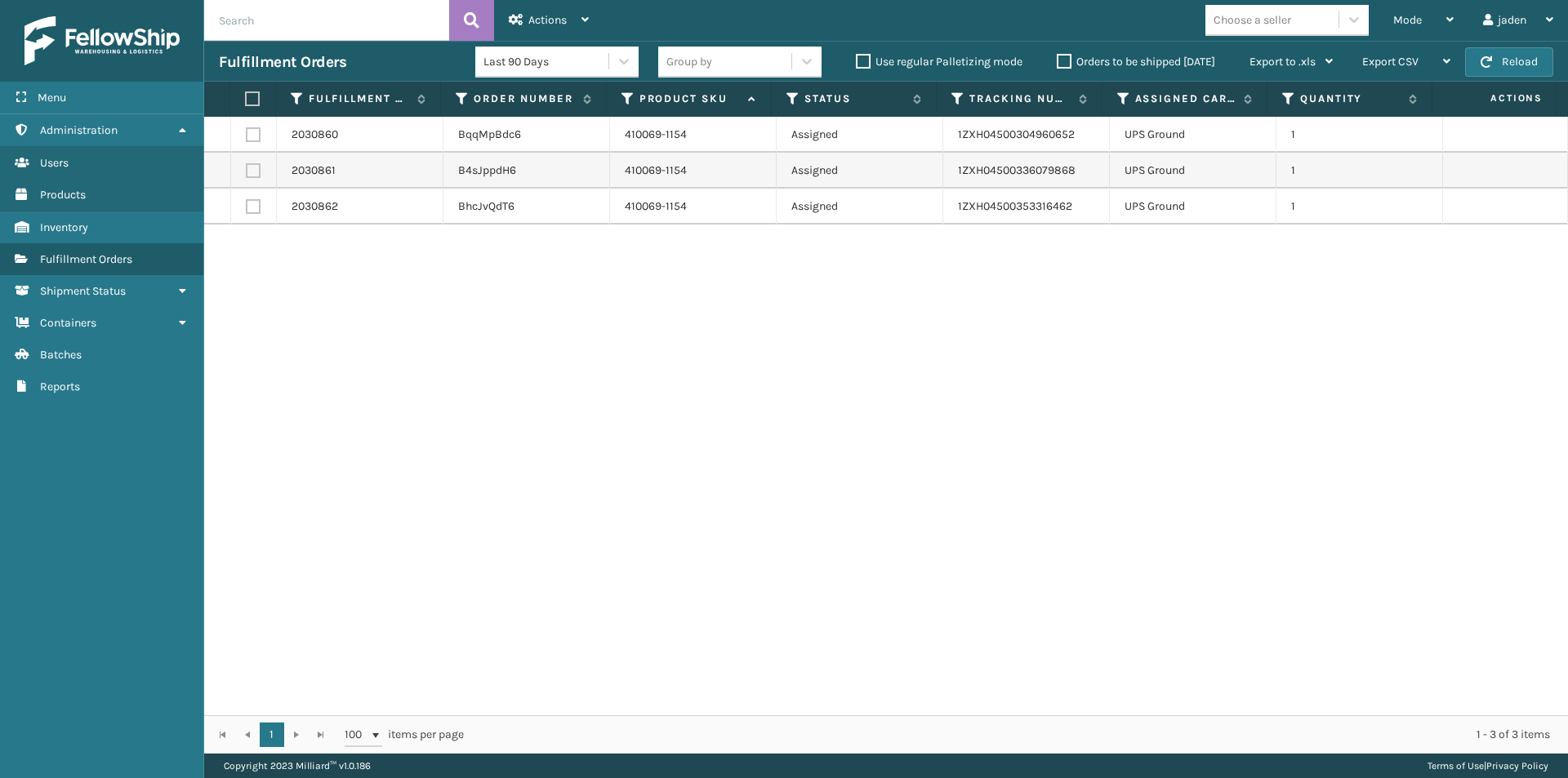
drag, startPoint x: 1136, startPoint y: 334, endPoint x: 1115, endPoint y: 332, distance: 21.1
drag, startPoint x: 1115, startPoint y: 332, endPoint x: 576, endPoint y: 385, distance: 541.6
click at [576, 385] on div "2030860 BqqMpBdc6 410069-1154 Assigned 1ZXH04500304960652 UPS Ground 1 2030861 …" at bounding box center [885, 416] width 1363 height 598
click at [249, 100] on label at bounding box center [250, 99] width 10 height 15
click at [245, 100] on input "checkbox" at bounding box center [245, 99] width 1 height 10
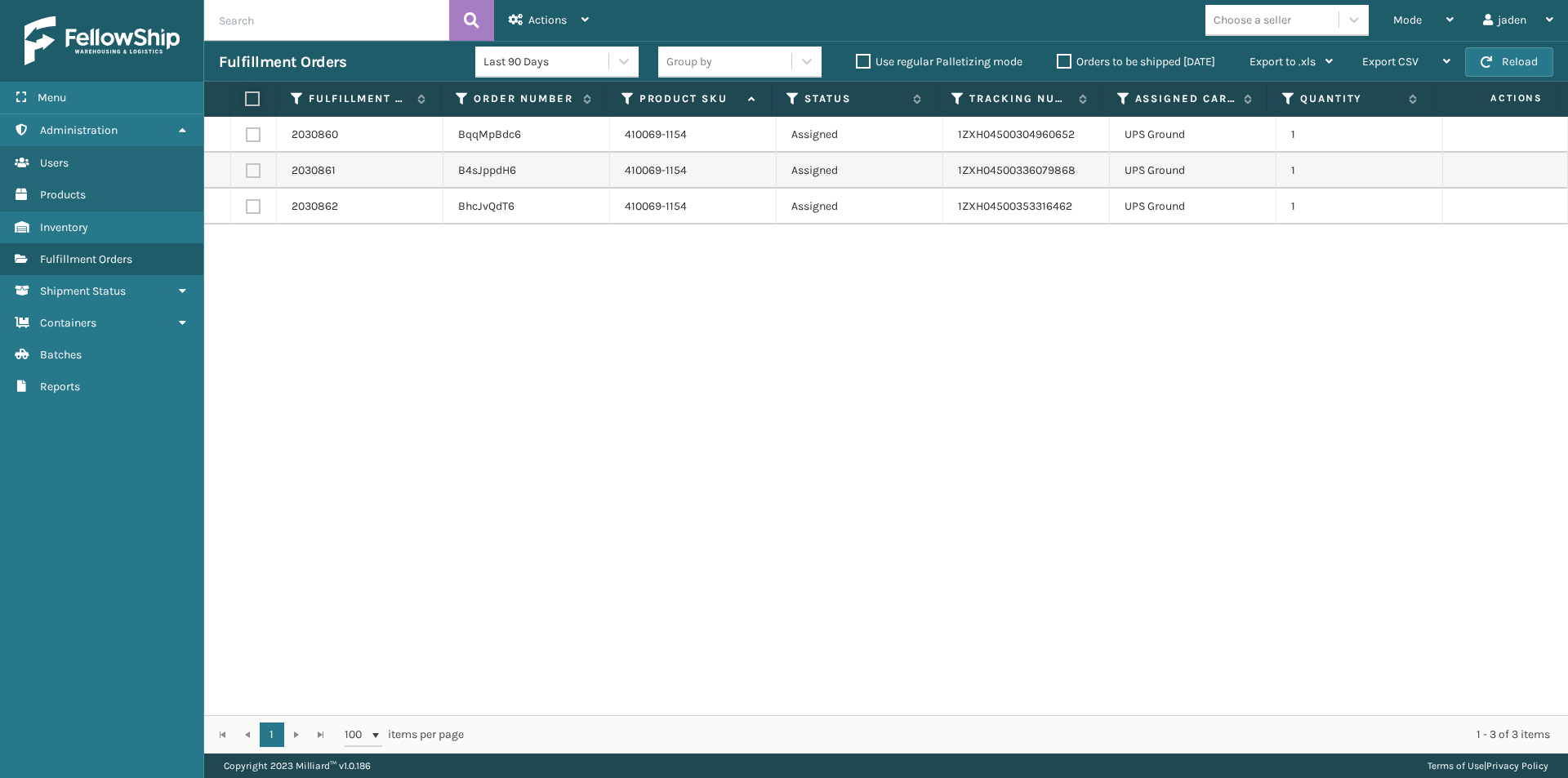
checkbox input "true"
click at [581, 12] on div "Actions" at bounding box center [548, 20] width 80 height 41
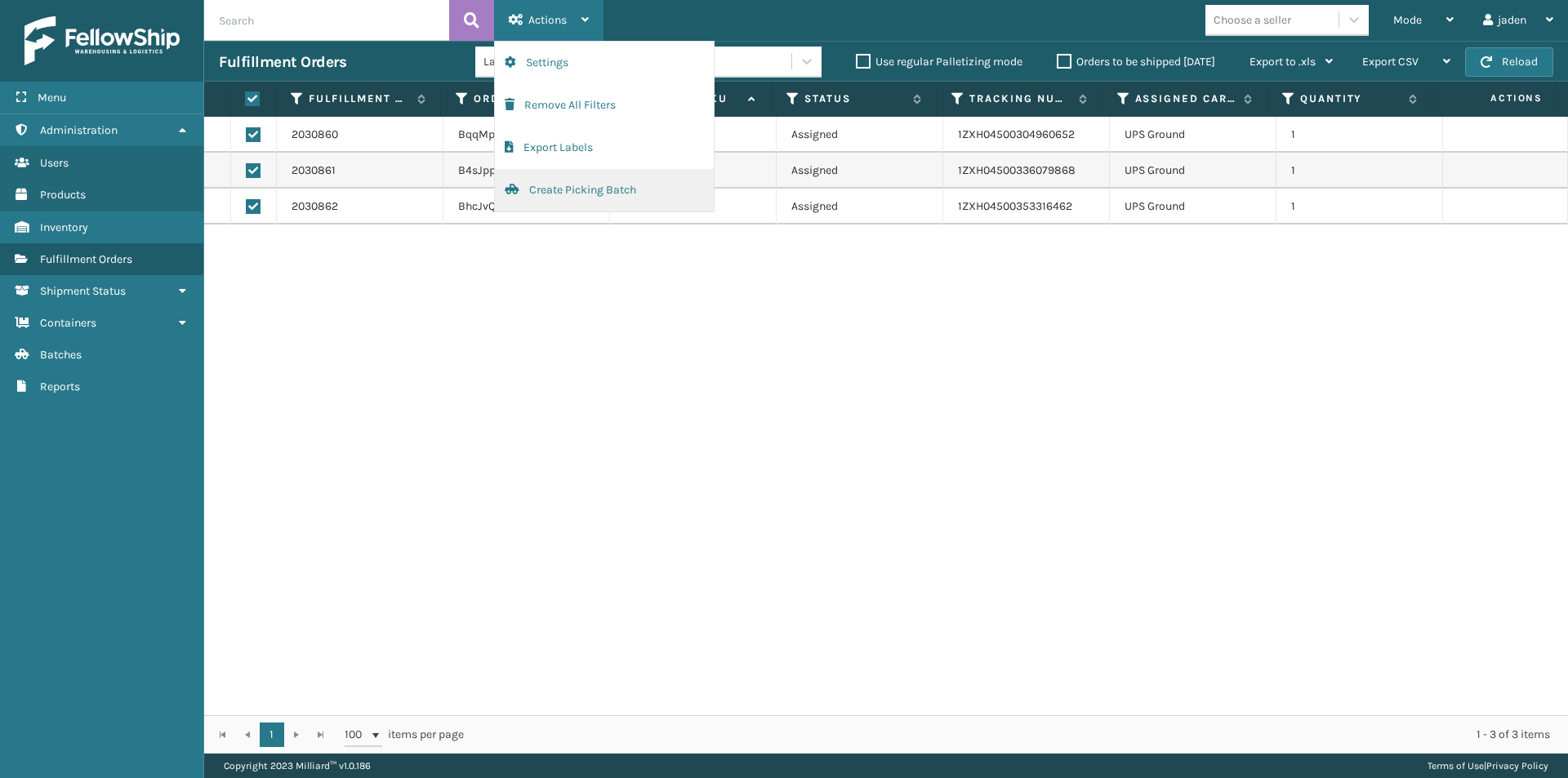
click at [542, 191] on button "Create Picking Batch" at bounding box center [604, 190] width 219 height 42
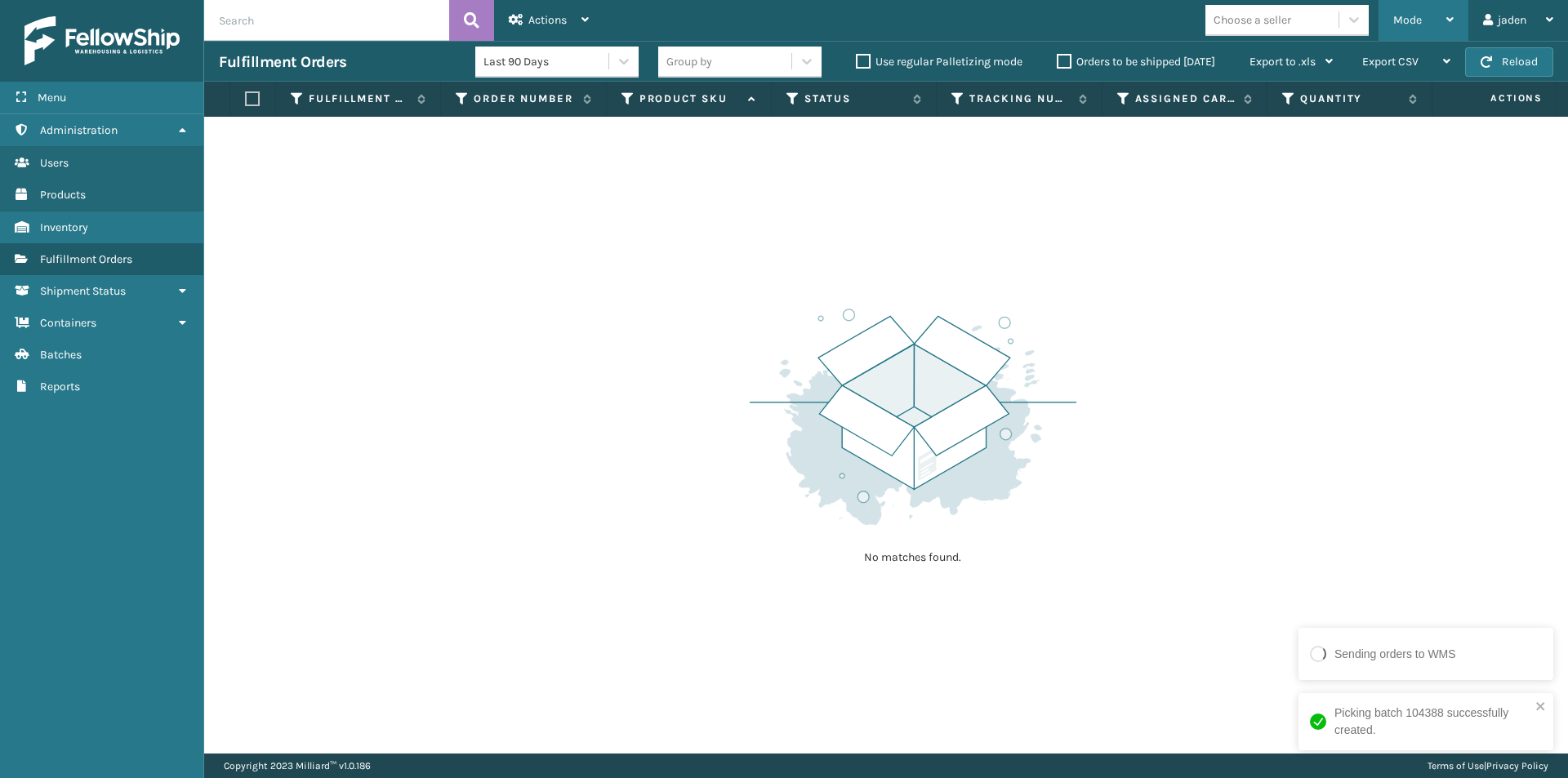
click at [1405, 15] on span "Mode" at bounding box center [1407, 20] width 28 height 14
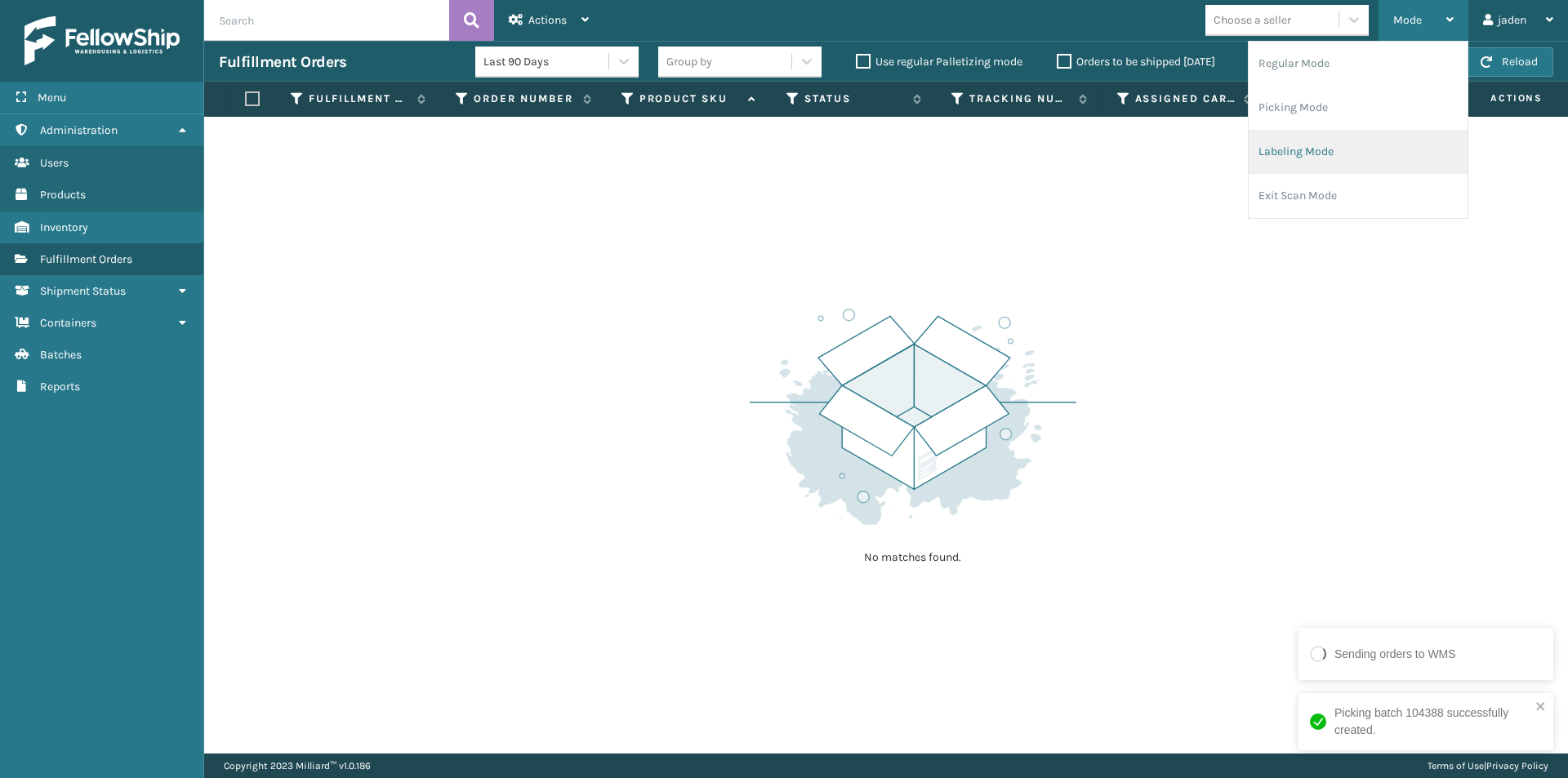
click at [1295, 169] on li "Labeling Mode" at bounding box center [1358, 152] width 219 height 44
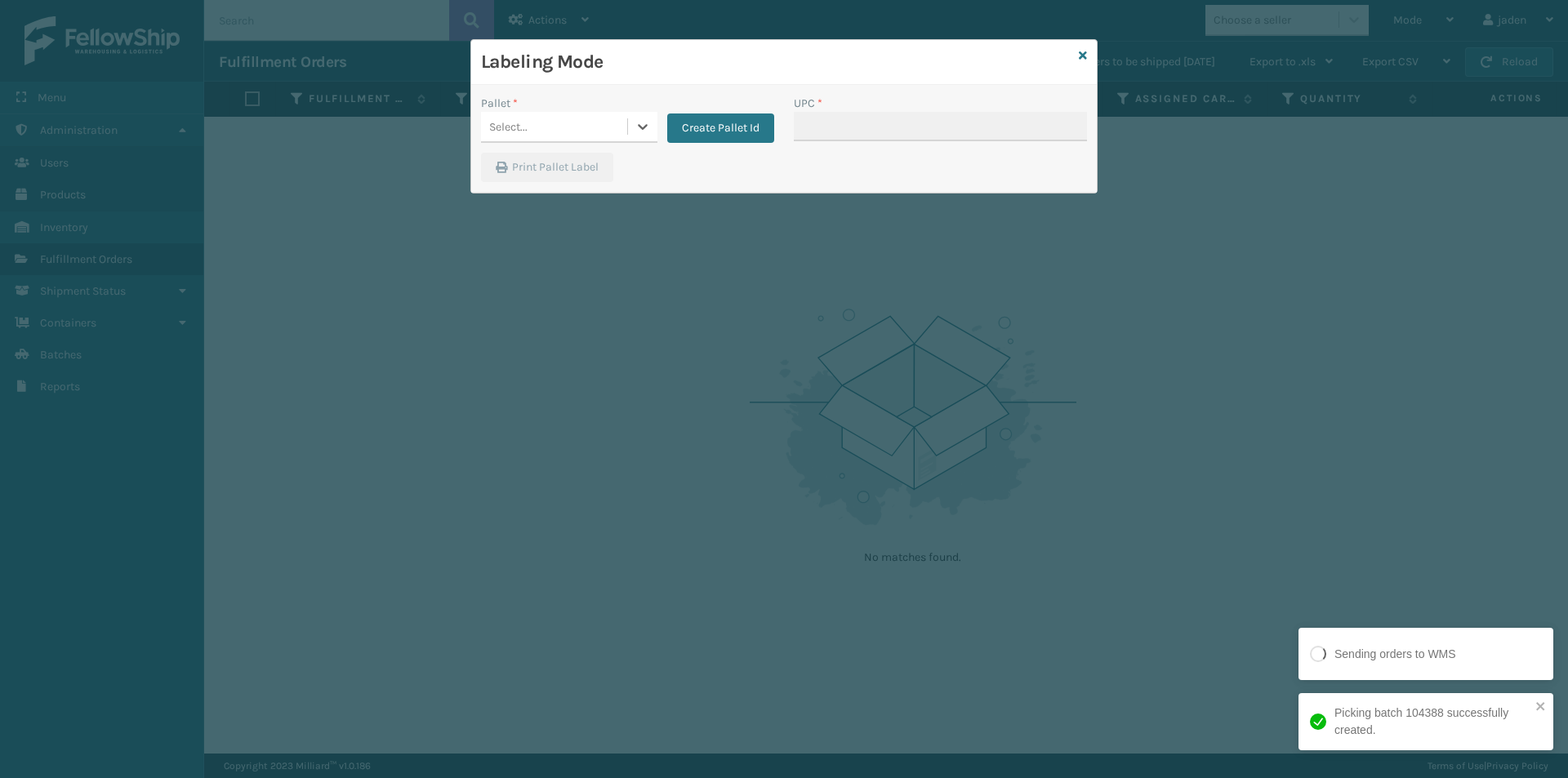
click at [625, 134] on div "Select..." at bounding box center [554, 126] width 146 height 27
click at [527, 227] on div "UPSG-7WQR47RM0I" at bounding box center [569, 236] width 176 height 30
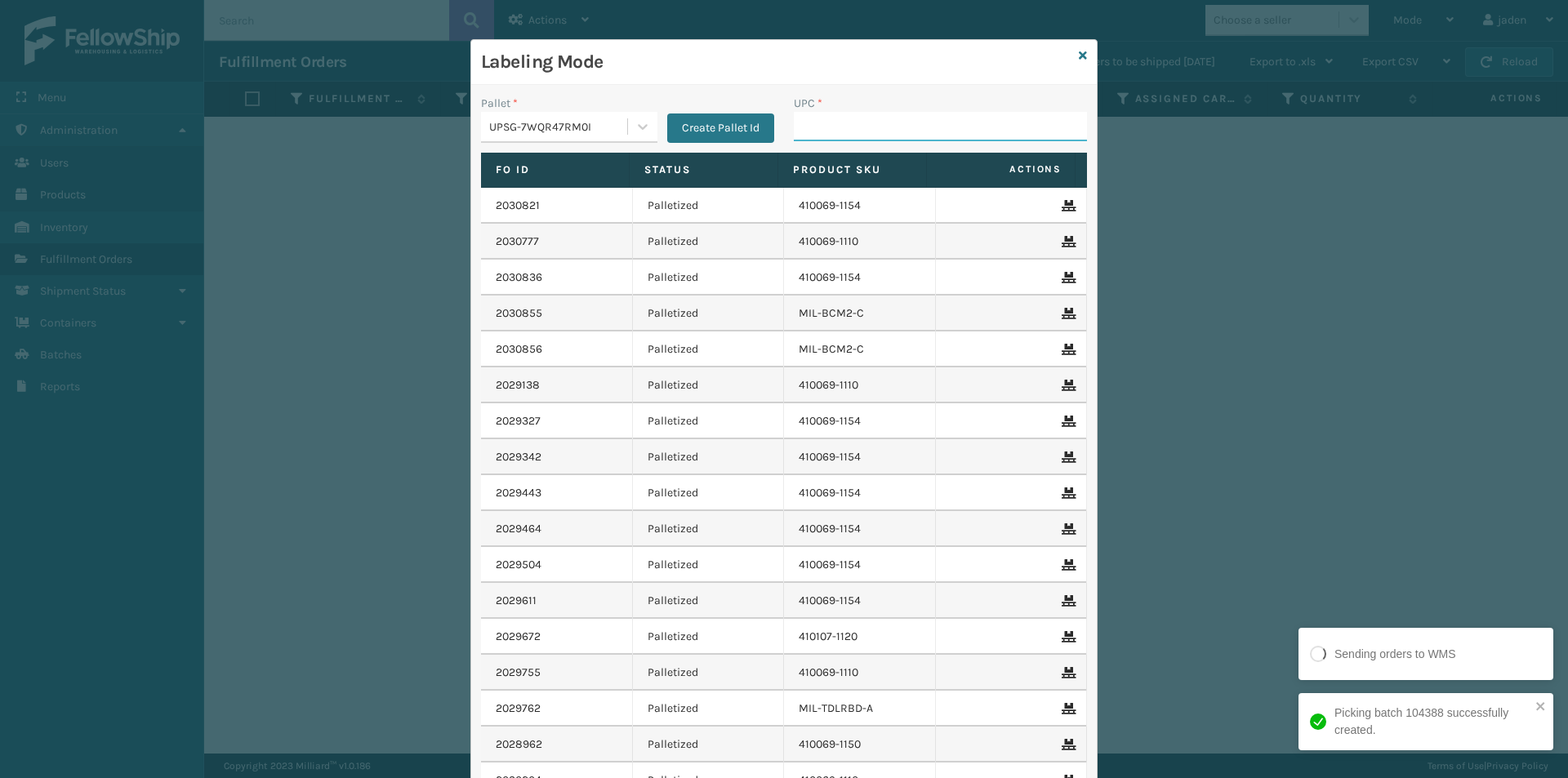
click at [862, 130] on input "UPC *" at bounding box center [940, 126] width 293 height 29
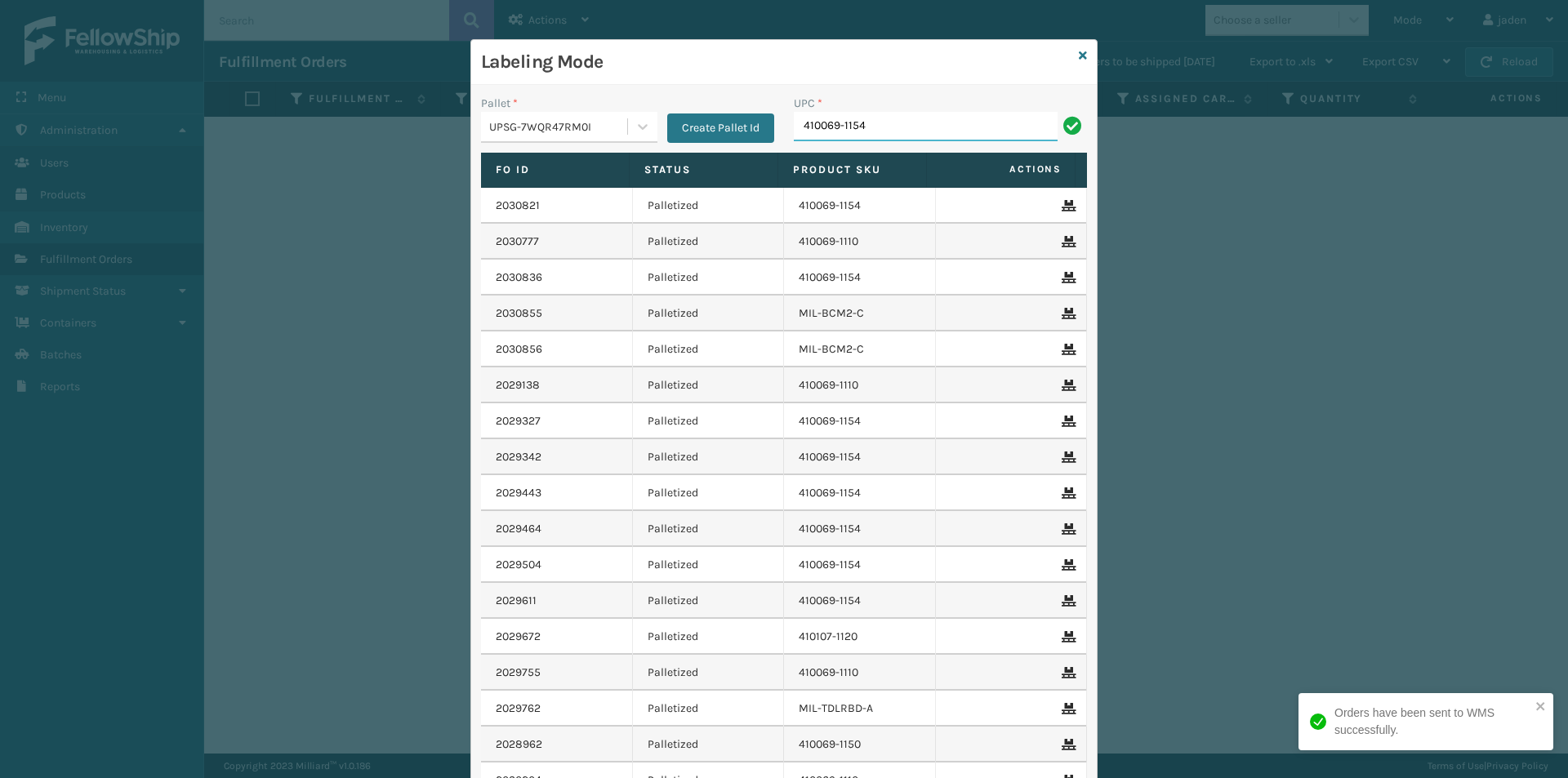
type input "410069-1154"
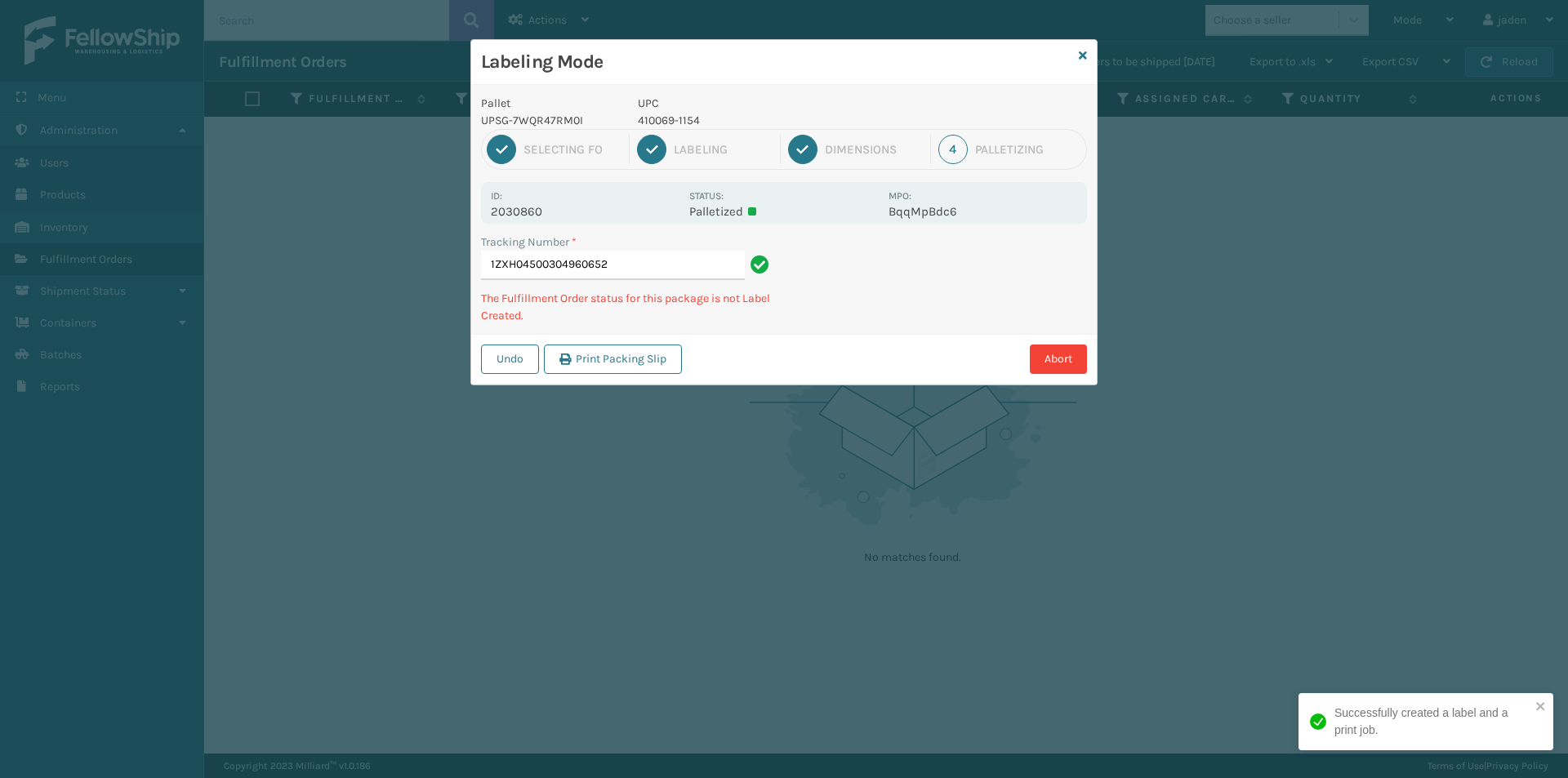
type input "1ZXH045003049606524"
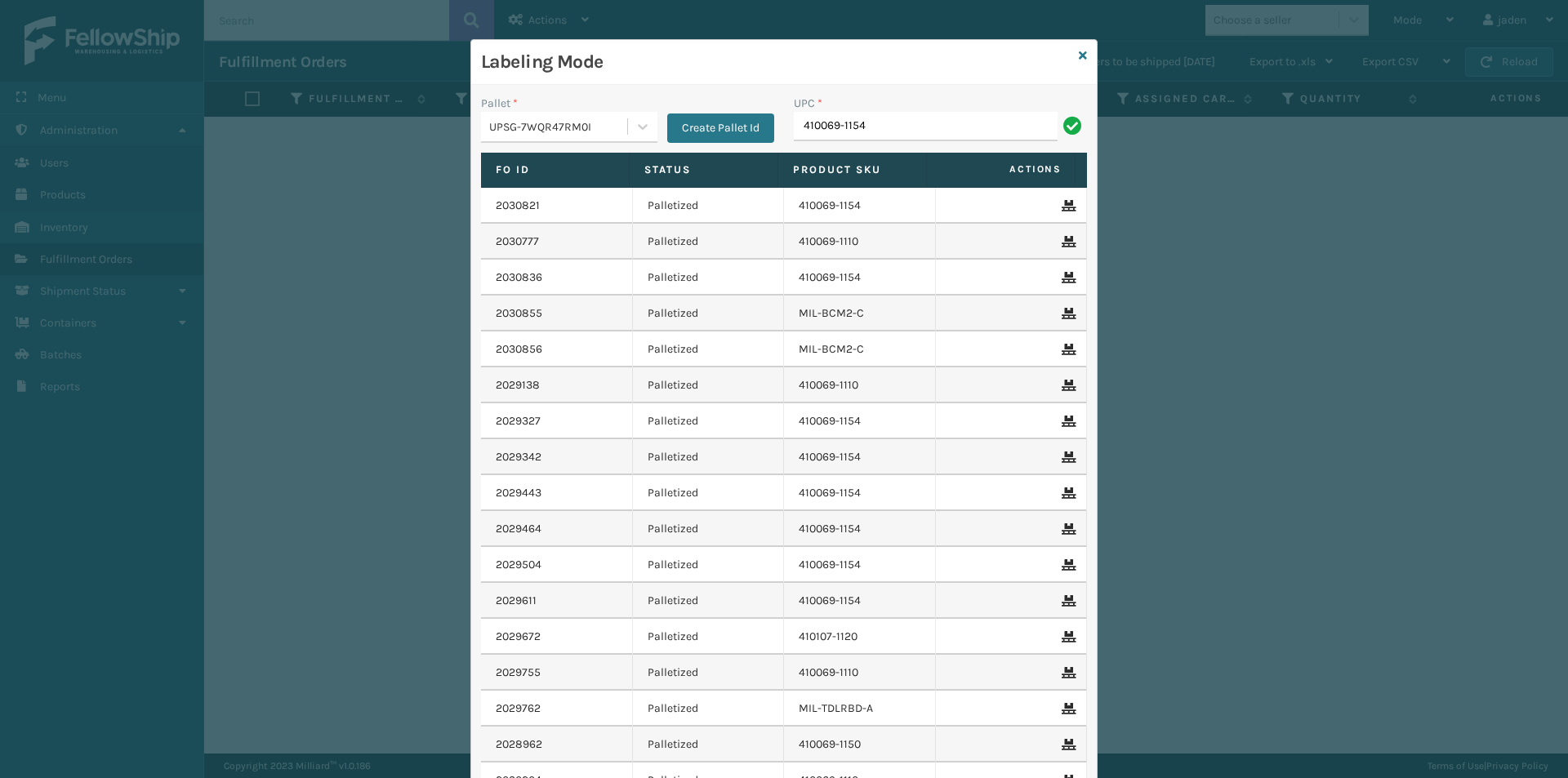
type input "410069-1154"
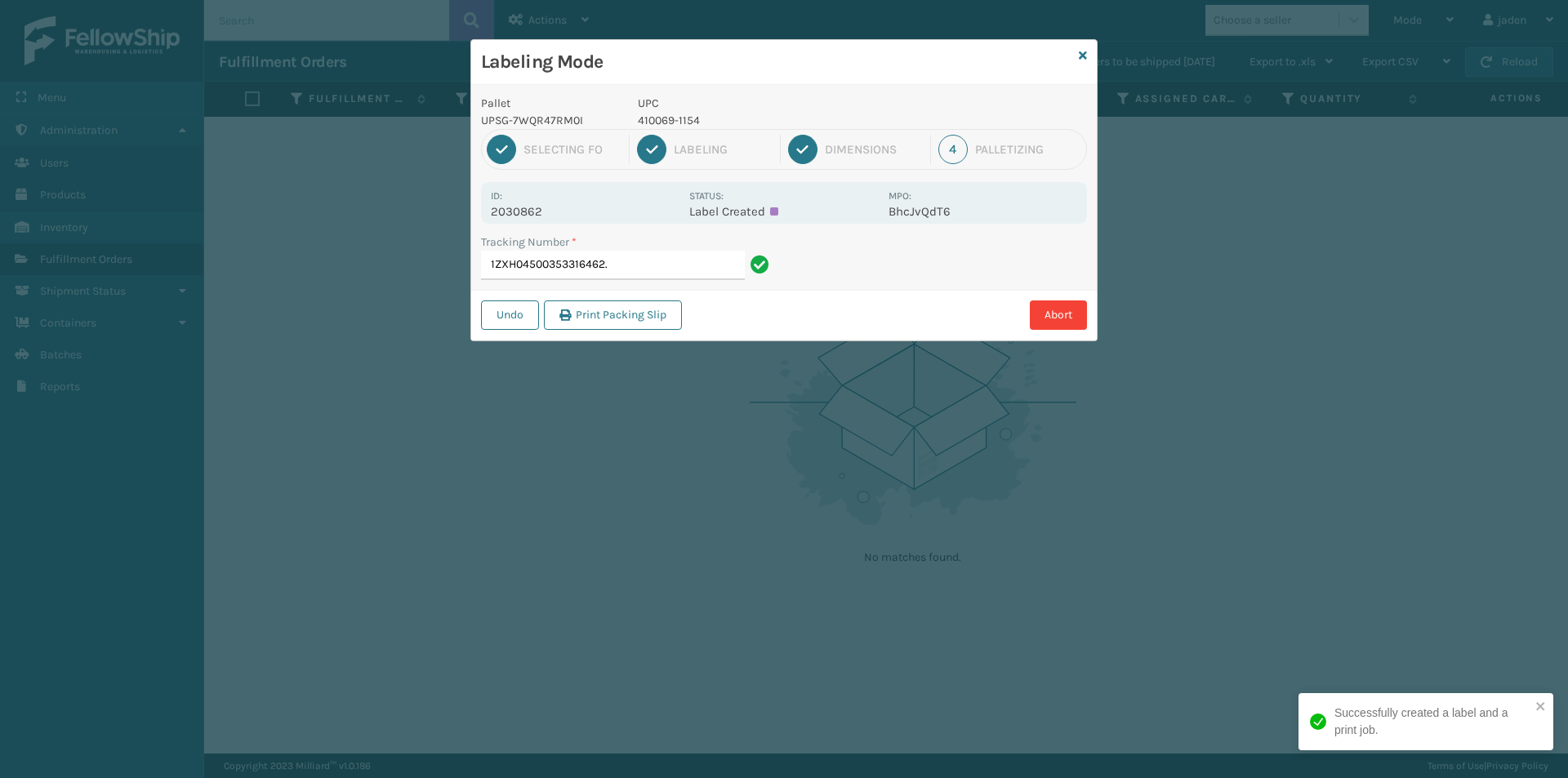
type input "1ZXH04500353316462."
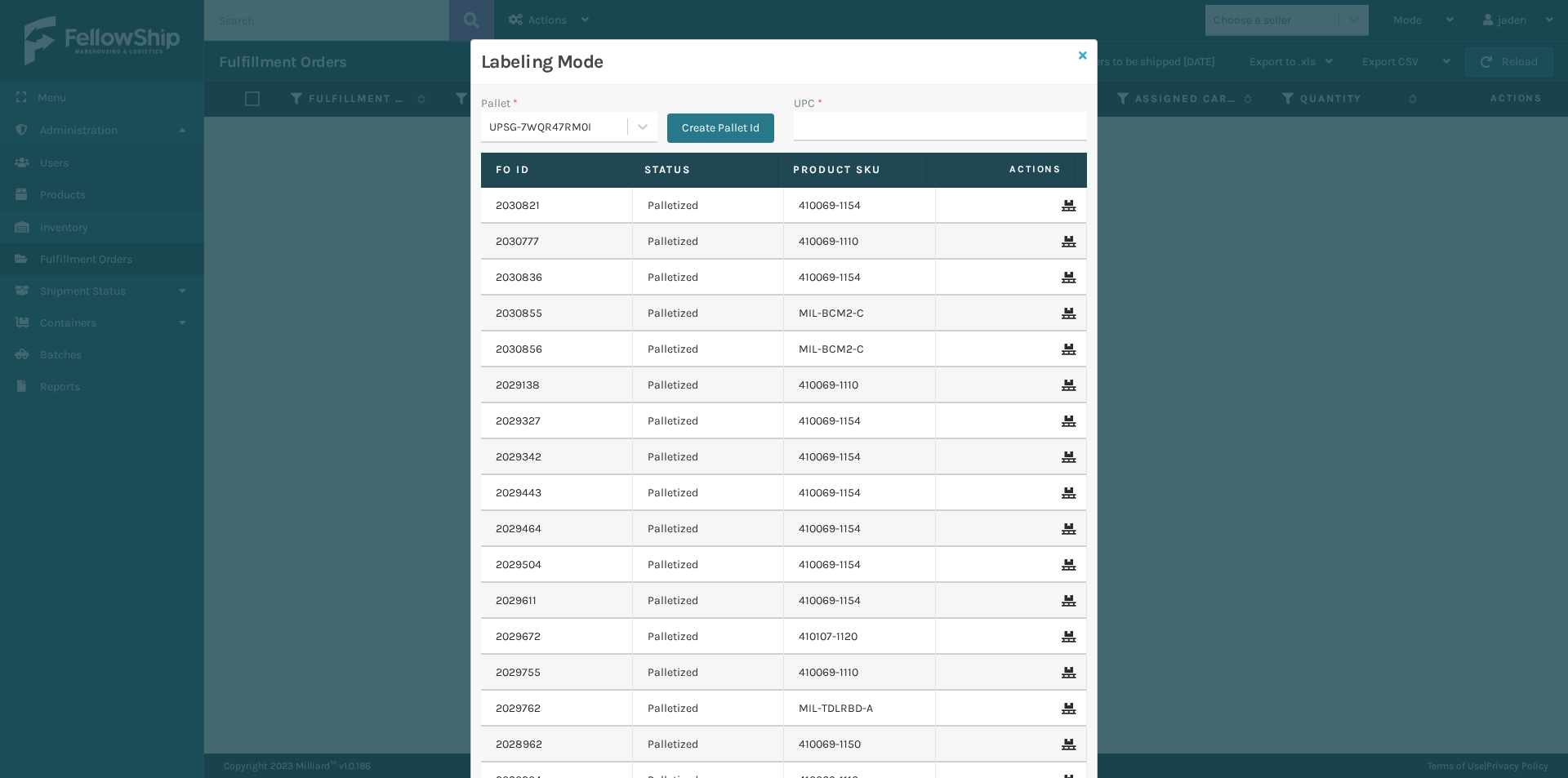
click at [1078, 54] on icon at bounding box center [1082, 56] width 8 height 11
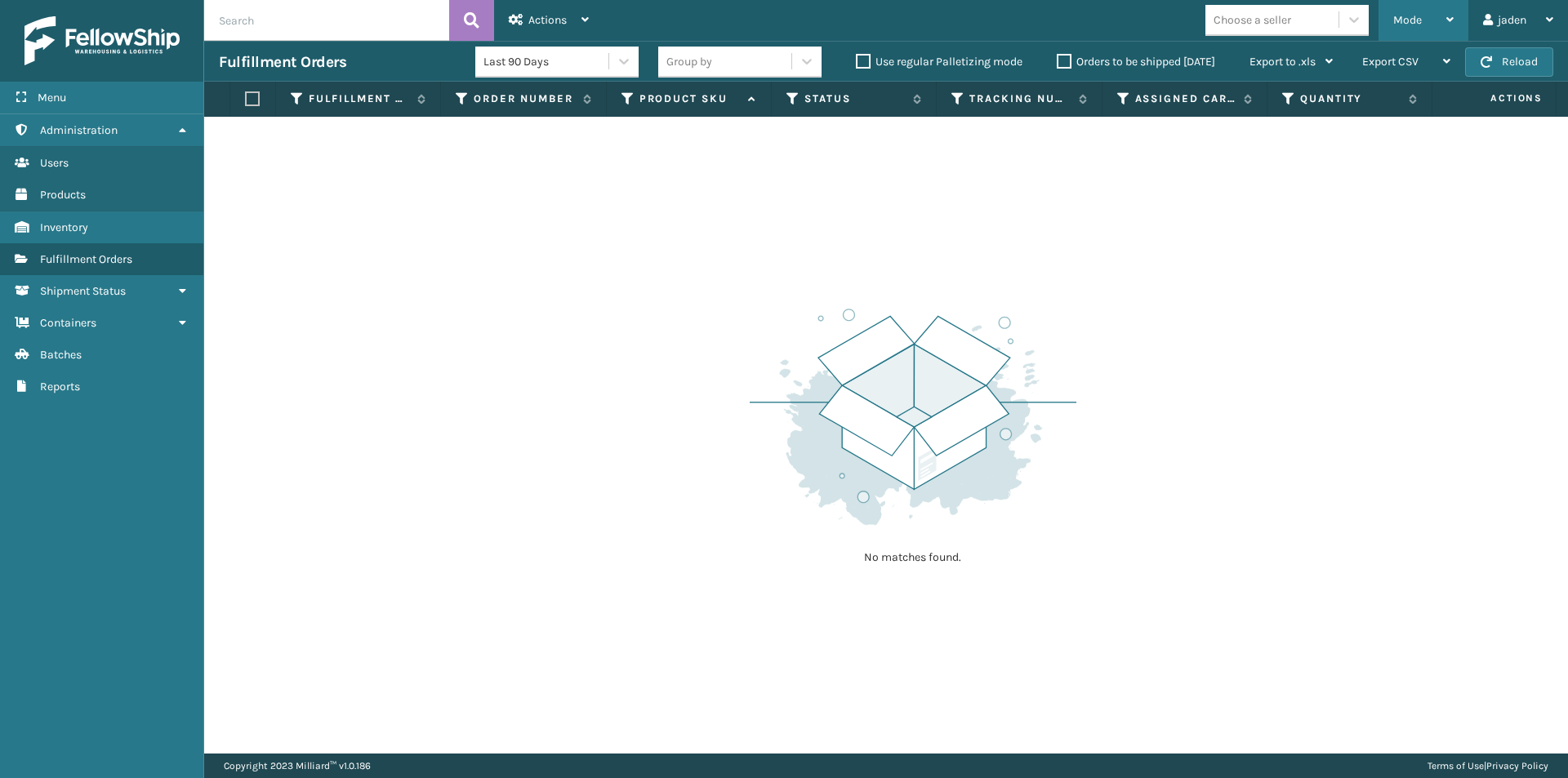
click at [1417, 8] on div "Mode" at bounding box center [1423, 20] width 60 height 41
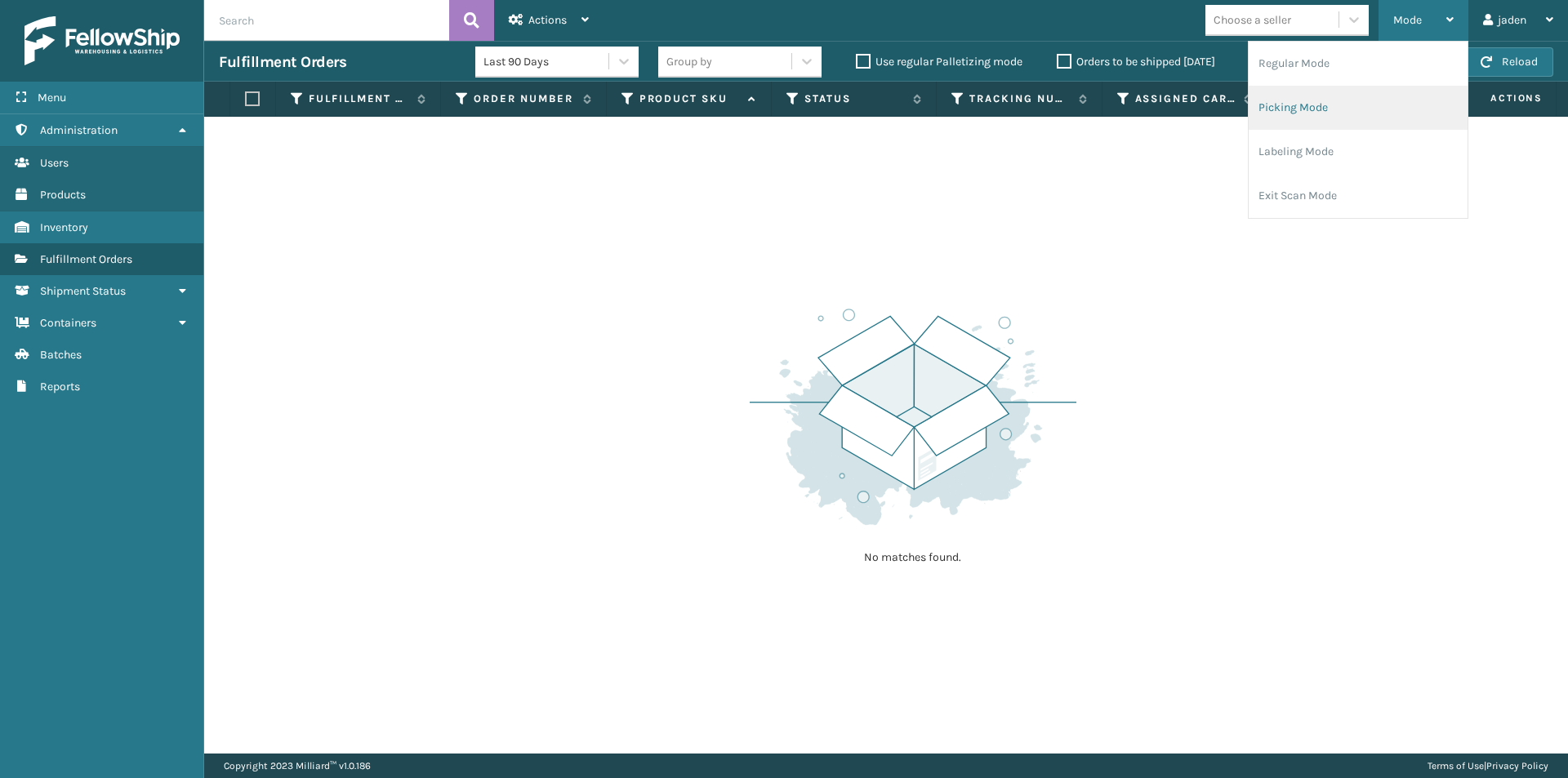
click at [1357, 104] on li "Picking Mode" at bounding box center [1358, 108] width 219 height 44
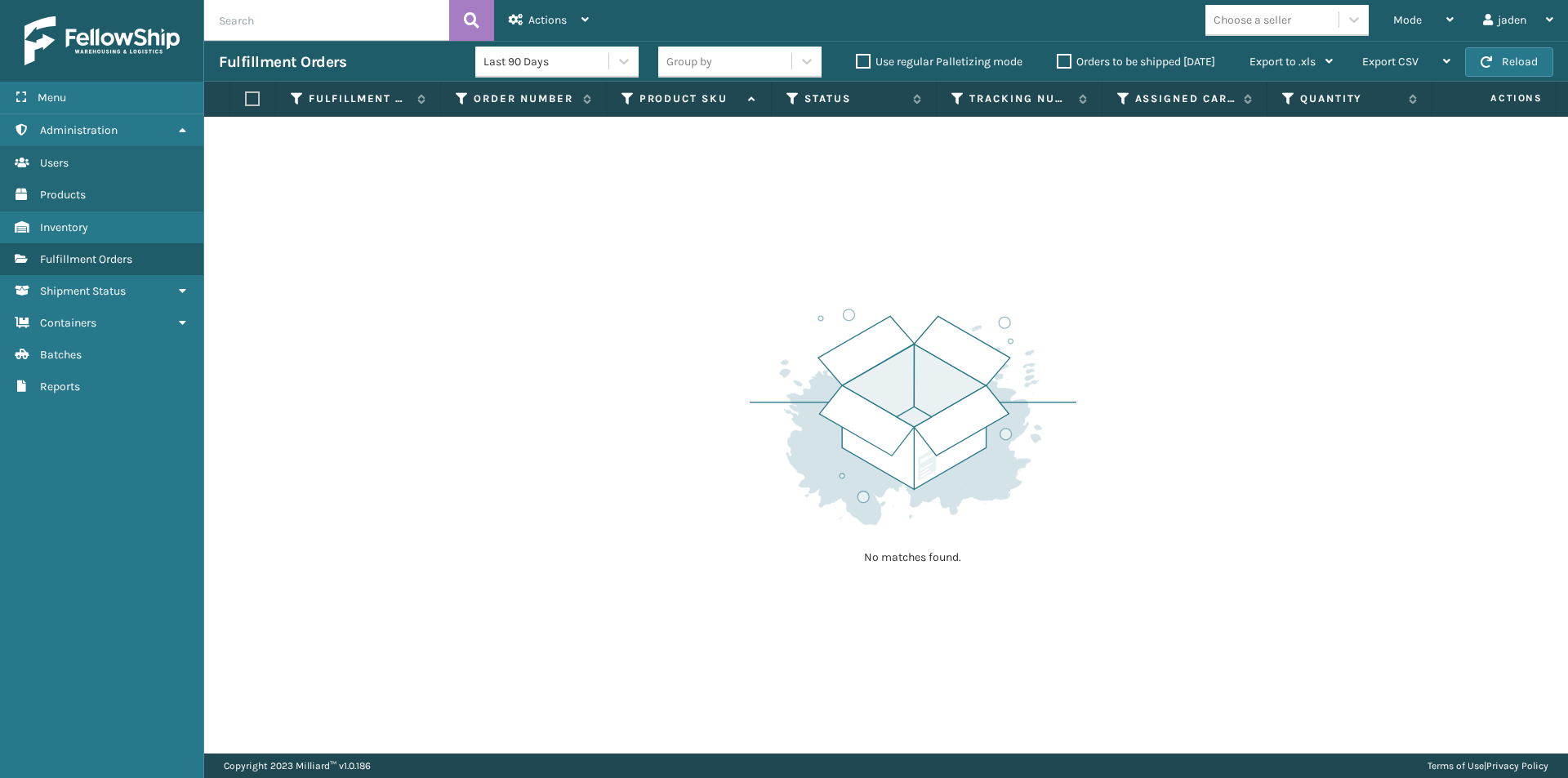
drag, startPoint x: 1232, startPoint y: 264, endPoint x: 1224, endPoint y: 261, distance: 8.5
drag, startPoint x: 1224, startPoint y: 261, endPoint x: 1209, endPoint y: 100, distance: 161.7
click at [952, 239] on div "No matches found." at bounding box center [885, 435] width 1363 height 637
click at [1417, 25] on span "Mode" at bounding box center [1407, 20] width 28 height 14
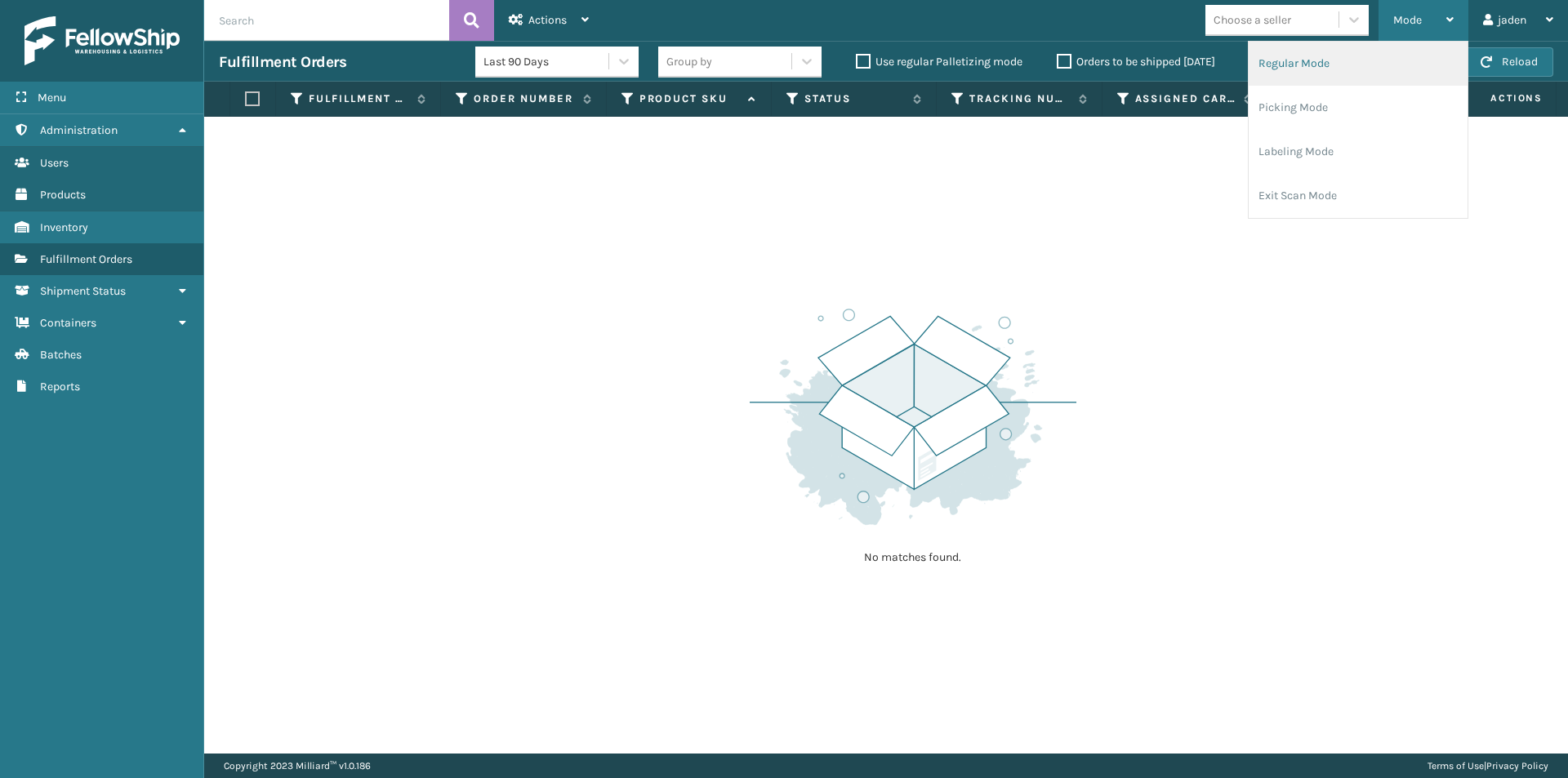
click at [1325, 67] on li "Regular Mode" at bounding box center [1358, 63] width 219 height 44
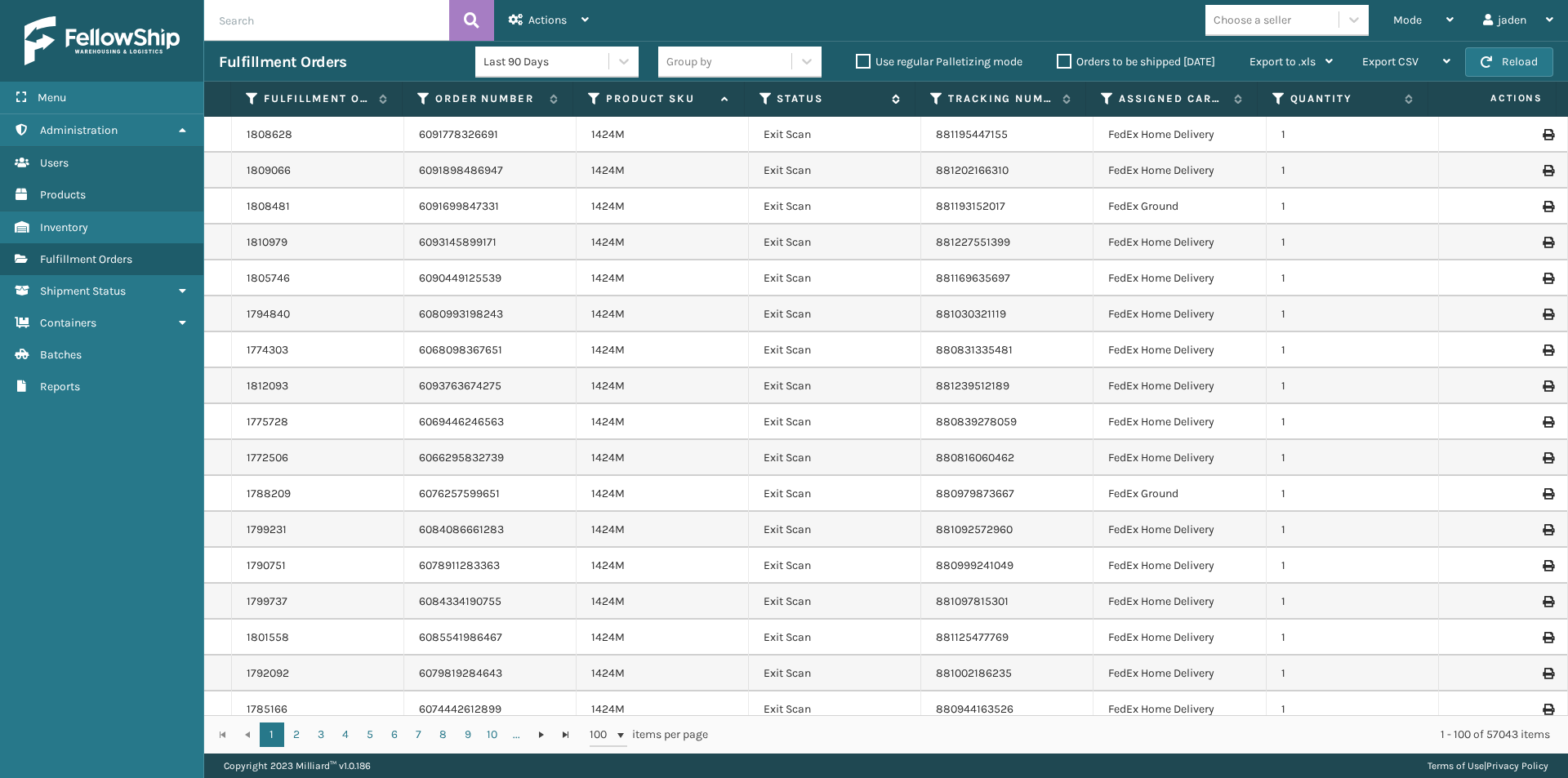
click at [764, 99] on icon at bounding box center [766, 99] width 13 height 15
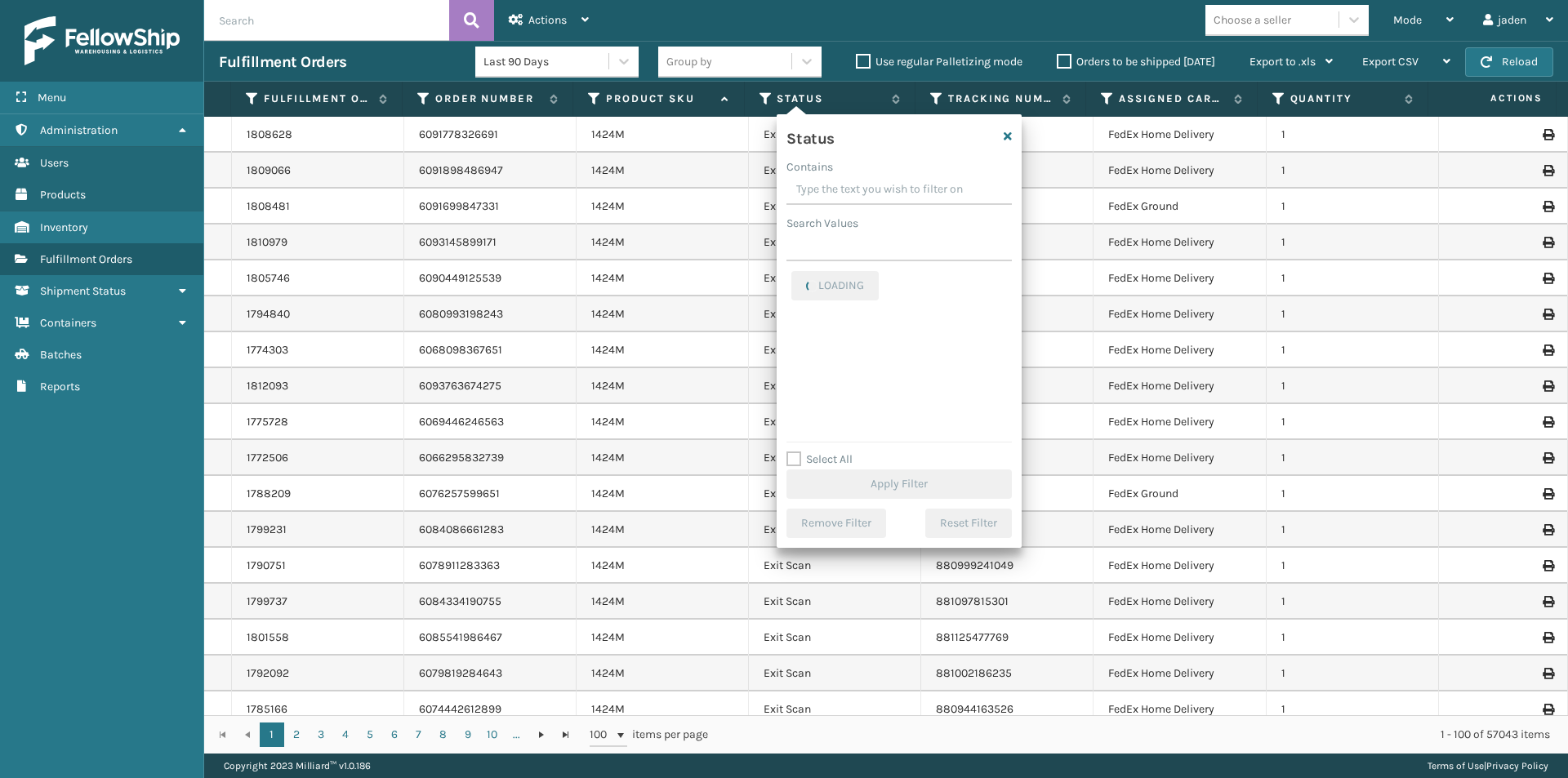
drag, startPoint x: 926, startPoint y: 185, endPoint x: 873, endPoint y: 195, distance: 53.9
click at [873, 195] on input "Contains" at bounding box center [898, 190] width 225 height 29
drag, startPoint x: 939, startPoint y: 190, endPoint x: 808, endPoint y: 187, distance: 131.0
click at [808, 187] on input "Contains" at bounding box center [898, 190] width 225 height 29
drag, startPoint x: 948, startPoint y: 193, endPoint x: 871, endPoint y: 190, distance: 77.1
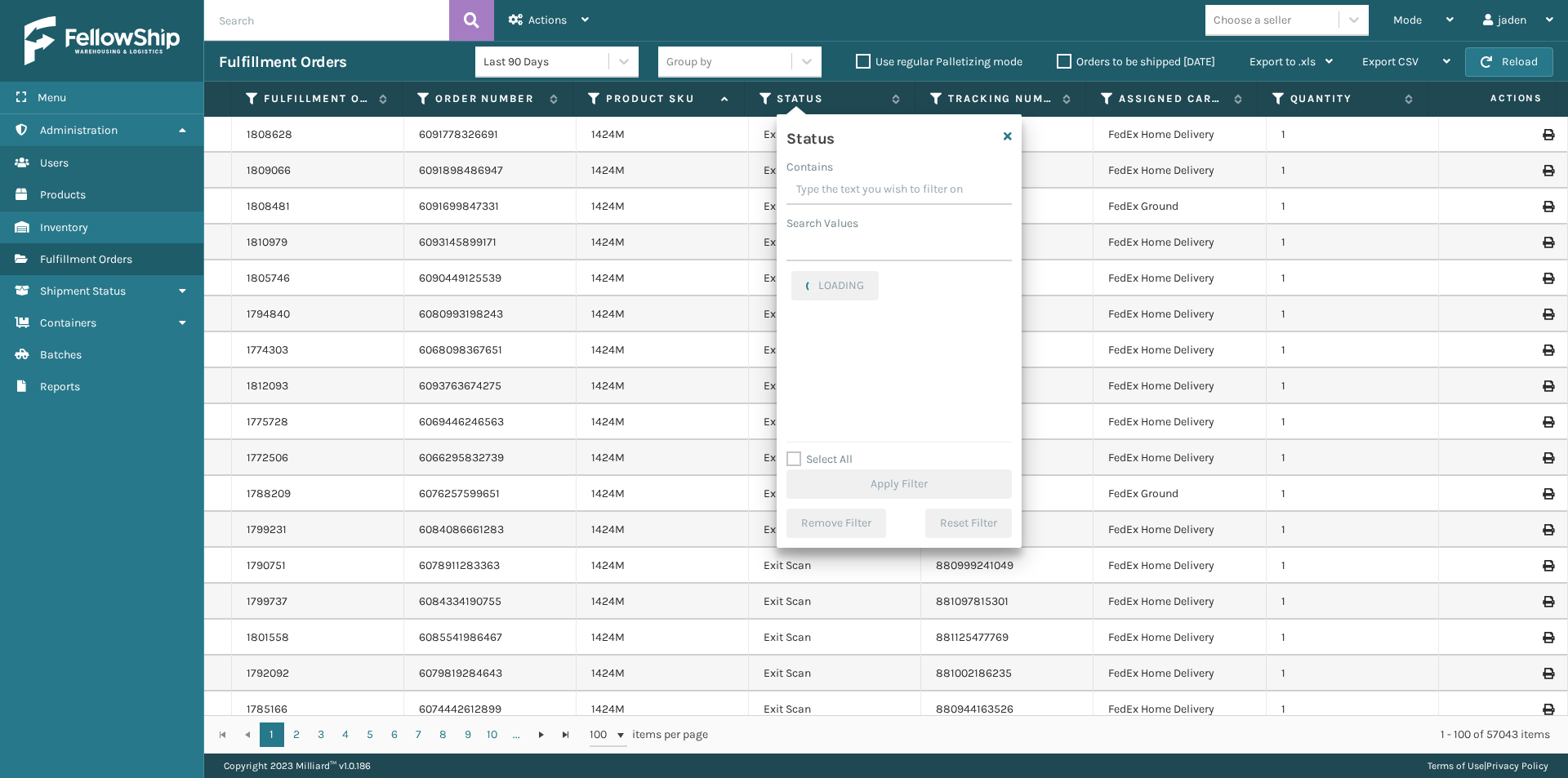
click at [871, 190] on input "Contains" at bounding box center [898, 190] width 225 height 29
click at [809, 357] on label "Picking" at bounding box center [820, 356] width 58 height 14
click at [792, 356] on input "Picking" at bounding box center [792, 351] width 1 height 10
checkbox input "true"
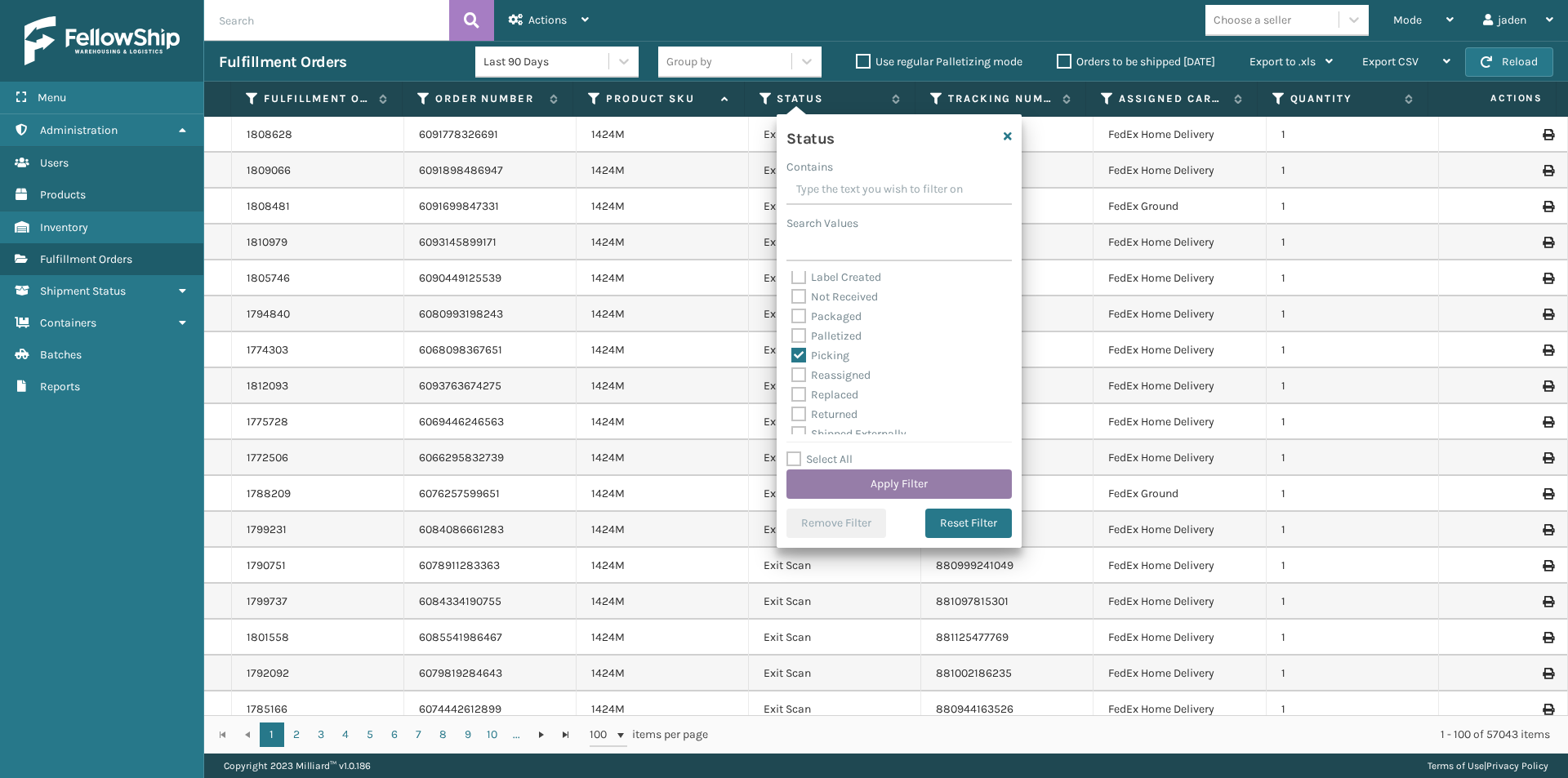
click at [909, 497] on button "Apply Filter" at bounding box center [898, 484] width 225 height 29
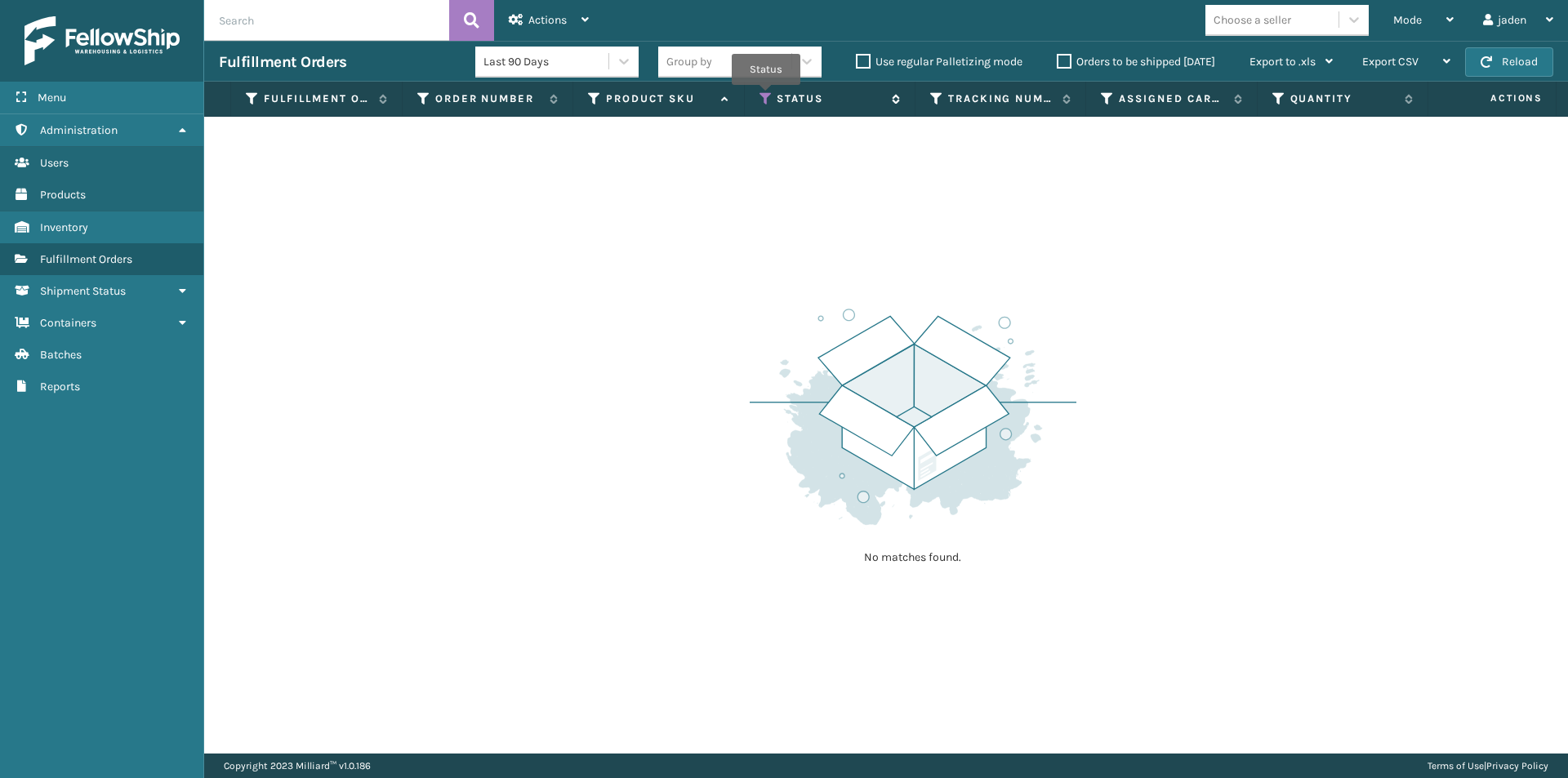
click at [765, 96] on icon at bounding box center [766, 99] width 13 height 15
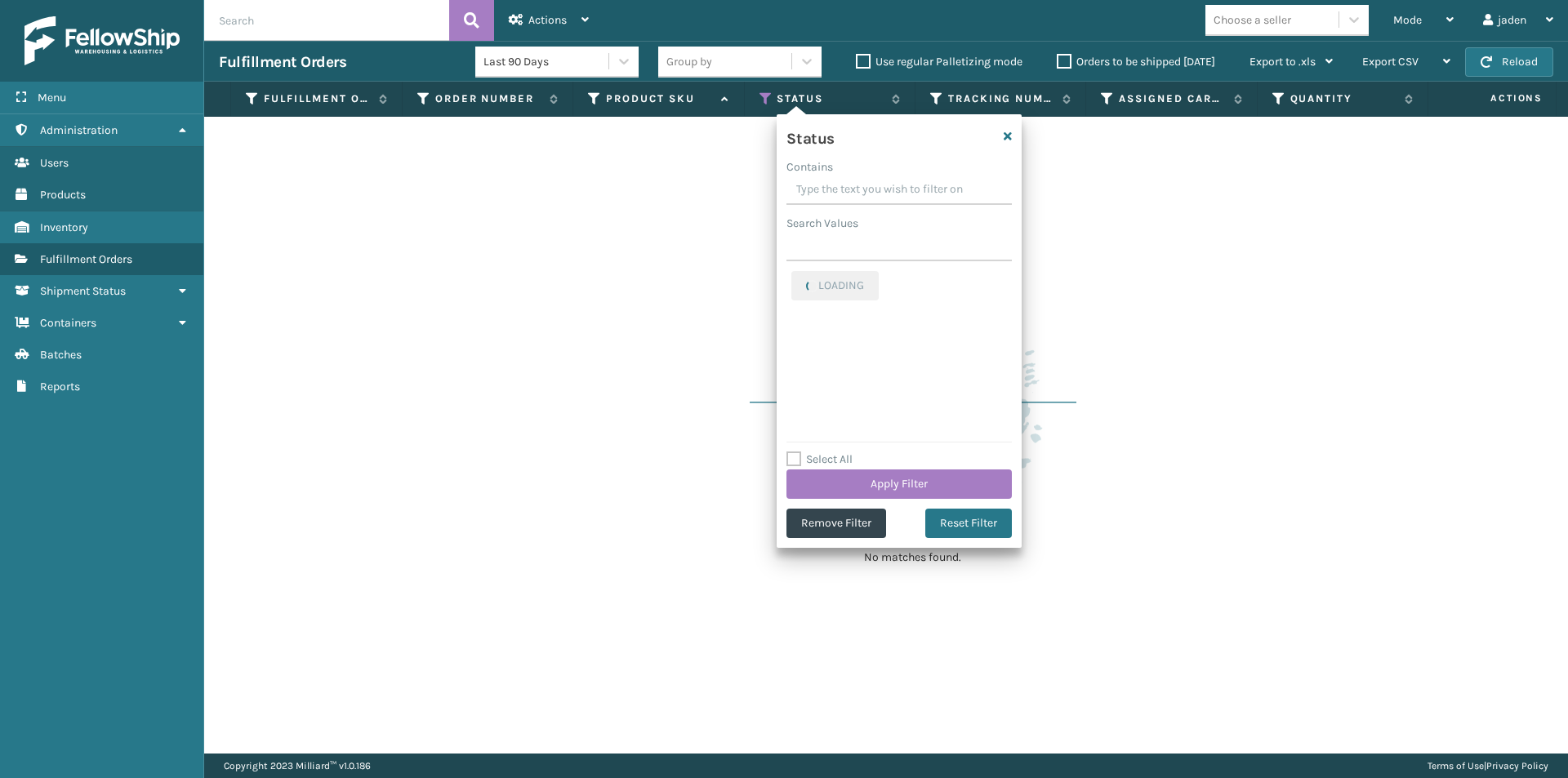
drag, startPoint x: 919, startPoint y: 188, endPoint x: 868, endPoint y: 188, distance: 51.0
click at [868, 188] on input "Contains" at bounding box center [898, 190] width 225 height 29
drag, startPoint x: 934, startPoint y: 186, endPoint x: 834, endPoint y: 189, distance: 100.0
click at [834, 189] on input "Contains" at bounding box center [898, 190] width 225 height 29
drag, startPoint x: 933, startPoint y: 184, endPoint x: 863, endPoint y: 181, distance: 70.1
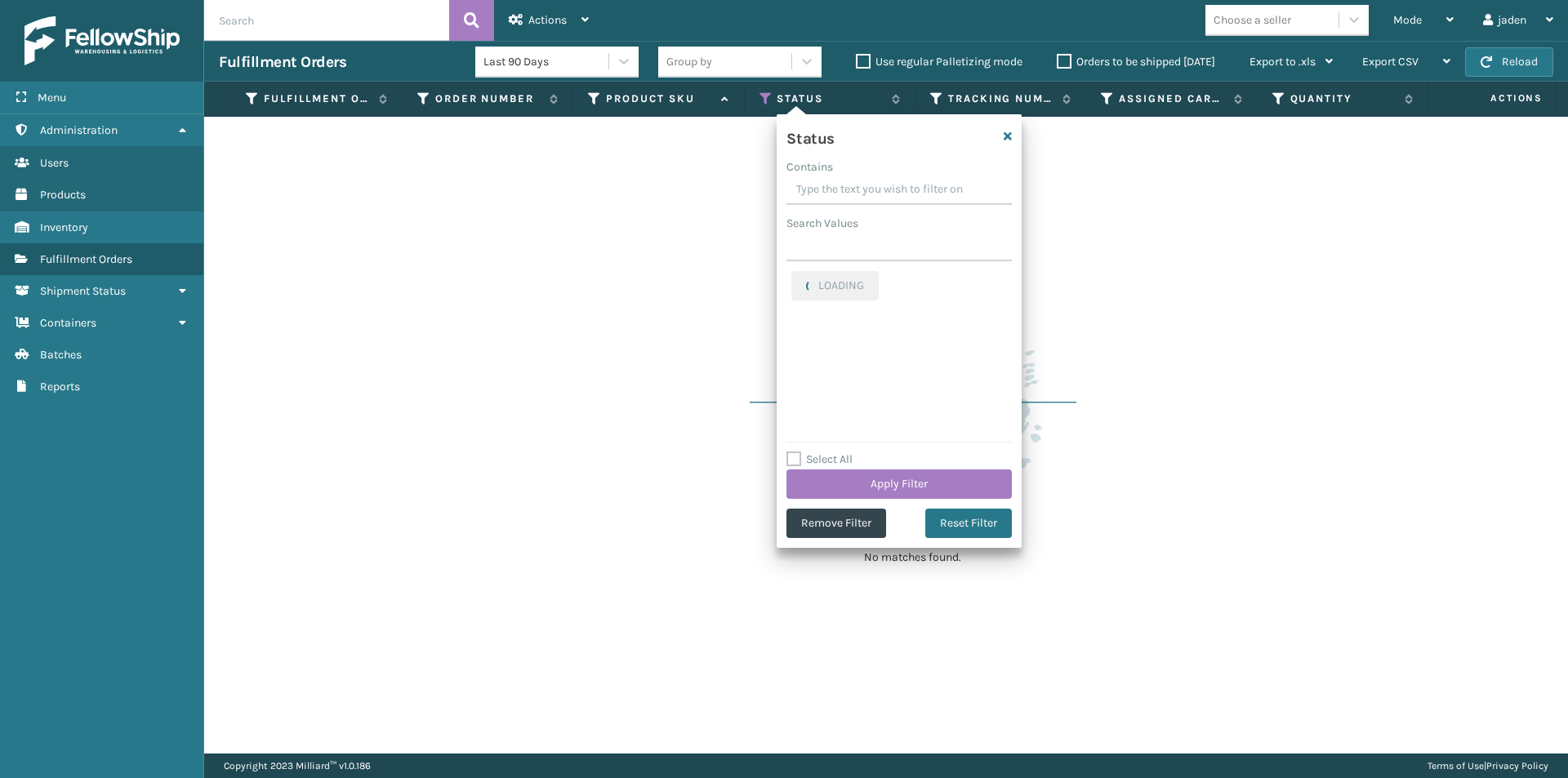
click at [863, 181] on input "Contains" at bounding box center [898, 190] width 225 height 29
drag, startPoint x: 937, startPoint y: 186, endPoint x: 851, endPoint y: 186, distance: 86.0
click at [851, 186] on input "Contains" at bounding box center [898, 190] width 225 height 29
drag, startPoint x: 967, startPoint y: 186, endPoint x: 850, endPoint y: 186, distance: 117.0
click at [850, 186] on input "Contains" at bounding box center [898, 190] width 225 height 29
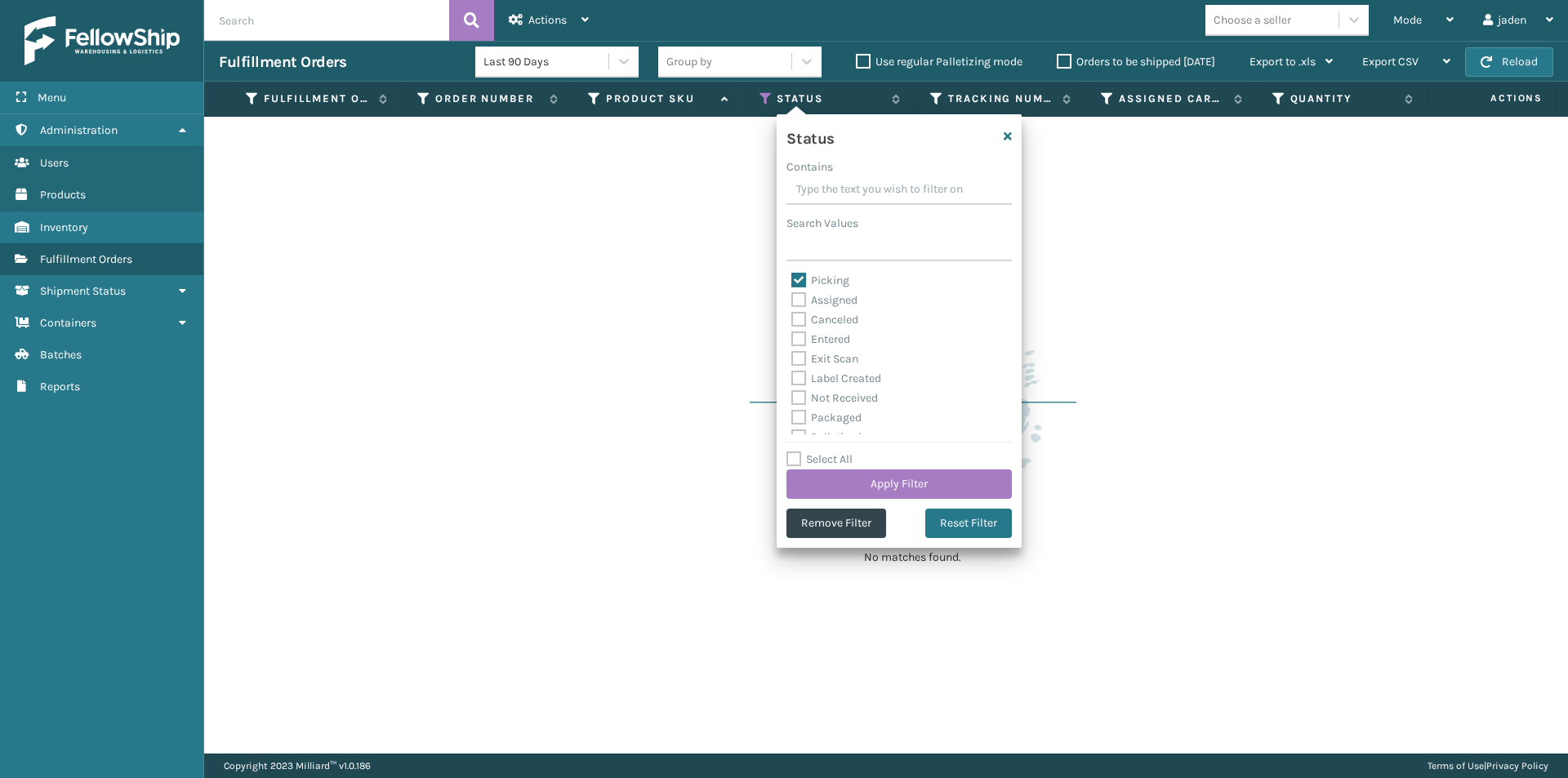
drag, startPoint x: 938, startPoint y: 185, endPoint x: 810, endPoint y: 179, distance: 128.1
click at [810, 179] on input "Contains" at bounding box center [898, 190] width 225 height 29
click at [795, 280] on label "Picking" at bounding box center [820, 280] width 58 height 14
click at [792, 280] on input "Picking" at bounding box center [792, 275] width 1 height 10
checkbox input "false"
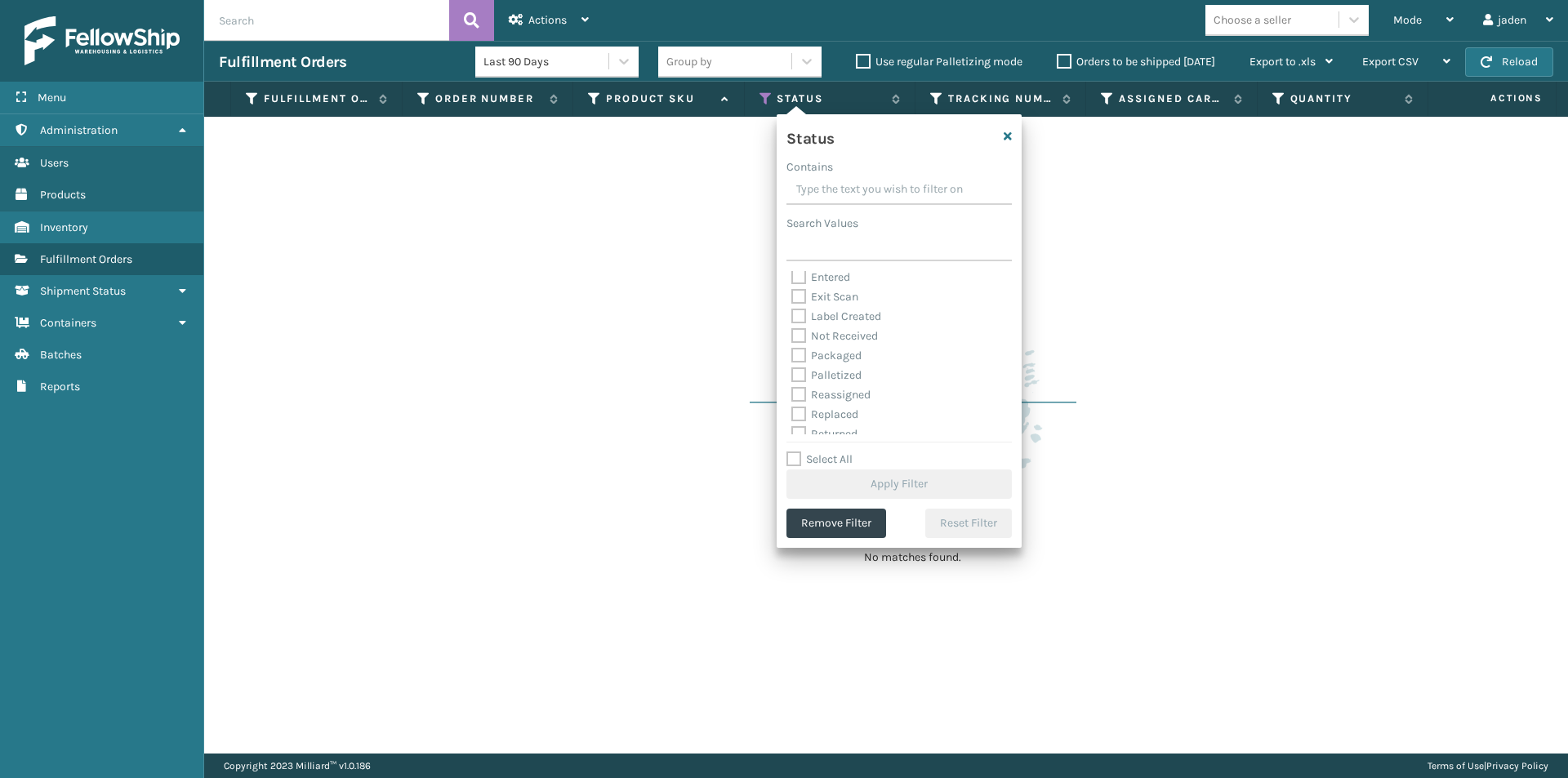
scroll to position [91, 0]
click at [803, 345] on label "Palletized" at bounding box center [826, 345] width 70 height 14
click at [792, 345] on input "Palletized" at bounding box center [792, 341] width 1 height 10
checkbox input "true"
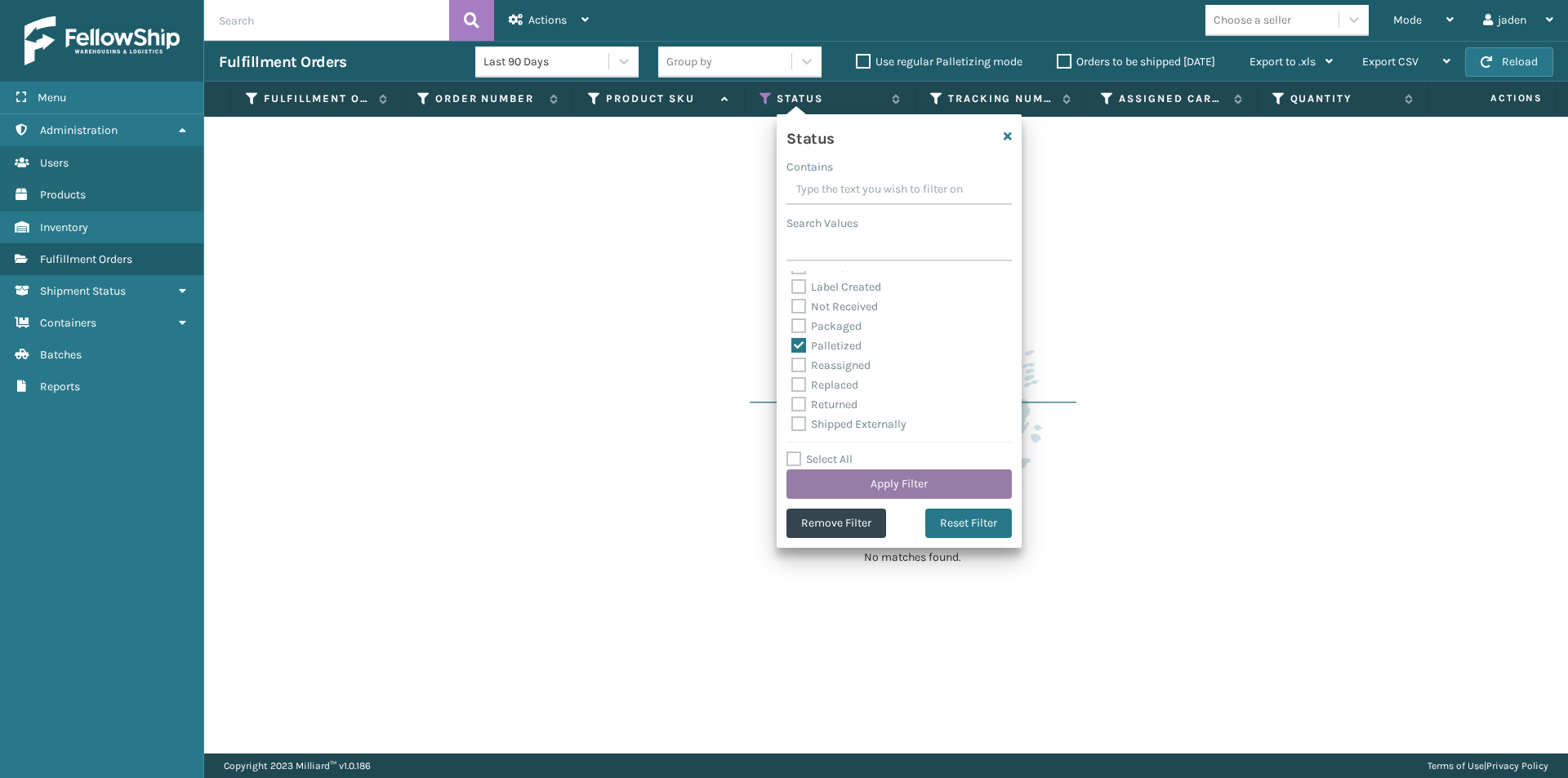
click at [902, 488] on button "Apply Filter" at bounding box center [898, 484] width 225 height 29
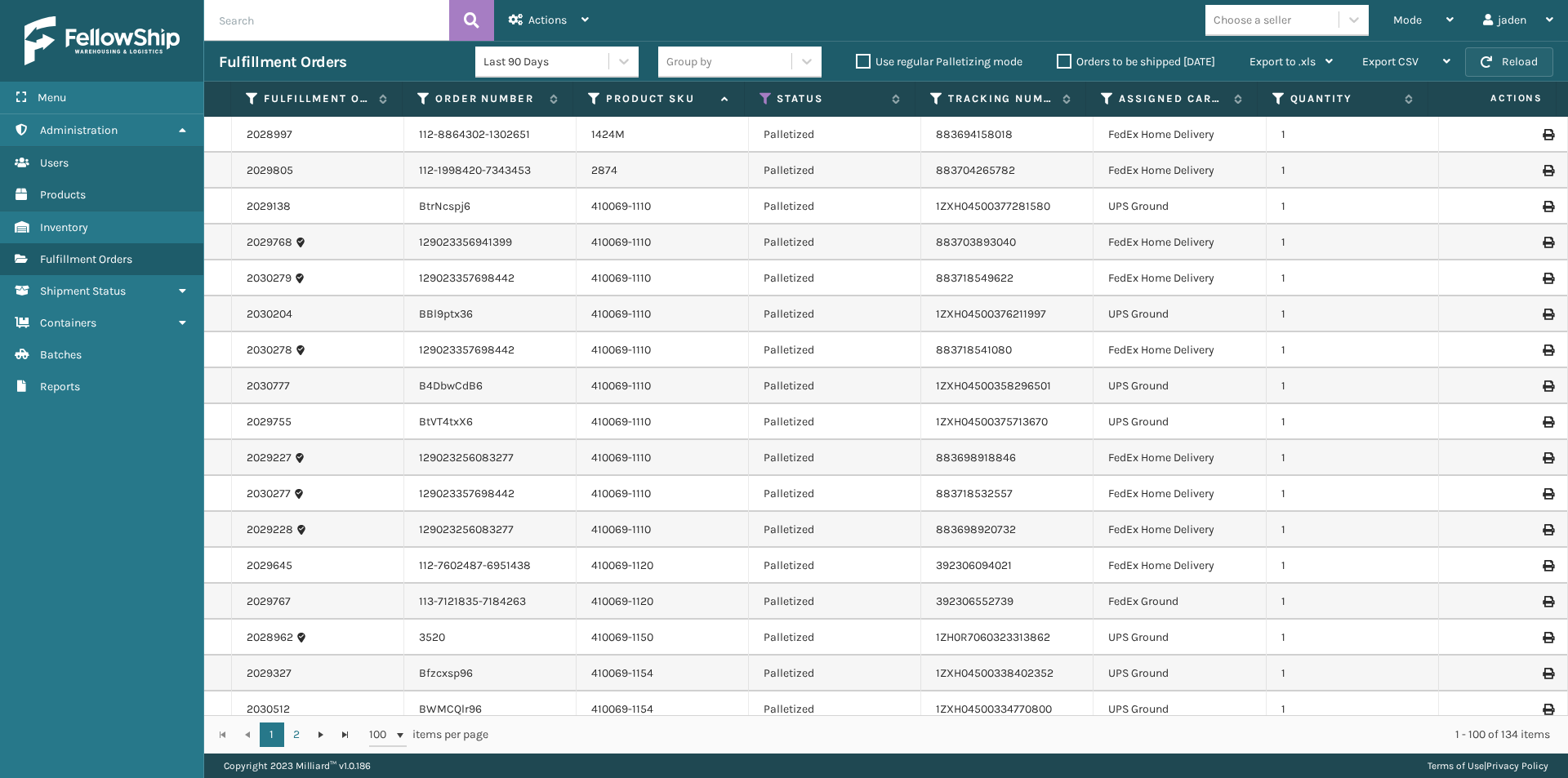
click at [1511, 71] on button "Reload" at bounding box center [1509, 61] width 88 height 29
click at [1408, 17] on span "Mode" at bounding box center [1407, 20] width 28 height 14
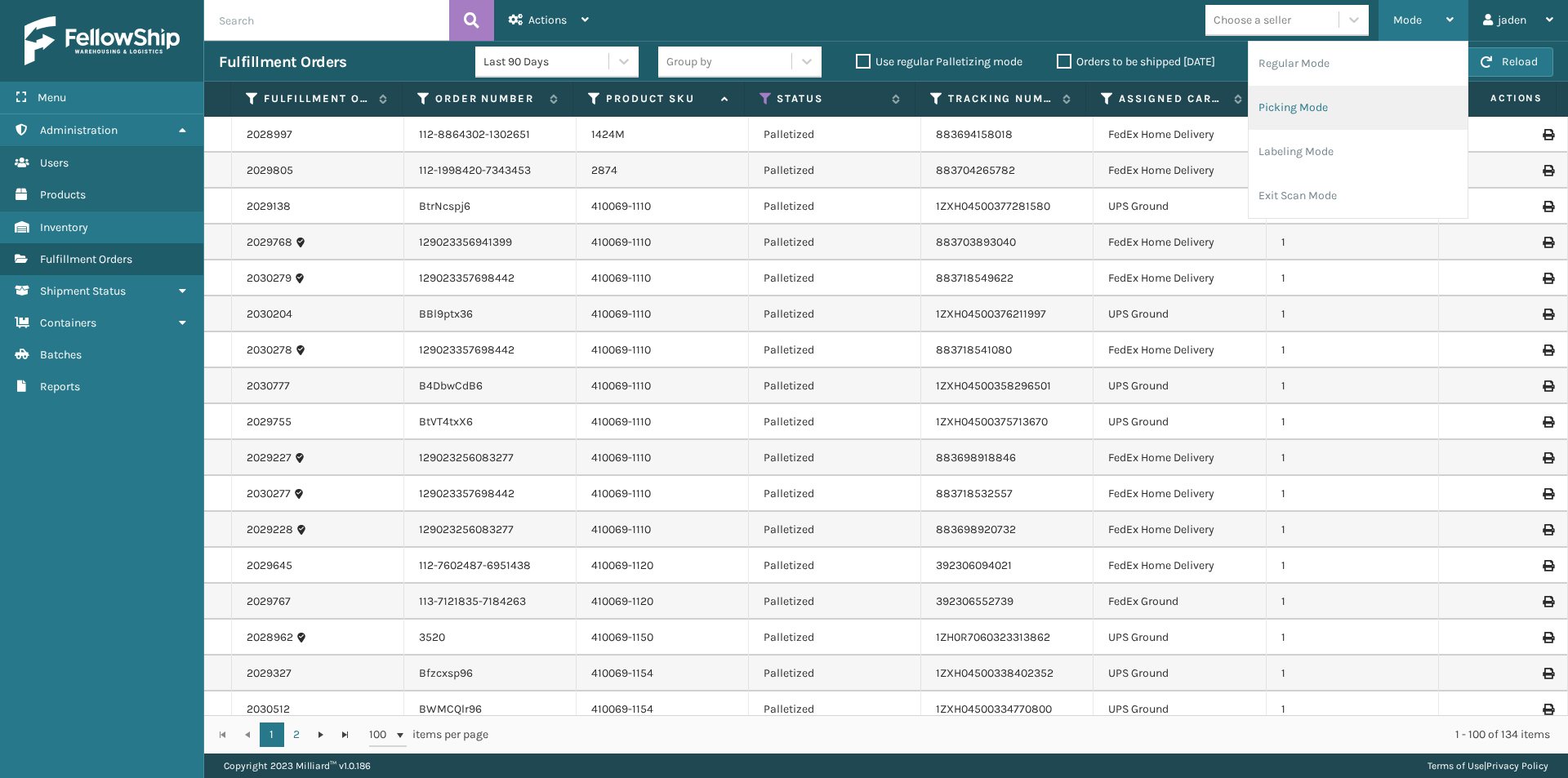
click at [1348, 122] on li "Picking Mode" at bounding box center [1358, 108] width 219 height 44
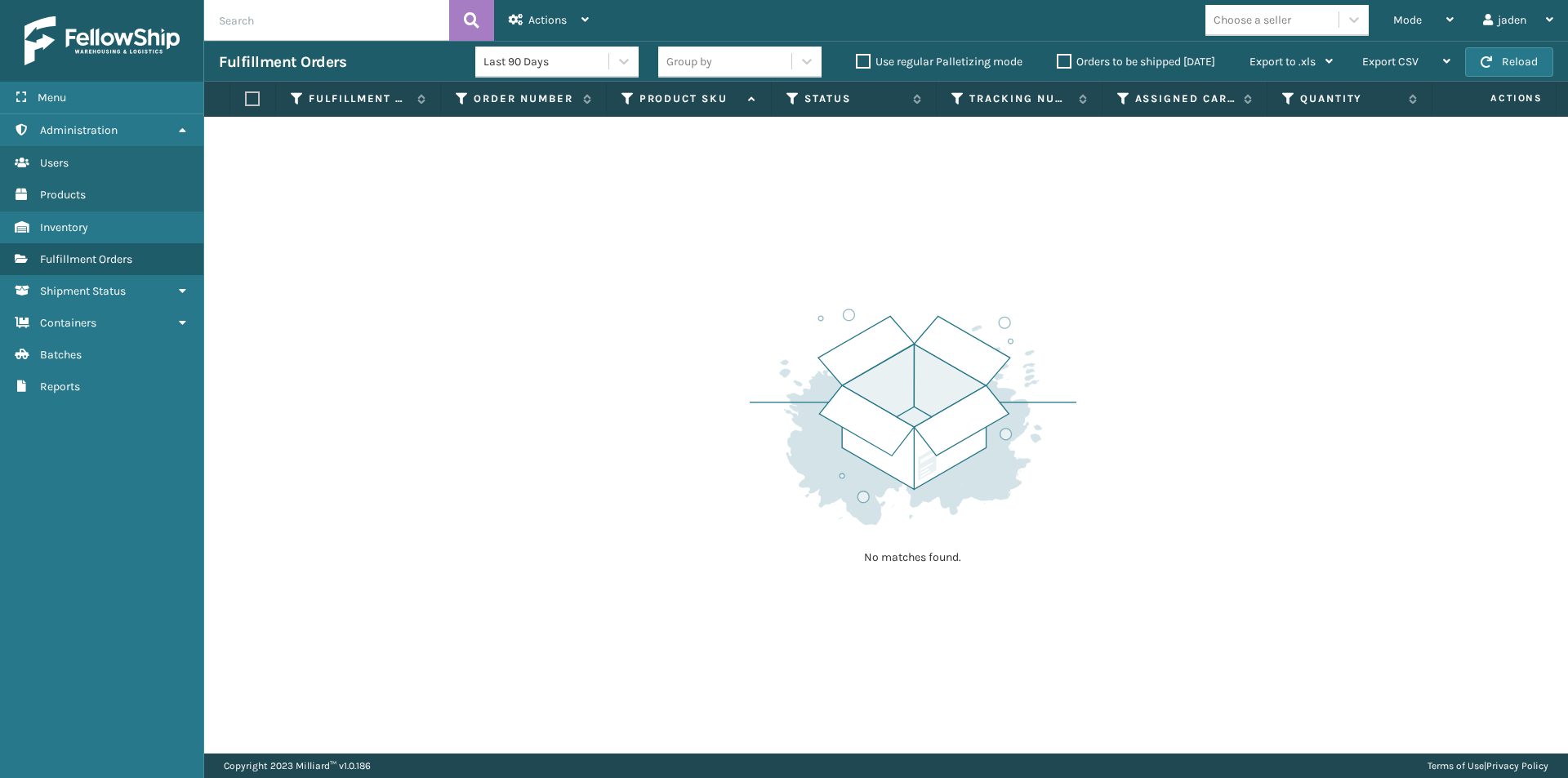
drag, startPoint x: 1211, startPoint y: 292, endPoint x: 1201, endPoint y: 290, distance: 10.2
drag, startPoint x: 1201, startPoint y: 290, endPoint x: 1357, endPoint y: 63, distance: 275.4
click at [876, 222] on div "No matches found." at bounding box center [885, 435] width 1363 height 637
click at [1486, 60] on span "button" at bounding box center [1486, 62] width 11 height 11
drag, startPoint x: 1059, startPoint y: 350, endPoint x: 1012, endPoint y: 234, distance: 125.2
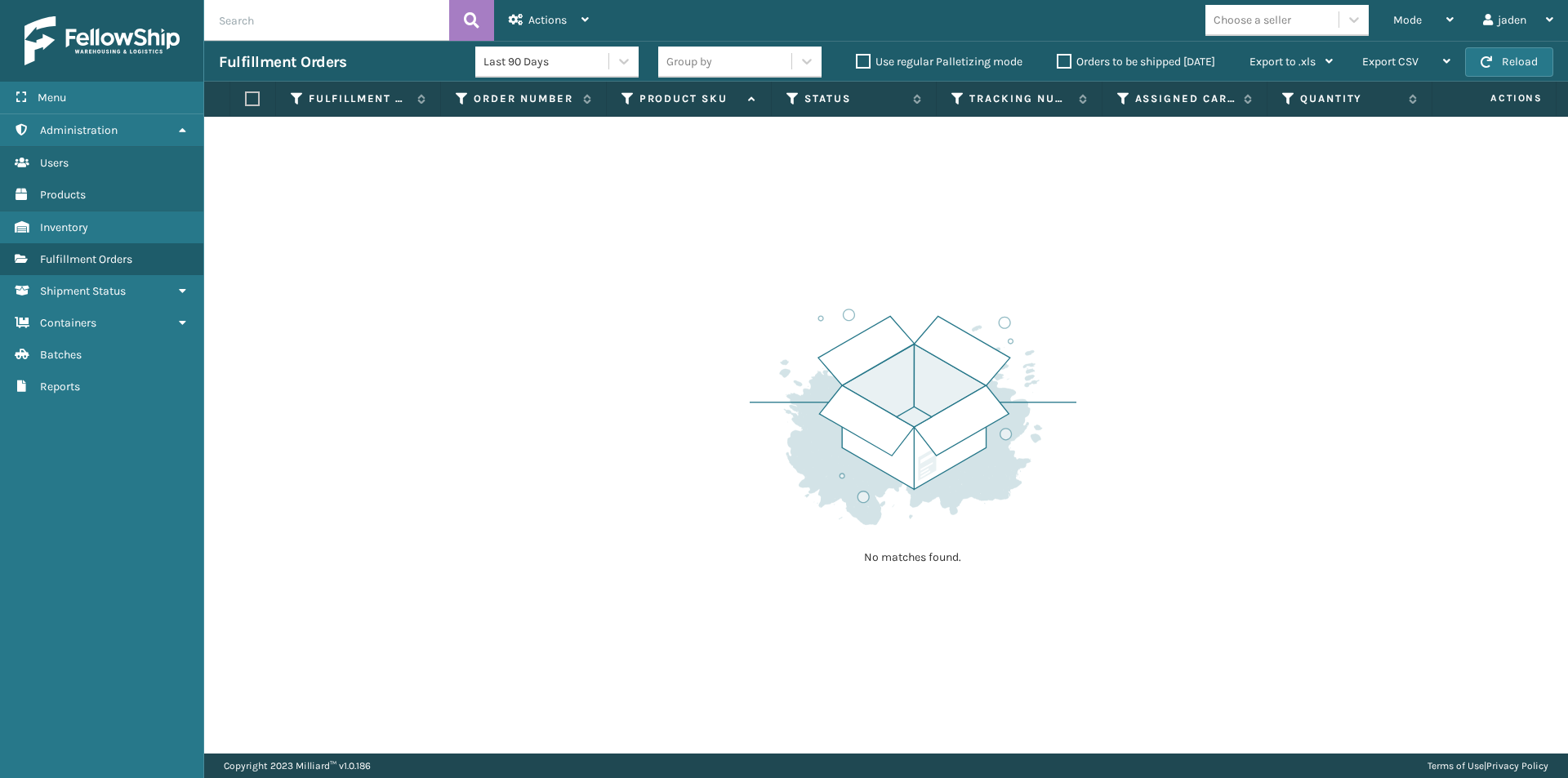
click at [800, 253] on div "No matches found." at bounding box center [885, 435] width 1363 height 637
drag, startPoint x: 1277, startPoint y: 226, endPoint x: 1372, endPoint y: 199, distance: 98.8
click at [823, 220] on div "No matches found." at bounding box center [885, 435] width 1363 height 637
drag, startPoint x: 1417, startPoint y: 199, endPoint x: 860, endPoint y: 254, distance: 559.7
click at [817, 260] on div "No matches found." at bounding box center [885, 435] width 1363 height 637
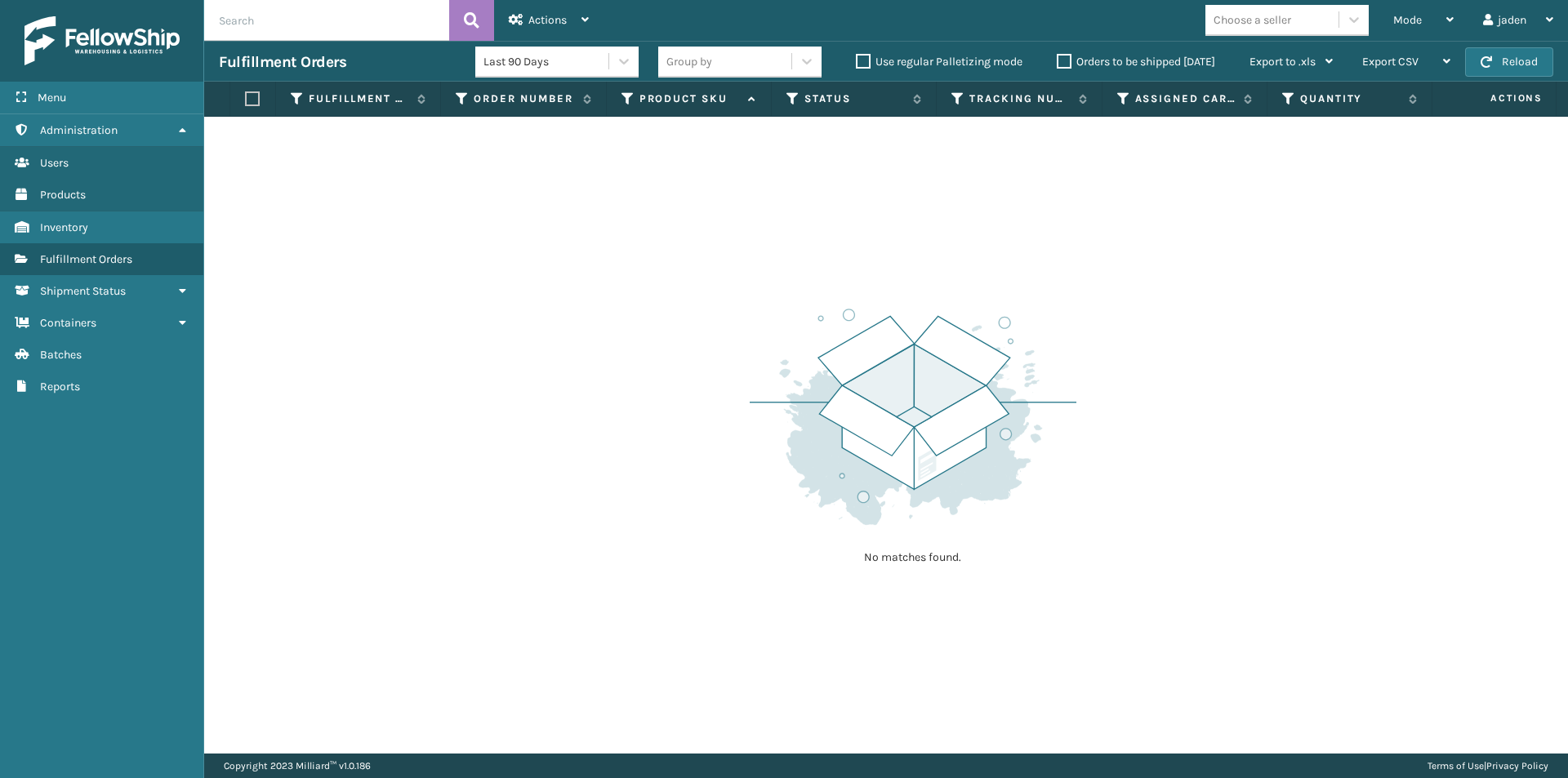
drag, startPoint x: 1224, startPoint y: 234, endPoint x: 1174, endPoint y: 207, distance: 56.8
click at [701, 248] on div "No matches found." at bounding box center [885, 435] width 1363 height 637
drag, startPoint x: 1294, startPoint y: 207, endPoint x: 1097, endPoint y: 197, distance: 197.3
click at [683, 211] on div "No matches found." at bounding box center [885, 435] width 1363 height 637
drag, startPoint x: 1390, startPoint y: 197, endPoint x: 1357, endPoint y: 197, distance: 33.0
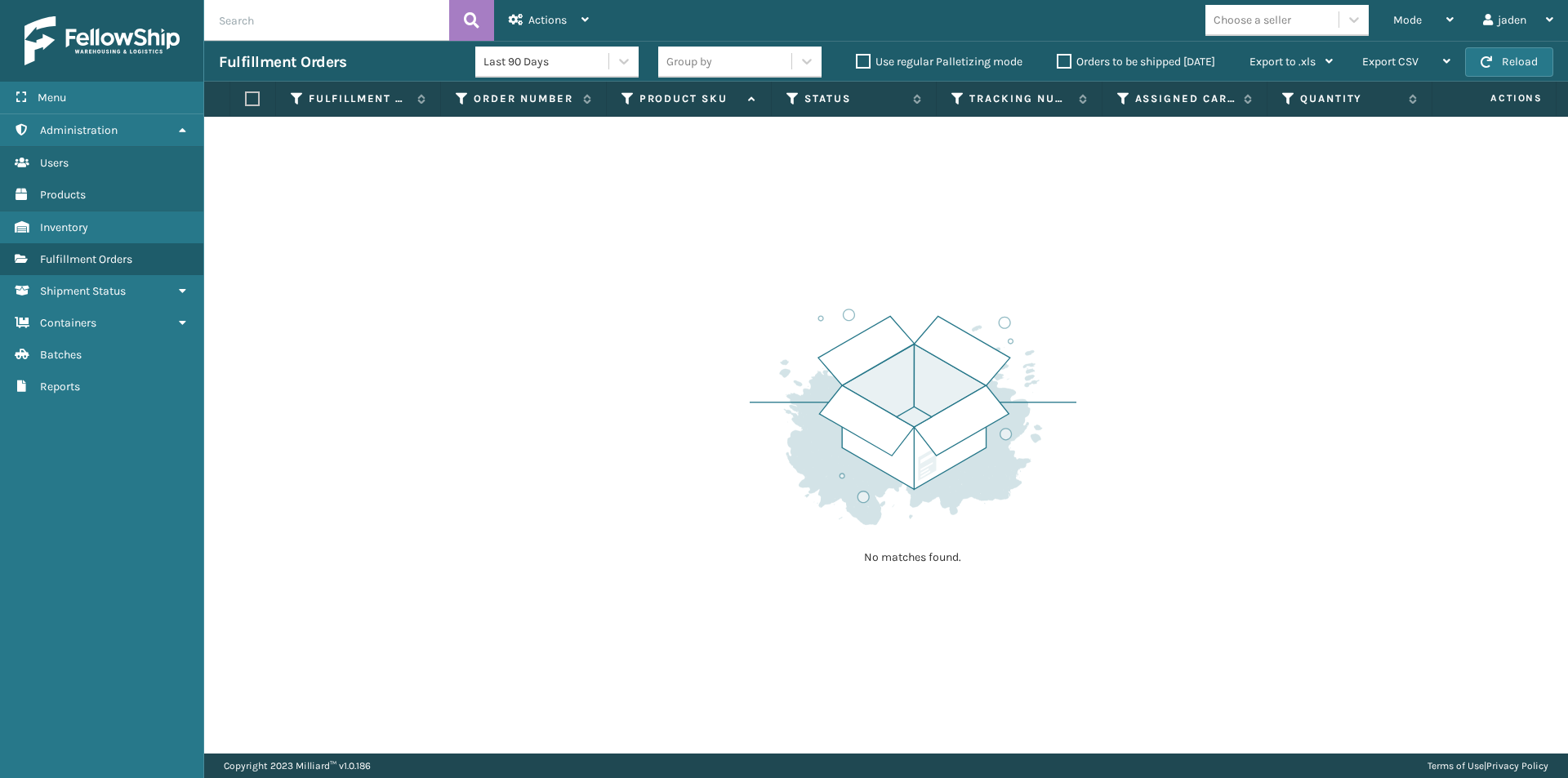
drag, startPoint x: 1357, startPoint y: 197, endPoint x: 772, endPoint y: 204, distance: 585.0
click at [764, 204] on div "No matches found." at bounding box center [885, 435] width 1363 height 637
drag, startPoint x: 1286, startPoint y: 204, endPoint x: 980, endPoint y: 191, distance: 306.3
click at [817, 204] on div "No matches found." at bounding box center [885, 435] width 1363 height 637
drag, startPoint x: 1233, startPoint y: 191, endPoint x: 1126, endPoint y: 167, distance: 109.7
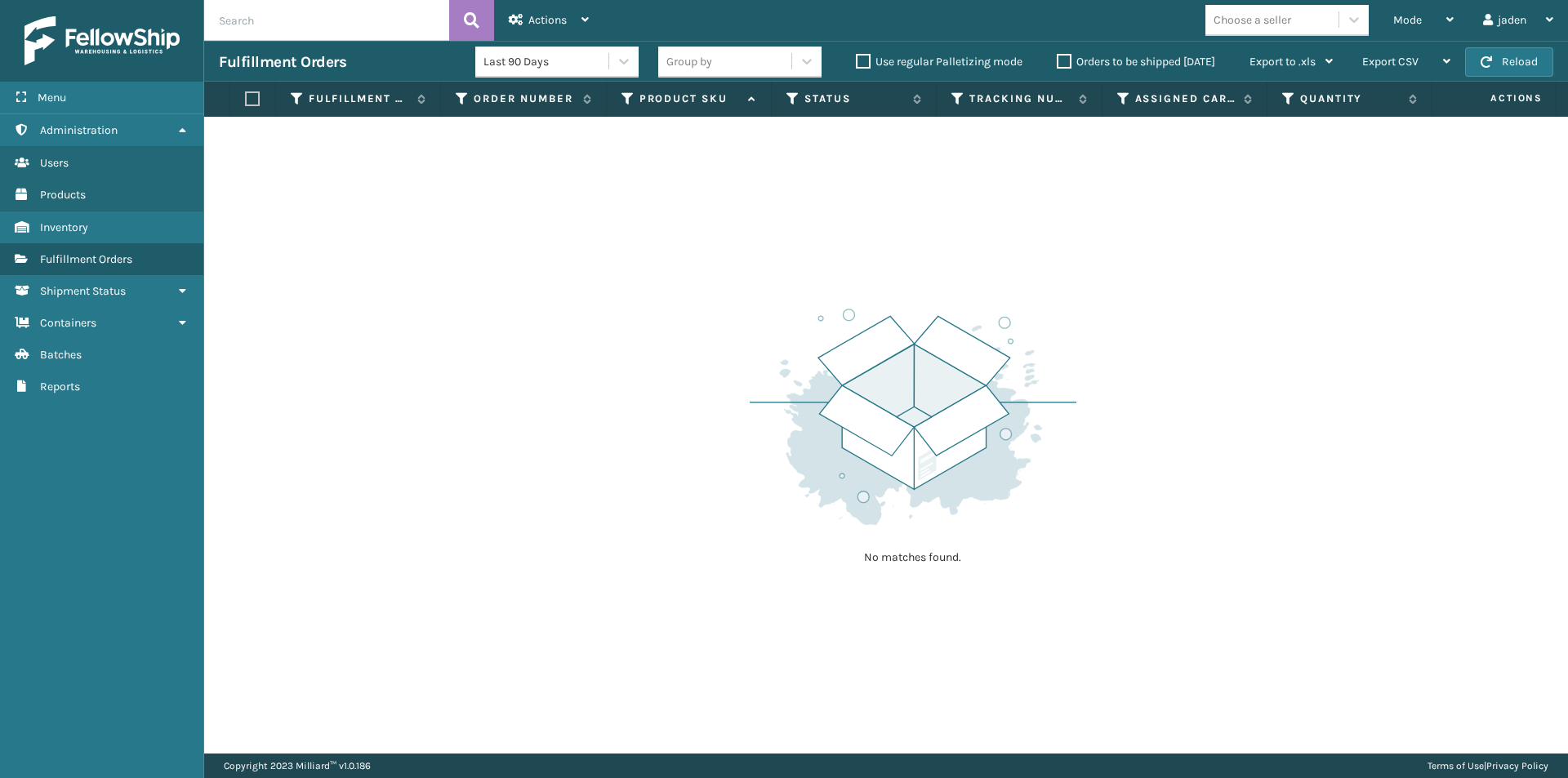
click at [761, 191] on div "No matches found." at bounding box center [885, 435] width 1363 height 637
drag, startPoint x: 1133, startPoint y: 167, endPoint x: 1059, endPoint y: 222, distance: 92.2
click at [713, 222] on div "No matches found." at bounding box center [885, 435] width 1363 height 637
drag, startPoint x: 1071, startPoint y: 223, endPoint x: 683, endPoint y: 236, distance: 388.2
click at [683, 236] on div "No matches found." at bounding box center [885, 435] width 1363 height 637
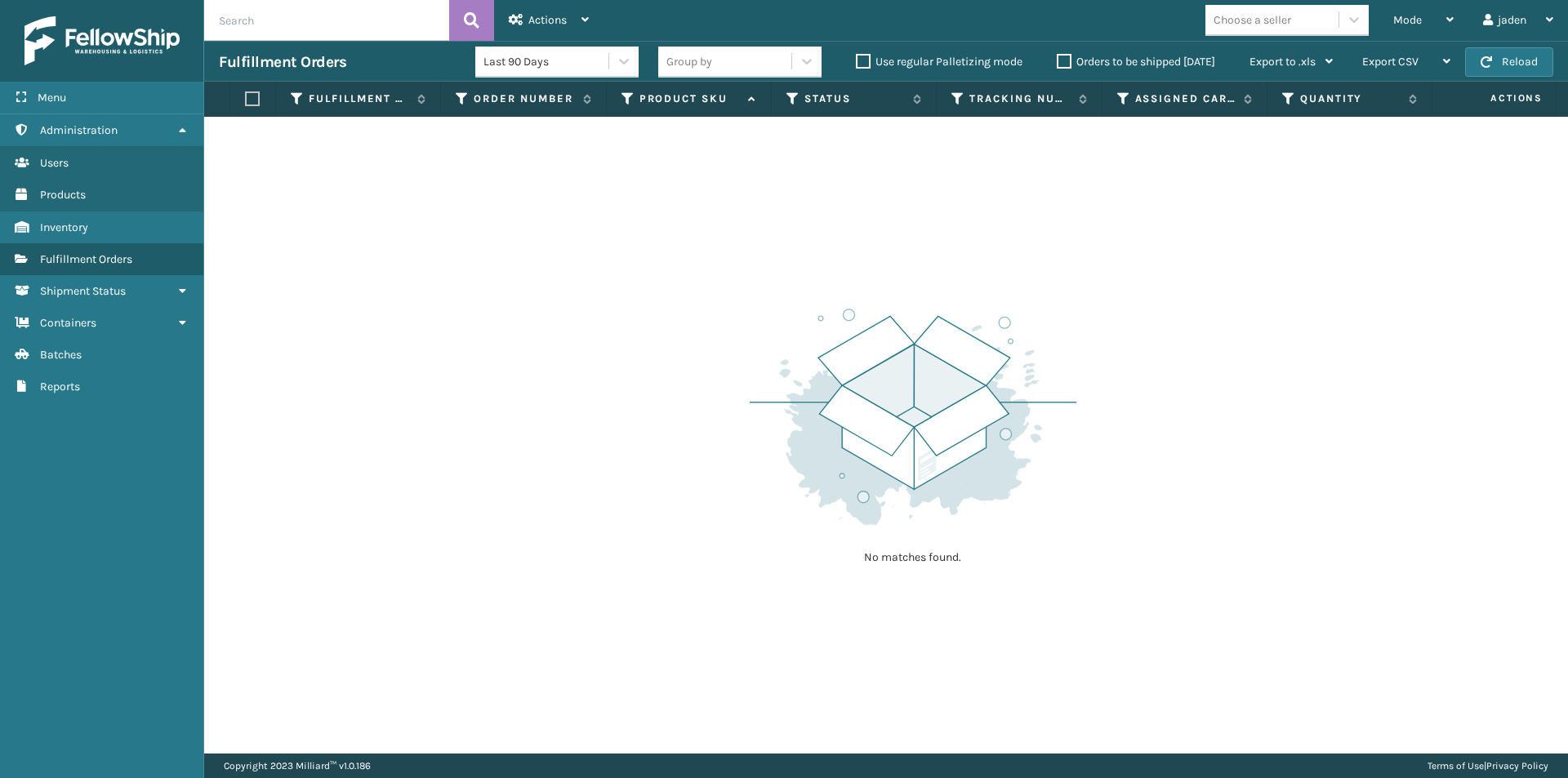
drag, startPoint x: 1033, startPoint y: 190, endPoint x: 663, endPoint y: 190, distance: 370.0
click at [663, 190] on div "No matches found." at bounding box center [885, 435] width 1363 height 637
click at [1479, 57] on button "Reload" at bounding box center [1509, 61] width 88 height 29
drag, startPoint x: 1093, startPoint y: 385, endPoint x: 642, endPoint y: 345, distance: 452.8
click at [642, 345] on div "No matches found." at bounding box center [885, 435] width 1363 height 637
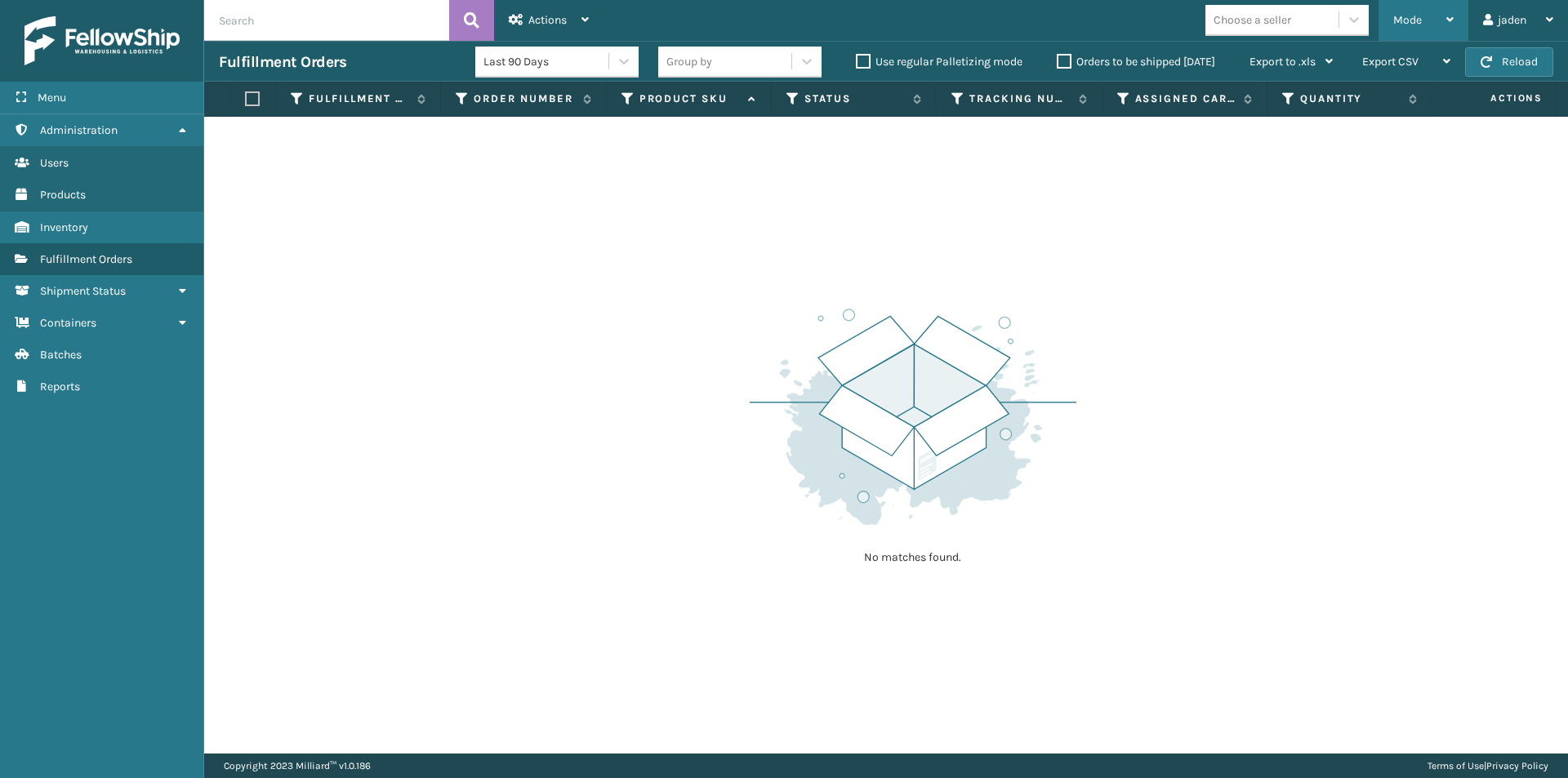
click at [1417, 15] on span "Mode" at bounding box center [1407, 20] width 28 height 14
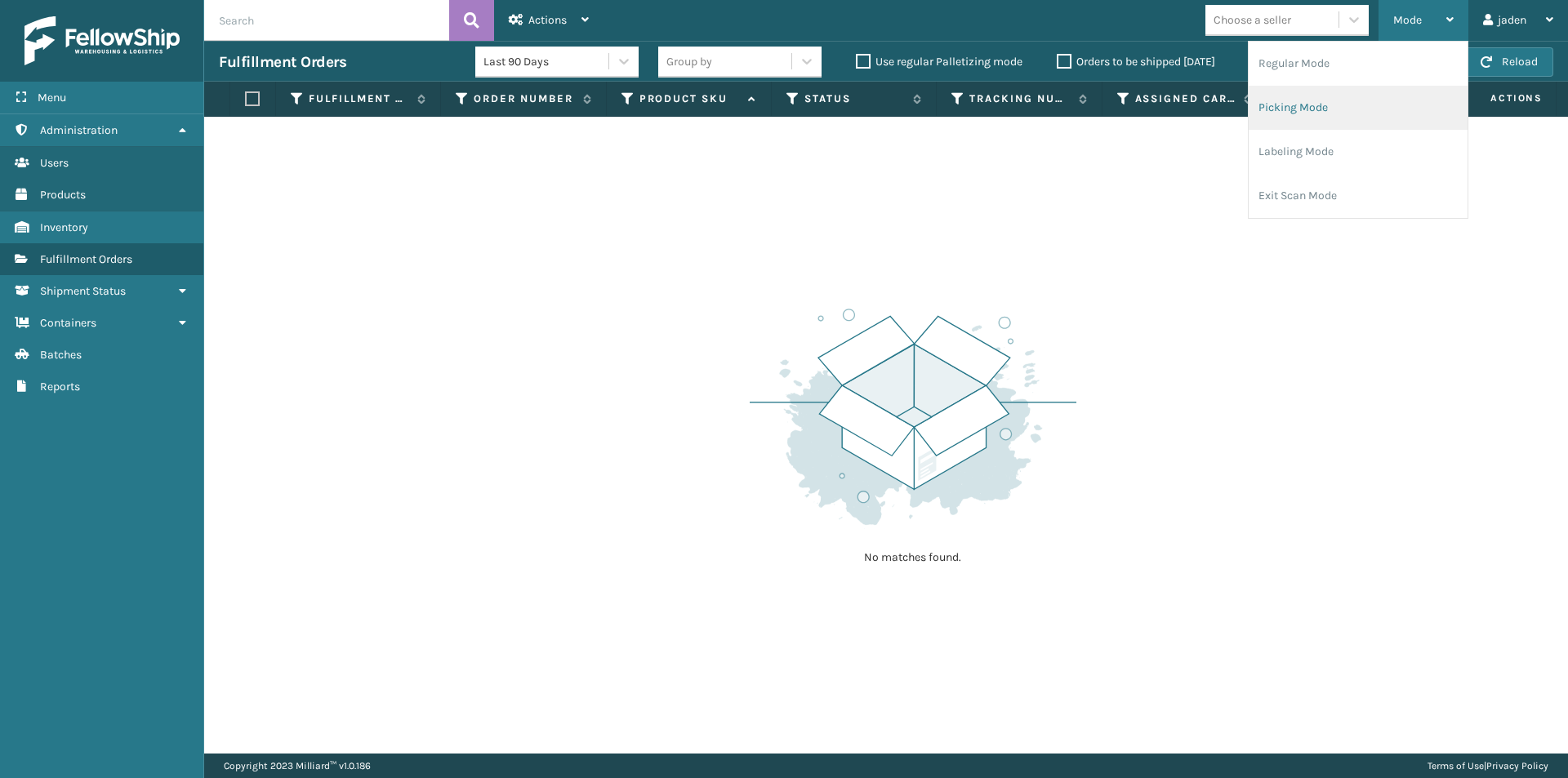
click at [1357, 94] on li "Picking Mode" at bounding box center [1358, 108] width 219 height 44
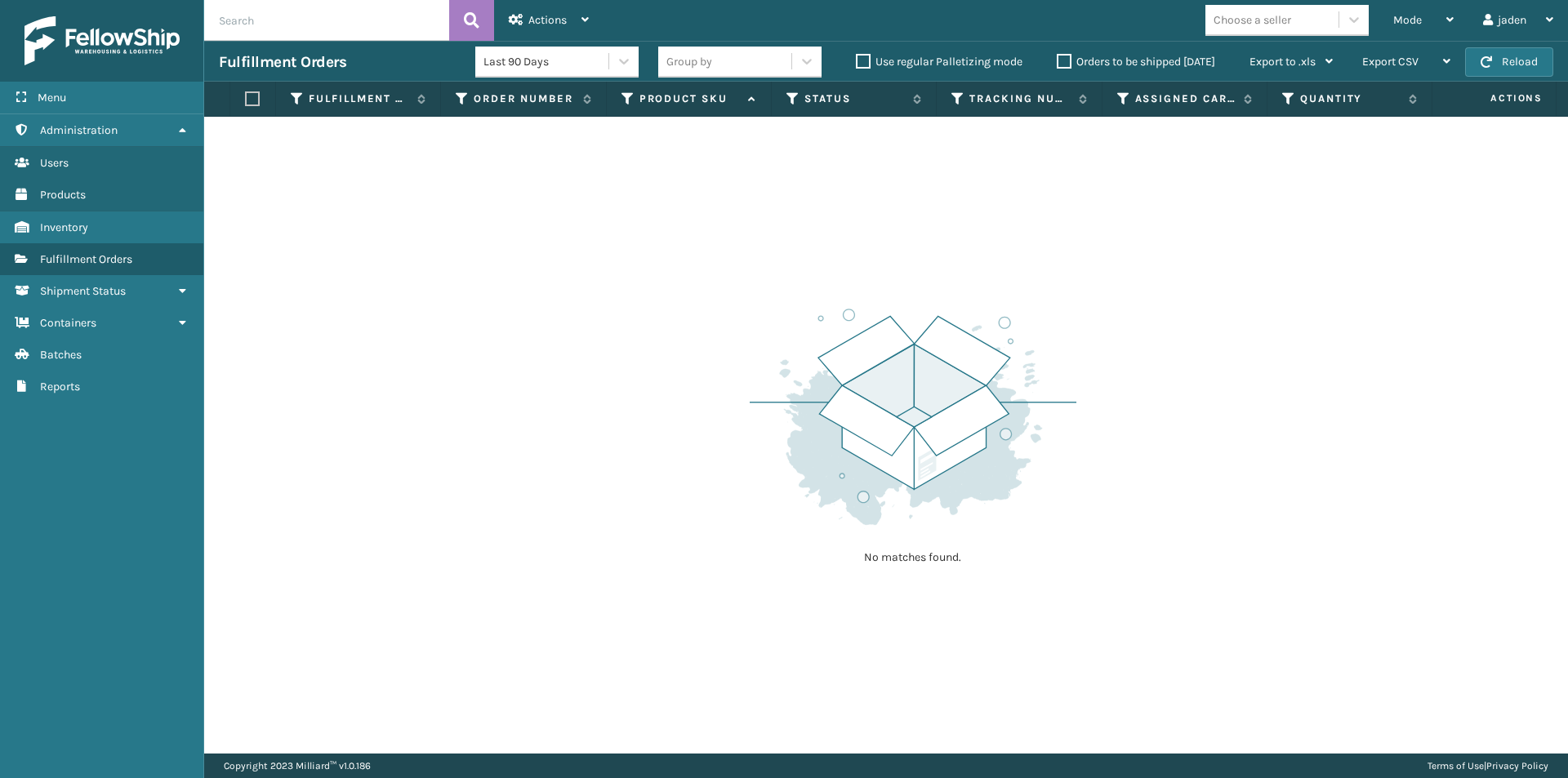
drag, startPoint x: 1079, startPoint y: 224, endPoint x: 1062, endPoint y: 234, distance: 19.7
drag, startPoint x: 1062, startPoint y: 234, endPoint x: 590, endPoint y: 253, distance: 472.4
click at [590, 253] on div "No matches found." at bounding box center [885, 435] width 1363 height 637
click at [1483, 53] on button "Reload" at bounding box center [1509, 61] width 88 height 29
click at [1435, 22] on div "Mode" at bounding box center [1423, 20] width 60 height 41
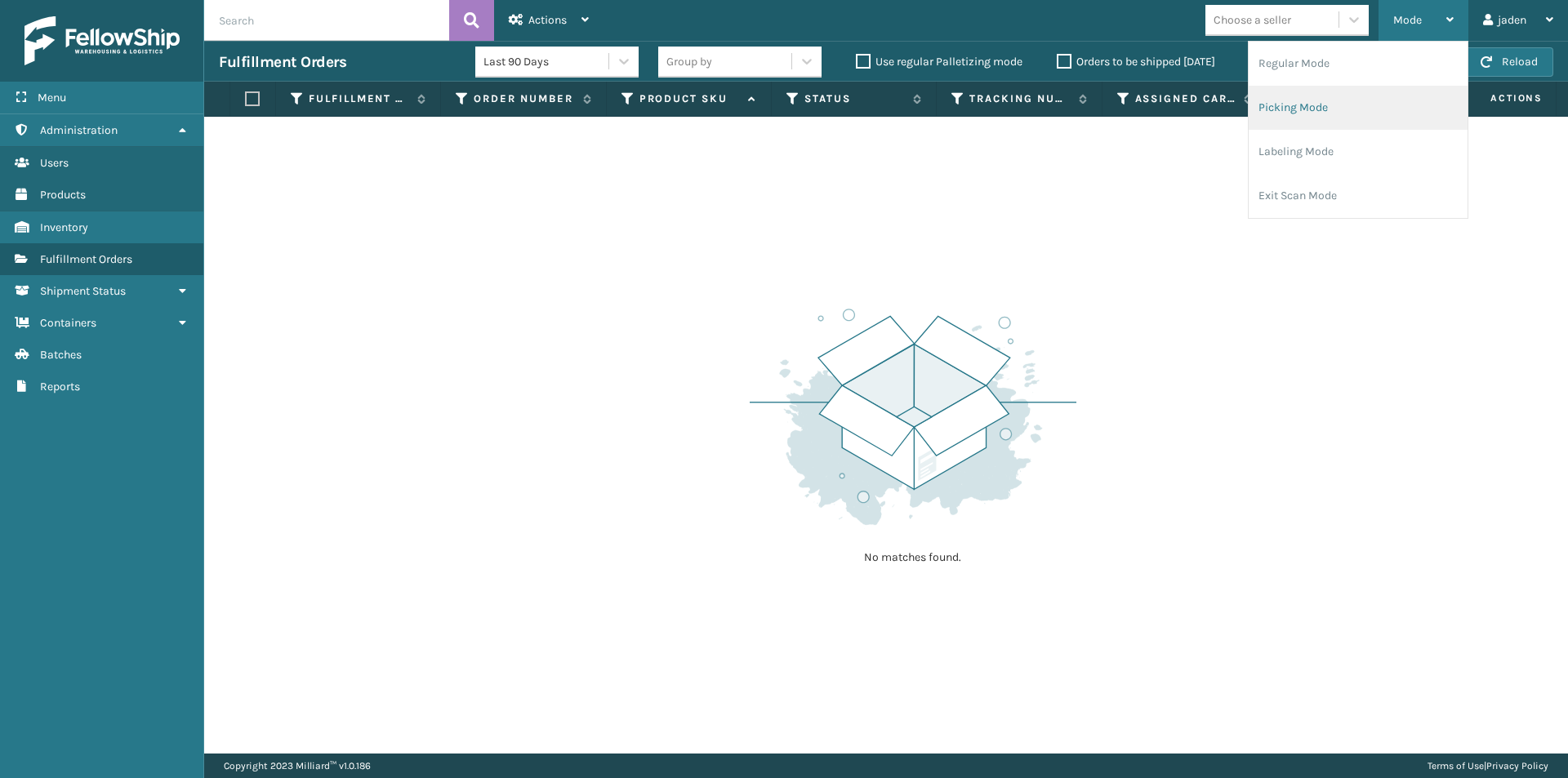
click at [1343, 117] on li "Picking Mode" at bounding box center [1358, 108] width 219 height 44
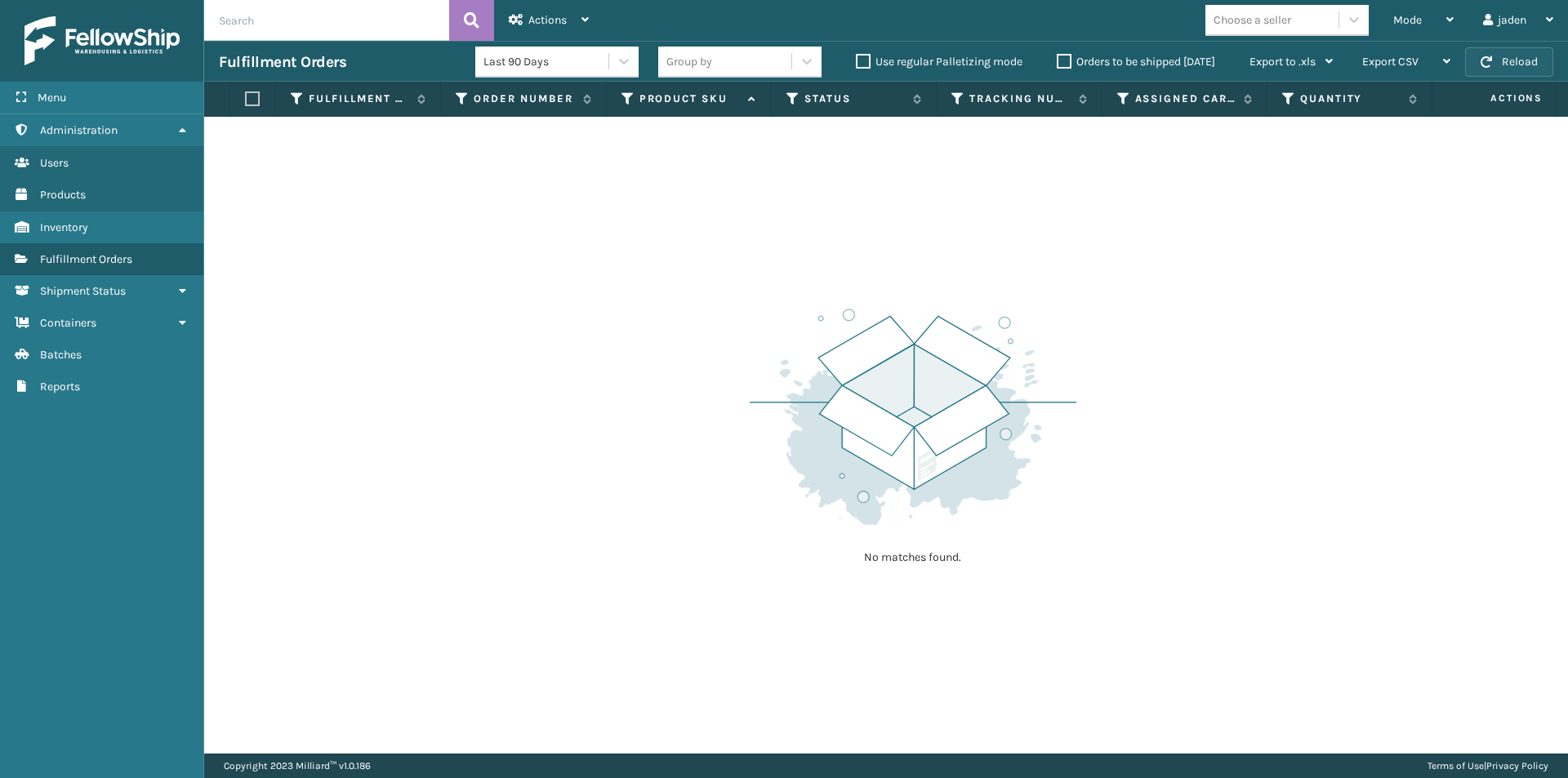
click at [1527, 54] on button "Reload" at bounding box center [1509, 61] width 88 height 29
click at [1446, 25] on div "Mode" at bounding box center [1423, 20] width 60 height 41
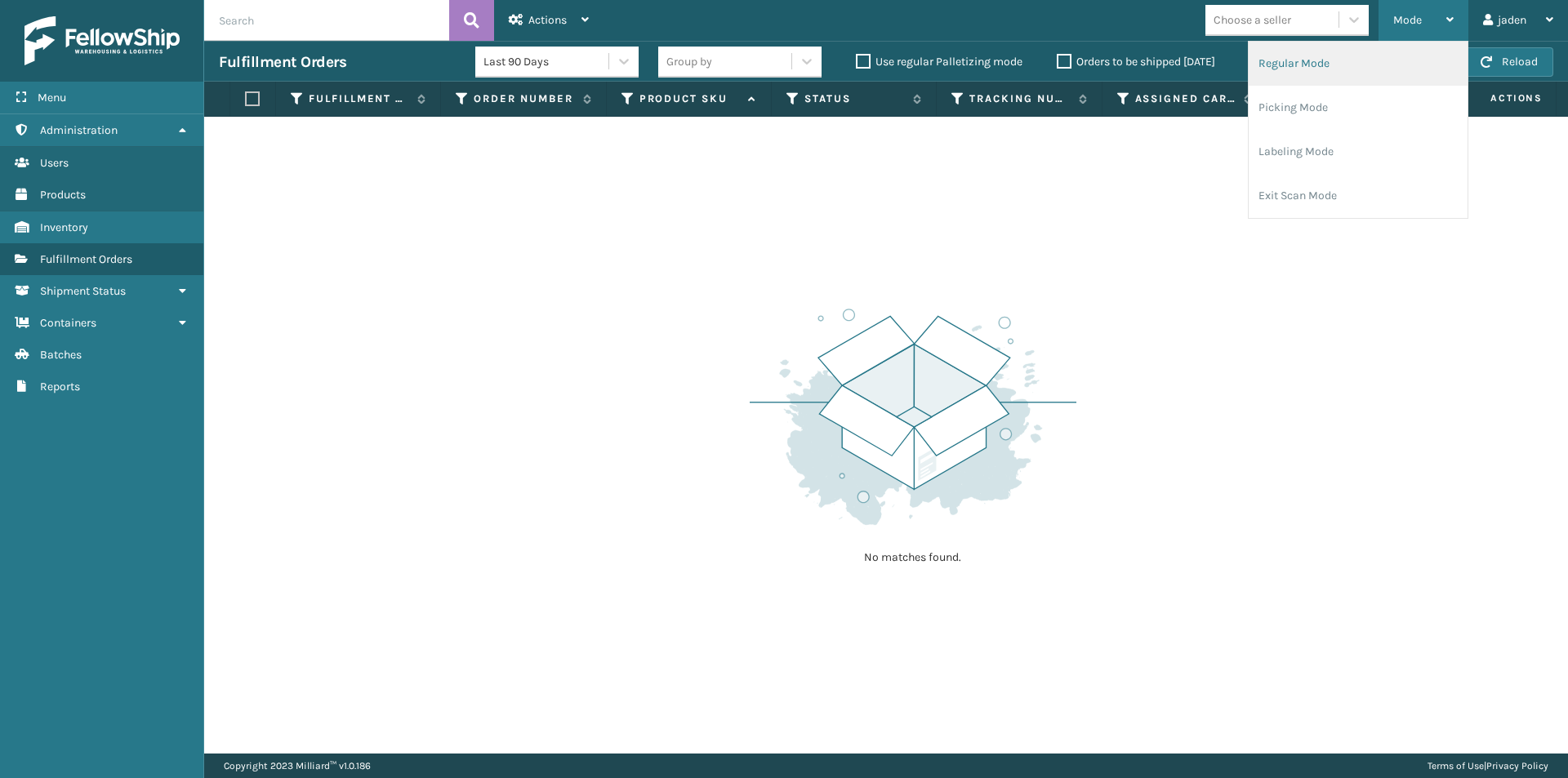
click at [1352, 75] on li "Regular Mode" at bounding box center [1358, 63] width 219 height 44
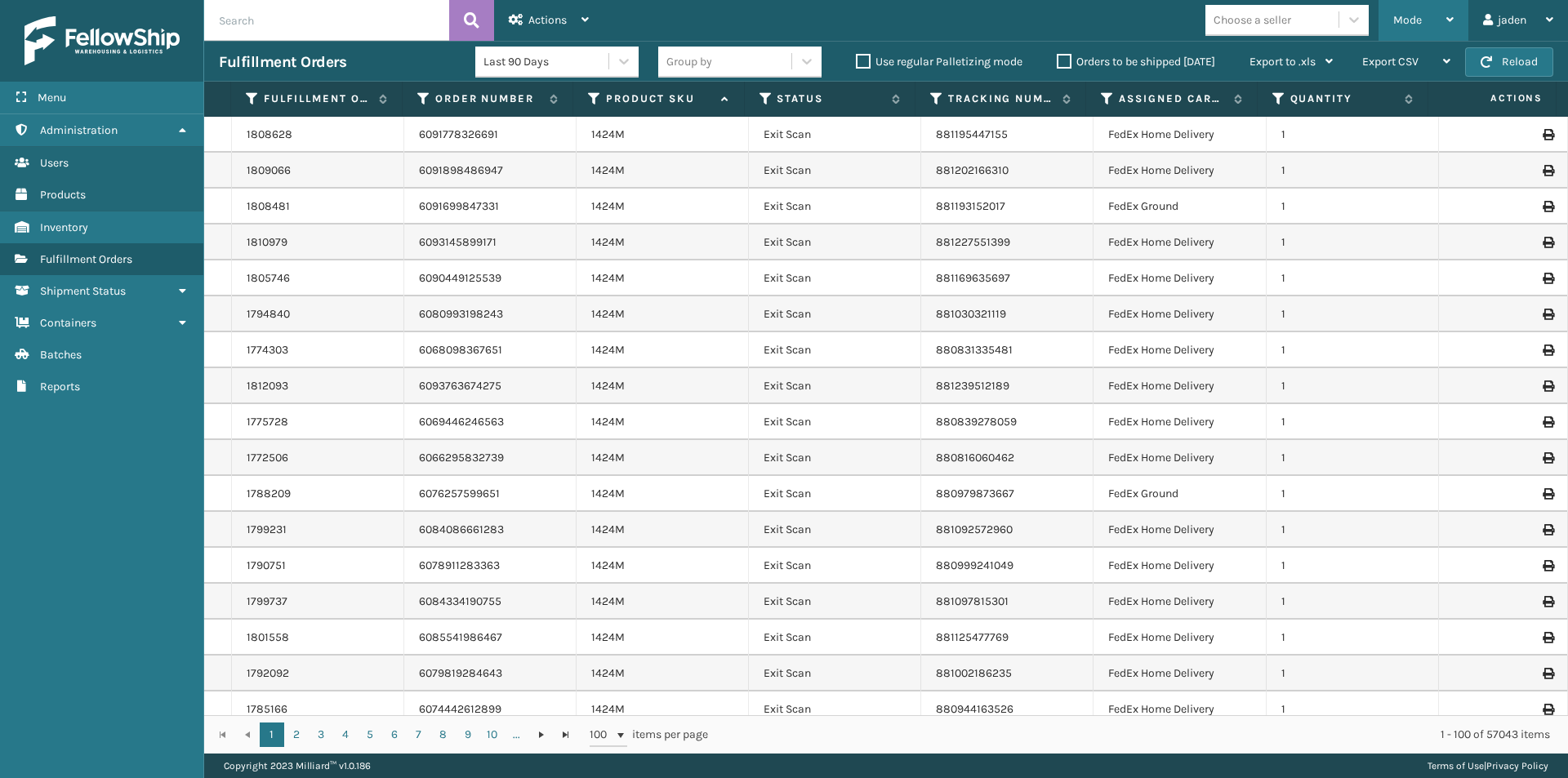
click at [1429, 26] on div "Mode" at bounding box center [1423, 20] width 60 height 41
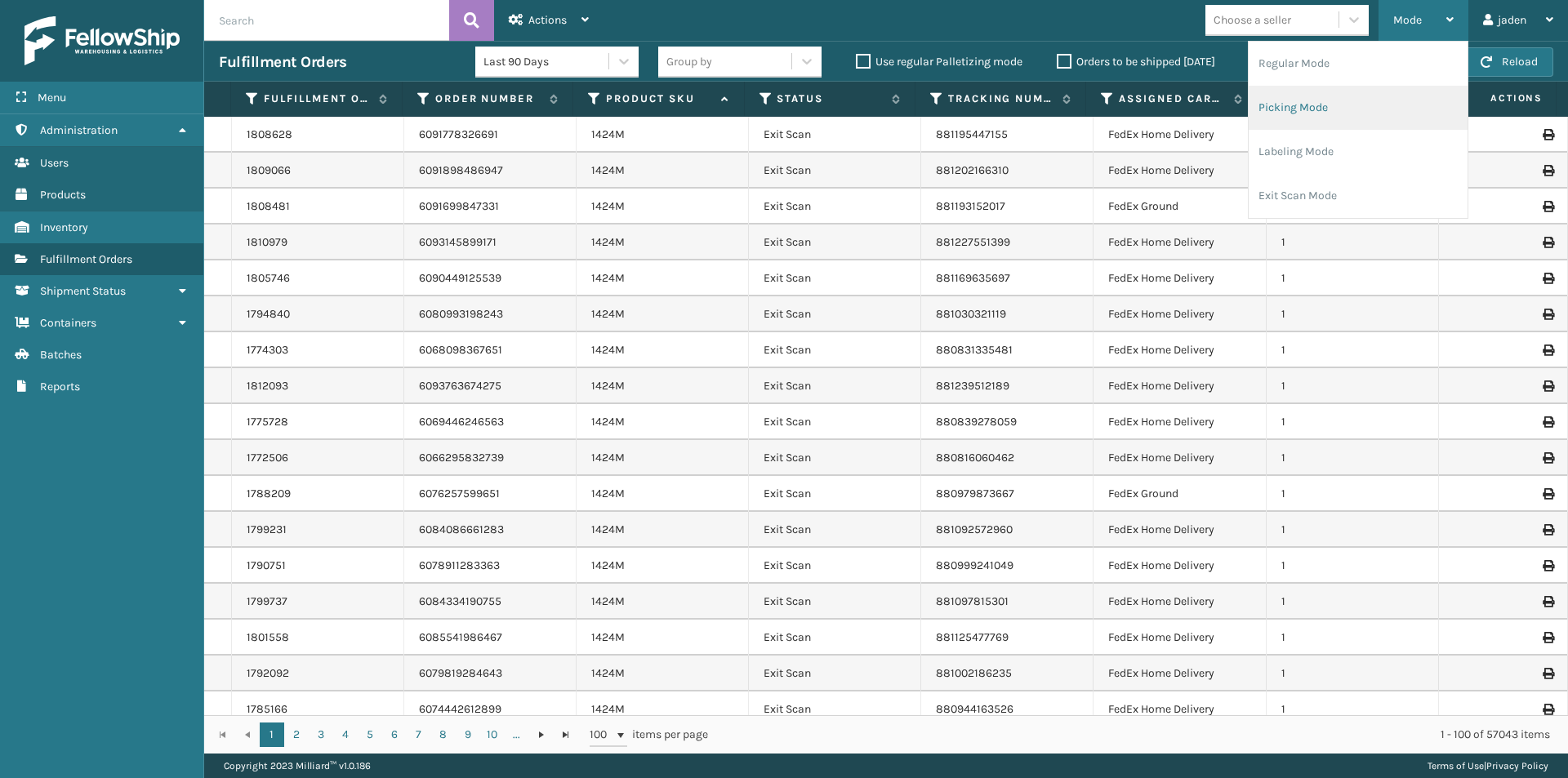
click at [1346, 98] on li "Picking Mode" at bounding box center [1358, 108] width 219 height 44
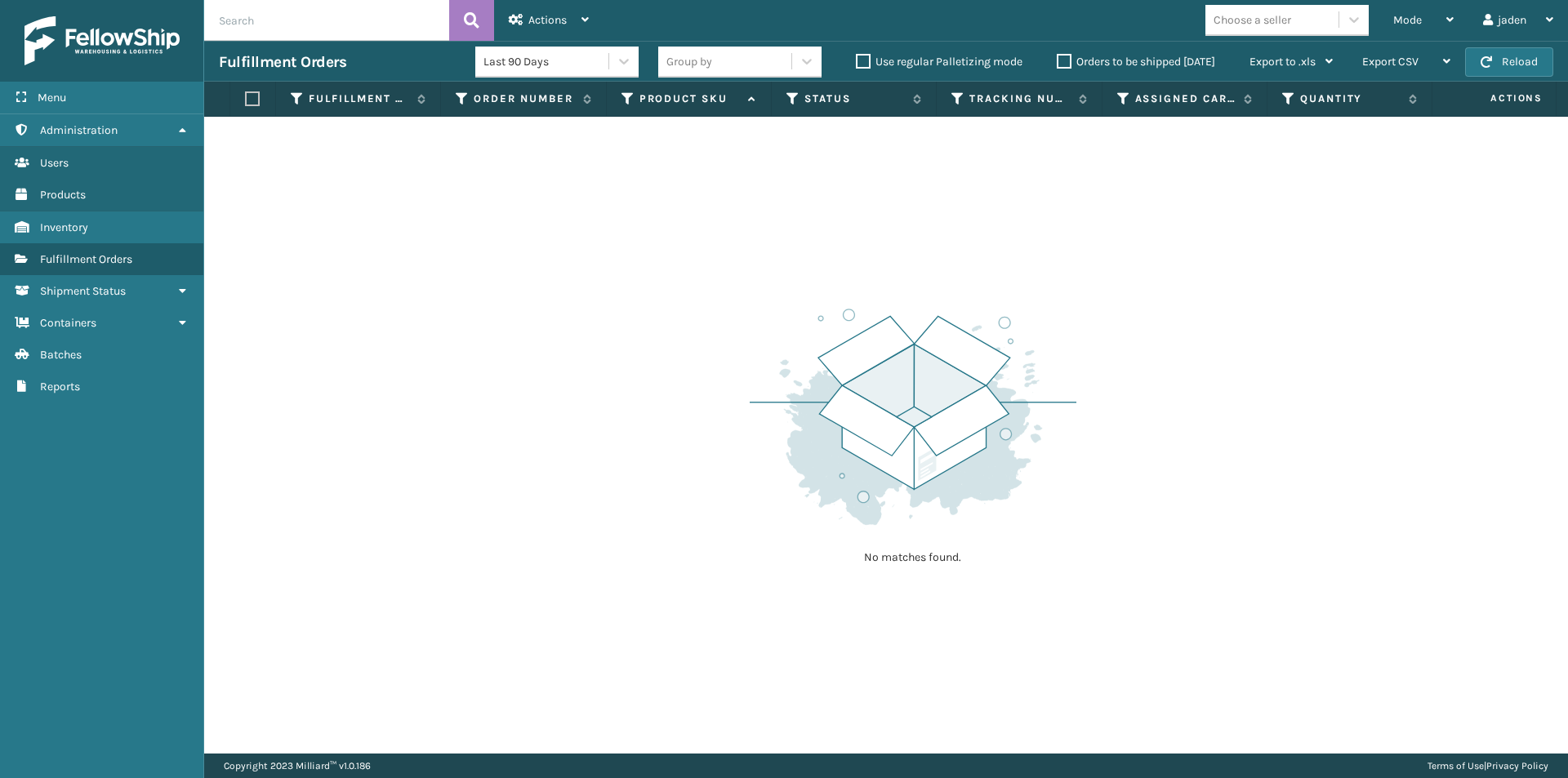
drag, startPoint x: 1164, startPoint y: 226, endPoint x: 1209, endPoint y: 125, distance: 110.6
click at [963, 209] on div "No matches found." at bounding box center [885, 435] width 1363 height 637
click at [1492, 66] on span "button" at bounding box center [1486, 62] width 11 height 11
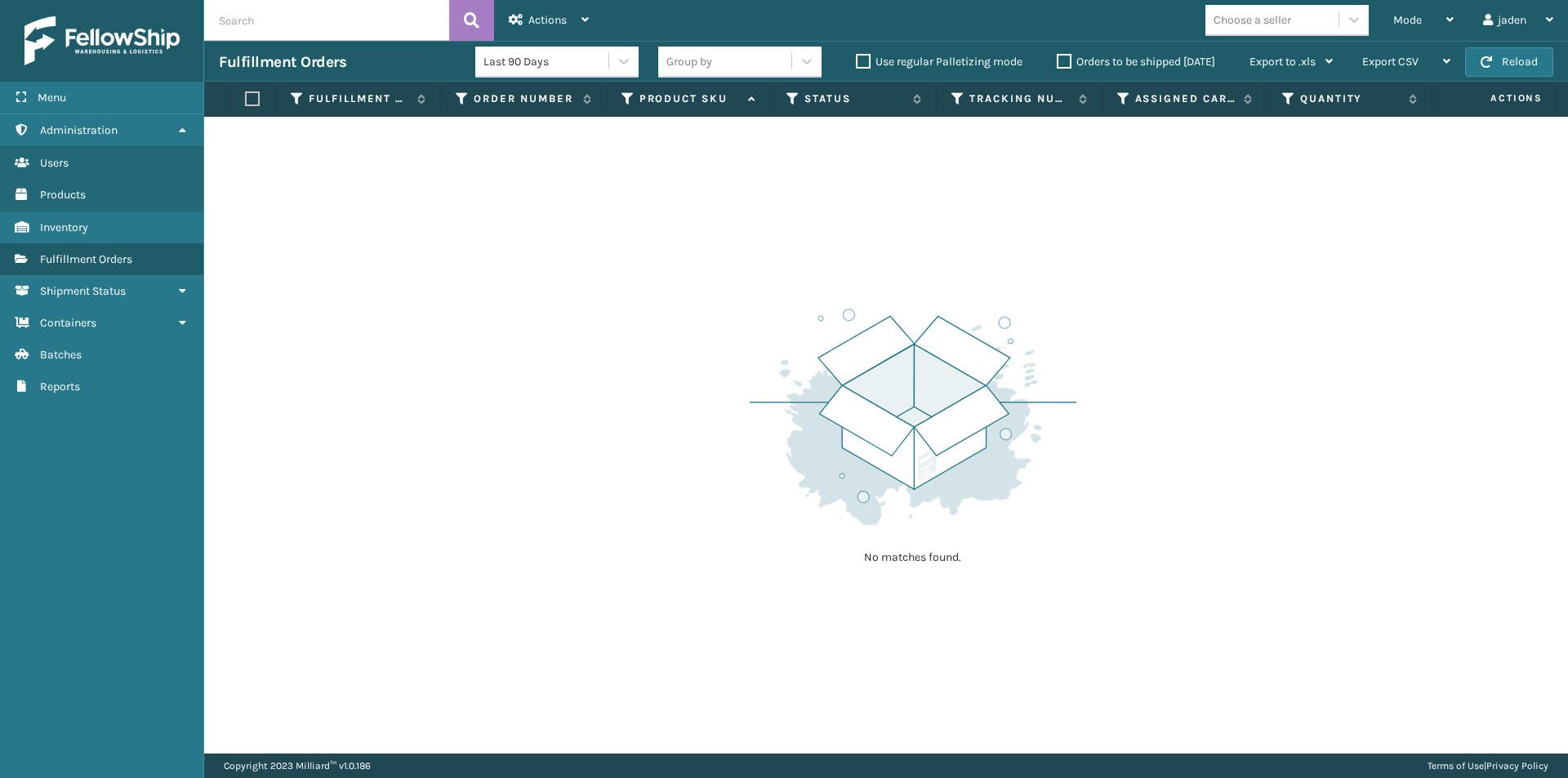
click at [1492, 66] on span "button" at bounding box center [1486, 62] width 11 height 11
click at [1060, 57] on label "Orders to be shipped [DATE]" at bounding box center [1136, 61] width 158 height 14
click at [1058, 57] on input "Orders to be shipped [DATE]" at bounding box center [1057, 57] width 1 height 10
click at [1523, 58] on button "Reload" at bounding box center [1509, 61] width 88 height 29
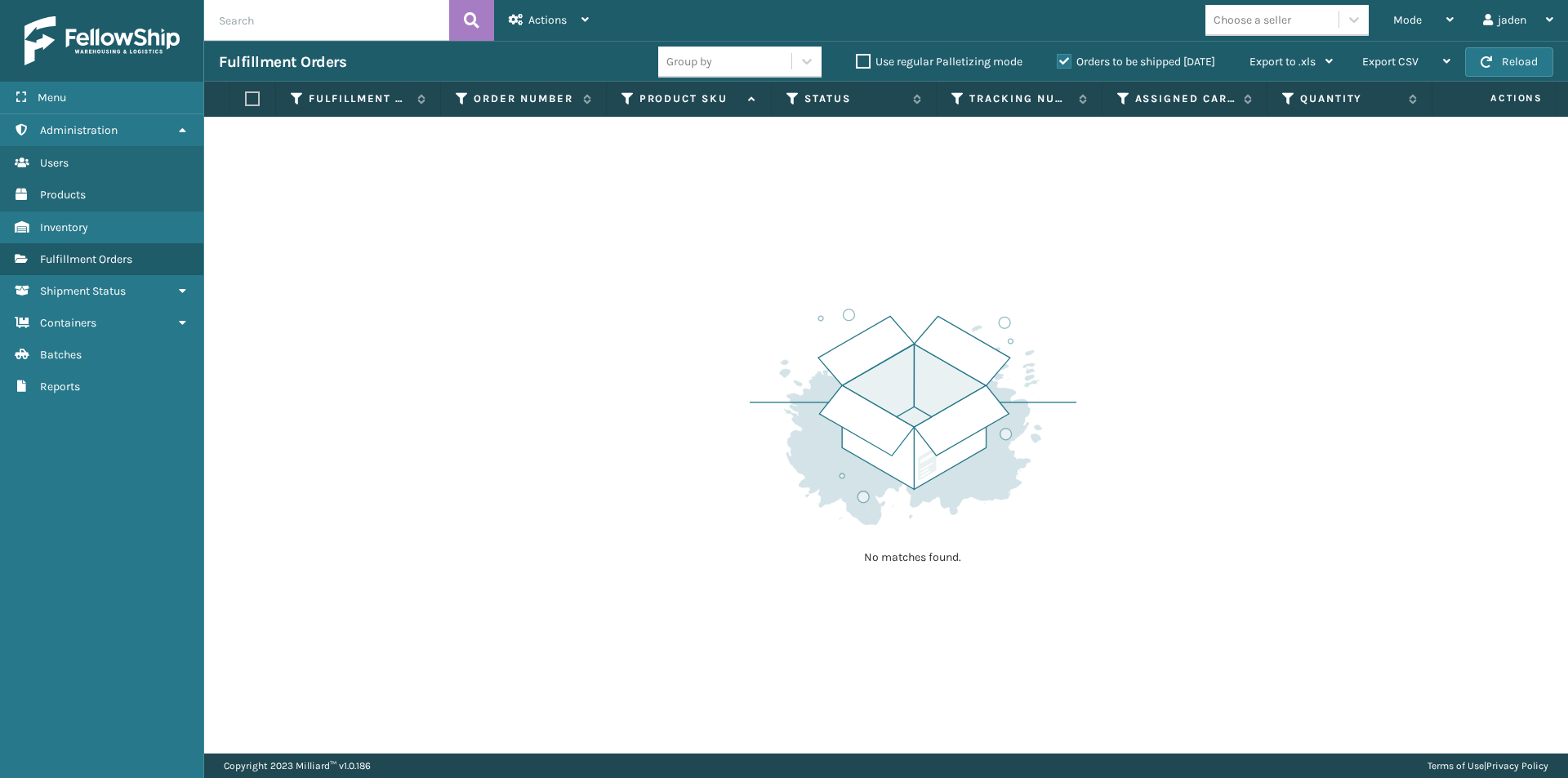
click at [1523, 58] on button "Reload" at bounding box center [1509, 61] width 88 height 29
